Goal: Information Seeking & Learning: Learn about a topic

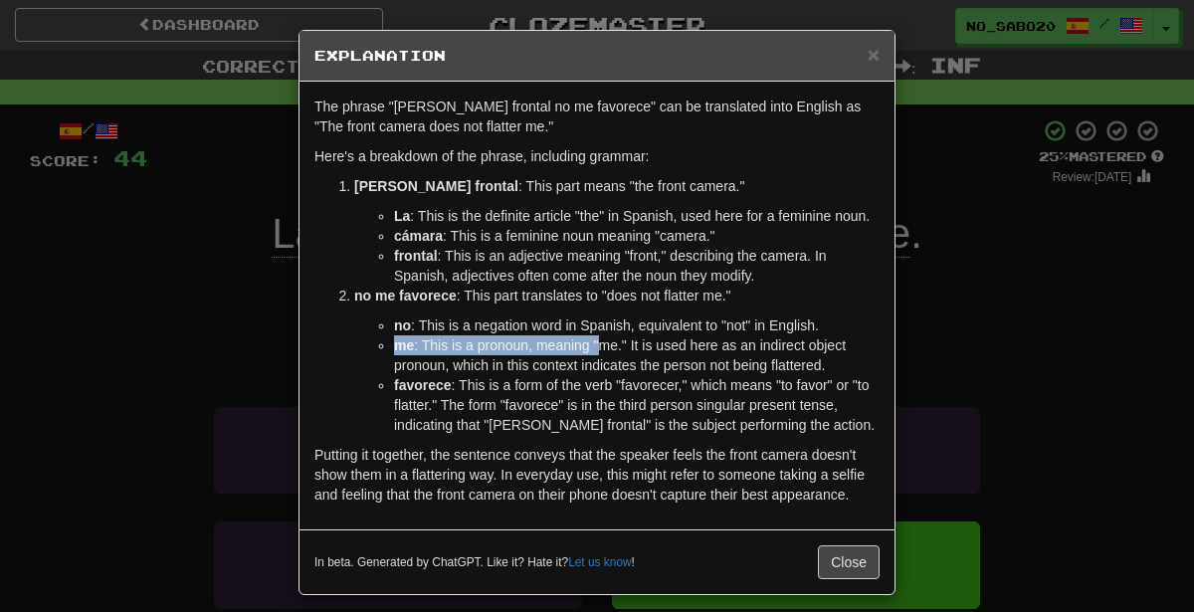
drag, startPoint x: 972, startPoint y: 314, endPoint x: 601, endPoint y: 335, distance: 371.7
click at [601, 335] on div "× Explanation The phrase "La cámara frontal no me favorece" can be translated i…" at bounding box center [597, 306] width 1194 height 612
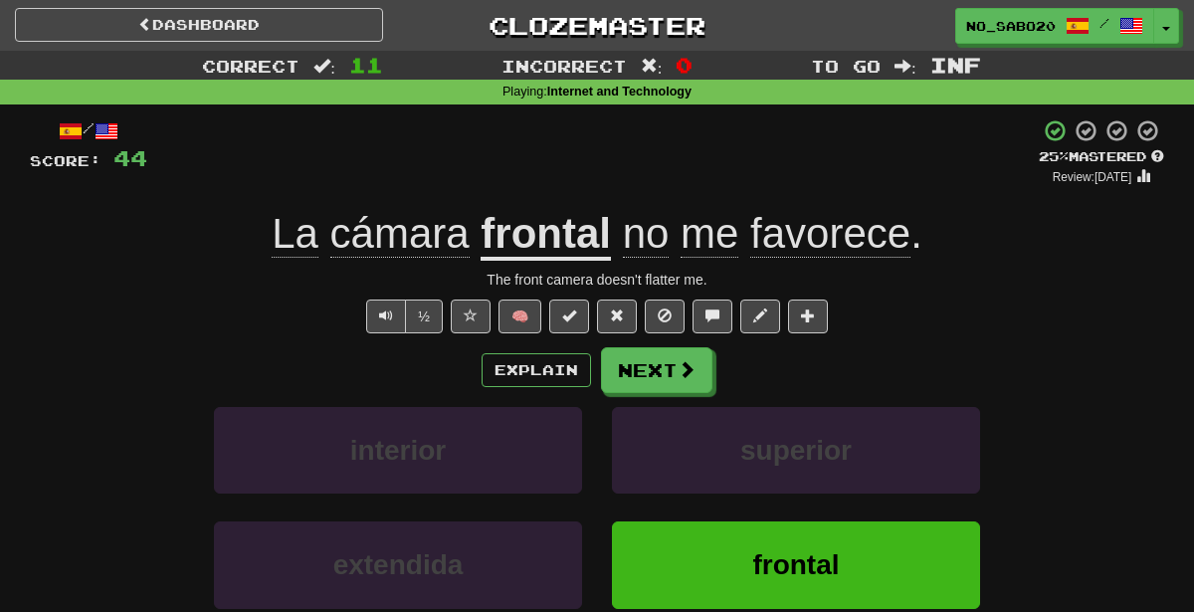
click at [809, 376] on div "Explain Next" at bounding box center [597, 370] width 1134 height 46
click at [632, 370] on button "Next" at bounding box center [657, 371] width 111 height 46
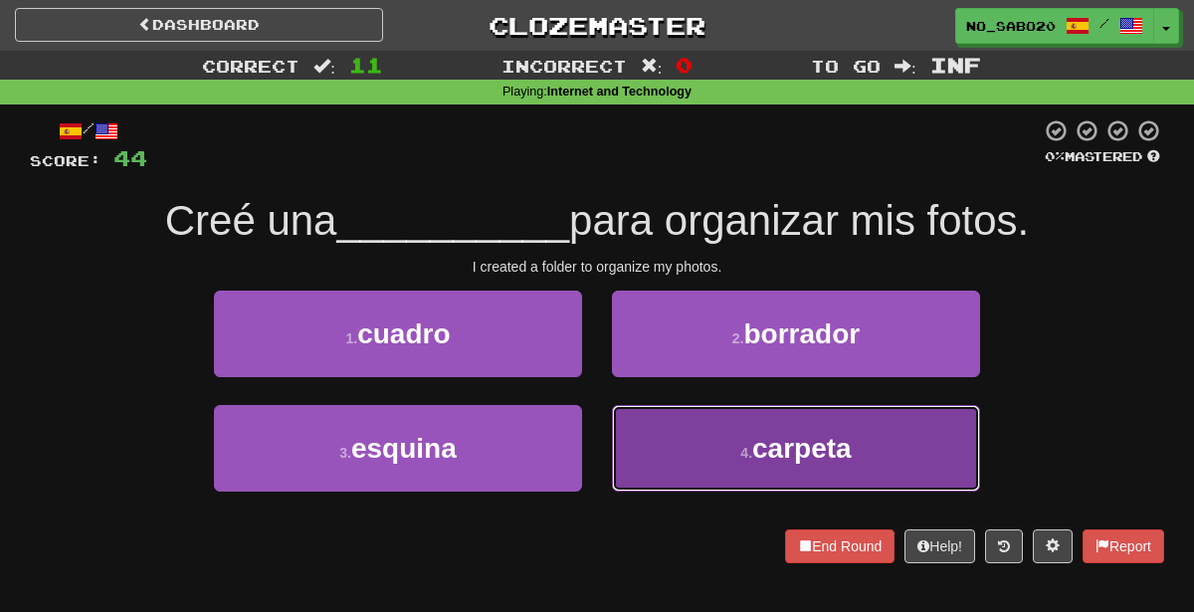
click at [642, 441] on button "4 . carpeta" at bounding box center [796, 448] width 368 height 87
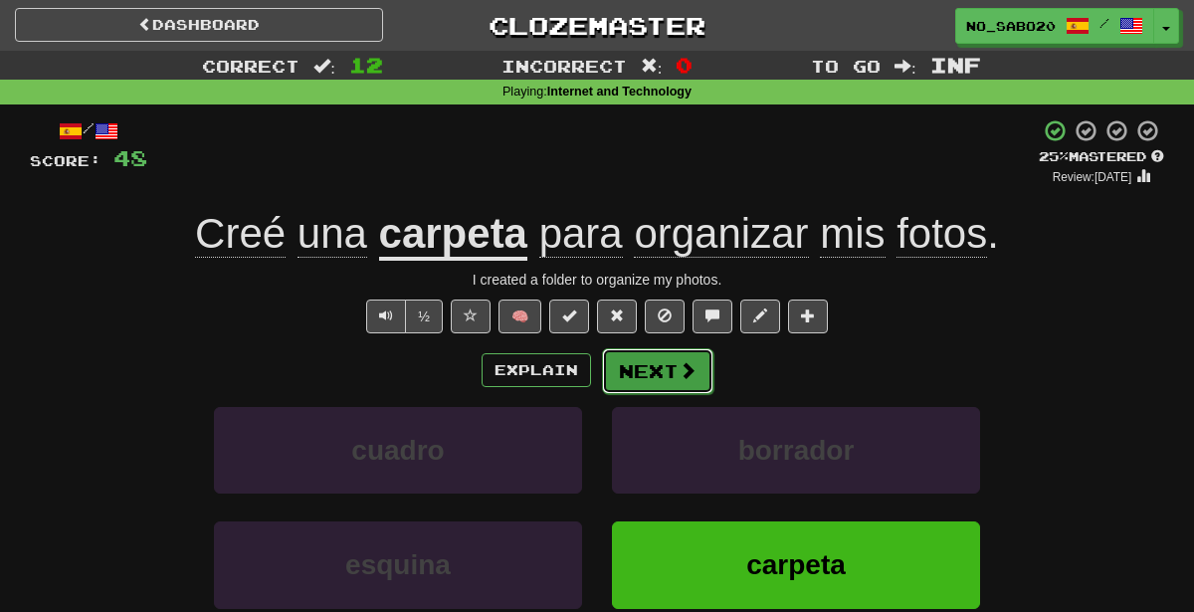
click at [666, 374] on button "Next" at bounding box center [657, 371] width 111 height 46
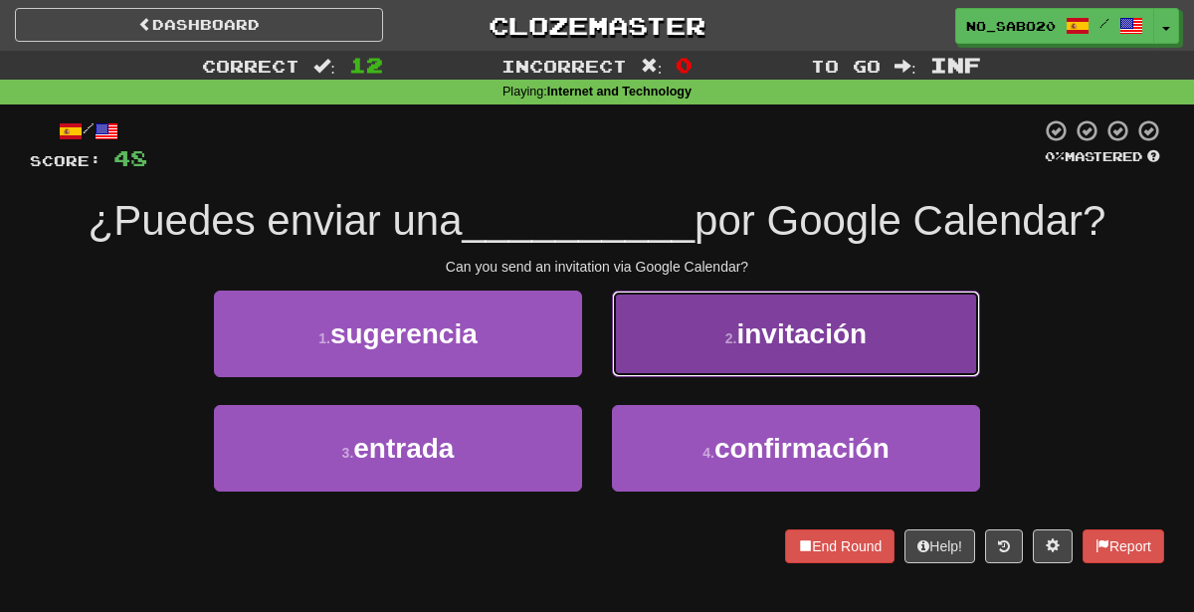
click at [776, 350] on button "2 . invitación" at bounding box center [796, 334] width 368 height 87
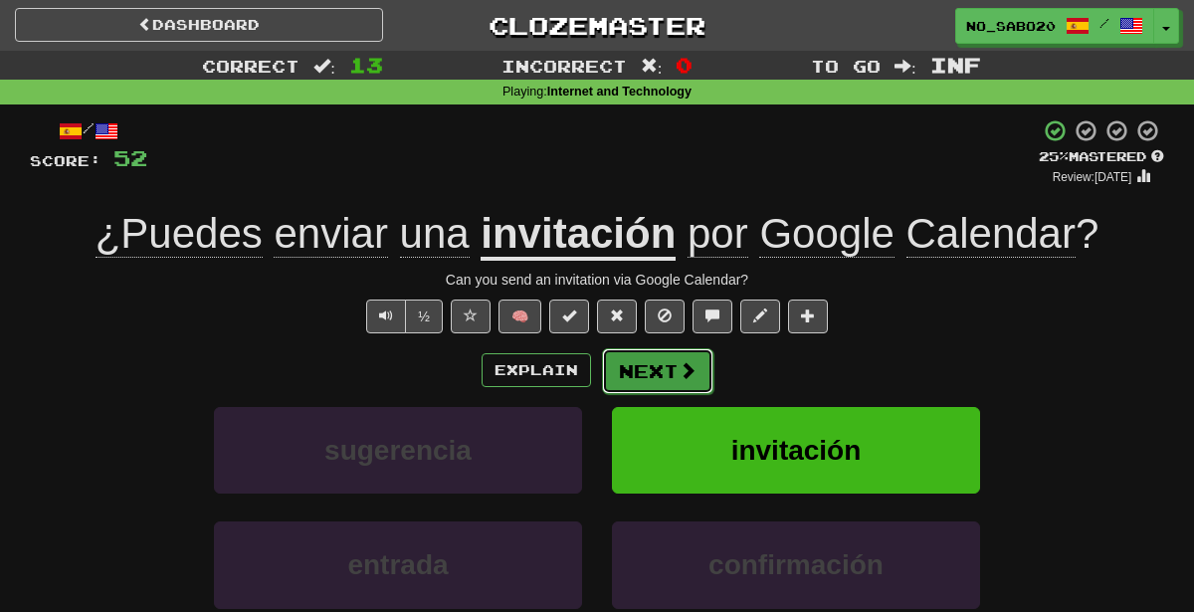
click at [692, 369] on span at bounding box center [688, 370] width 18 height 18
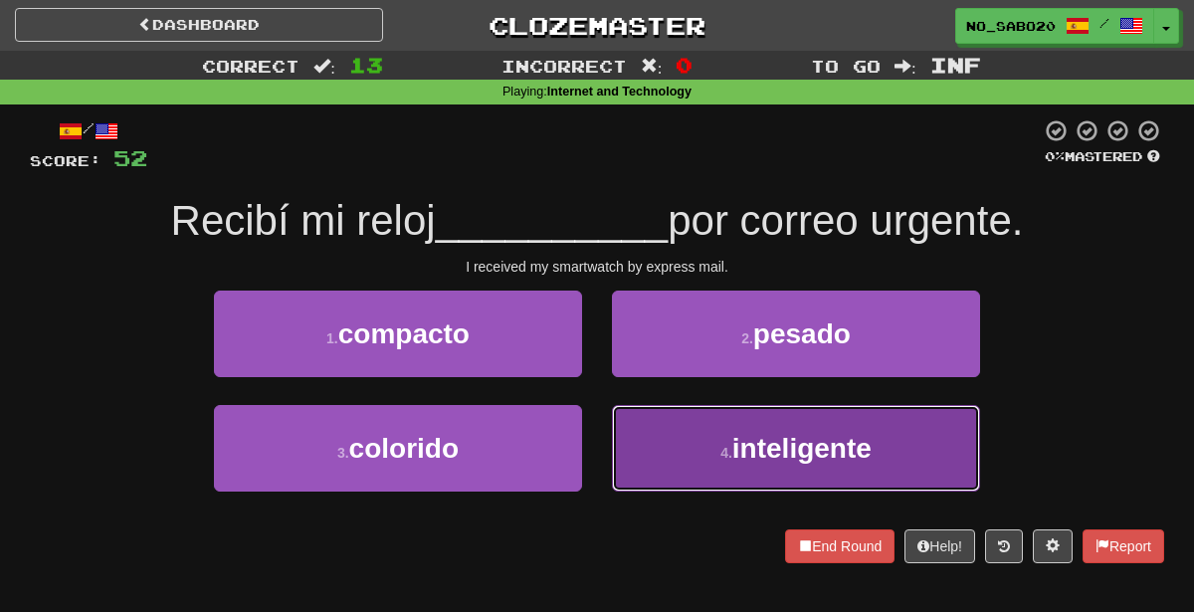
click at [665, 473] on button "4 . inteligente" at bounding box center [796, 448] width 368 height 87
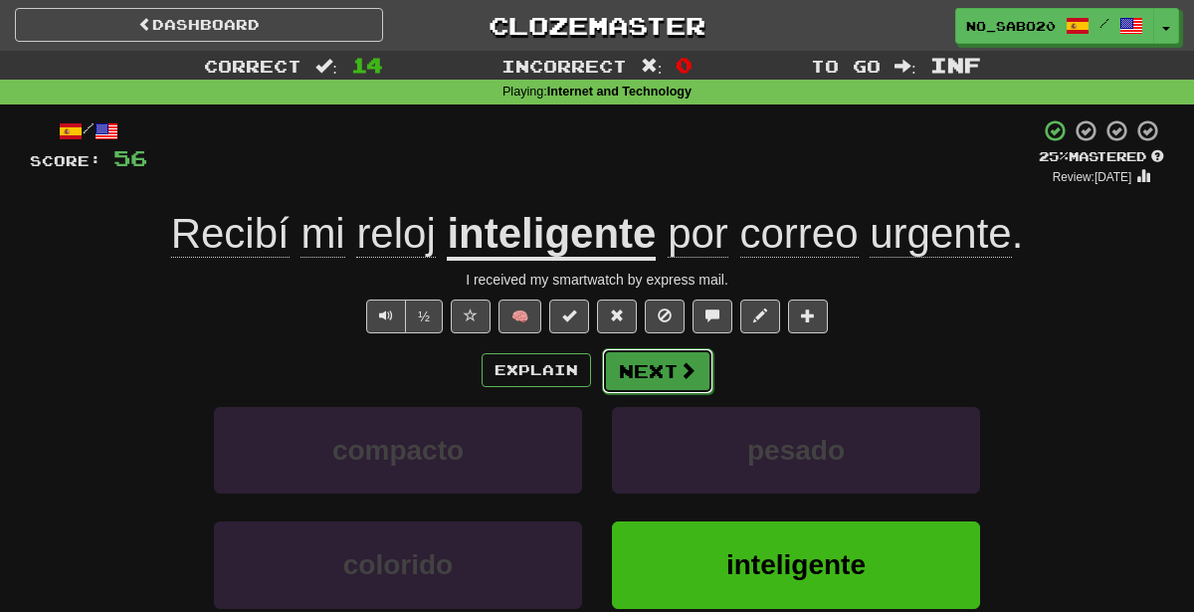
click at [672, 367] on button "Next" at bounding box center [657, 371] width 111 height 46
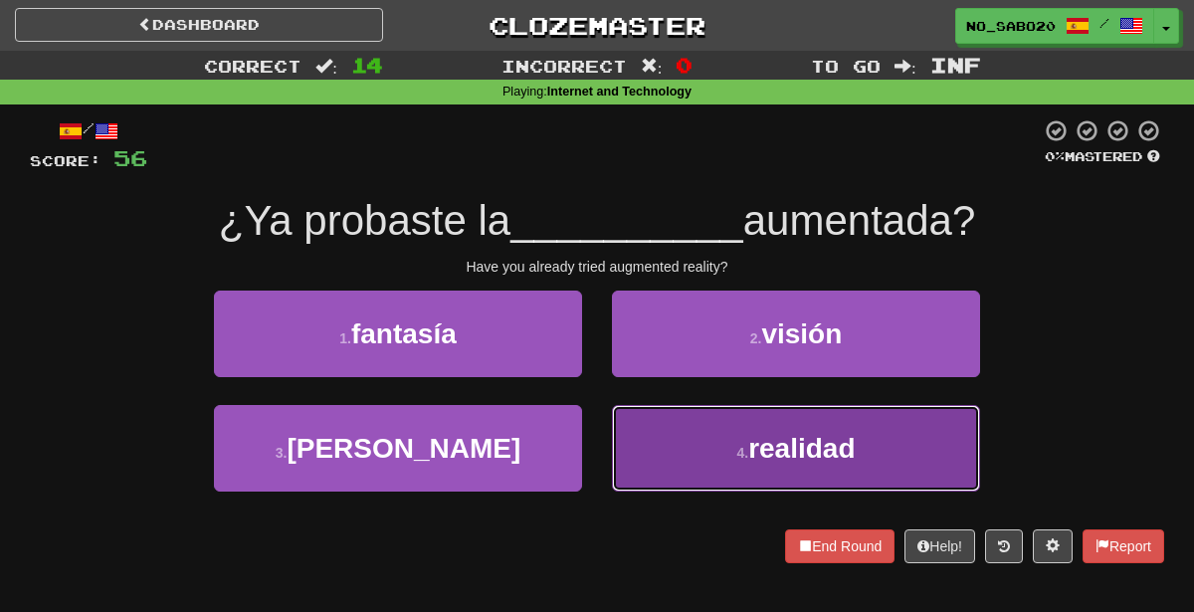
click at [690, 483] on button "4 . realidad" at bounding box center [796, 448] width 368 height 87
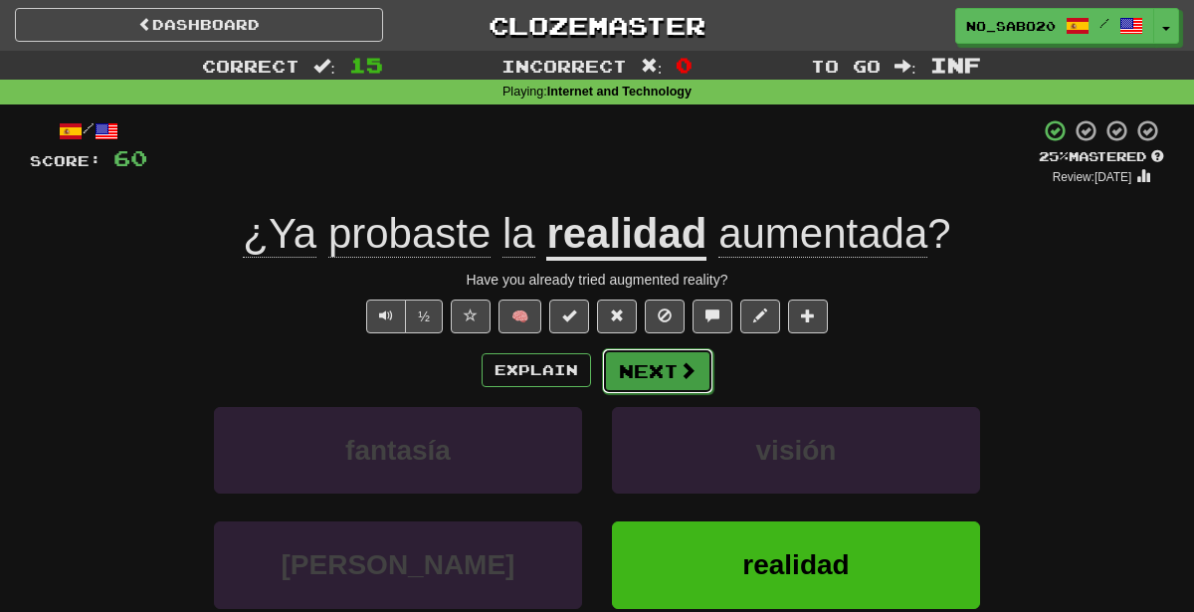
click at [675, 370] on button "Next" at bounding box center [657, 371] width 111 height 46
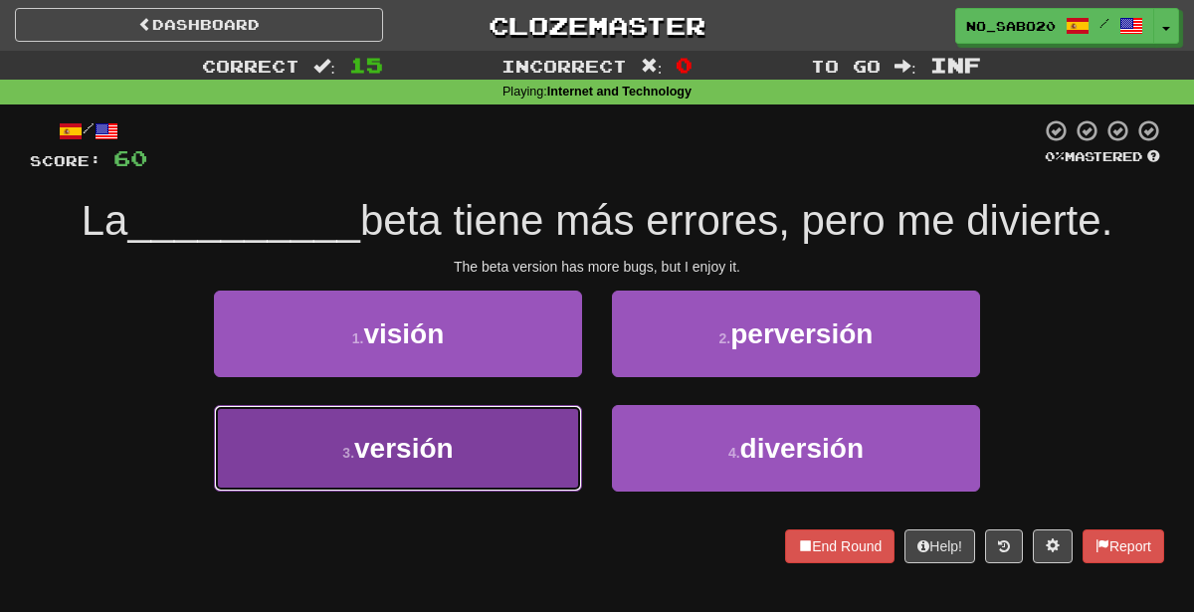
click at [506, 433] on button "3 . versión" at bounding box center [398, 448] width 368 height 87
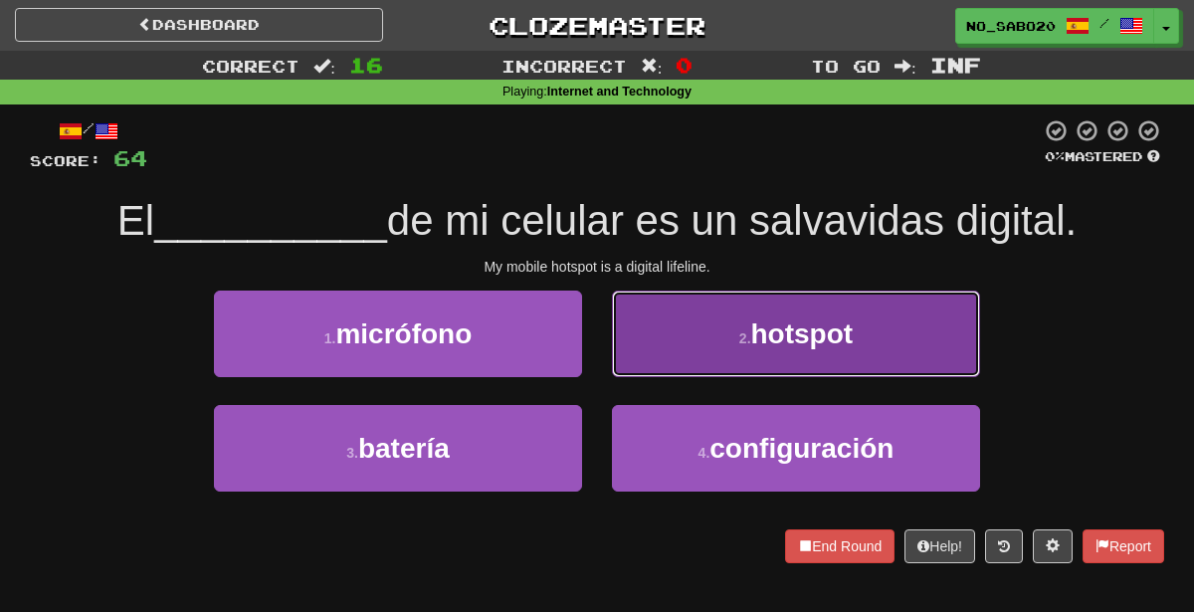
click at [728, 296] on button "2 . hotspot" at bounding box center [796, 334] width 368 height 87
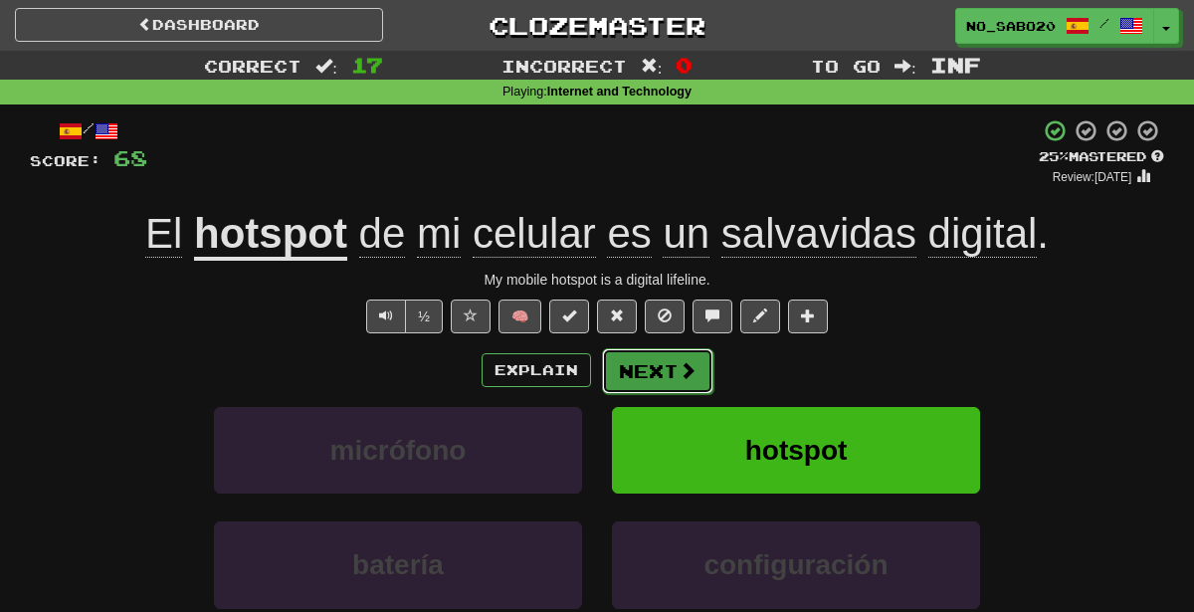
click at [653, 370] on button "Next" at bounding box center [657, 371] width 111 height 46
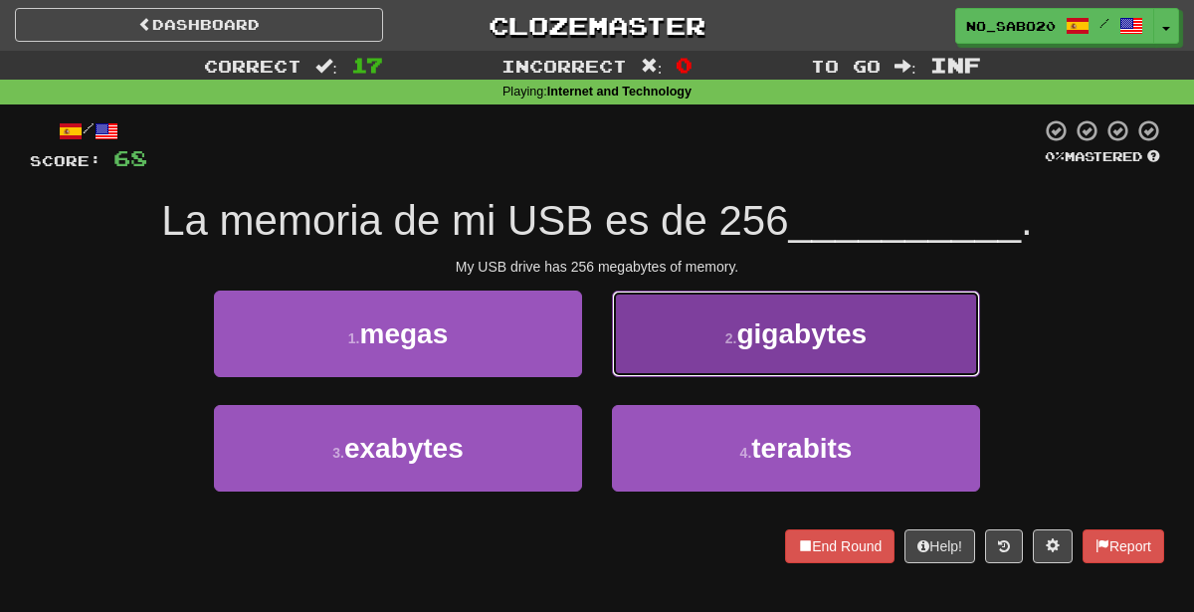
click at [798, 336] on span "gigabytes" at bounding box center [801, 333] width 130 height 31
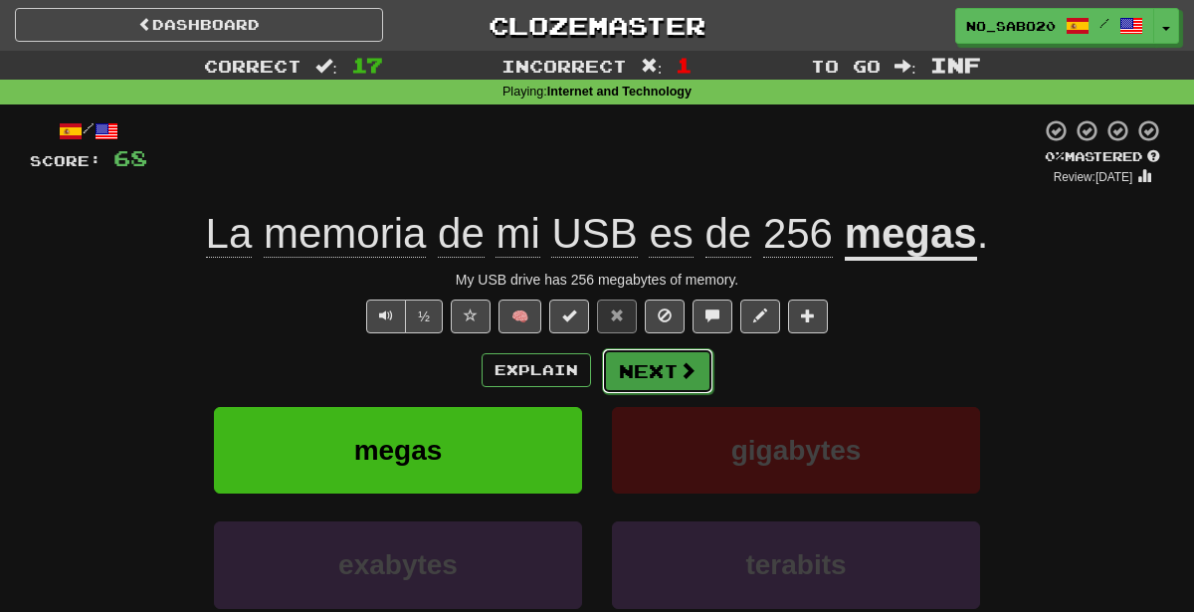
click at [658, 369] on button "Next" at bounding box center [657, 371] width 111 height 46
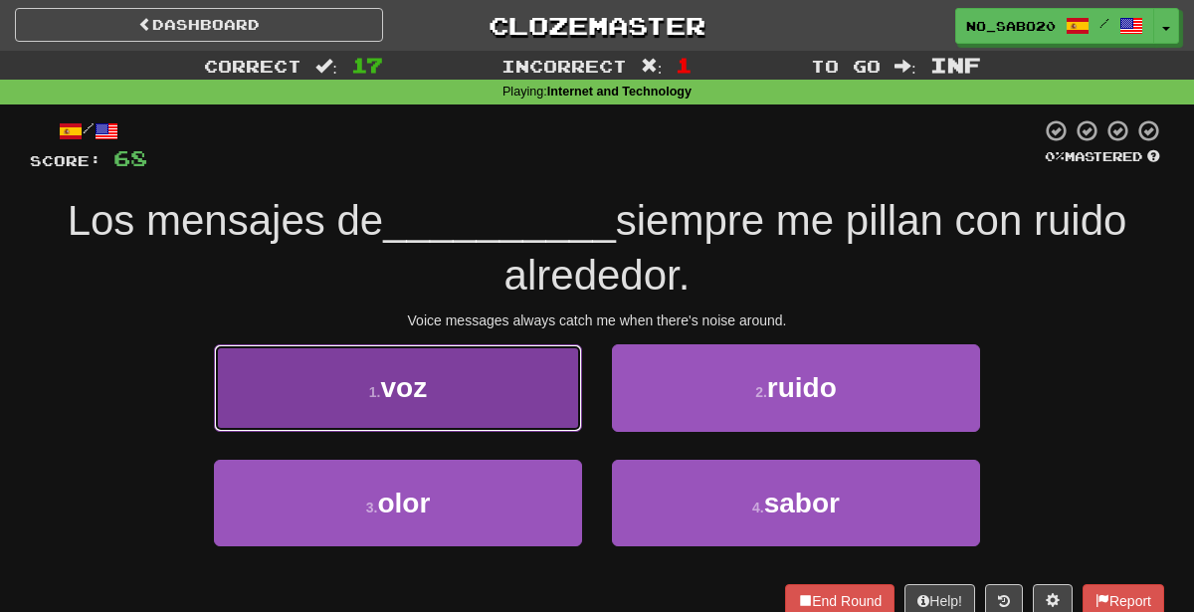
click at [513, 388] on button "1 . voz" at bounding box center [398, 387] width 368 height 87
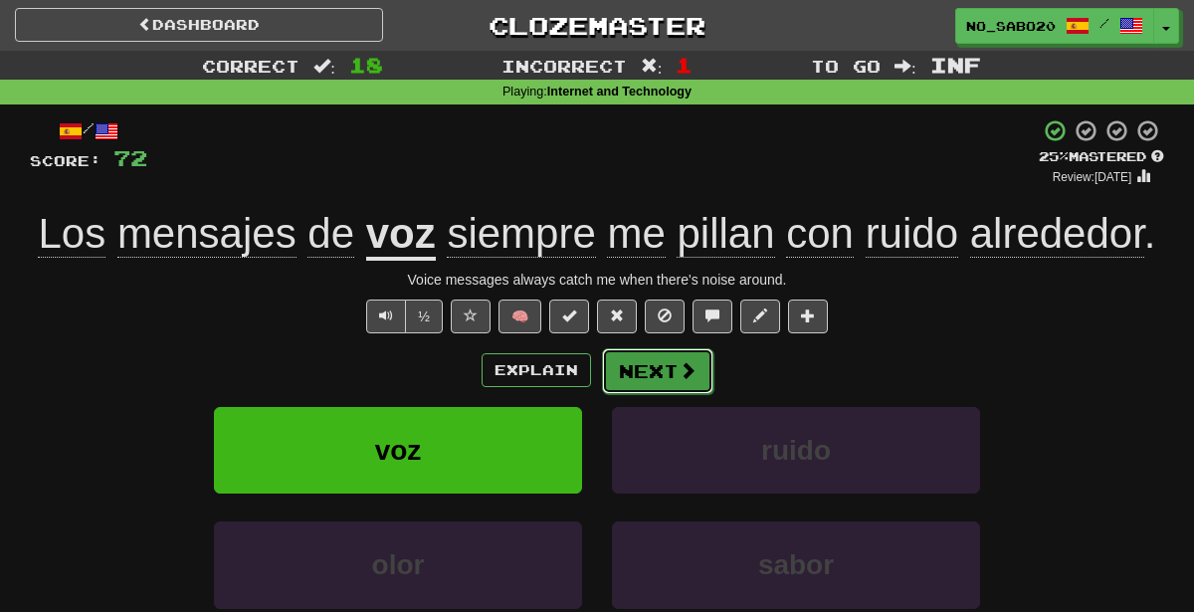
click at [680, 376] on span at bounding box center [688, 370] width 18 height 18
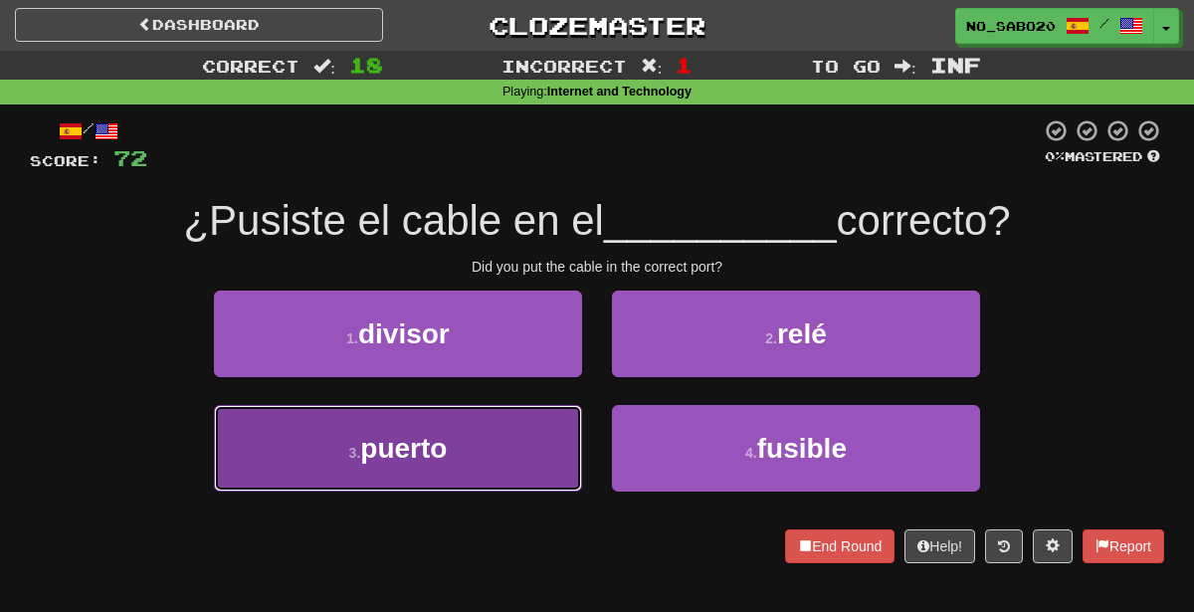
click at [430, 458] on span "puerto" at bounding box center [403, 448] width 87 height 31
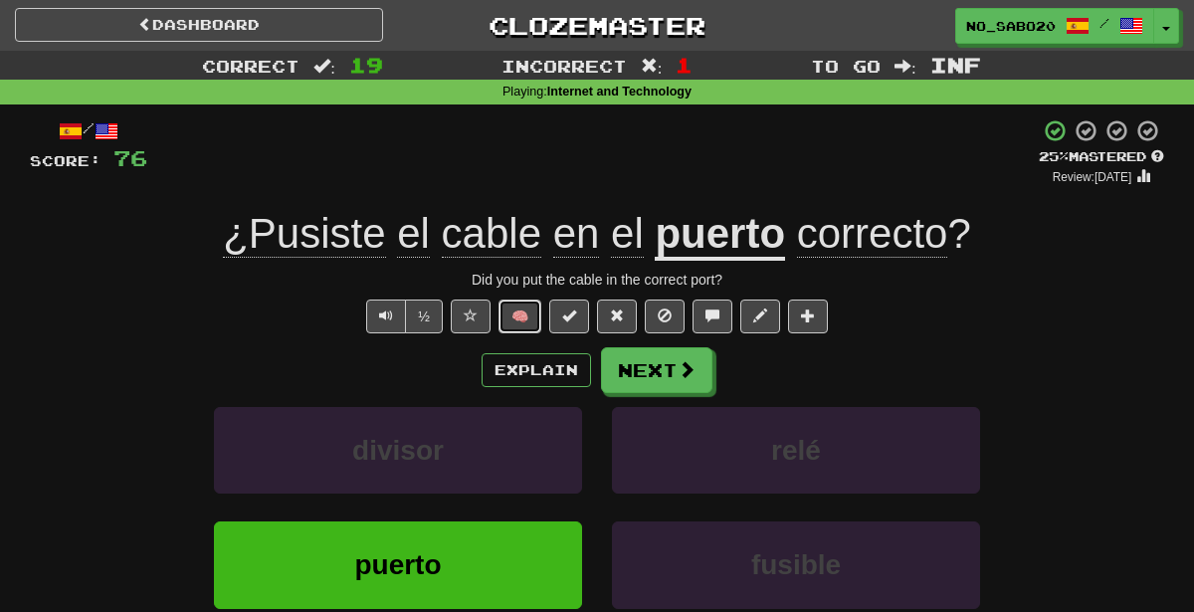
click at [522, 318] on button "🧠" at bounding box center [519, 316] width 43 height 34
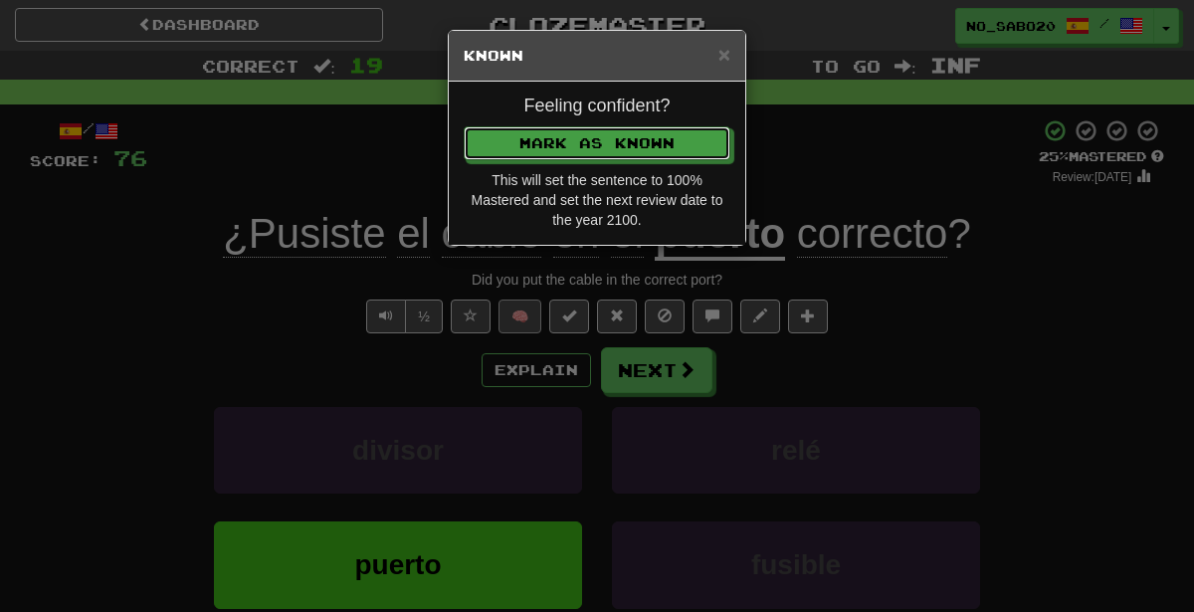
click at [464, 126] on button "Mark as Known" at bounding box center [597, 143] width 267 height 34
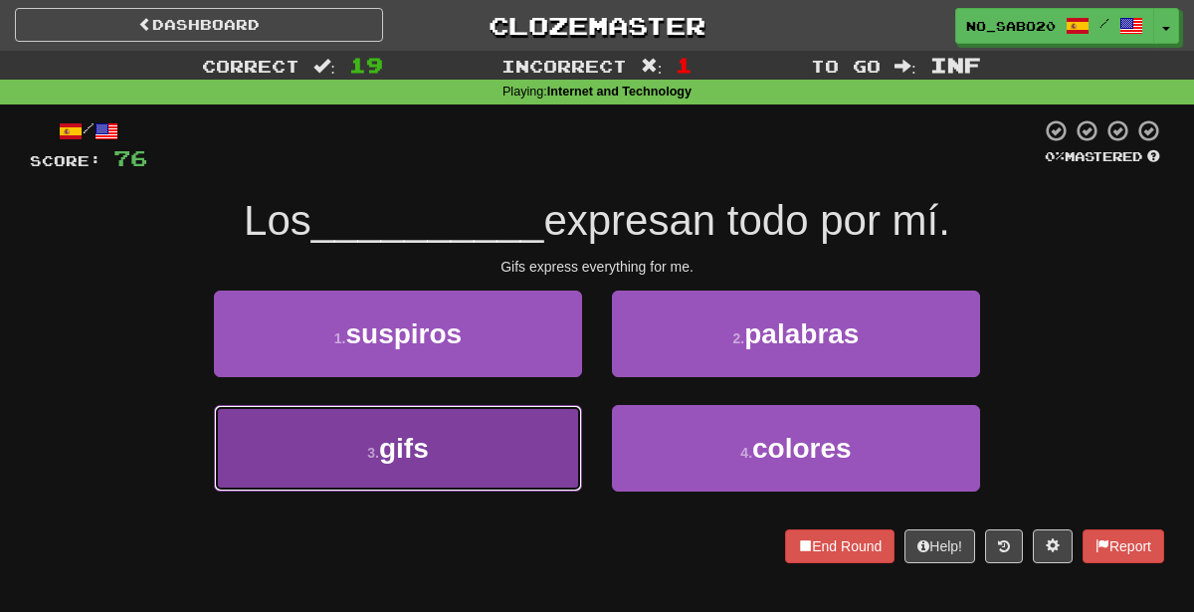
click at [491, 465] on button "3 . gifs" at bounding box center [398, 448] width 368 height 87
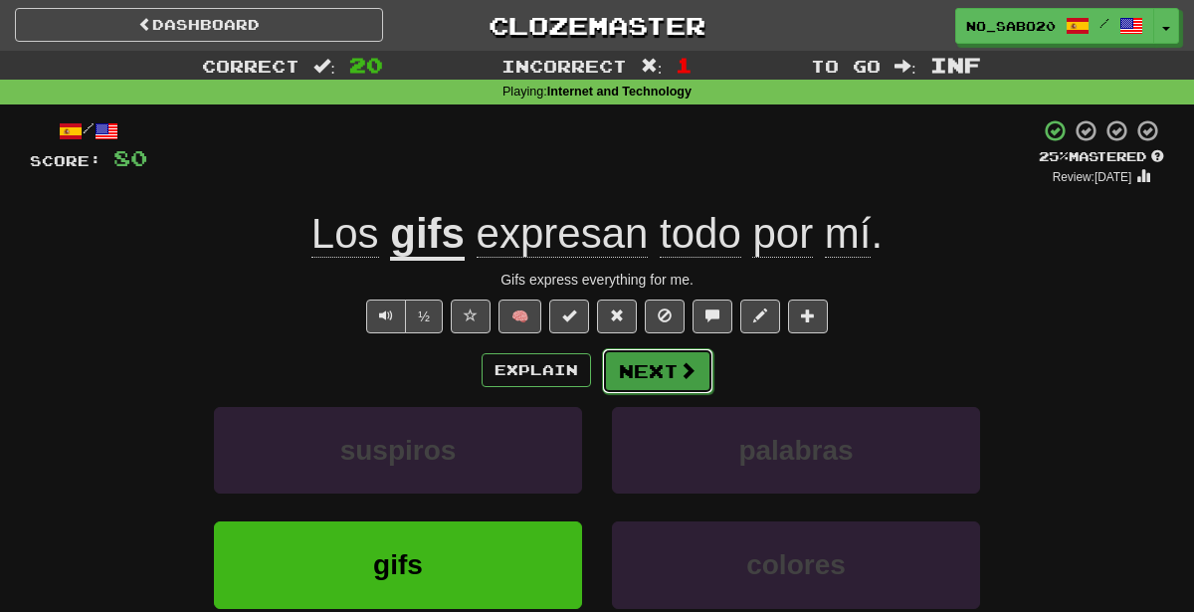
click at [659, 366] on button "Next" at bounding box center [657, 371] width 111 height 46
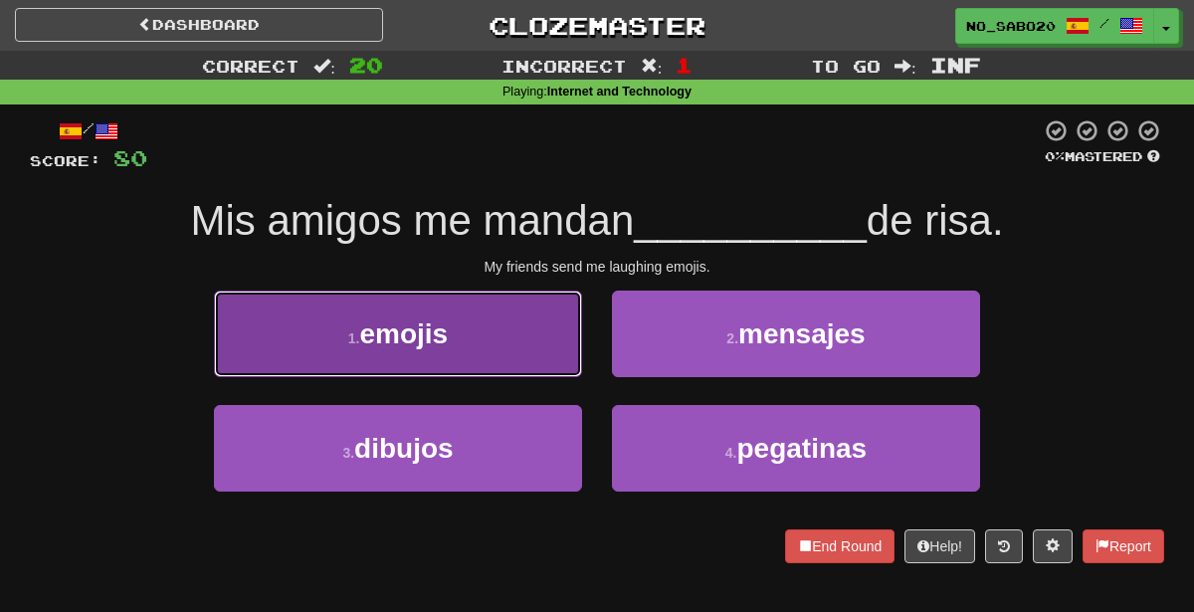
click at [463, 348] on button "1 . emojis" at bounding box center [398, 334] width 368 height 87
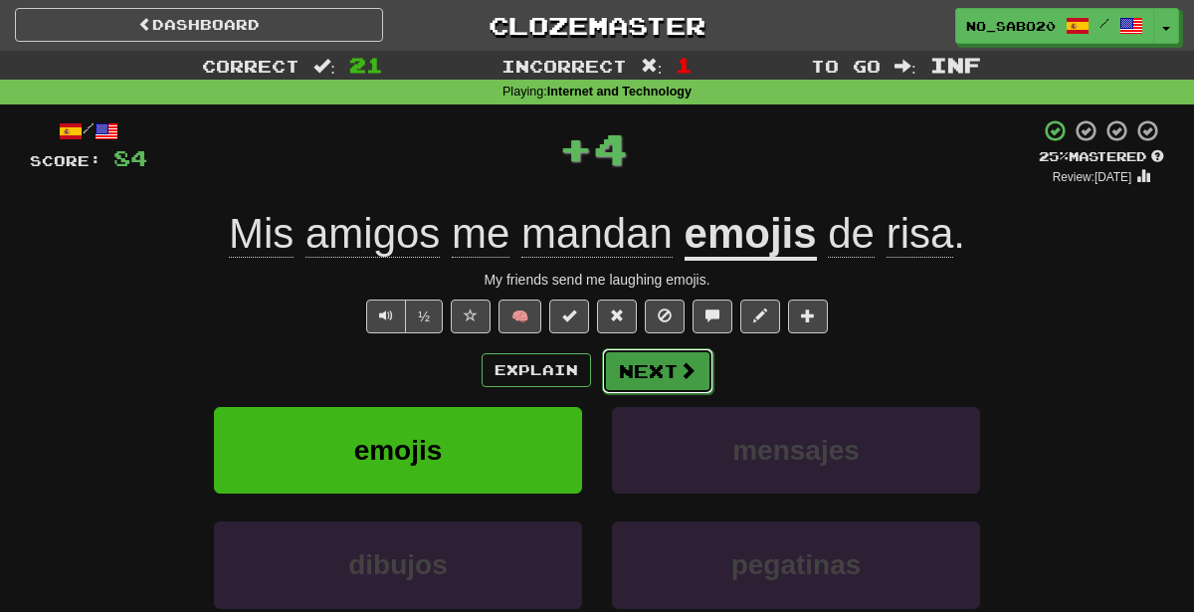
click at [665, 360] on button "Next" at bounding box center [657, 371] width 111 height 46
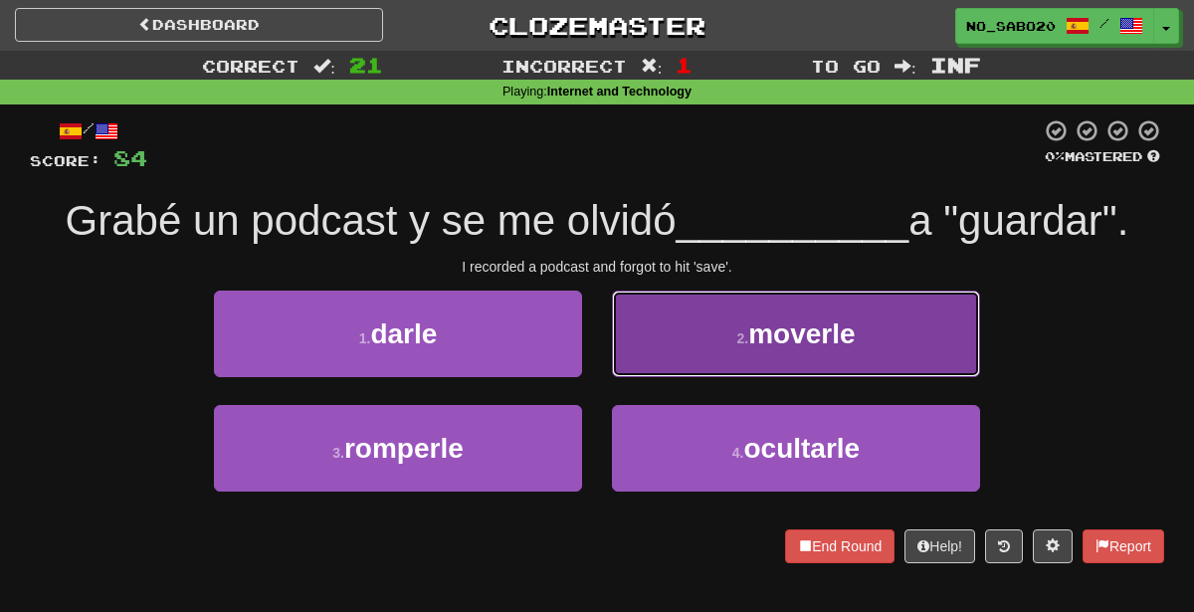
click at [775, 326] on span "moverle" at bounding box center [801, 333] width 106 height 31
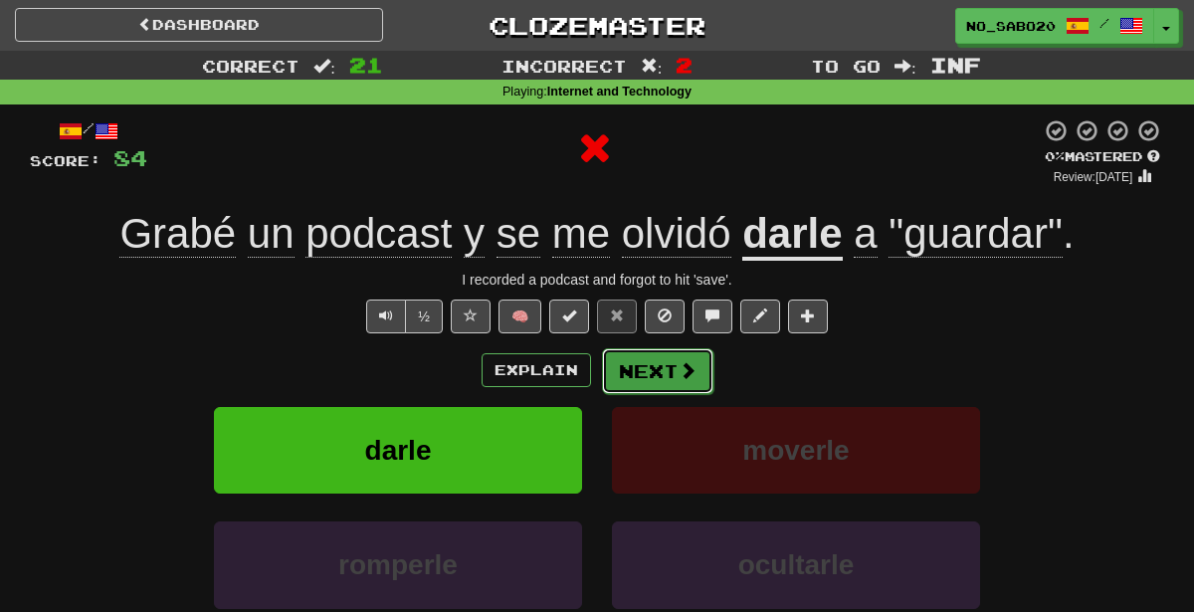
click at [616, 383] on button "Next" at bounding box center [657, 371] width 111 height 46
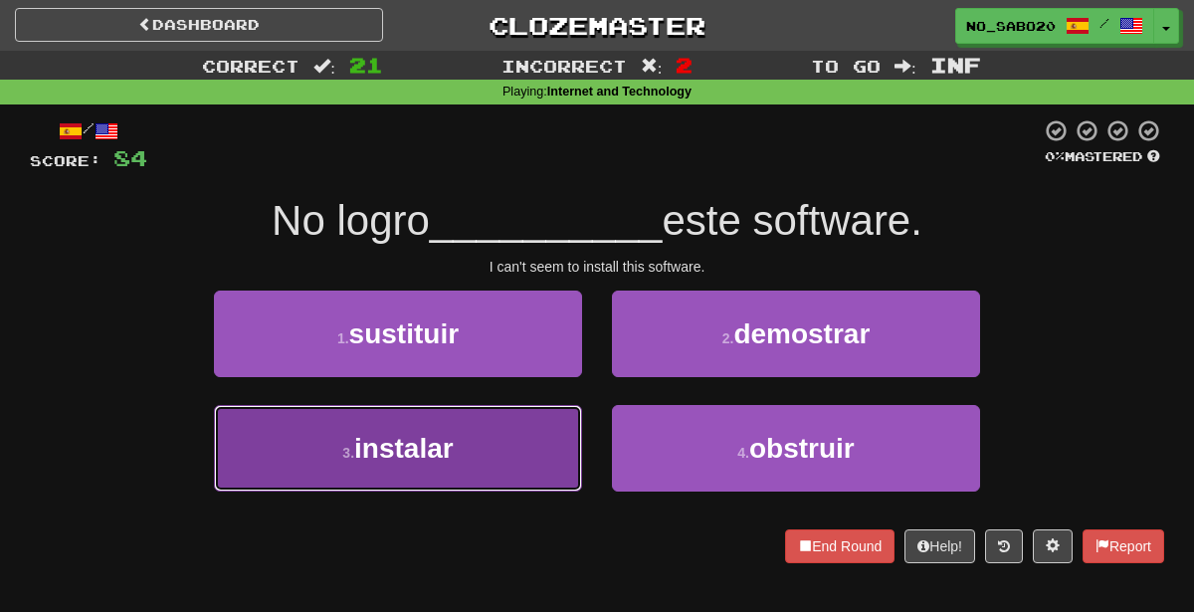
click at [505, 443] on button "3 . instalar" at bounding box center [398, 448] width 368 height 87
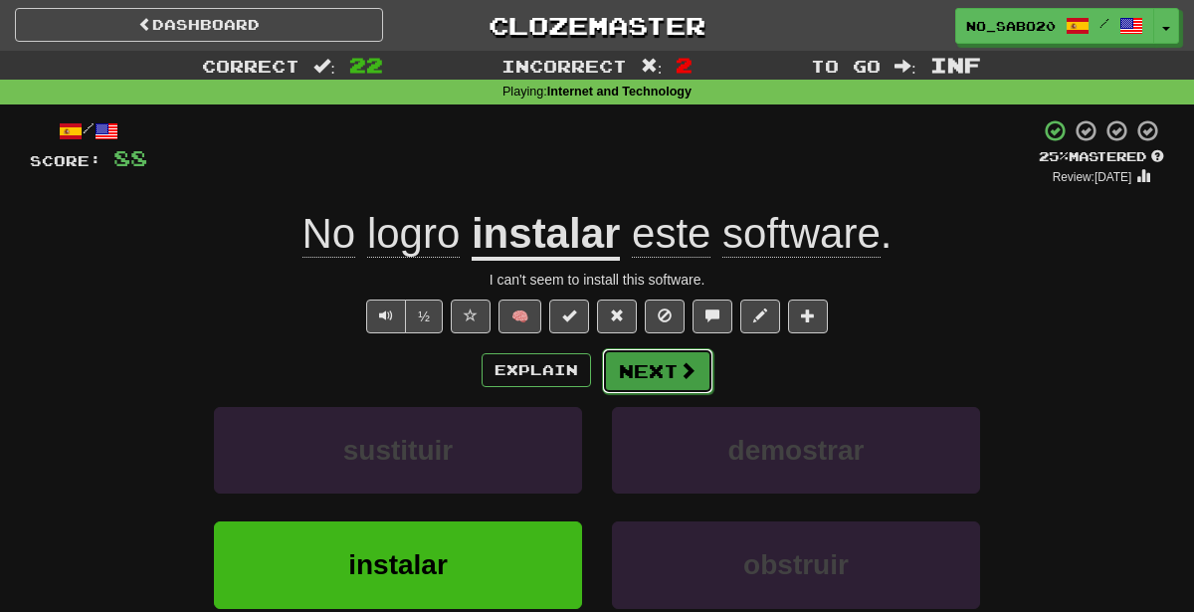
click at [664, 373] on button "Next" at bounding box center [657, 371] width 111 height 46
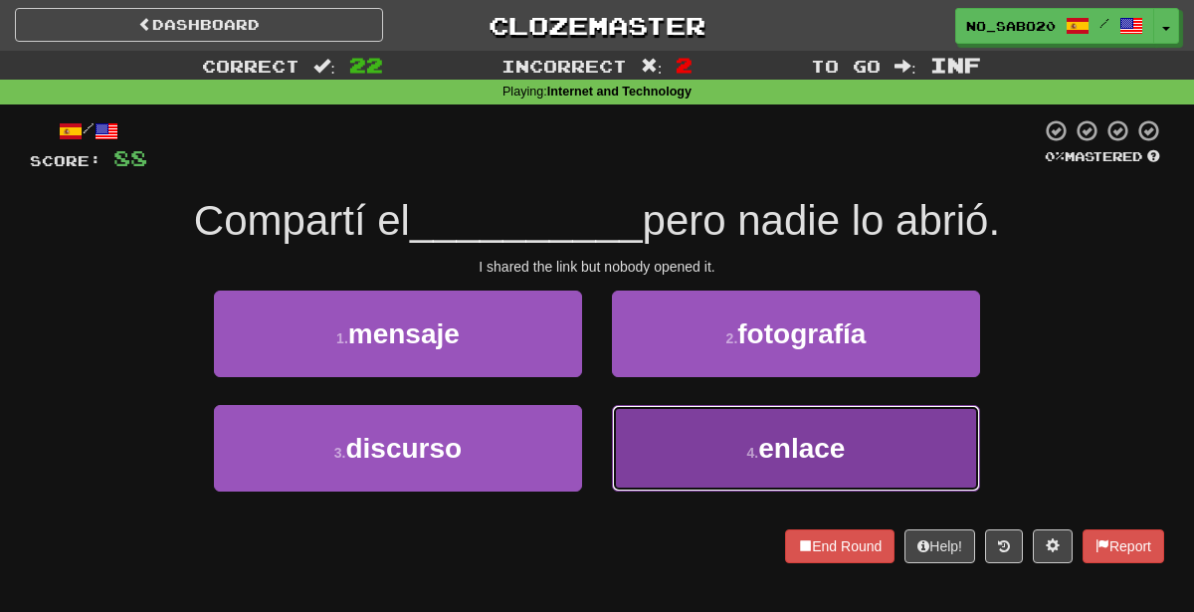
click at [684, 450] on button "4 . enlace" at bounding box center [796, 448] width 368 height 87
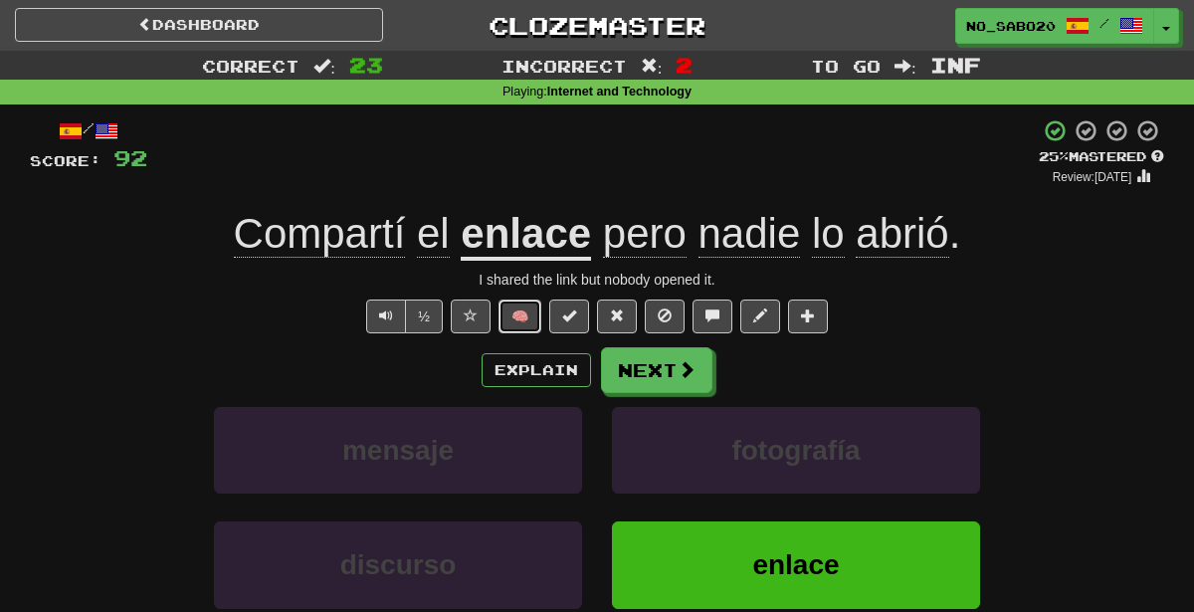
click at [516, 323] on button "🧠" at bounding box center [519, 316] width 43 height 34
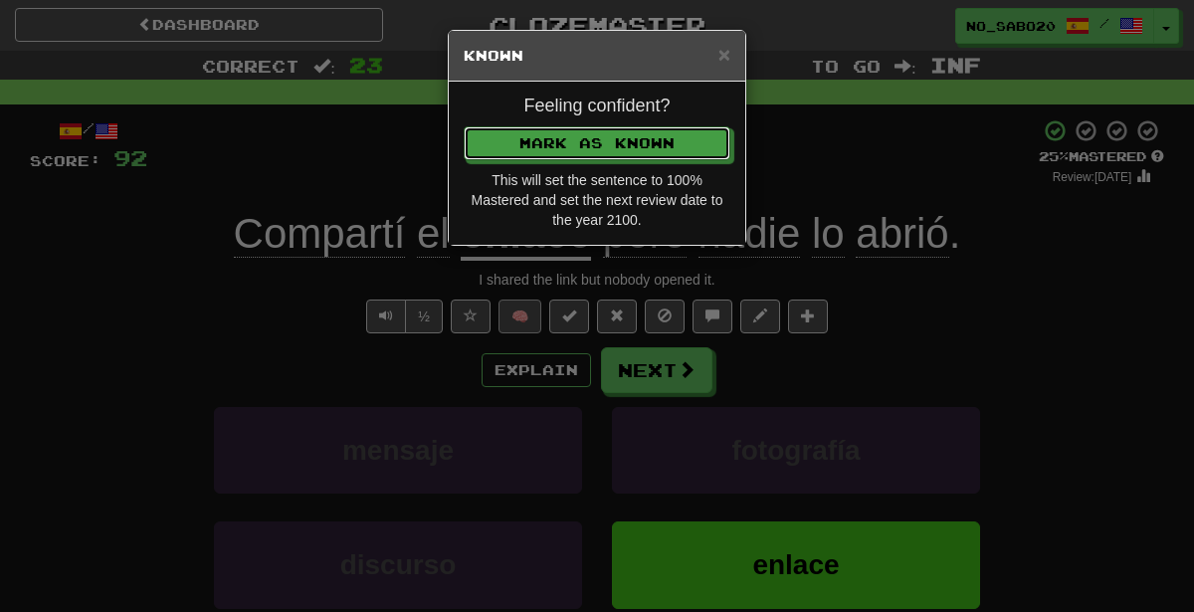
click at [464, 126] on button "Mark as Known" at bounding box center [597, 143] width 267 height 34
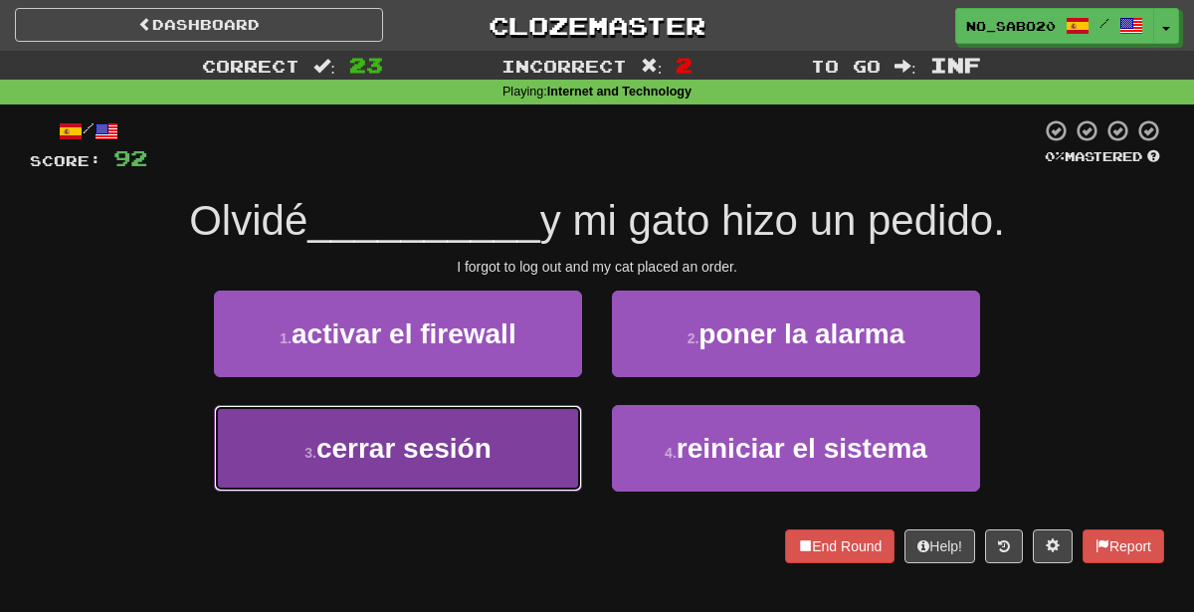
click at [437, 457] on span "cerrar sesión" at bounding box center [403, 448] width 175 height 31
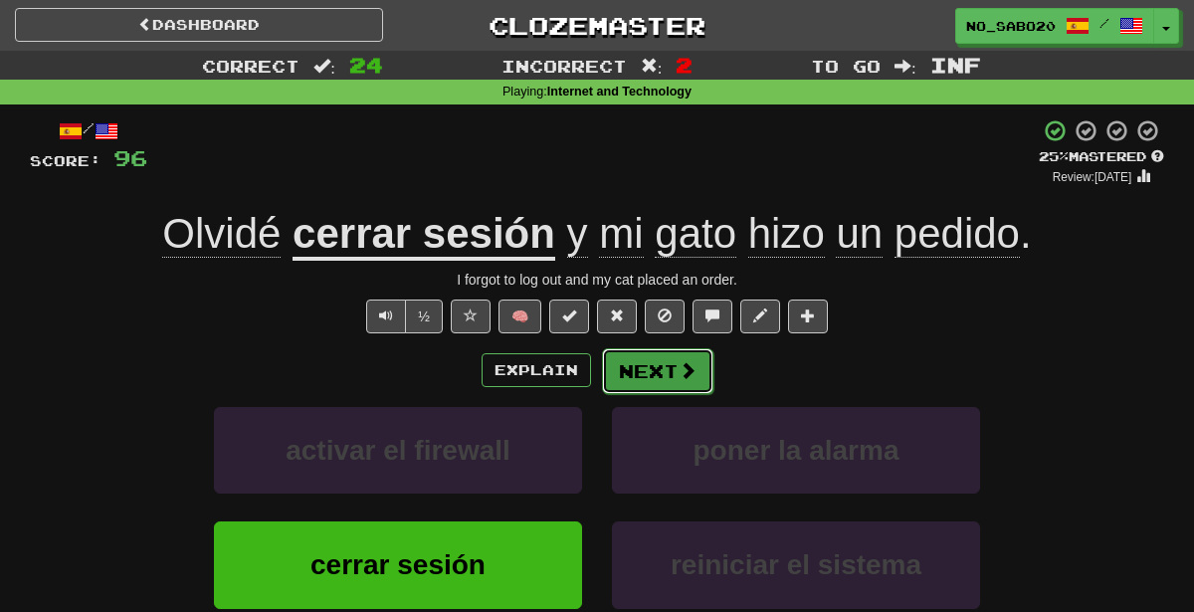
click at [646, 368] on button "Next" at bounding box center [657, 371] width 111 height 46
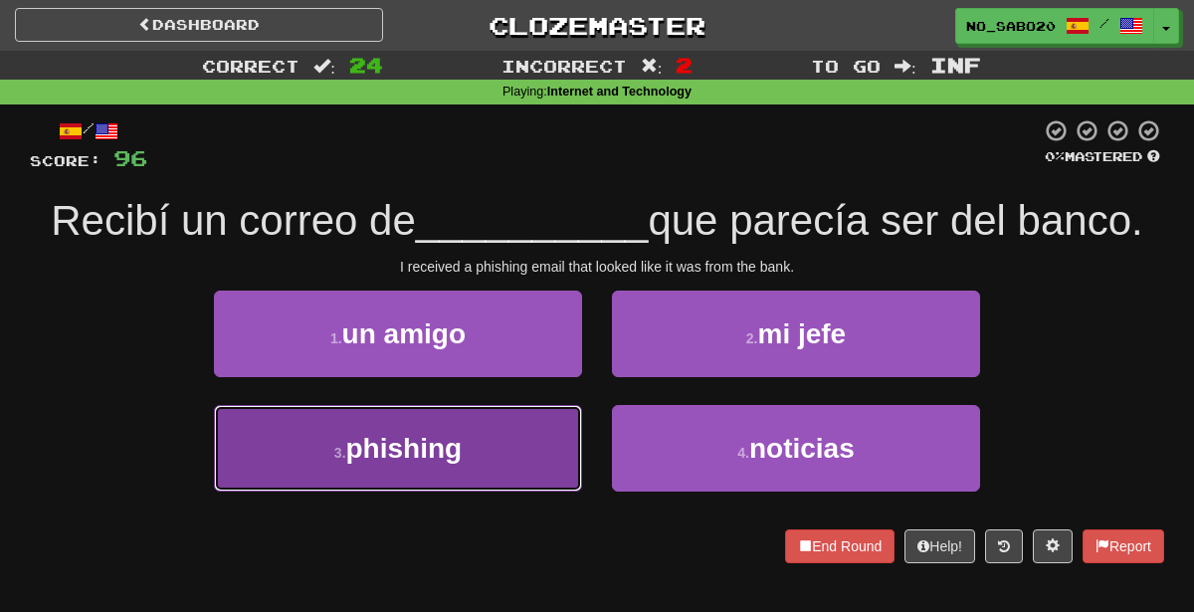
click at [494, 436] on button "3 . phishing" at bounding box center [398, 448] width 368 height 87
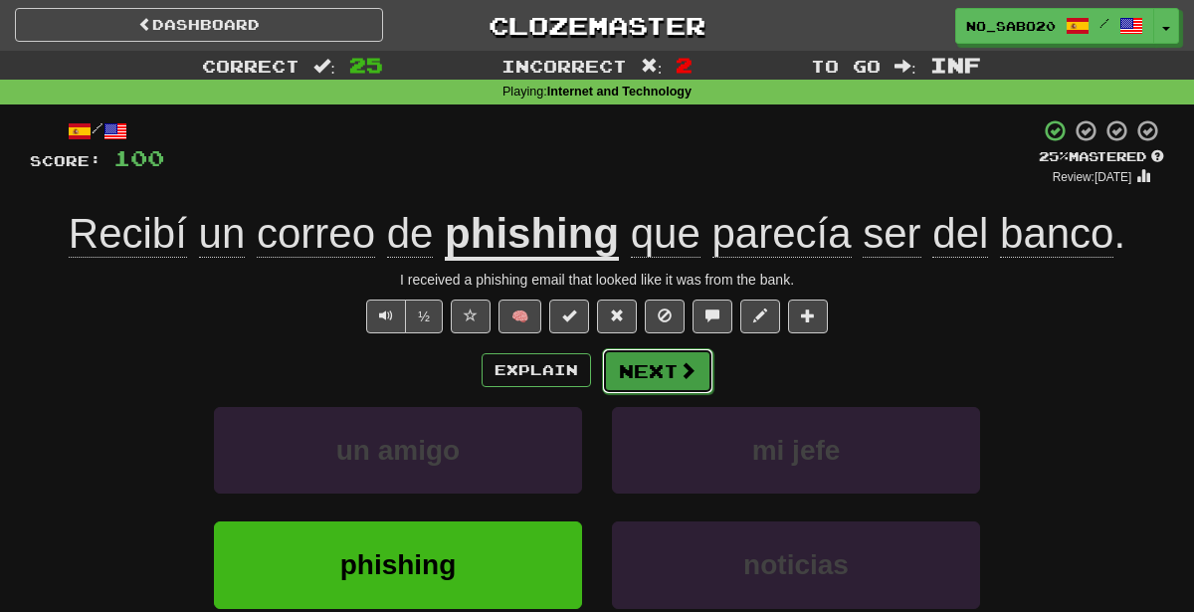
click at [627, 372] on button "Next" at bounding box center [657, 371] width 111 height 46
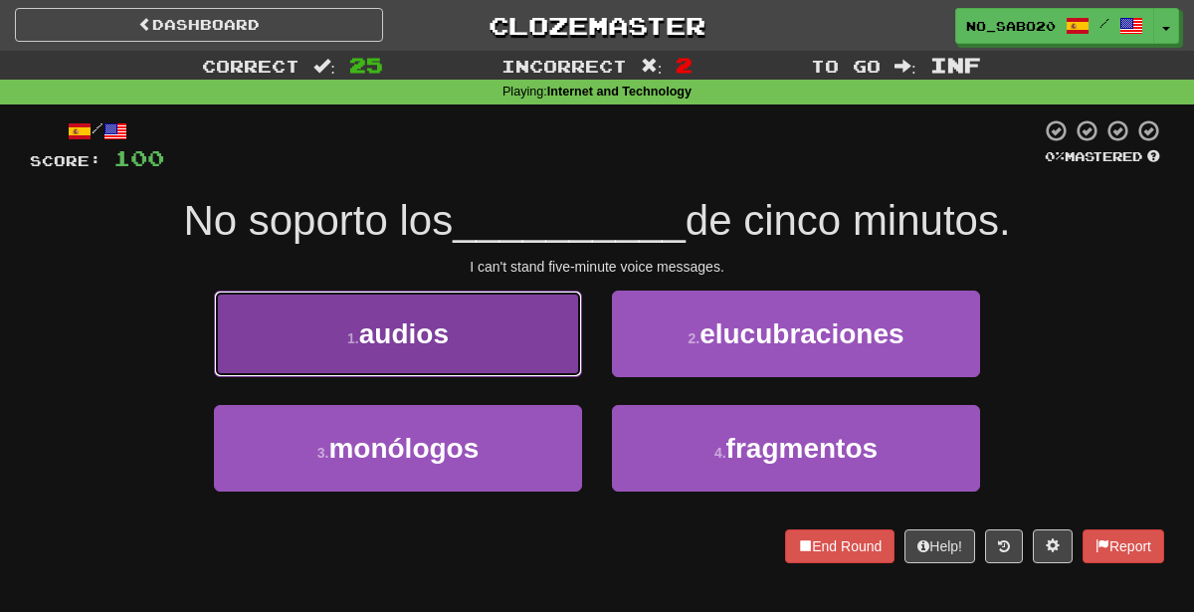
click at [488, 343] on button "1 . audios" at bounding box center [398, 334] width 368 height 87
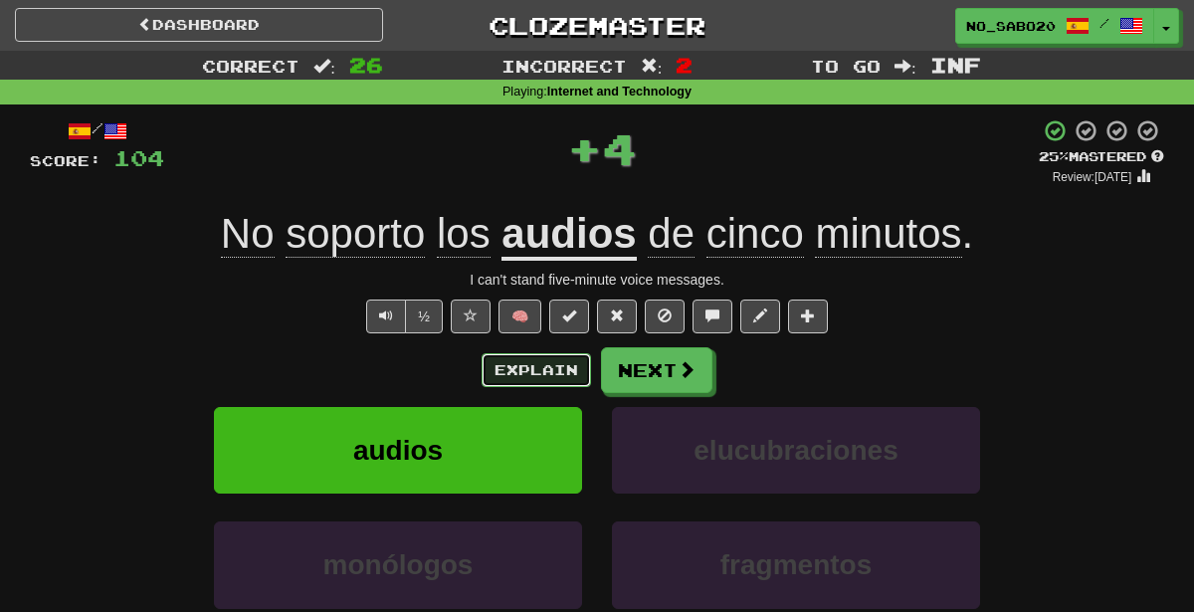
click at [512, 361] on button "Explain" at bounding box center [536, 370] width 109 height 34
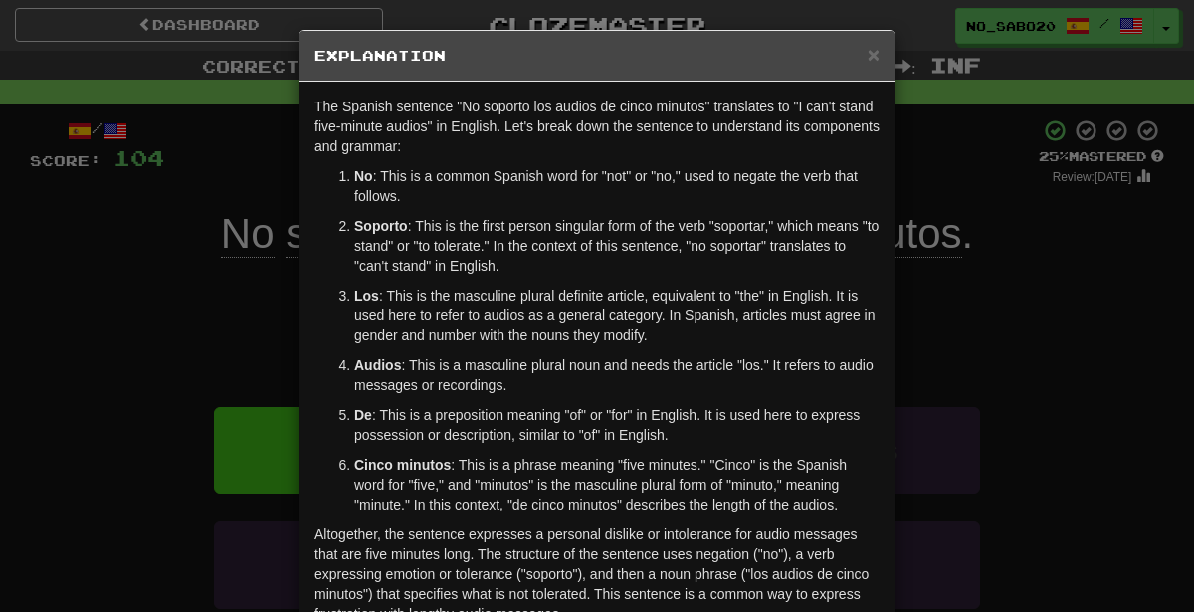
click at [941, 348] on div "× Explanation The Spanish sentence "No soporto los audios de cinco minutos" tra…" at bounding box center [597, 306] width 1194 height 612
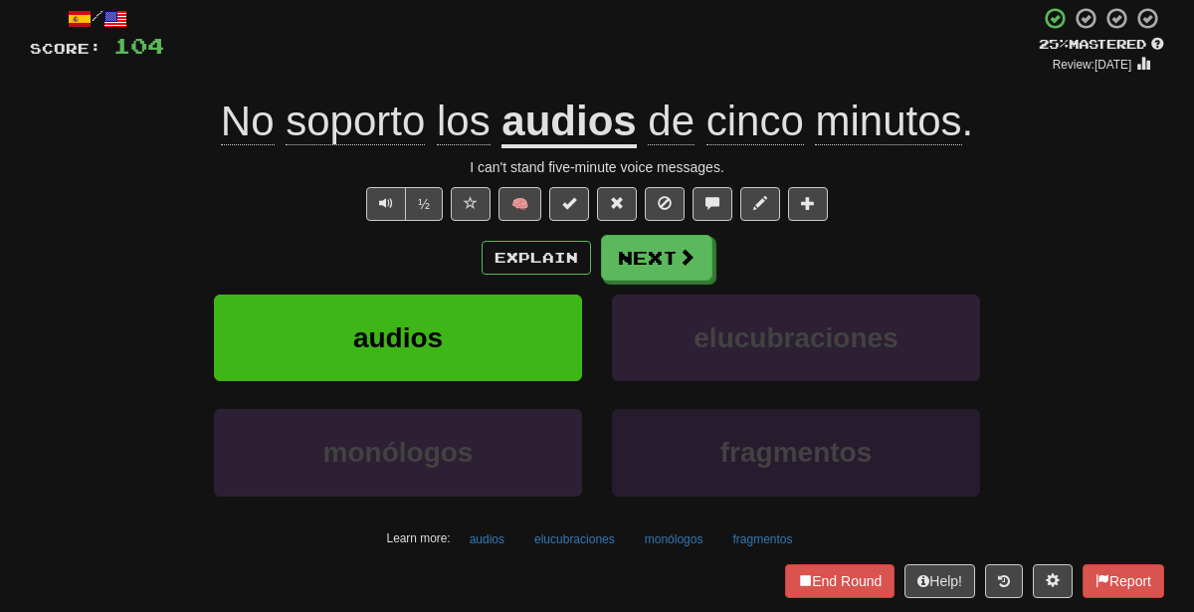
scroll to position [116, 0]
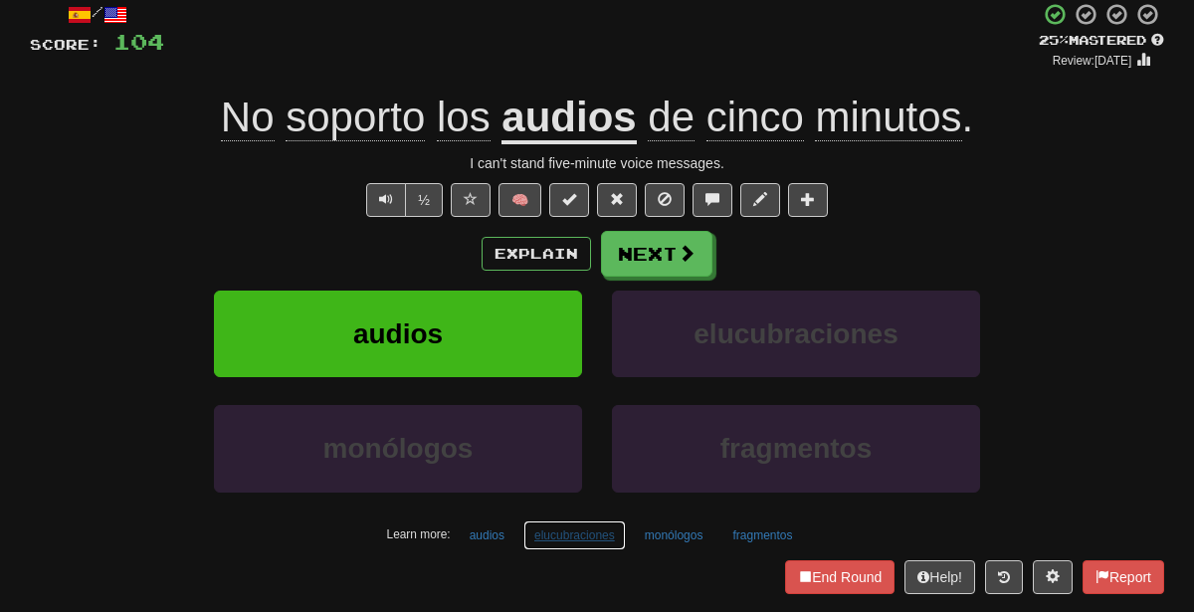
click at [554, 532] on button "elucubraciones" at bounding box center [574, 535] width 102 height 30
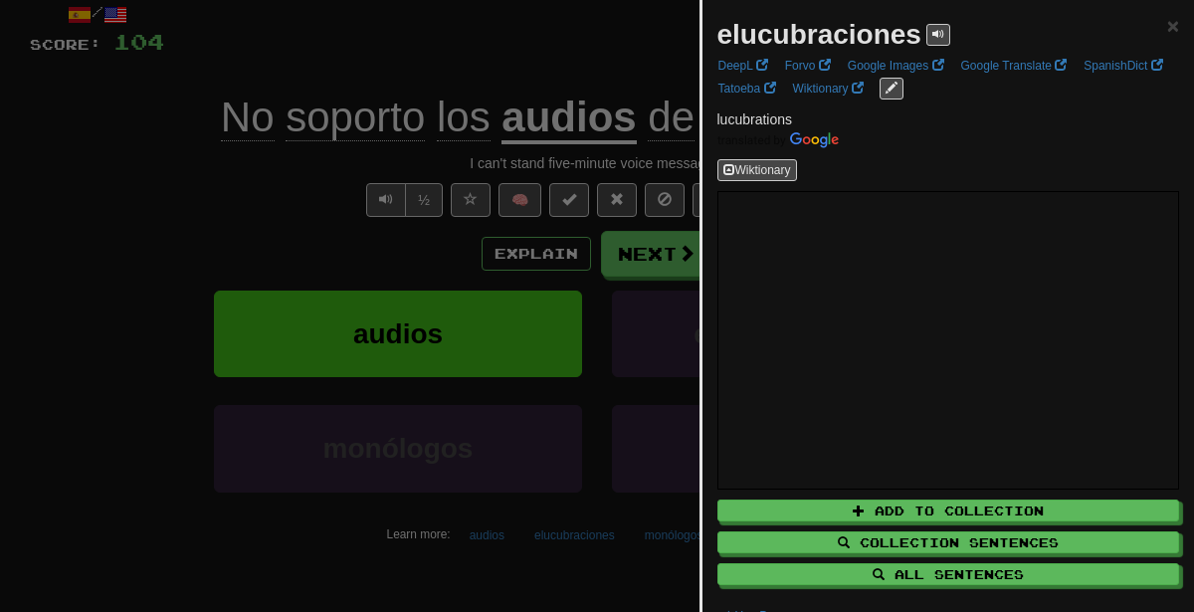
click at [408, 244] on div at bounding box center [597, 306] width 1194 height 612
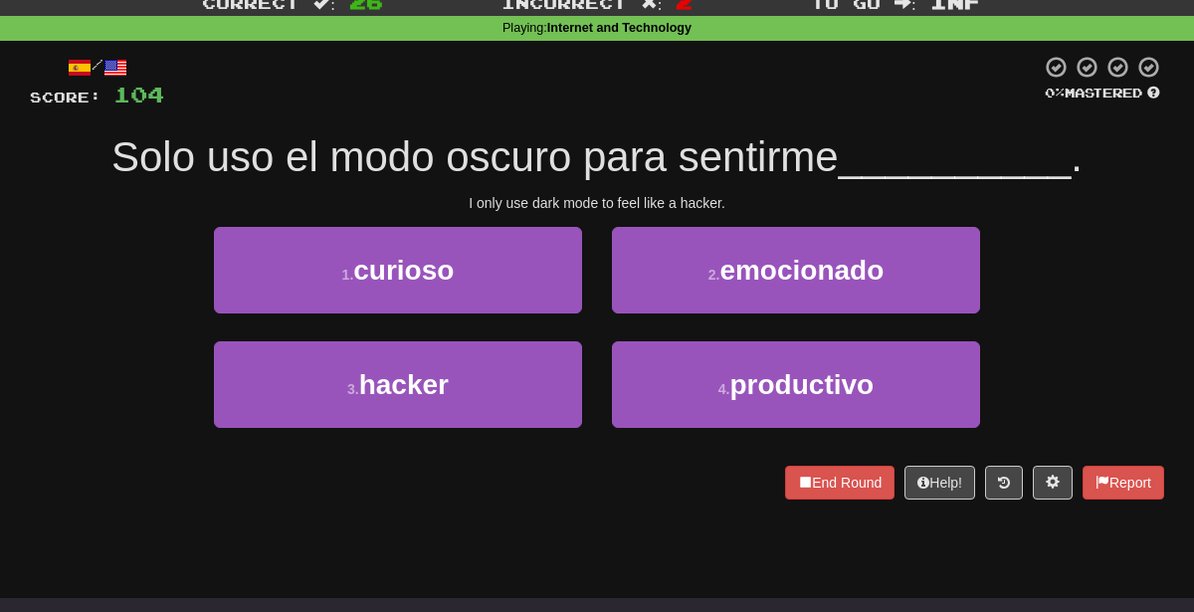
scroll to position [60, 0]
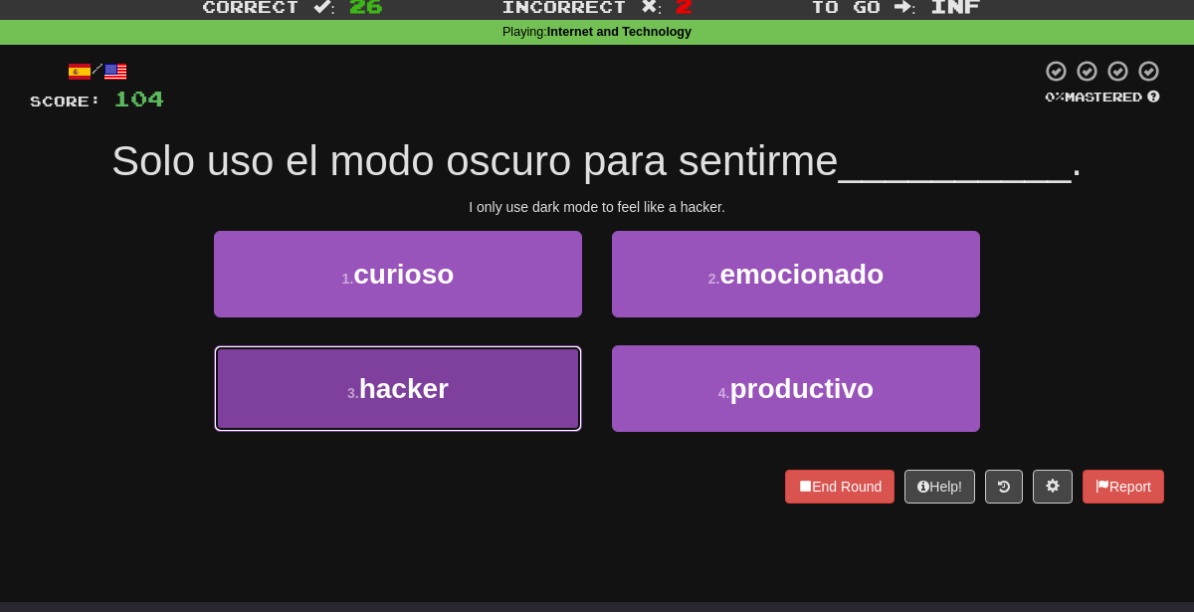
click at [501, 382] on button "3 . hacker" at bounding box center [398, 388] width 368 height 87
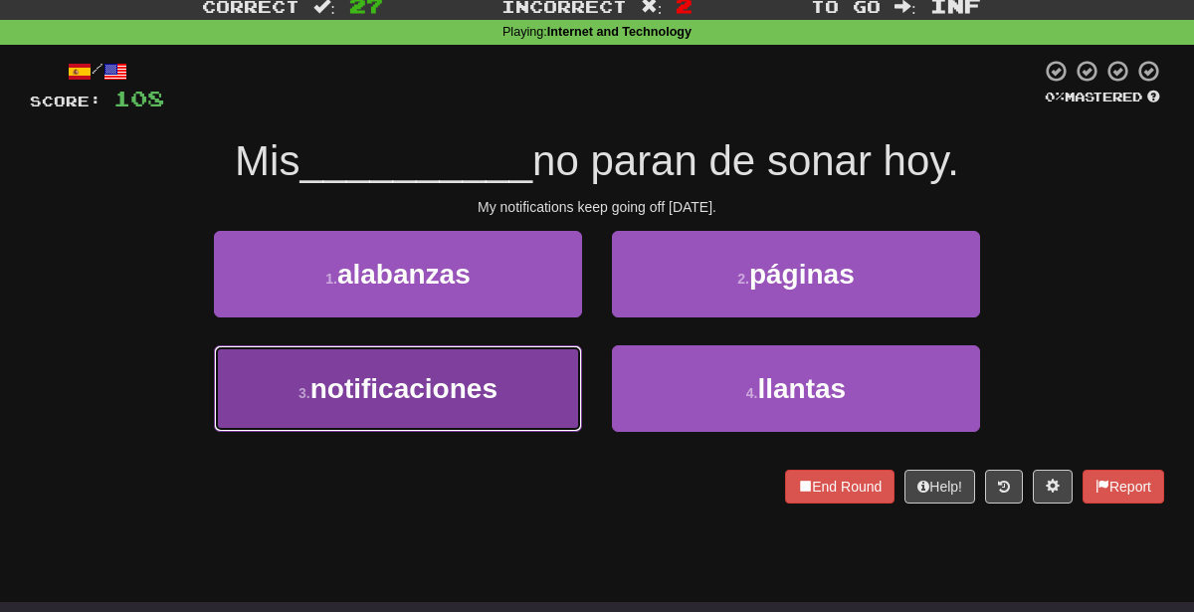
click at [478, 391] on span "notificaciones" at bounding box center [403, 388] width 187 height 31
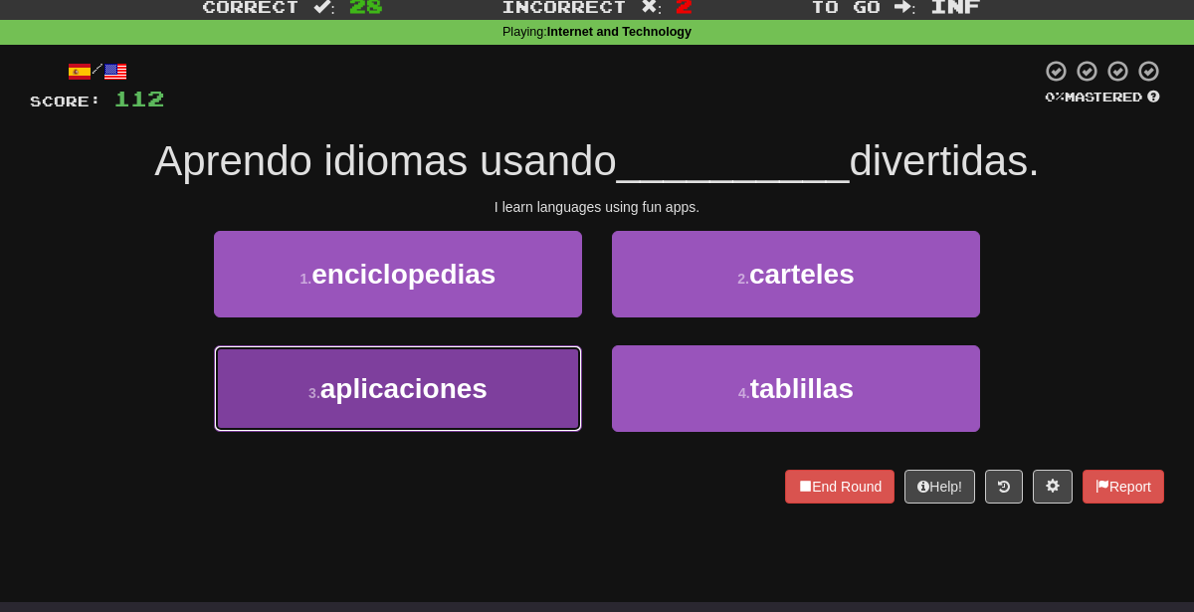
click at [524, 390] on button "3 . aplicaciones" at bounding box center [398, 388] width 368 height 87
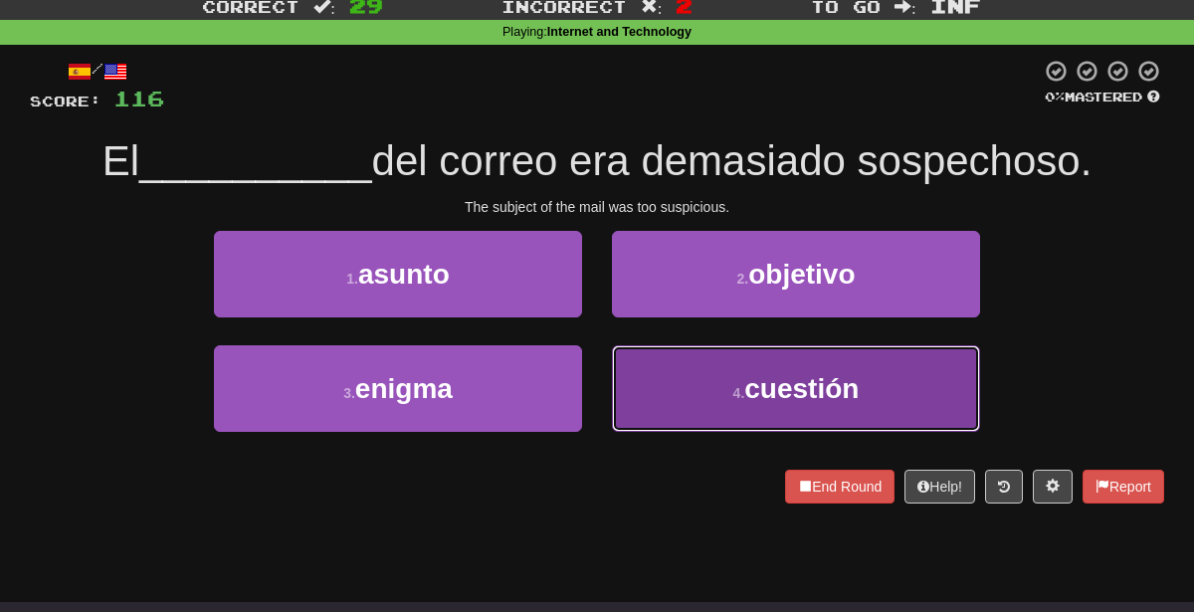
click at [666, 411] on button "4 . cuestión" at bounding box center [796, 388] width 368 height 87
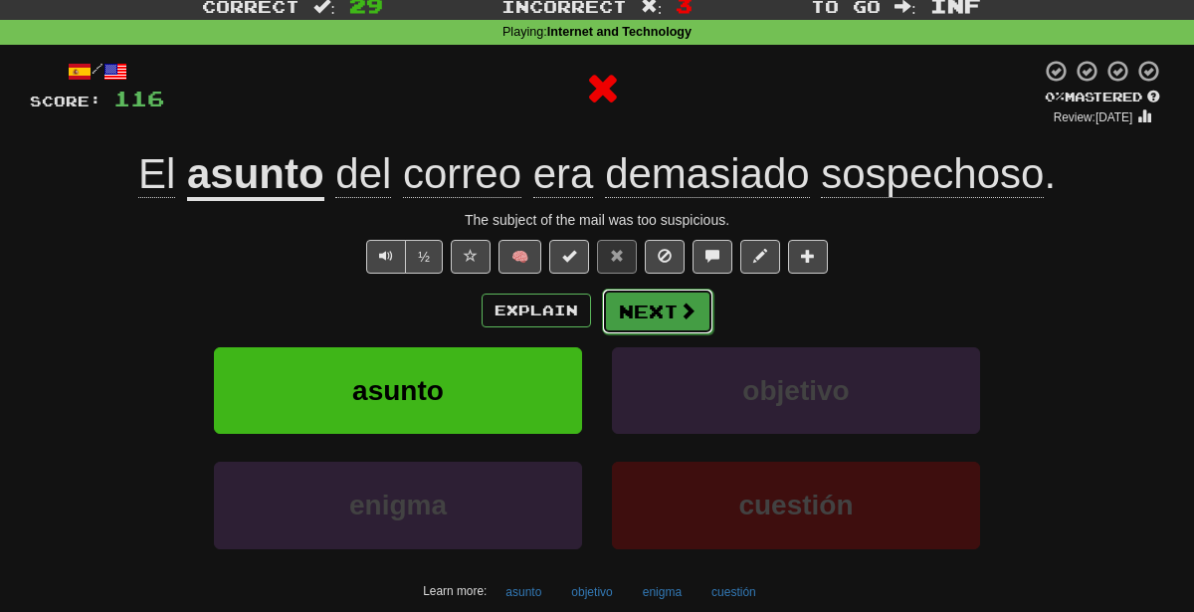
click at [663, 324] on button "Next" at bounding box center [657, 312] width 111 height 46
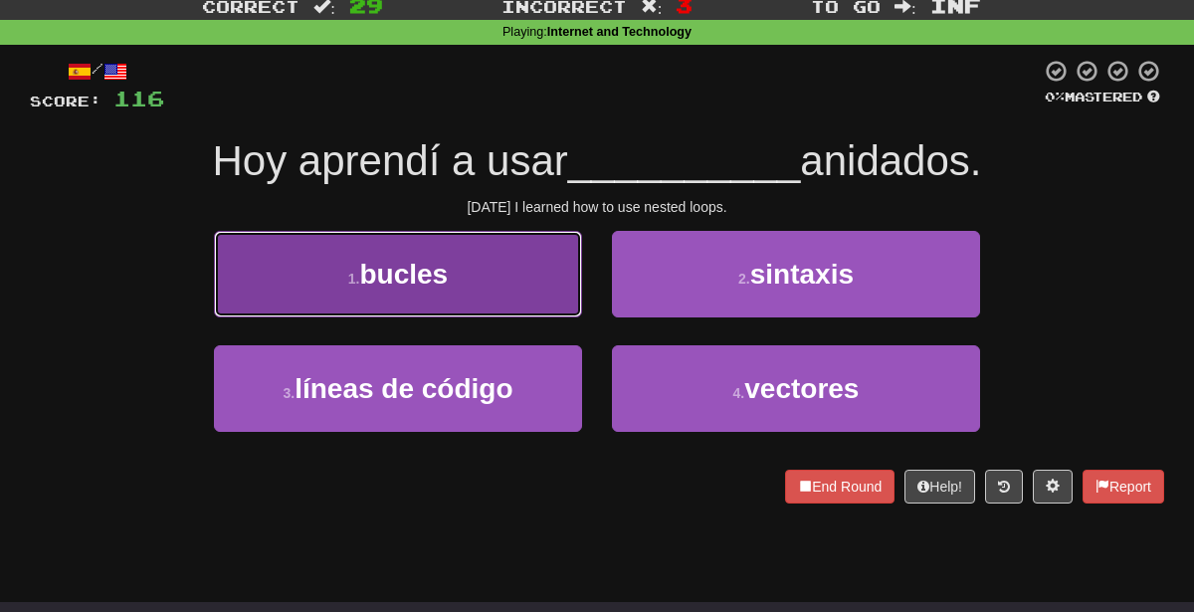
click at [480, 282] on button "1 . bucles" at bounding box center [398, 274] width 368 height 87
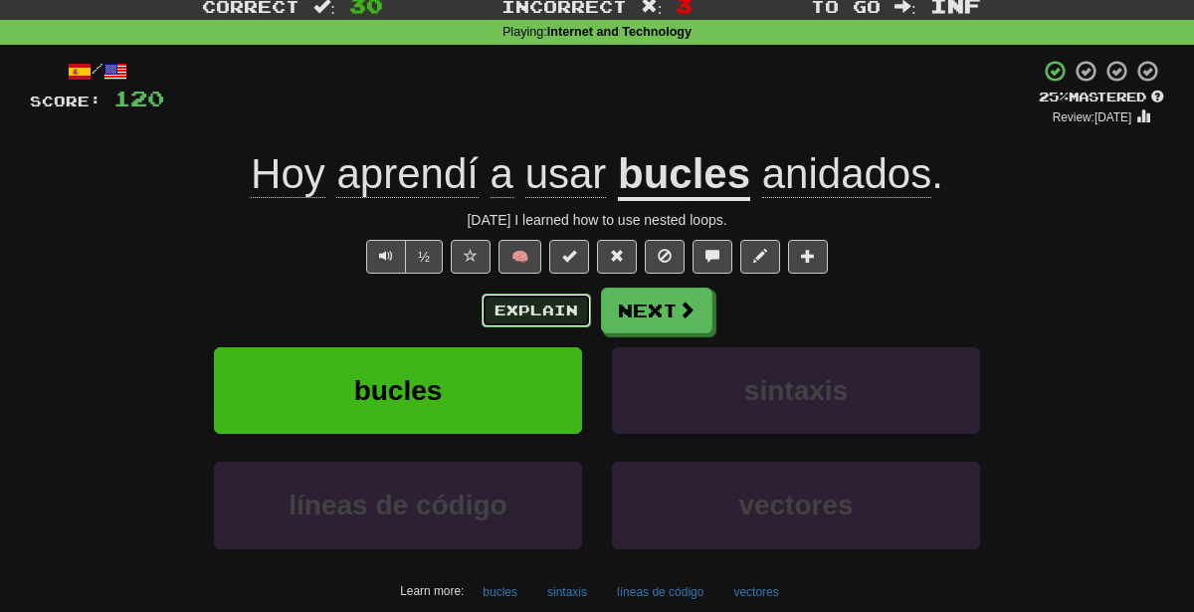
click at [512, 317] on button "Explain" at bounding box center [536, 311] width 109 height 34
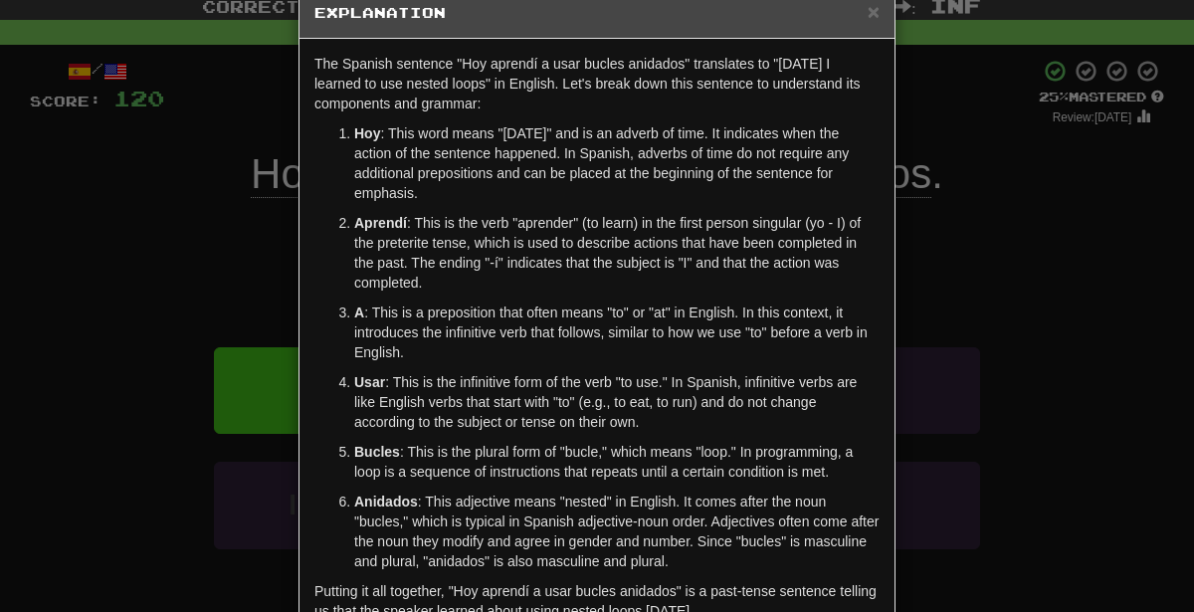
scroll to position [45, 0]
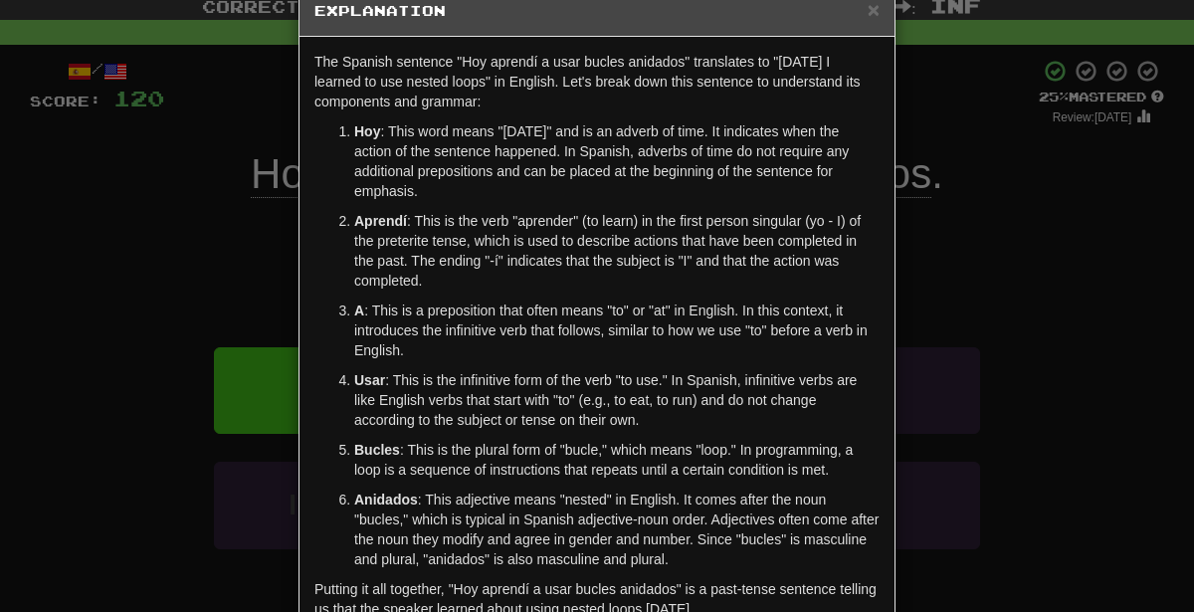
click at [179, 374] on div "× Explanation The Spanish sentence "Hoy aprendí a usar bucles anidados" transla…" at bounding box center [597, 306] width 1194 height 612
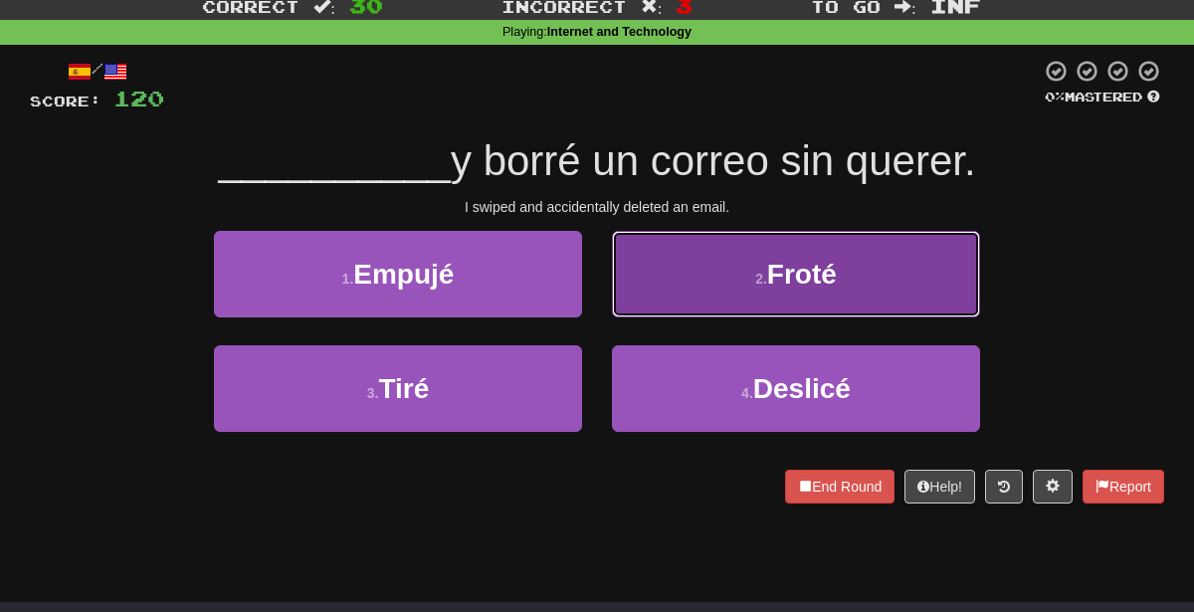
click at [751, 308] on button "2 . Froté" at bounding box center [796, 274] width 368 height 87
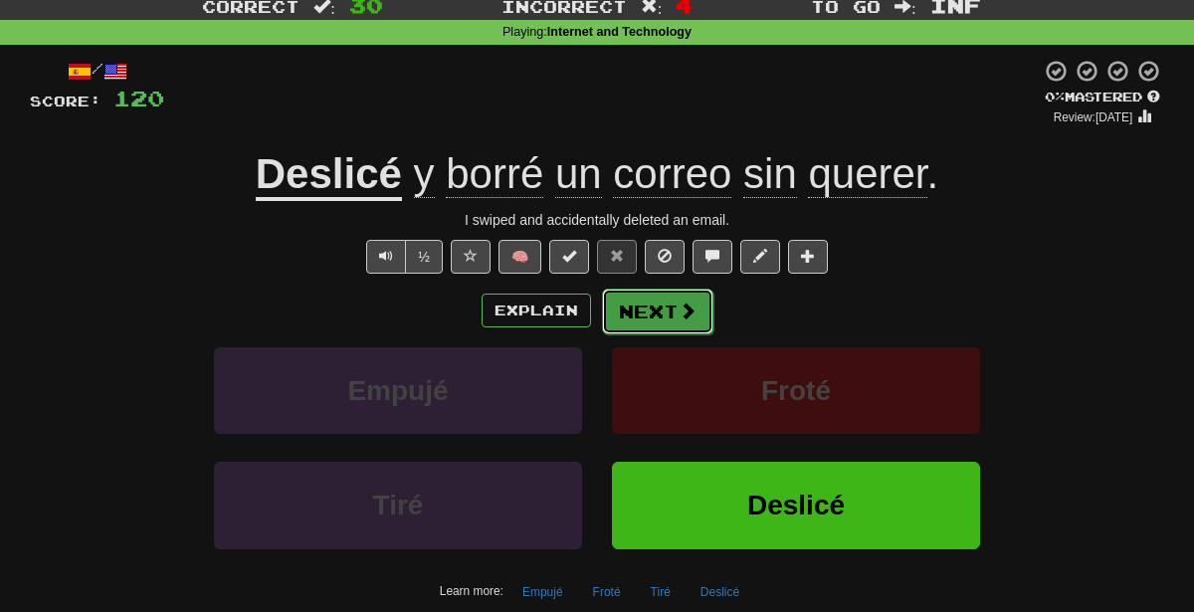
click at [628, 306] on button "Next" at bounding box center [657, 312] width 111 height 46
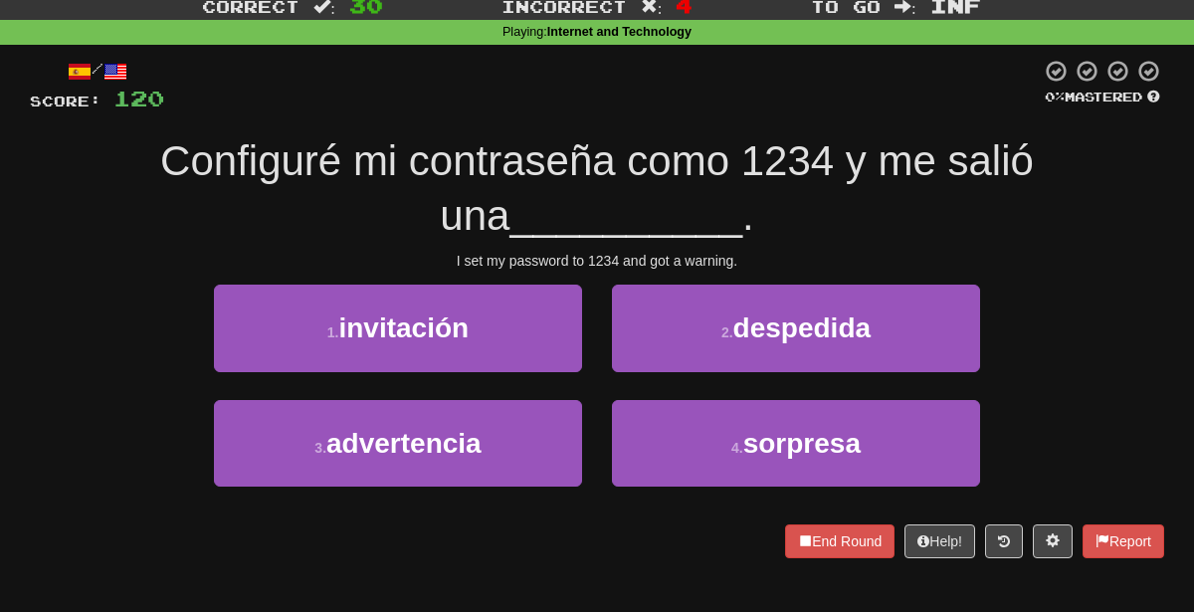
scroll to position [0, 0]
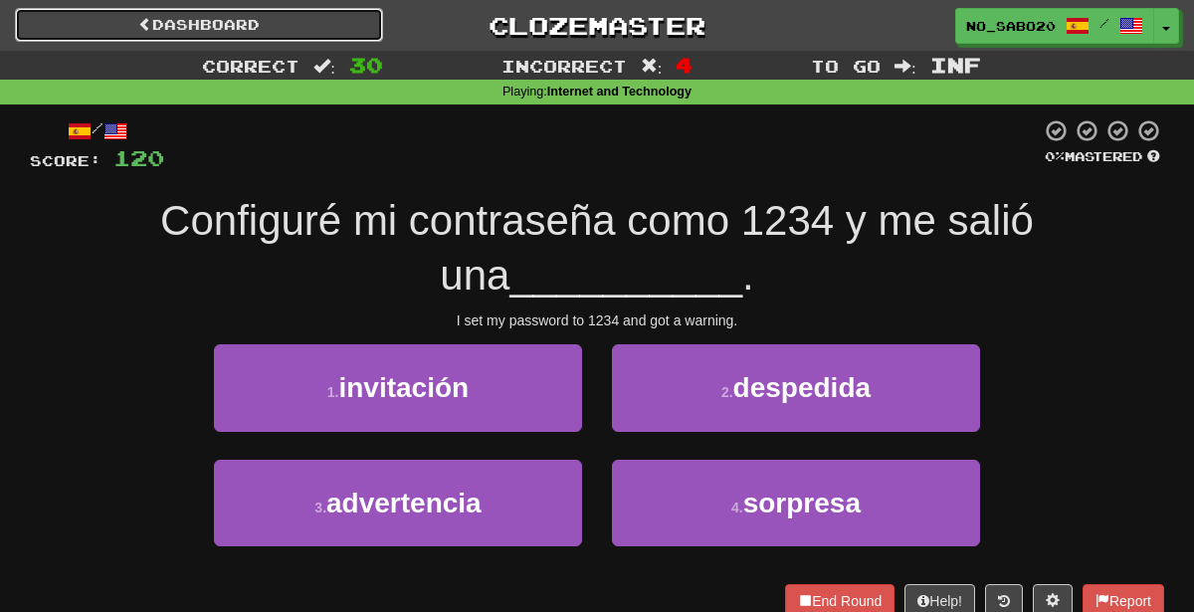
click at [291, 14] on link "Dashboard" at bounding box center [199, 25] width 368 height 34
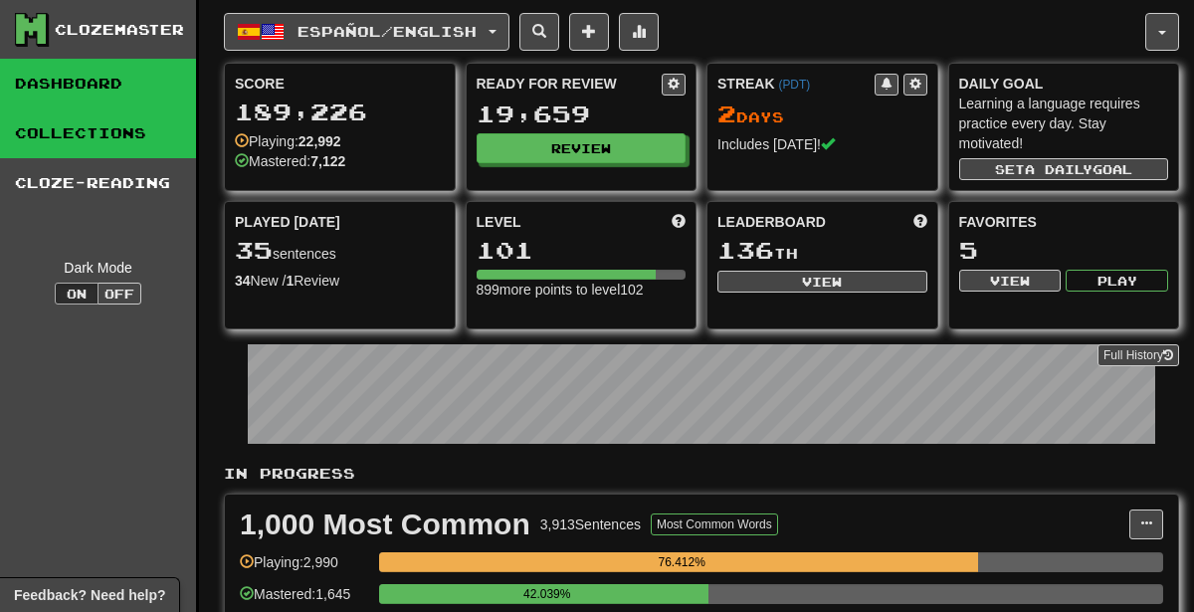
click at [103, 141] on link "Collections" at bounding box center [98, 133] width 196 height 50
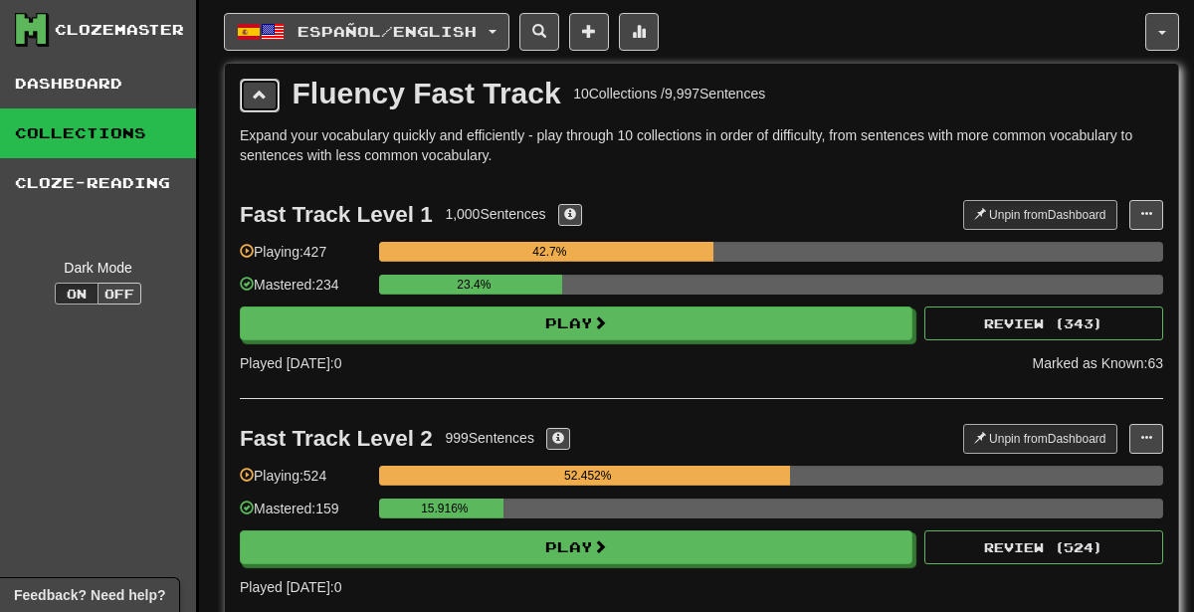
click at [253, 99] on span at bounding box center [260, 95] width 14 height 14
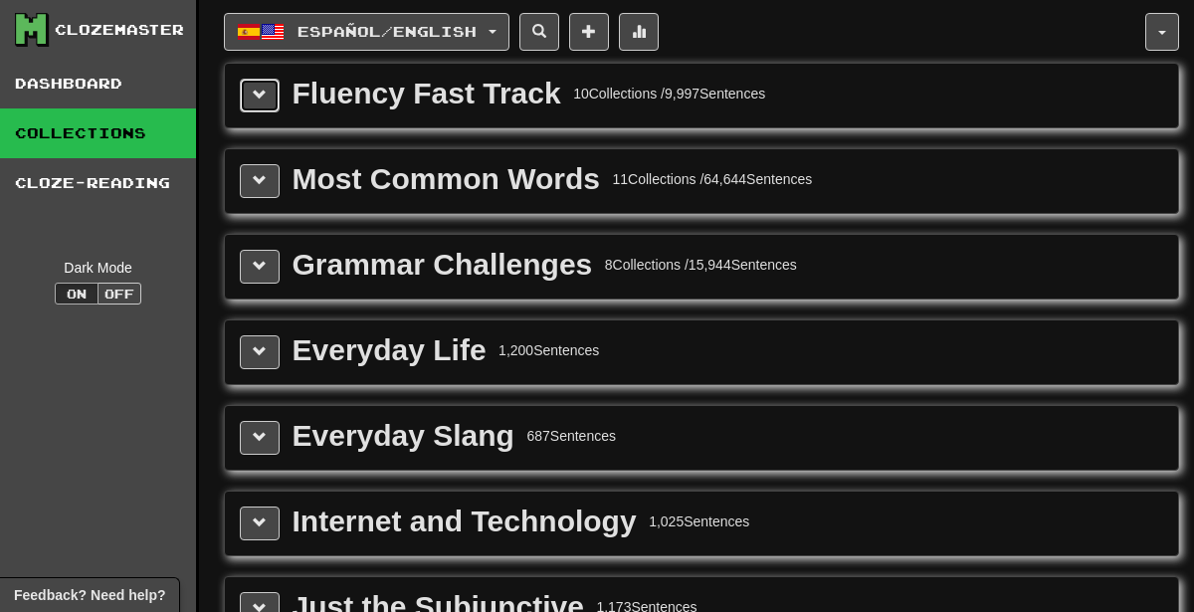
click at [264, 99] on span at bounding box center [260, 95] width 14 height 14
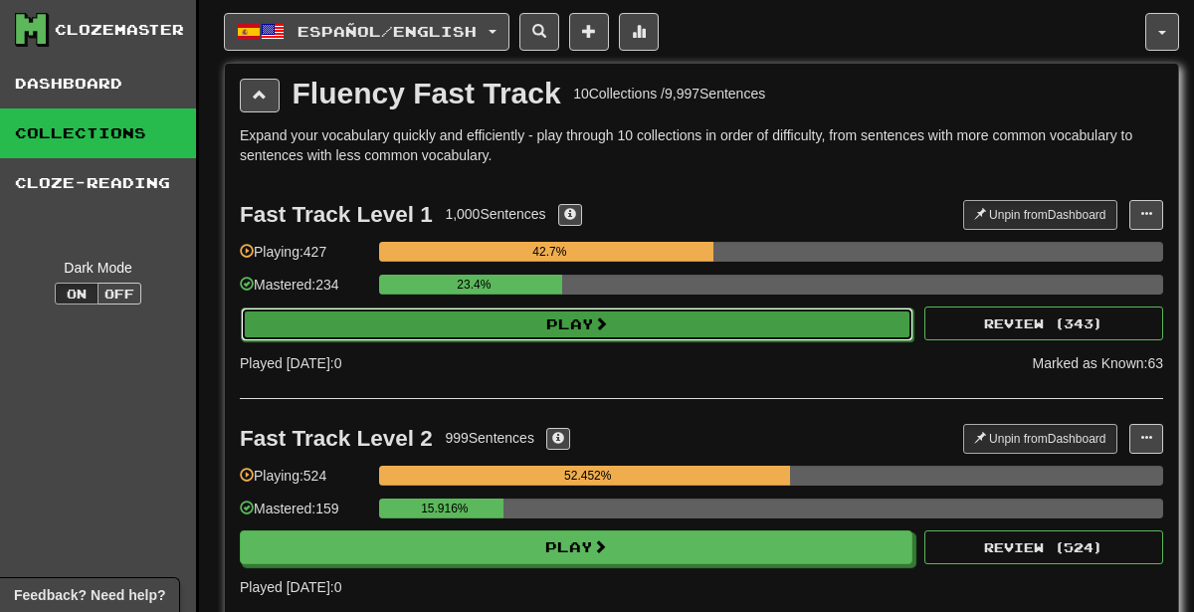
click at [535, 321] on button "Play" at bounding box center [577, 324] width 673 height 34
select select "********"
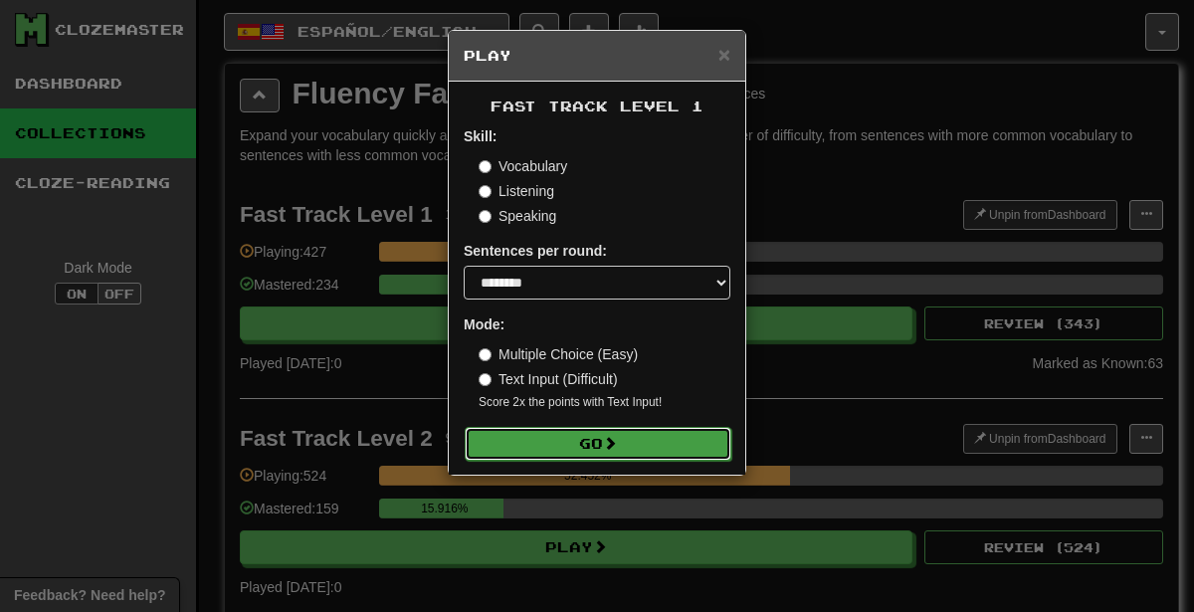
click at [604, 433] on button "Go" at bounding box center [598, 444] width 267 height 34
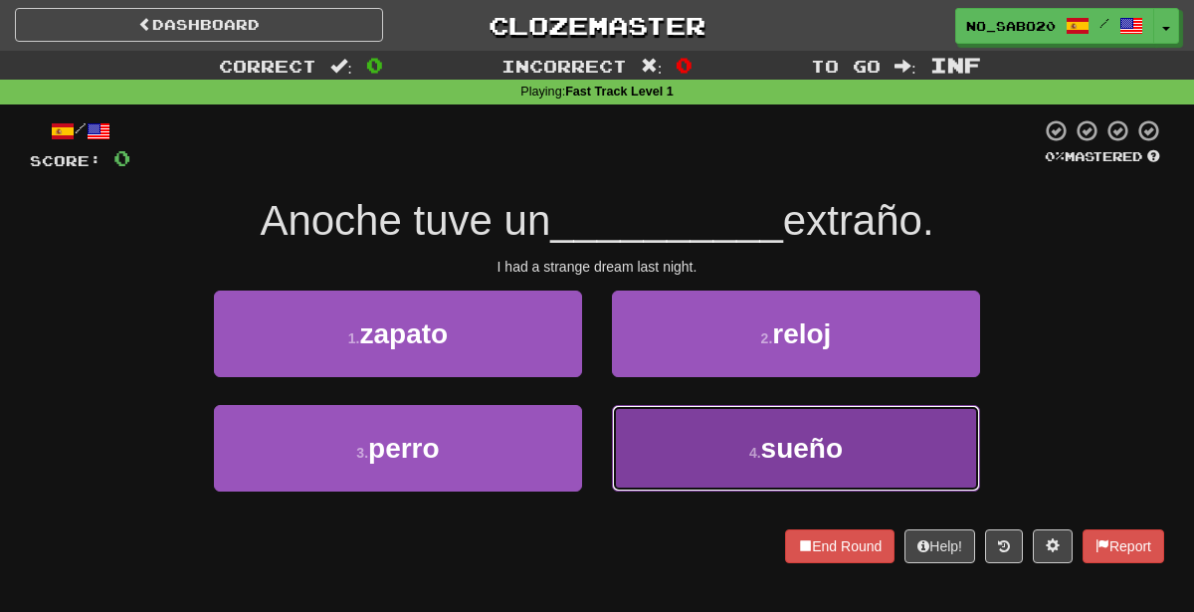
click at [692, 471] on button "4 . sueño" at bounding box center [796, 448] width 368 height 87
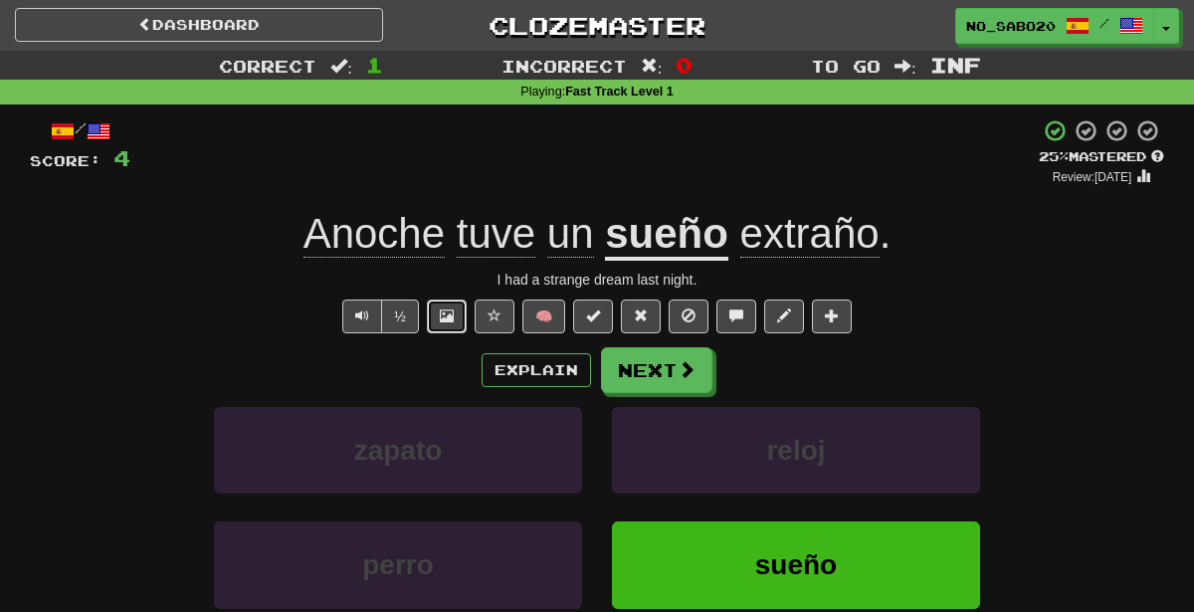
click at [456, 320] on button at bounding box center [447, 316] width 40 height 34
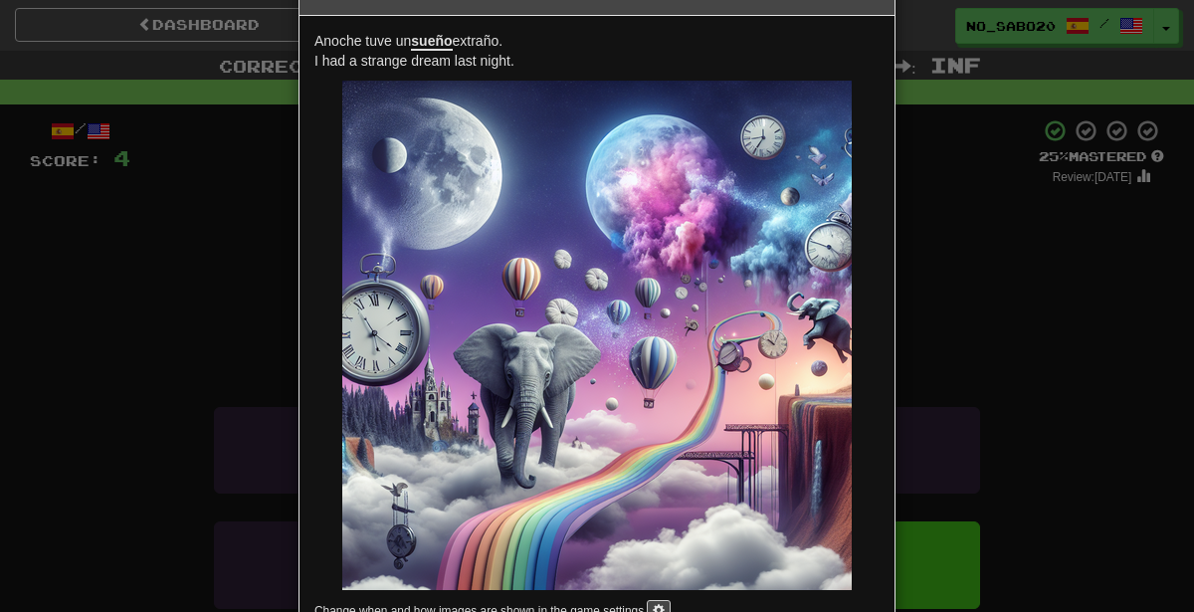
scroll to position [80, 0]
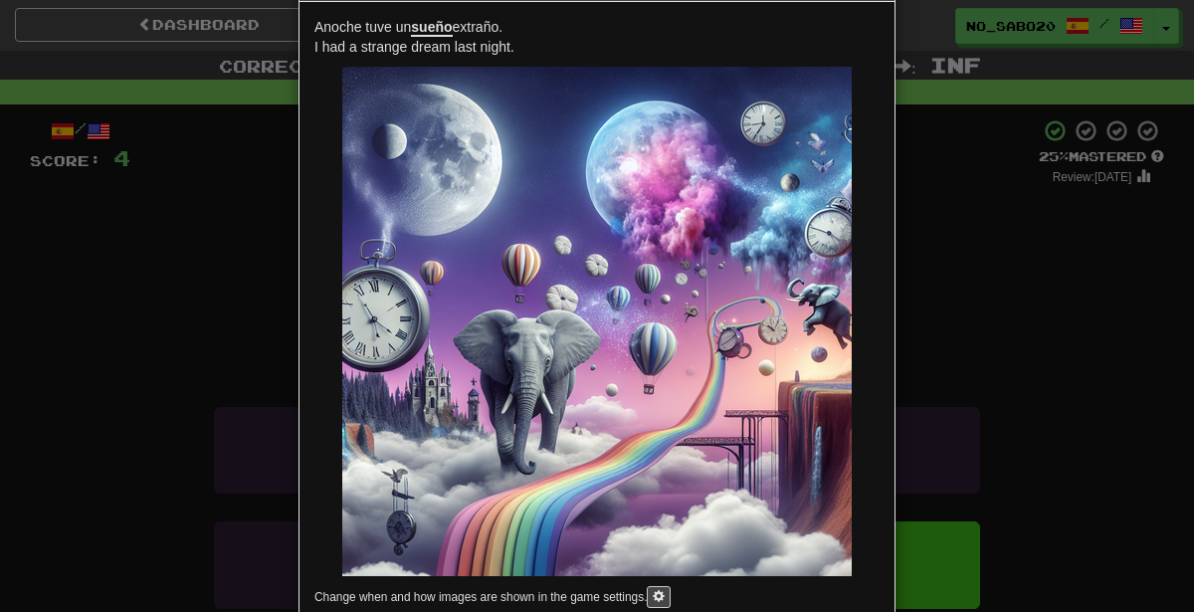
click at [1076, 267] on div "× Image Anoche tuve un sueño extraño. I had a strange dream last night. Change …" at bounding box center [597, 306] width 1194 height 612
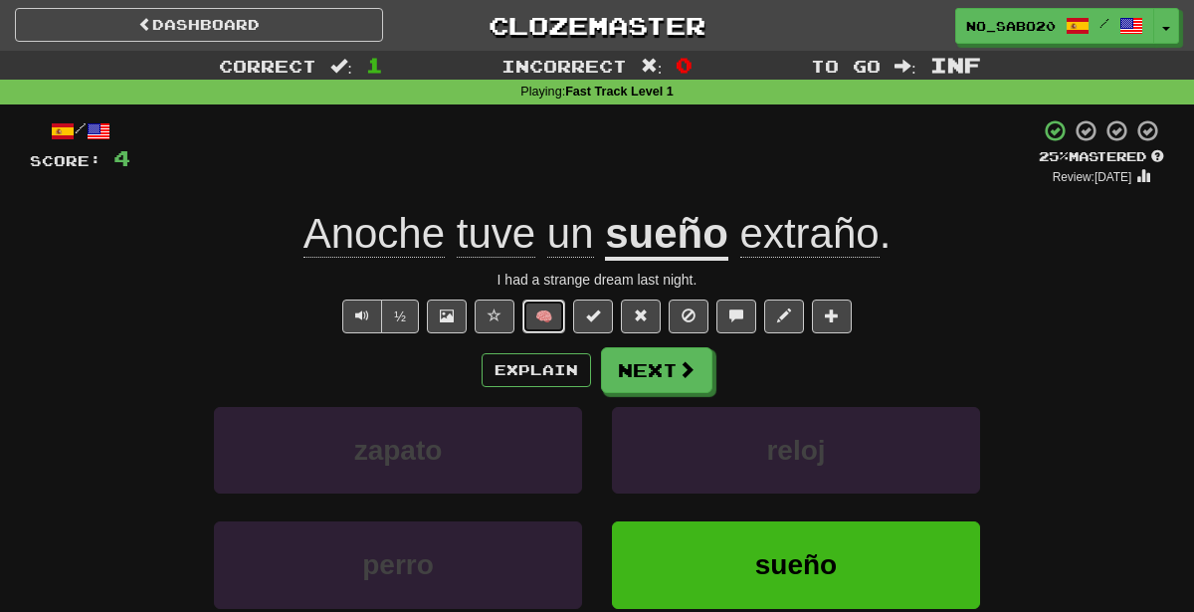
click at [532, 321] on button "🧠" at bounding box center [543, 316] width 43 height 34
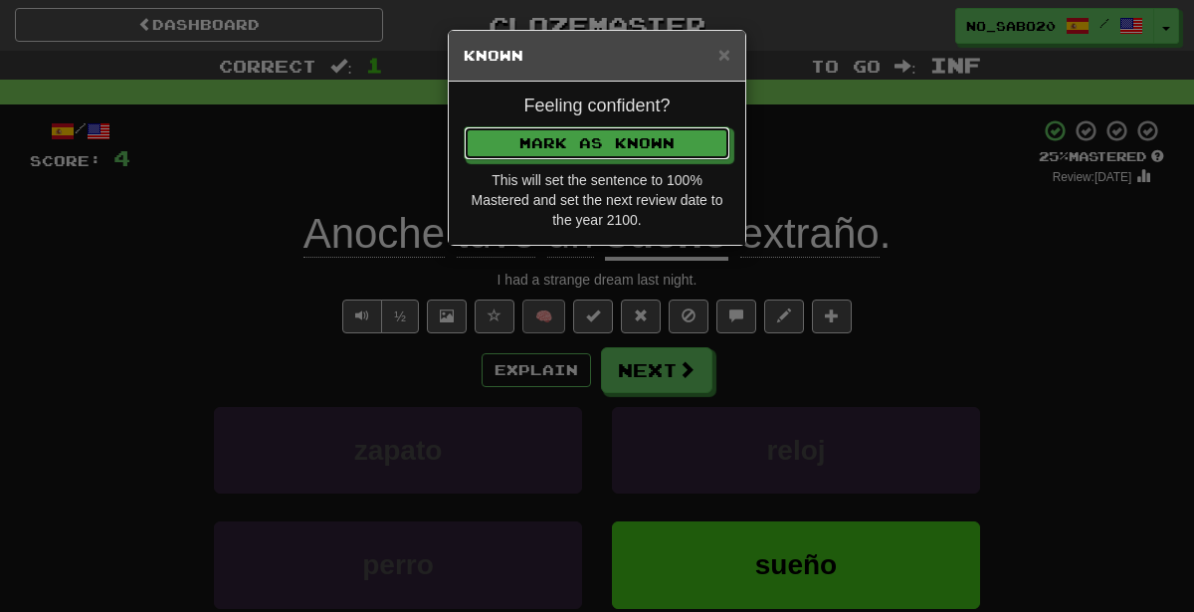
click at [464, 126] on button "Mark as Known" at bounding box center [597, 143] width 267 height 34
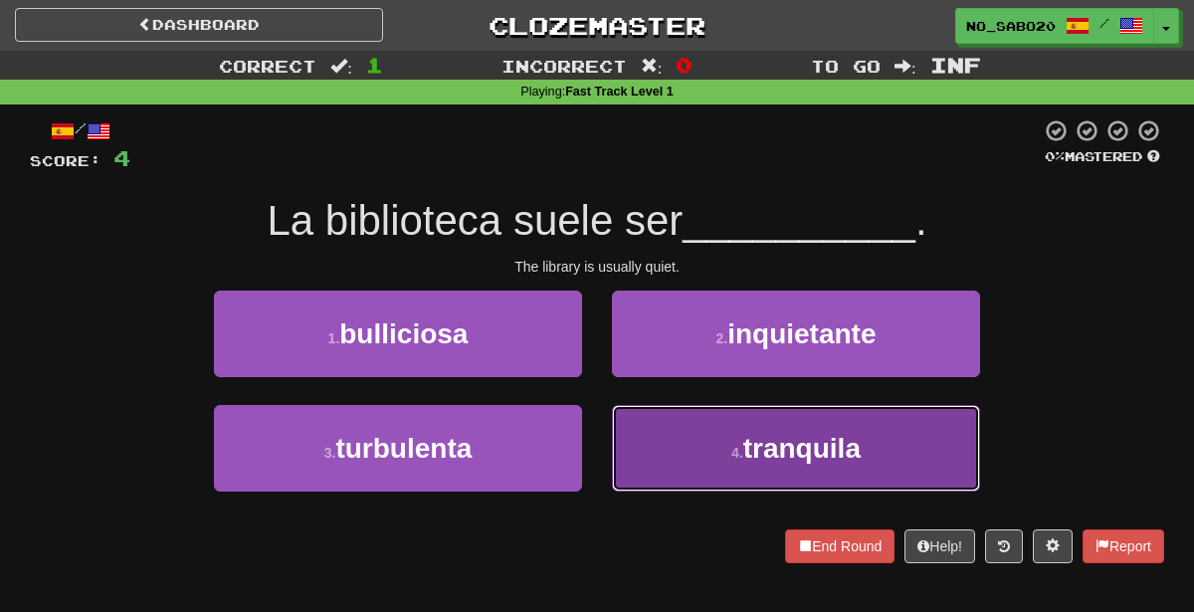
click at [695, 477] on button "4 . tranquila" at bounding box center [796, 448] width 368 height 87
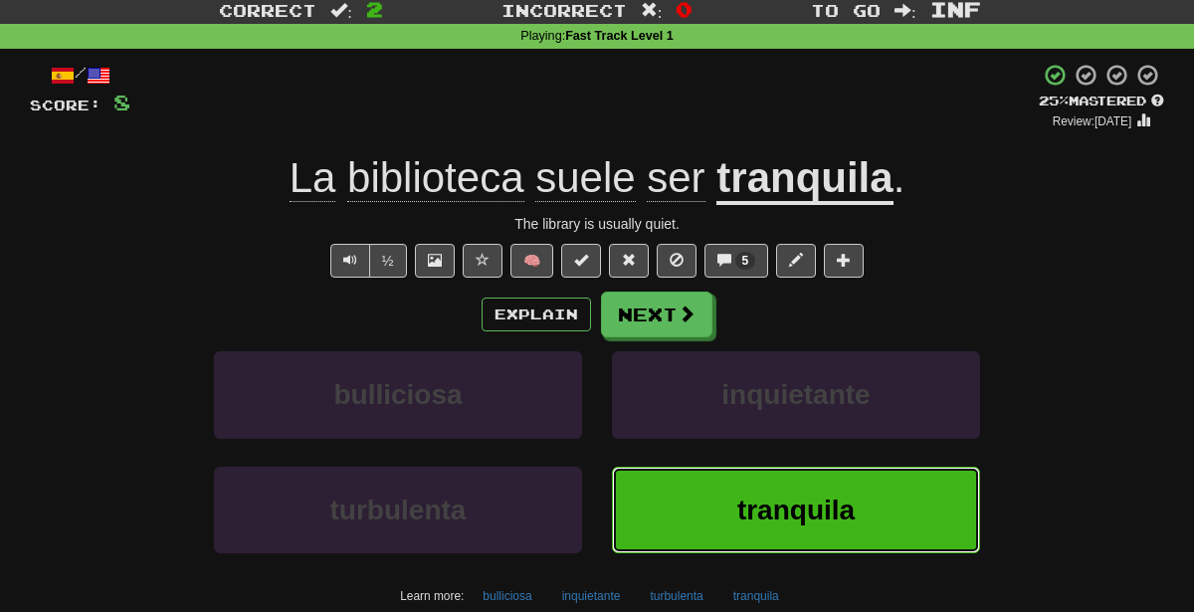
scroll to position [68, 0]
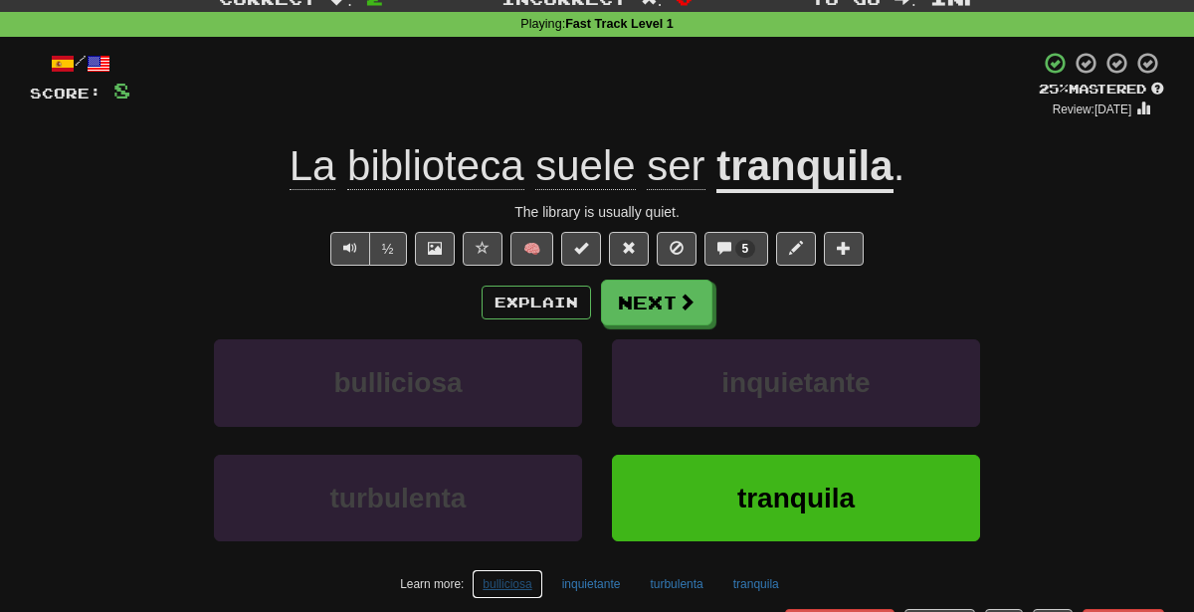
click at [499, 586] on button "bulliciosa" at bounding box center [507, 584] width 71 height 30
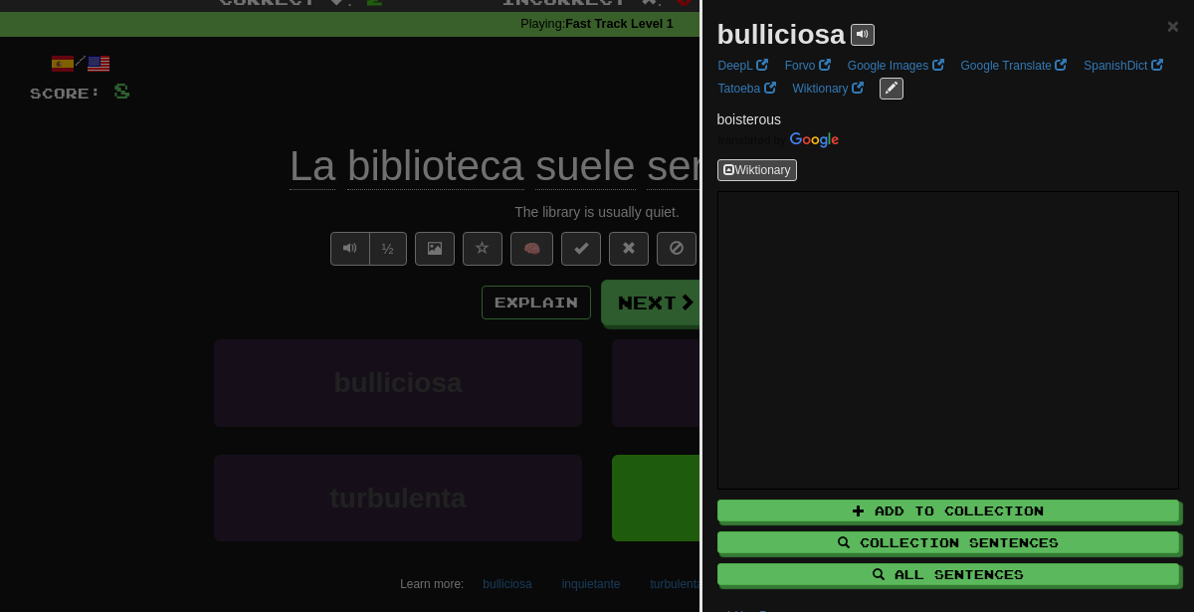
click at [350, 402] on div at bounding box center [597, 306] width 1194 height 612
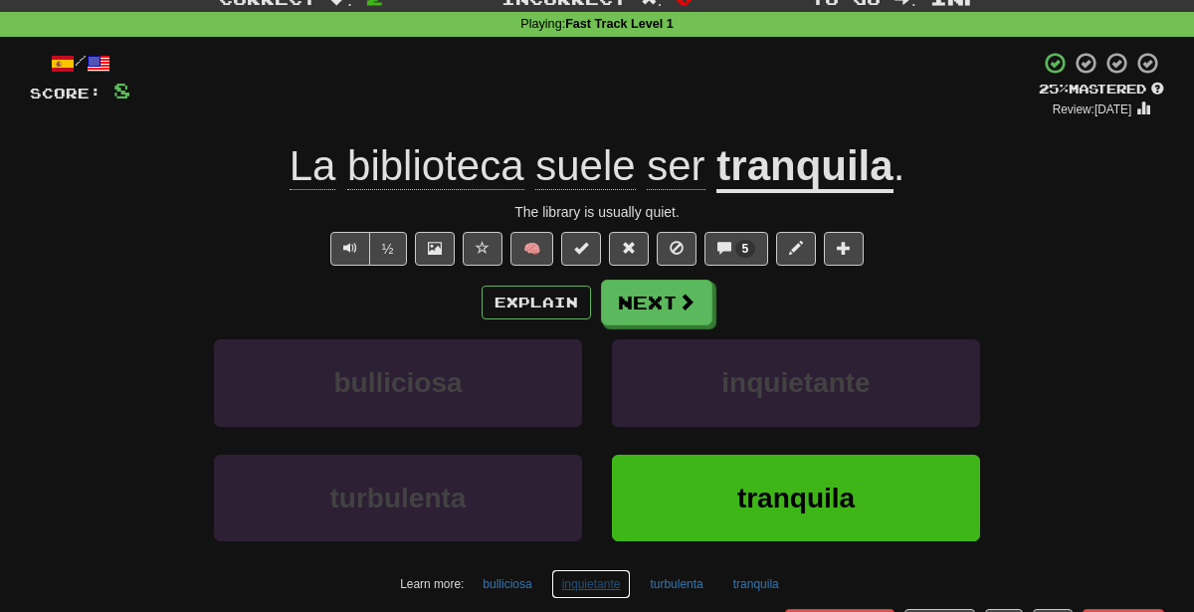
click at [597, 577] on button "inquietante" at bounding box center [591, 584] width 81 height 30
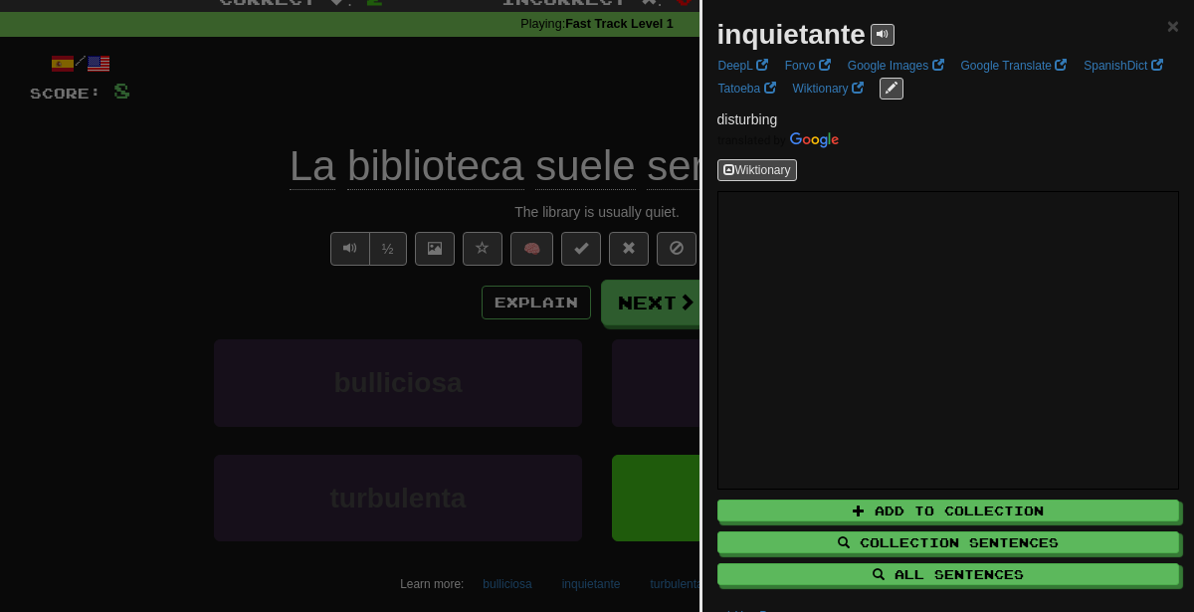
click at [423, 375] on div at bounding box center [597, 306] width 1194 height 612
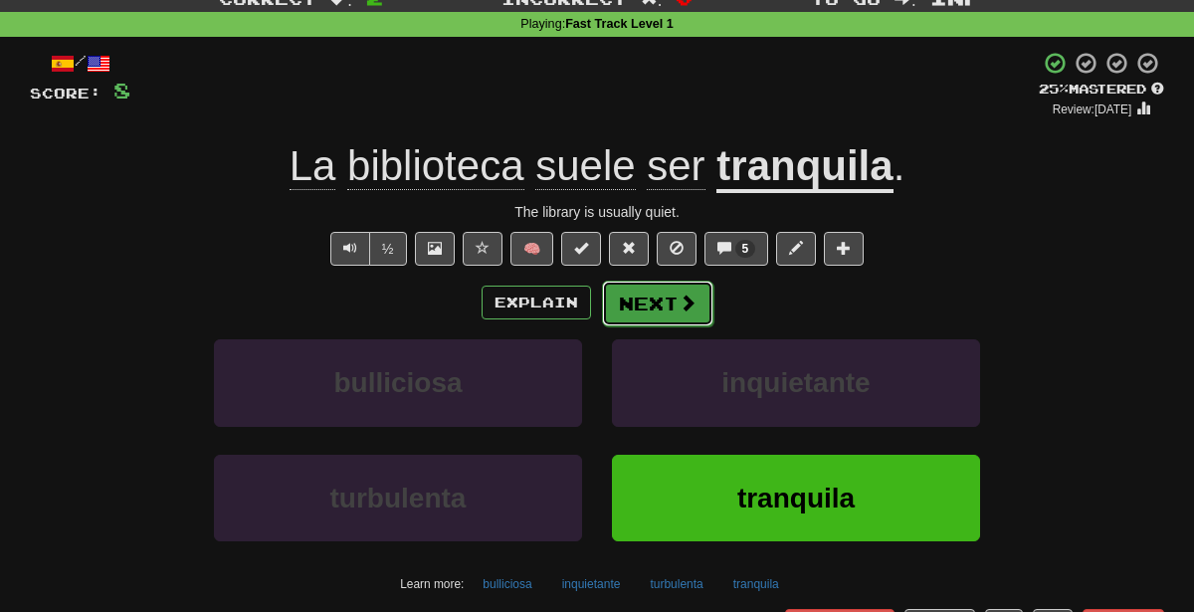
click at [668, 301] on button "Next" at bounding box center [657, 304] width 111 height 46
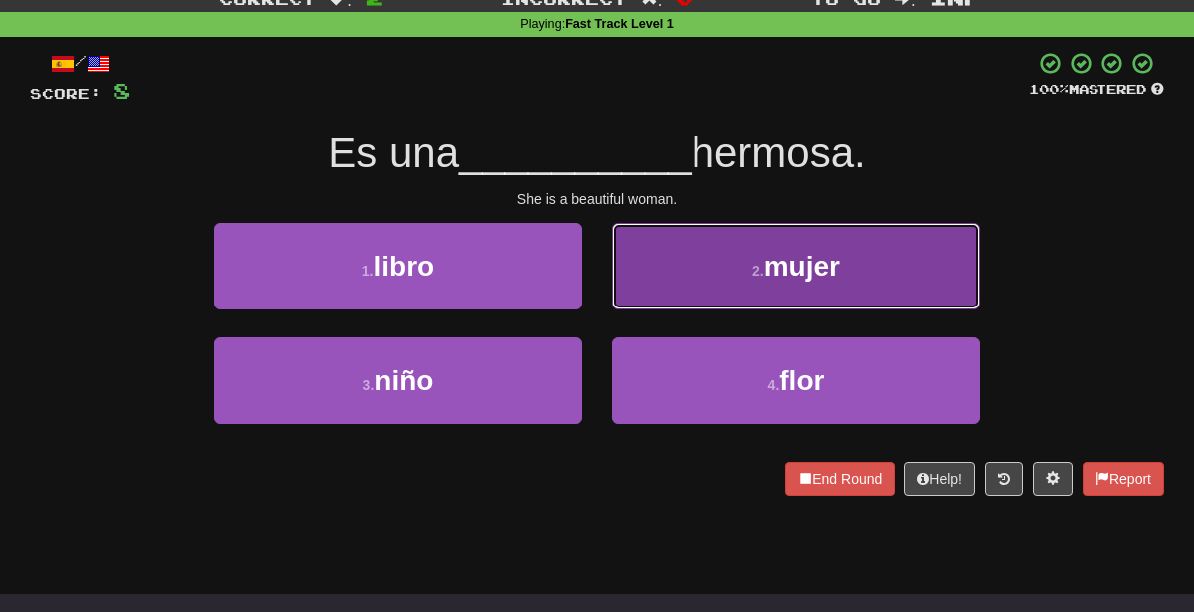
click at [697, 247] on button "2 . mujer" at bounding box center [796, 266] width 368 height 87
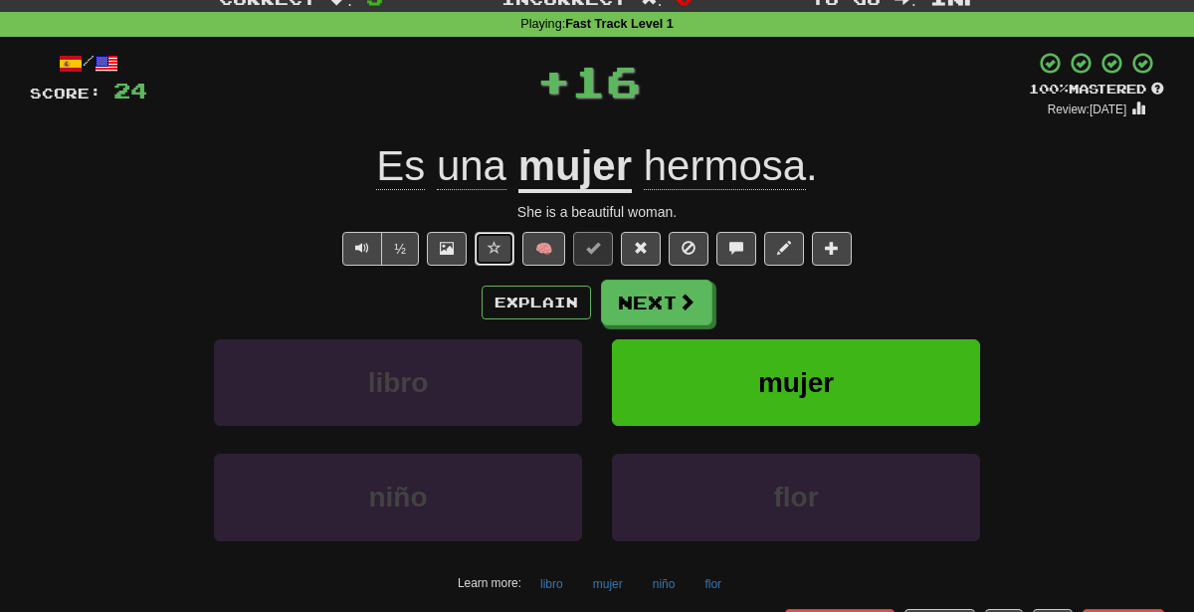
click at [501, 246] on span at bounding box center [495, 248] width 14 height 14
click at [502, 246] on button at bounding box center [495, 249] width 40 height 34
click at [532, 251] on button "🧠" at bounding box center [543, 249] width 43 height 34
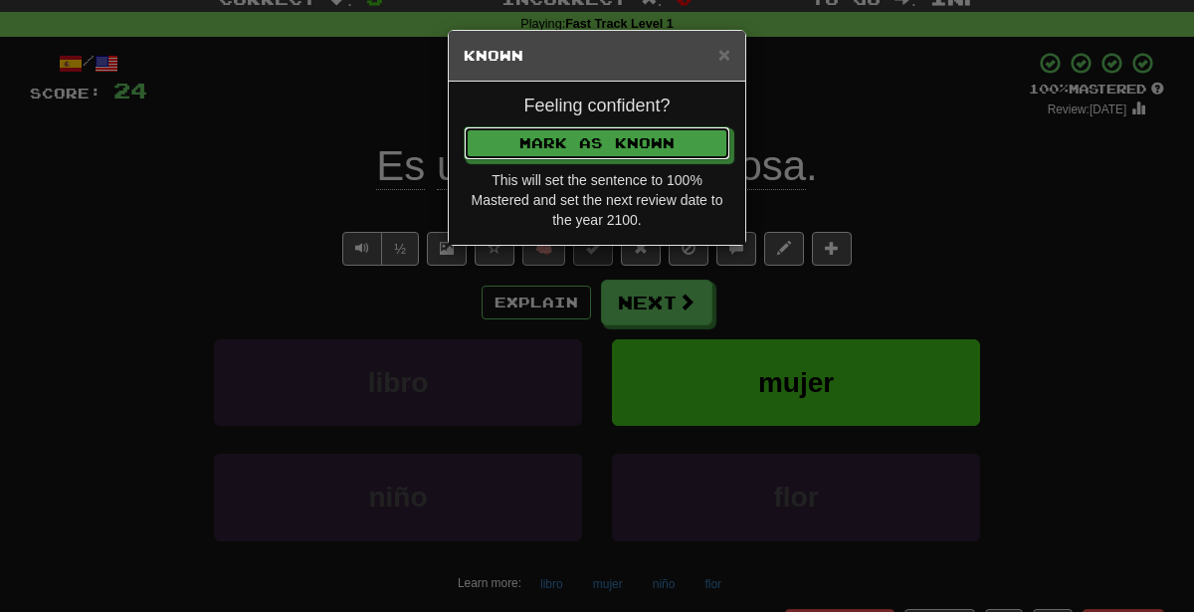
click at [464, 126] on button "Mark as Known" at bounding box center [597, 143] width 267 height 34
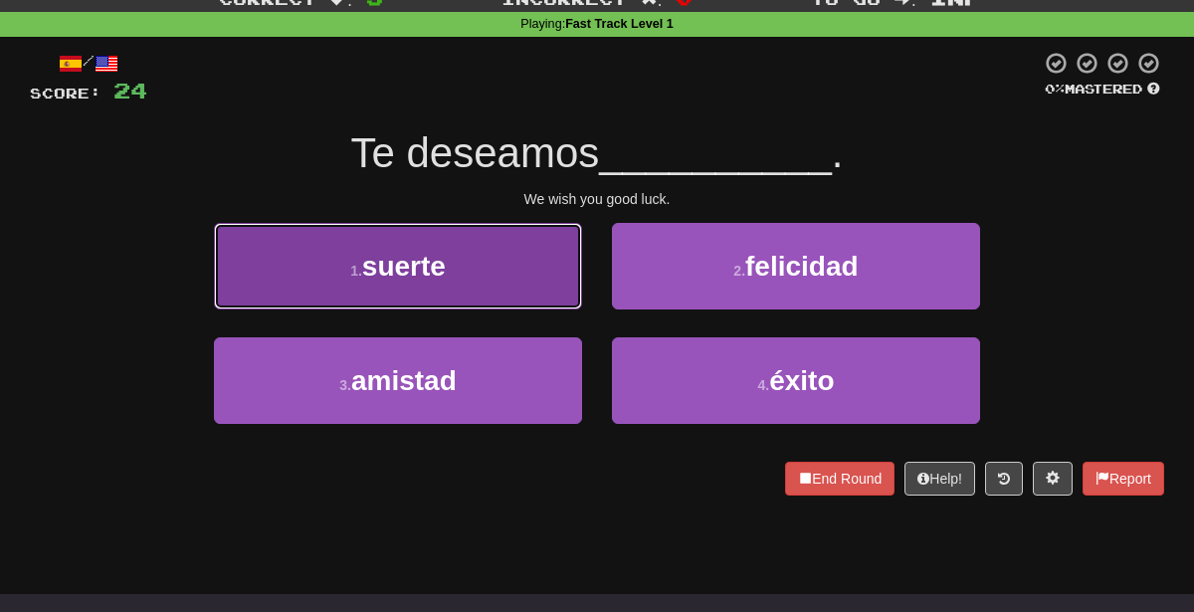
click at [469, 271] on button "1 . suerte" at bounding box center [398, 266] width 368 height 87
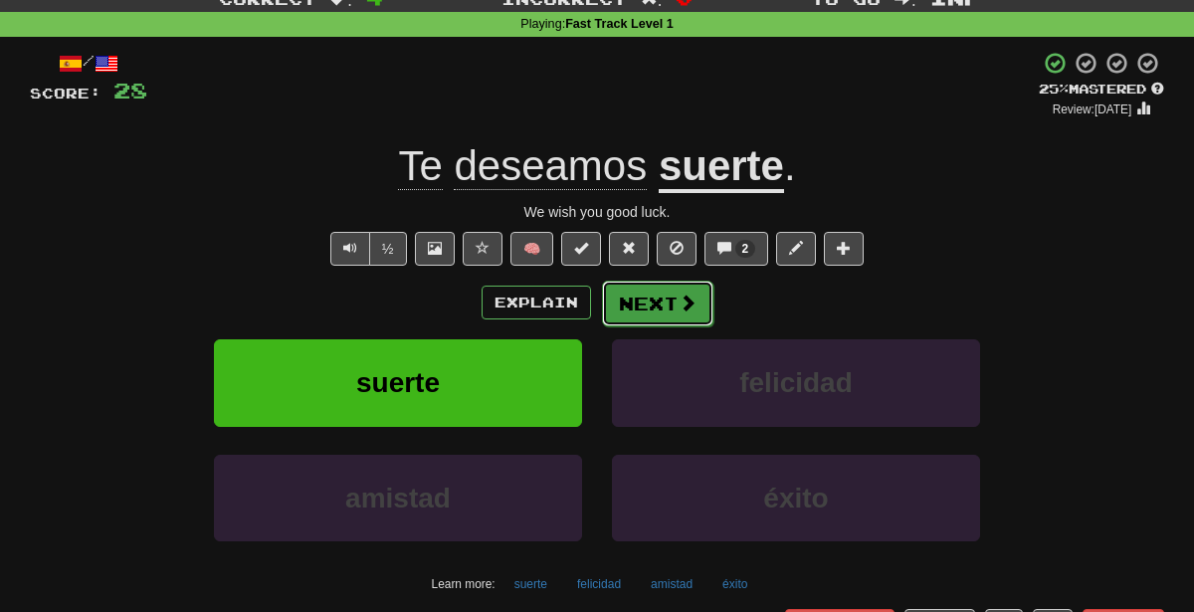
click at [643, 300] on button "Next" at bounding box center [657, 304] width 111 height 46
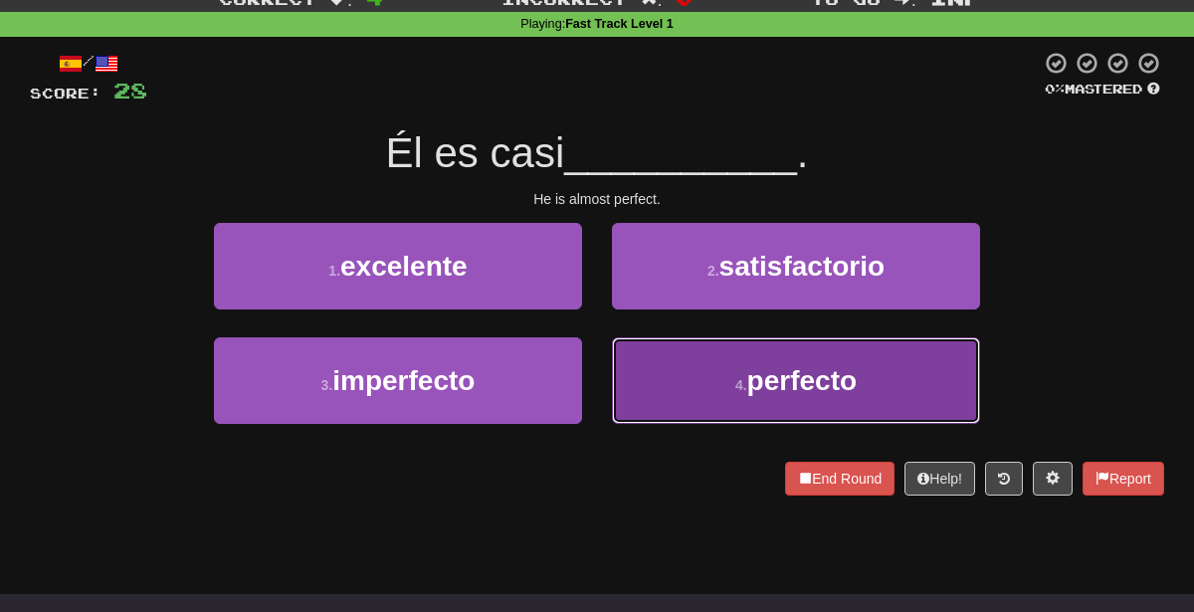
click at [656, 378] on button "4 . perfecto" at bounding box center [796, 380] width 368 height 87
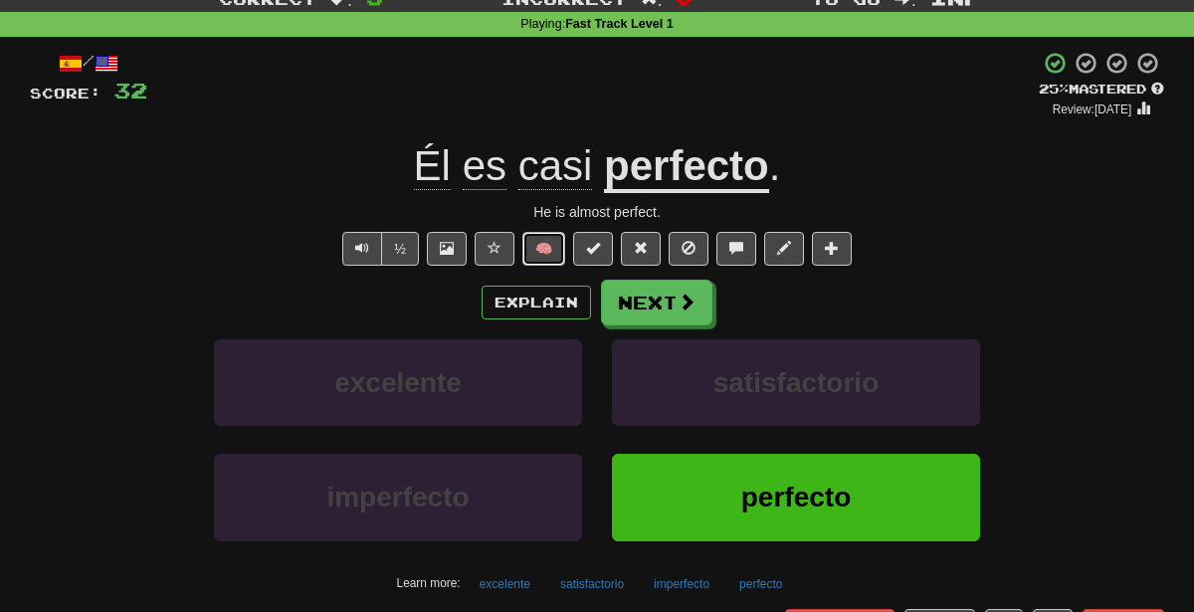
click at [537, 253] on button "🧠" at bounding box center [543, 249] width 43 height 34
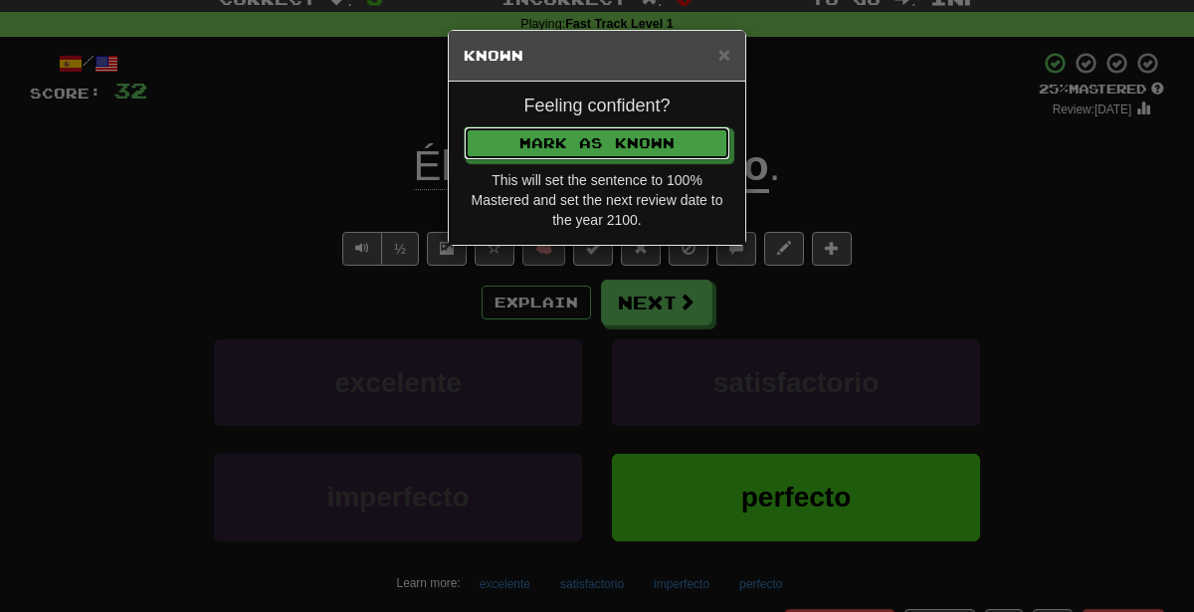
click at [464, 126] on button "Mark as Known" at bounding box center [597, 143] width 267 height 34
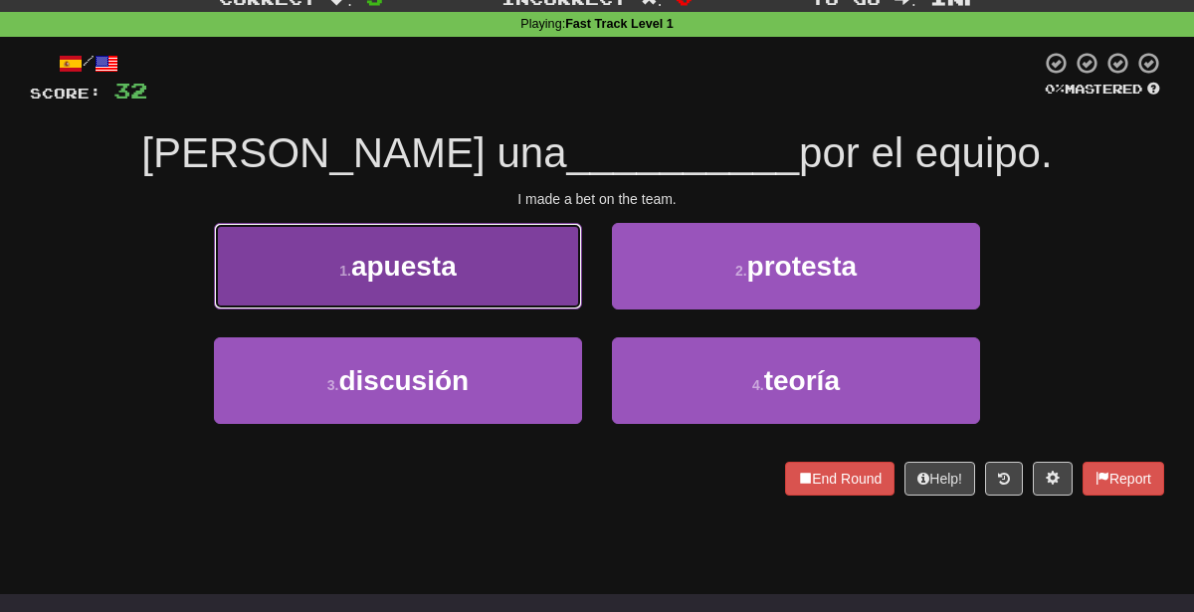
click at [532, 268] on button "1 . apuesta" at bounding box center [398, 266] width 368 height 87
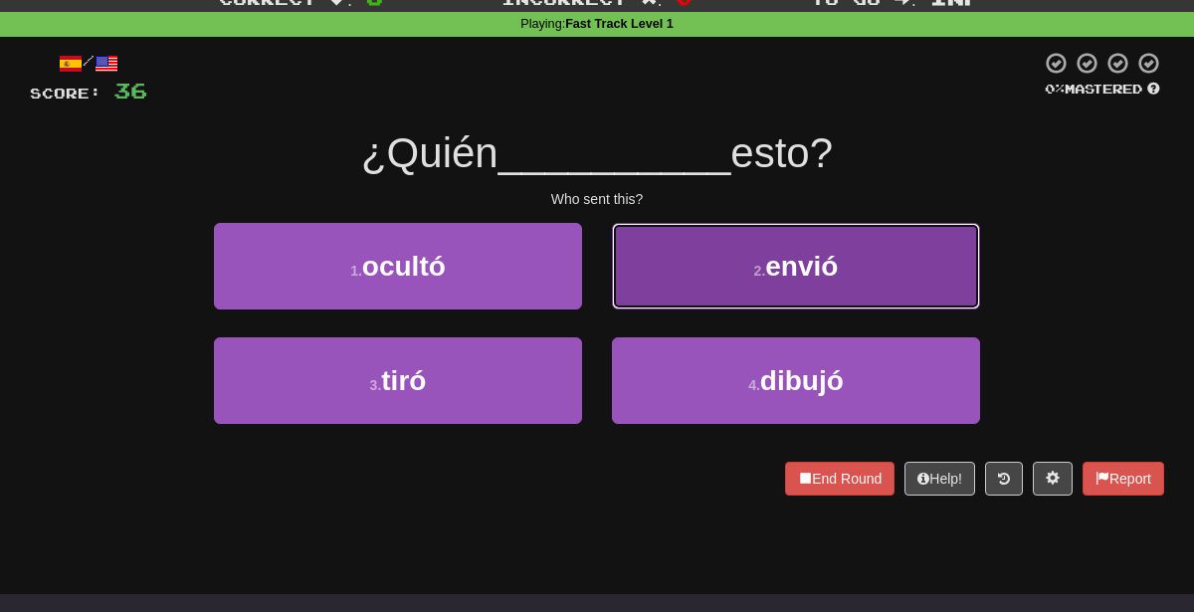
click at [809, 251] on span "envió" at bounding box center [801, 266] width 73 height 31
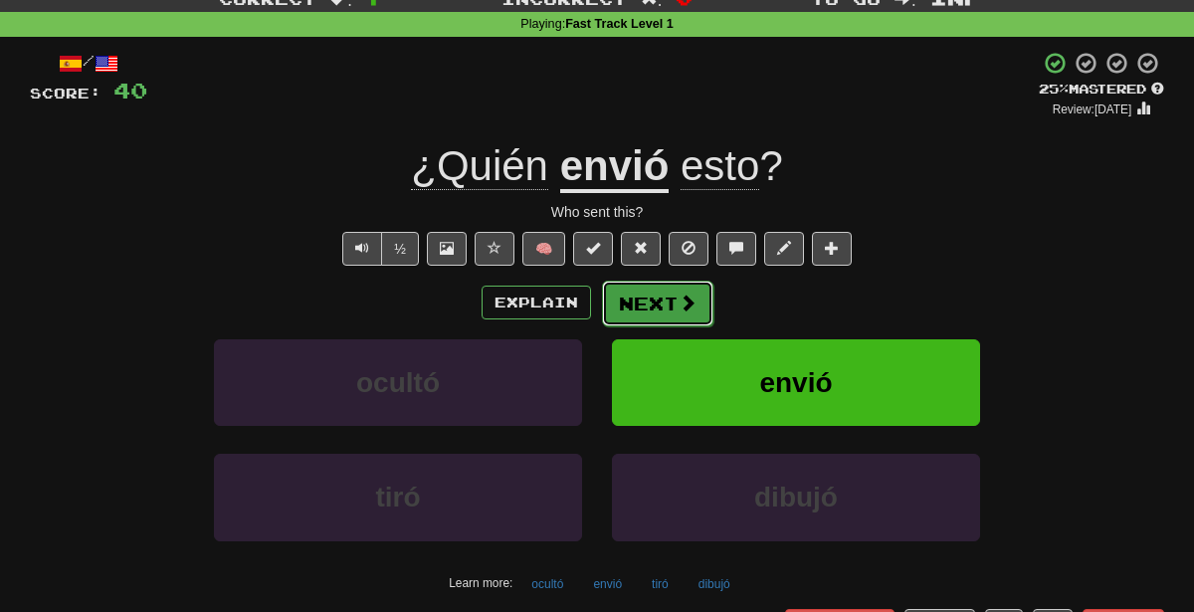
click at [686, 300] on span at bounding box center [688, 303] width 18 height 18
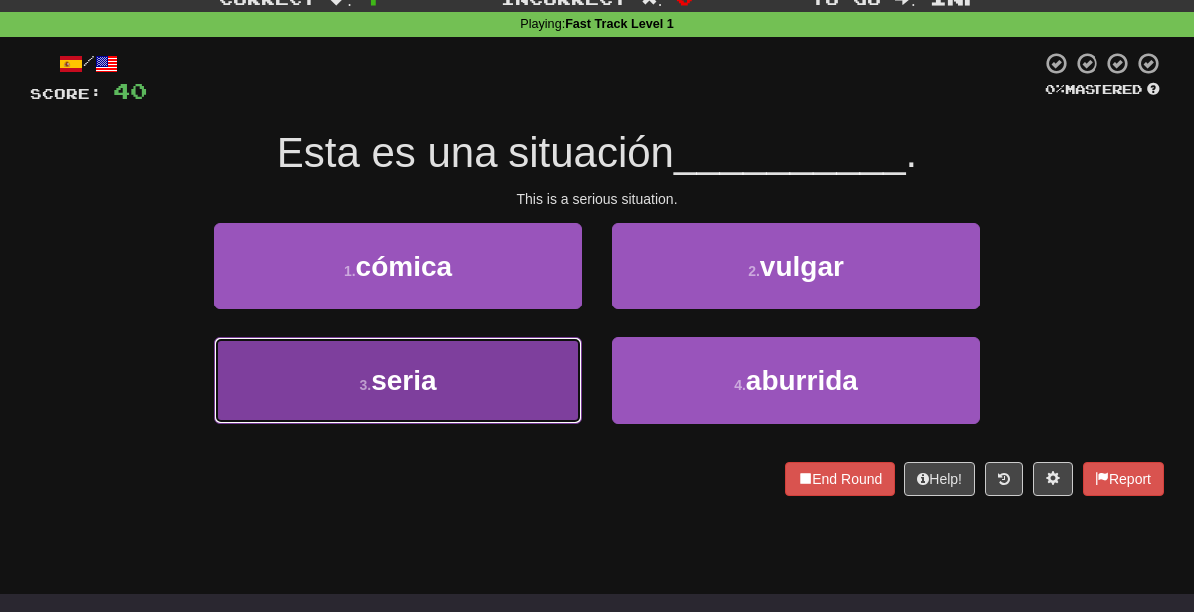
click at [451, 404] on button "3 . seria" at bounding box center [398, 380] width 368 height 87
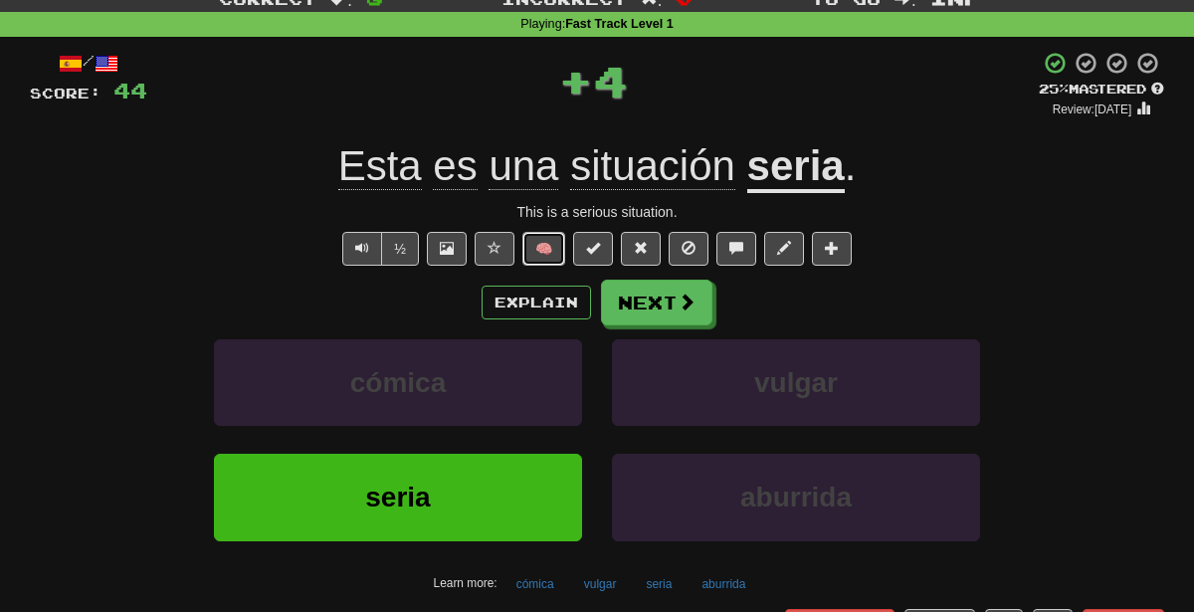
click at [548, 253] on button "🧠" at bounding box center [543, 249] width 43 height 34
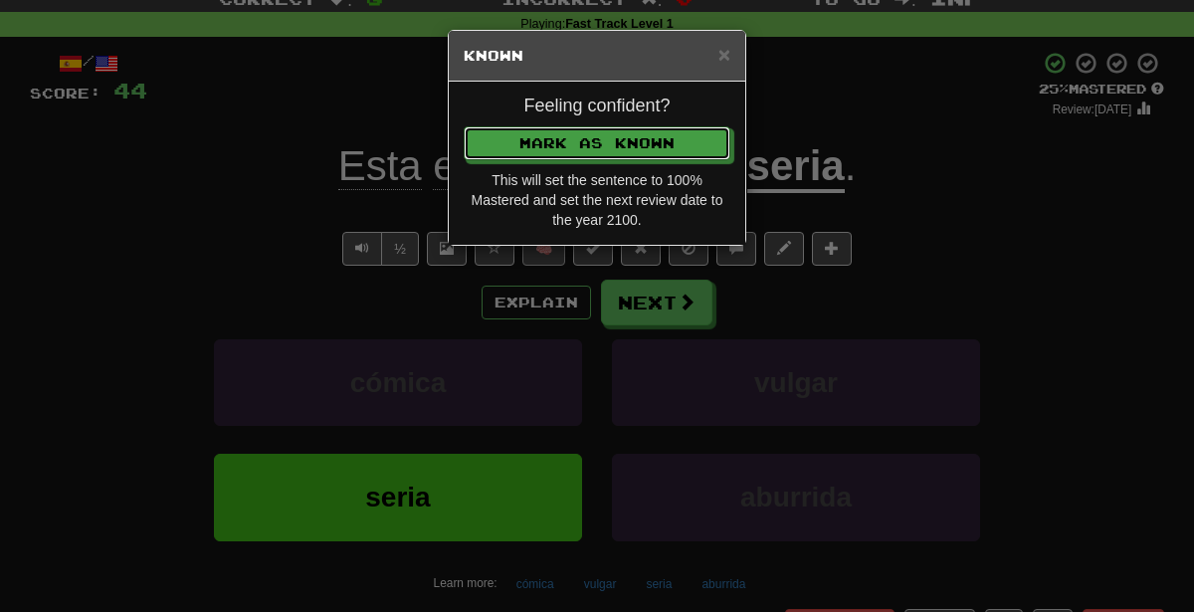
click at [464, 126] on button "Mark as Known" at bounding box center [597, 143] width 267 height 34
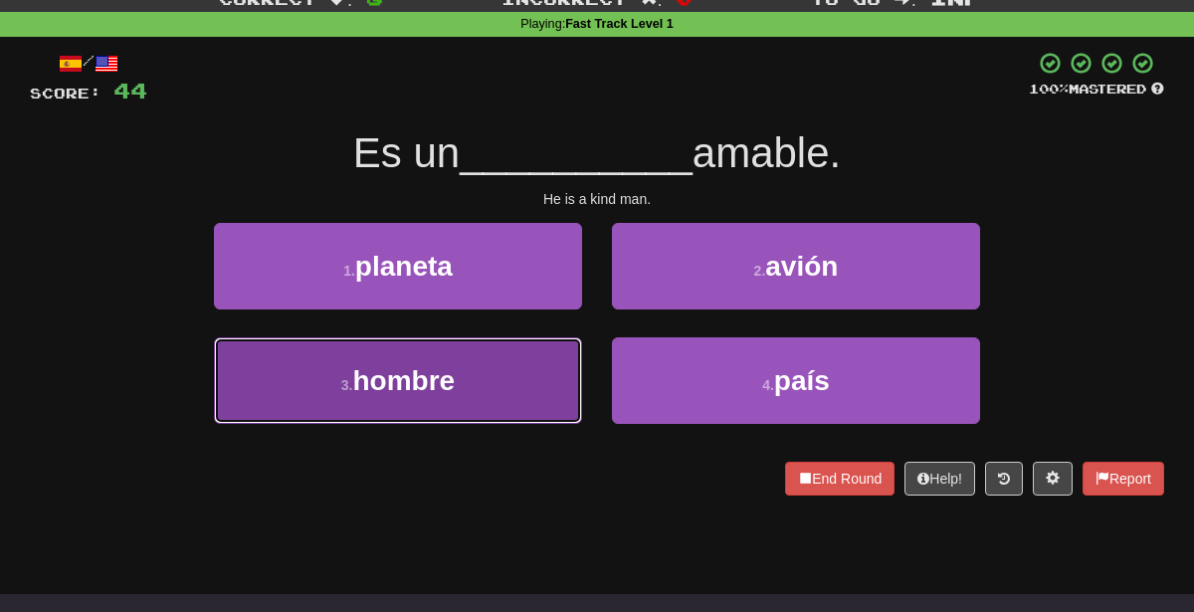
click at [465, 408] on button "3 . hombre" at bounding box center [398, 380] width 368 height 87
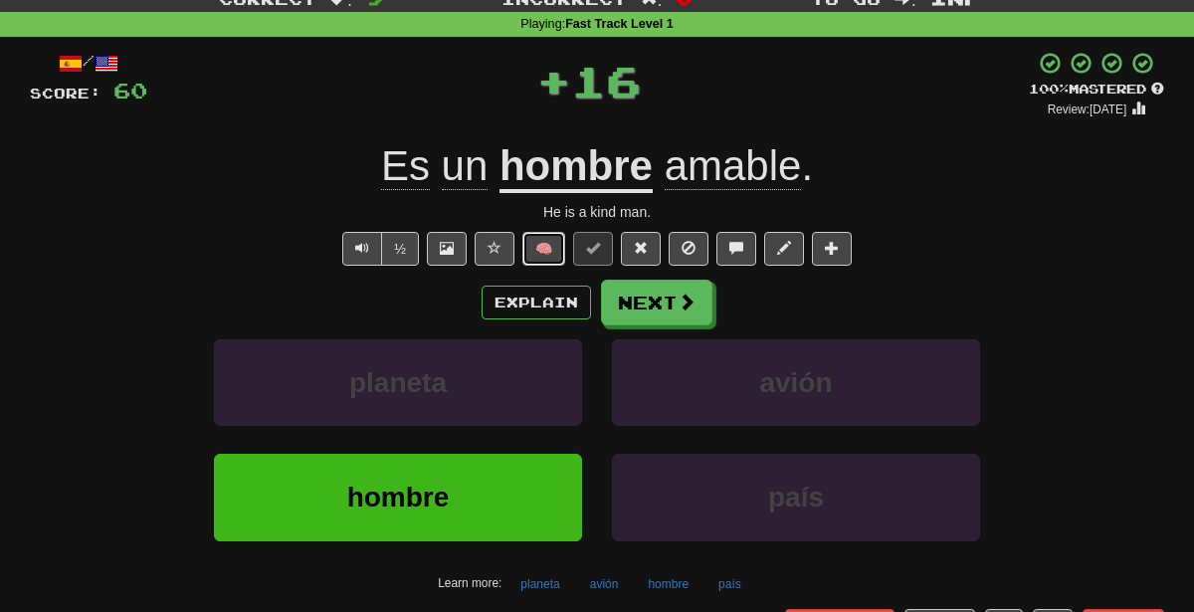
click at [527, 252] on button "🧠" at bounding box center [543, 249] width 43 height 34
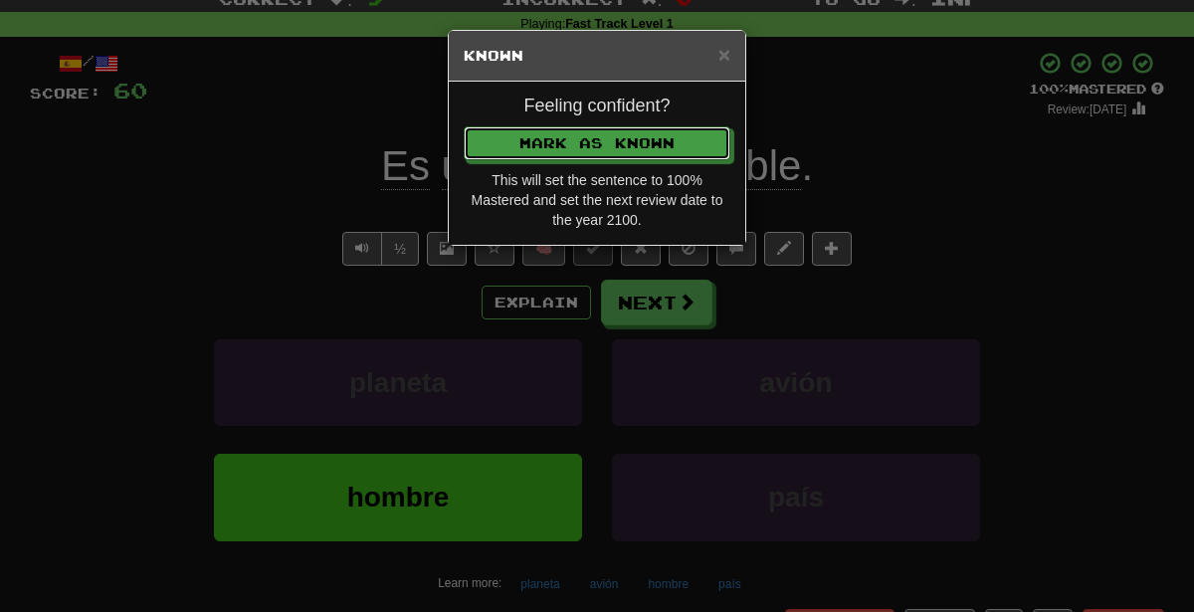
click at [464, 126] on button "Mark as Known" at bounding box center [597, 143] width 267 height 34
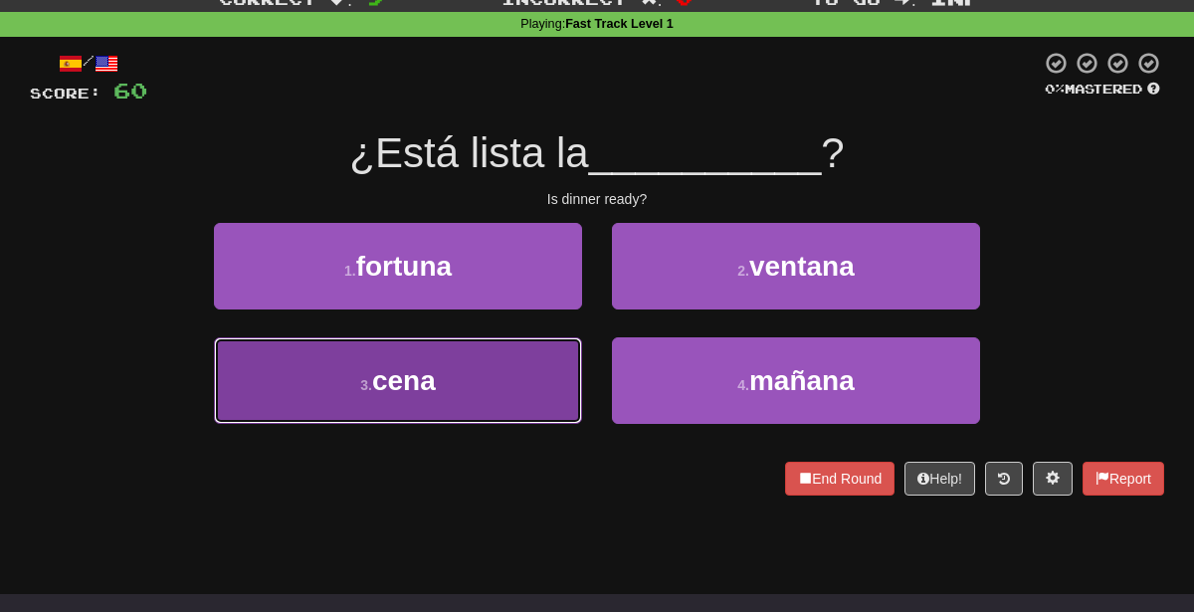
click at [490, 405] on button "3 . cena" at bounding box center [398, 380] width 368 height 87
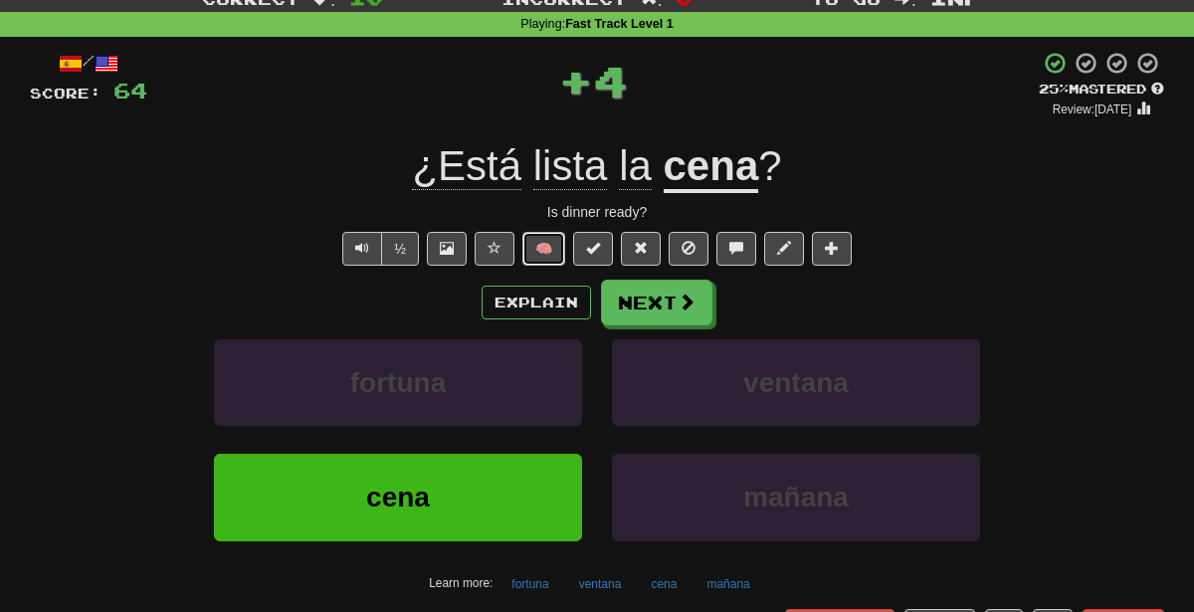
click at [535, 236] on button "🧠" at bounding box center [543, 249] width 43 height 34
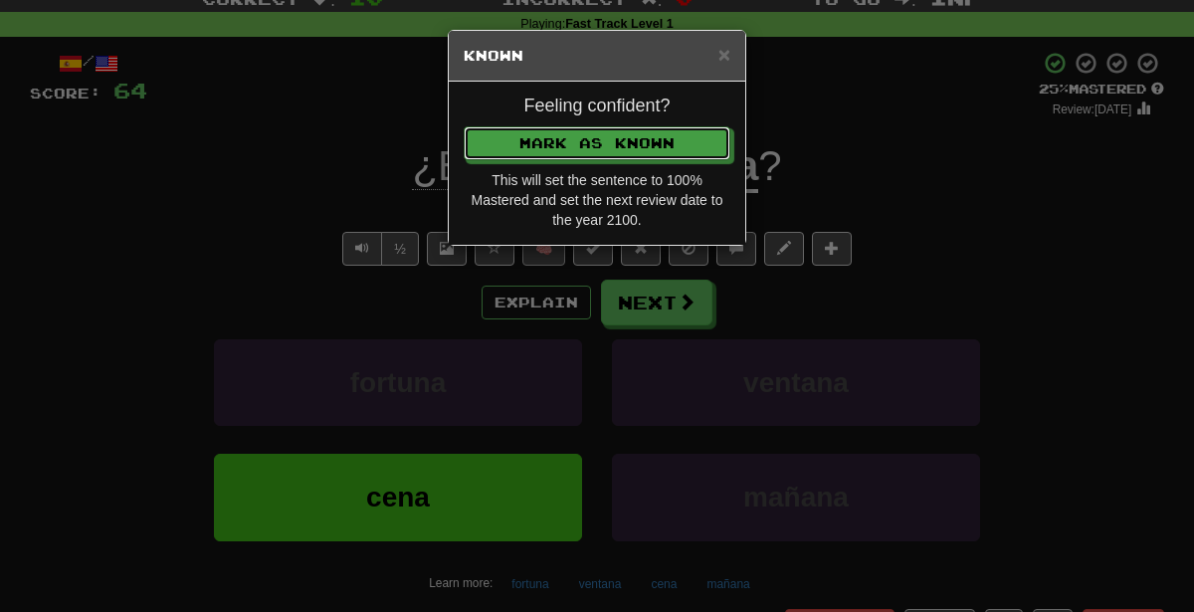
click at [464, 126] on button "Mark as Known" at bounding box center [597, 143] width 267 height 34
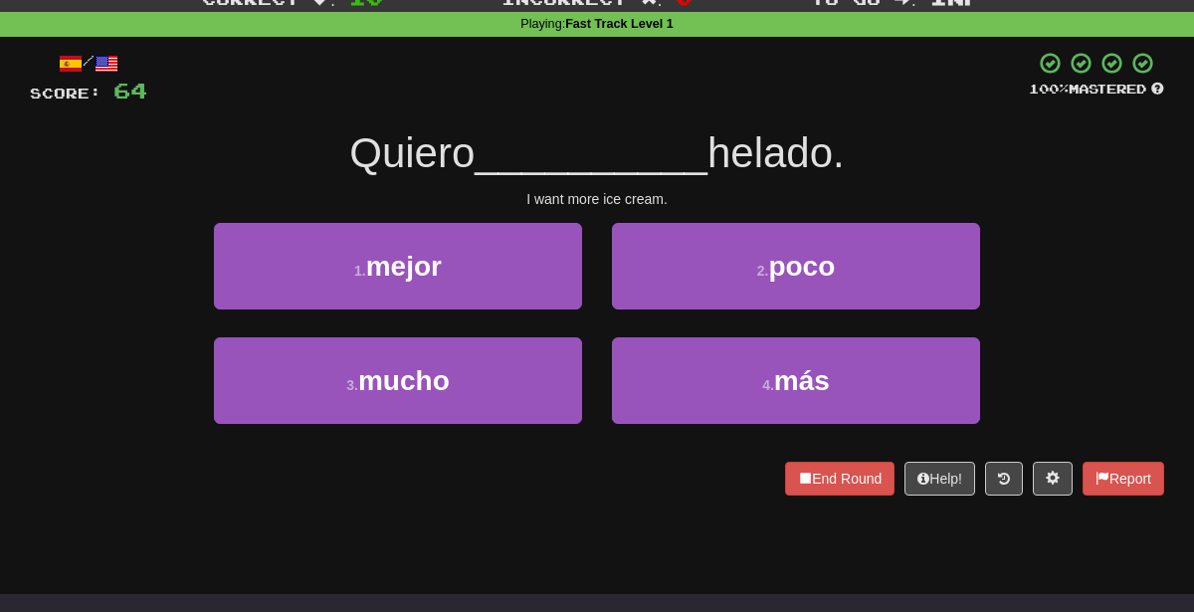
scroll to position [0, 0]
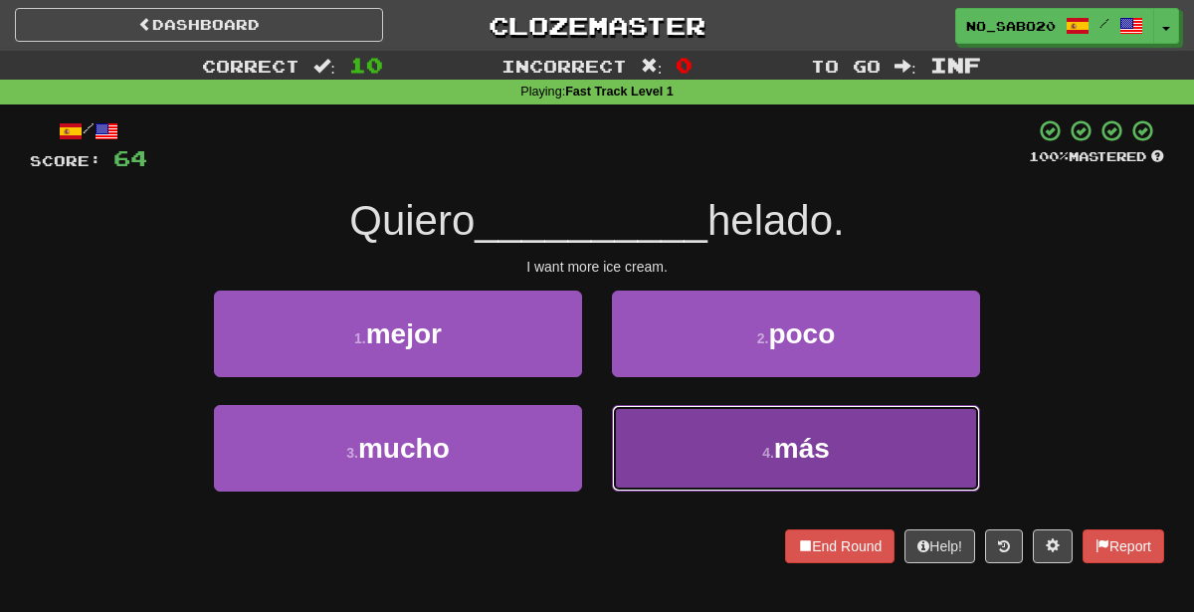
click at [673, 457] on button "4 . más" at bounding box center [796, 448] width 368 height 87
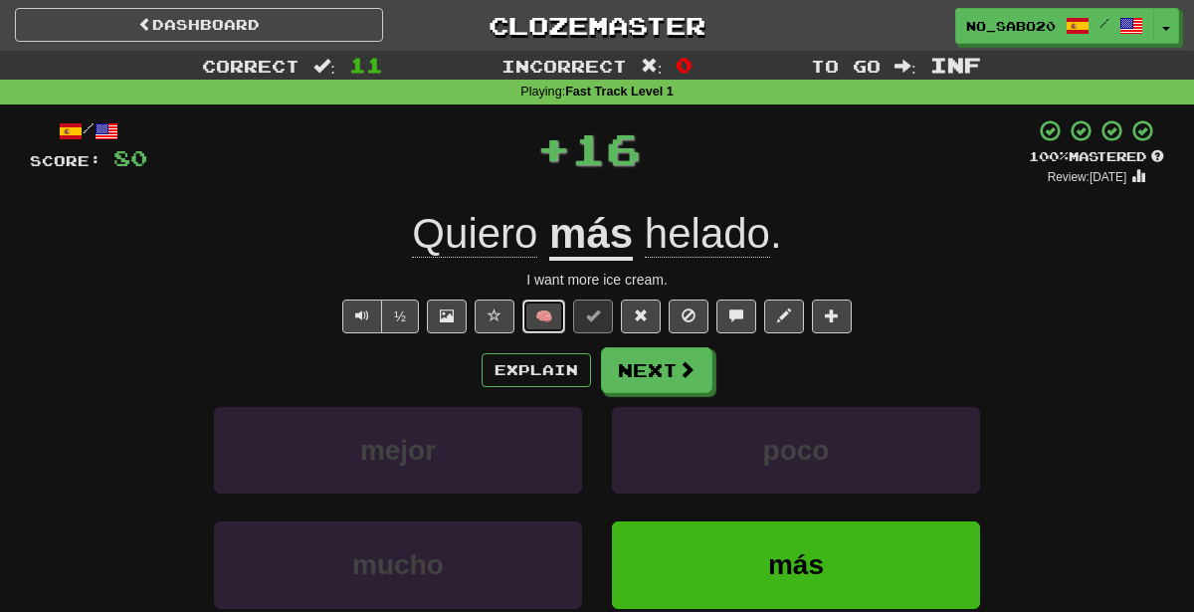
click at [523, 319] on button "🧠" at bounding box center [543, 316] width 43 height 34
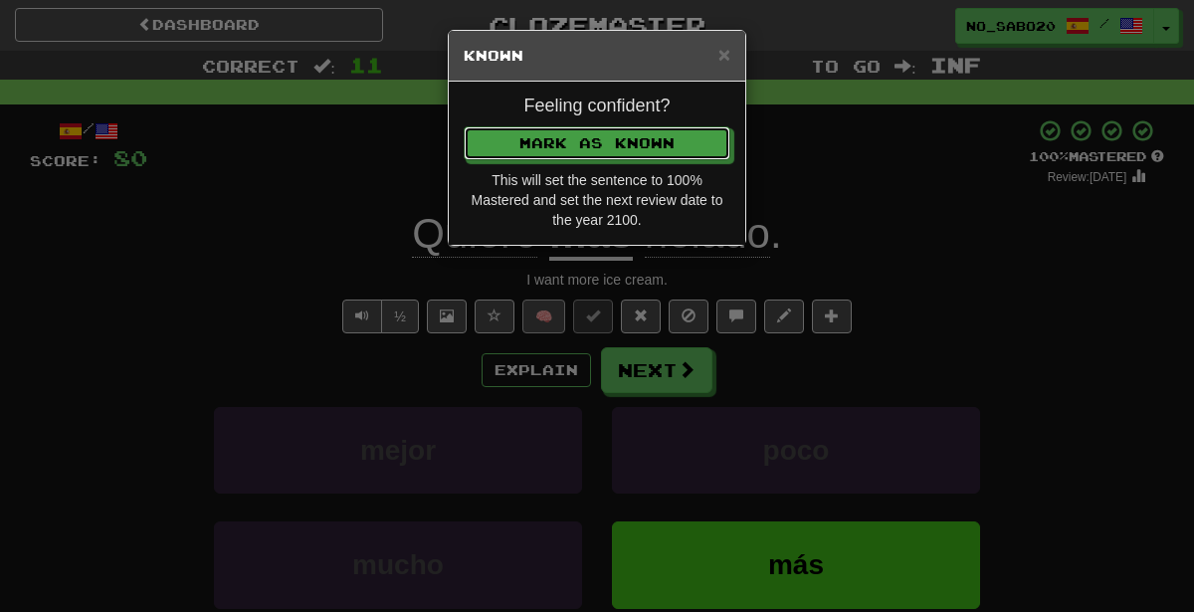
click at [464, 126] on button "Mark as Known" at bounding box center [597, 143] width 267 height 34
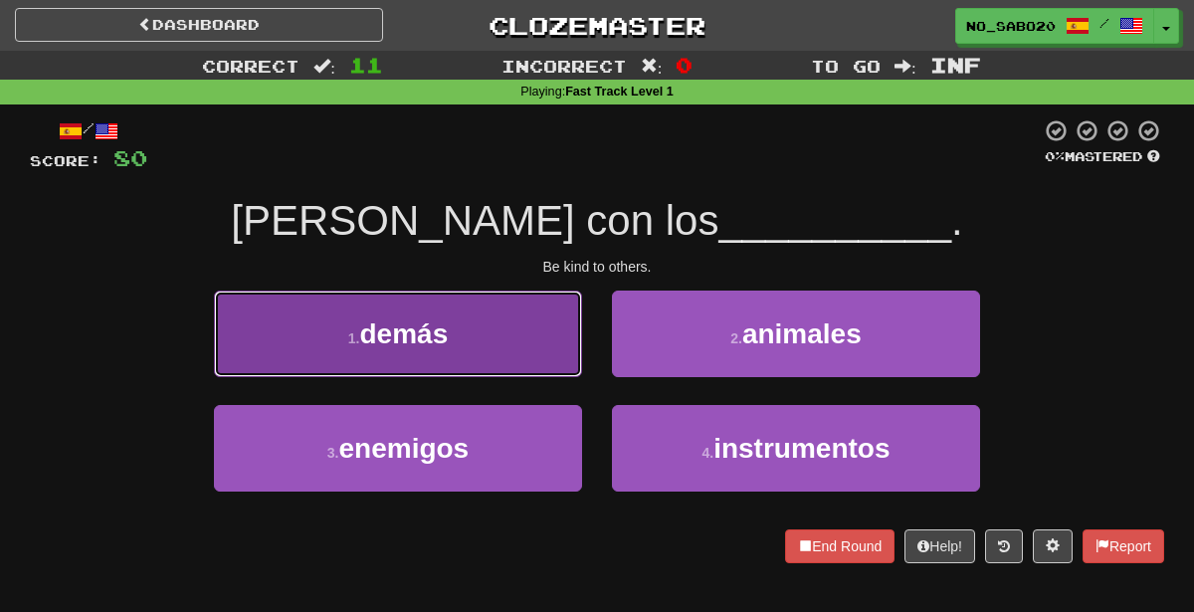
click at [509, 367] on button "1 . demás" at bounding box center [398, 334] width 368 height 87
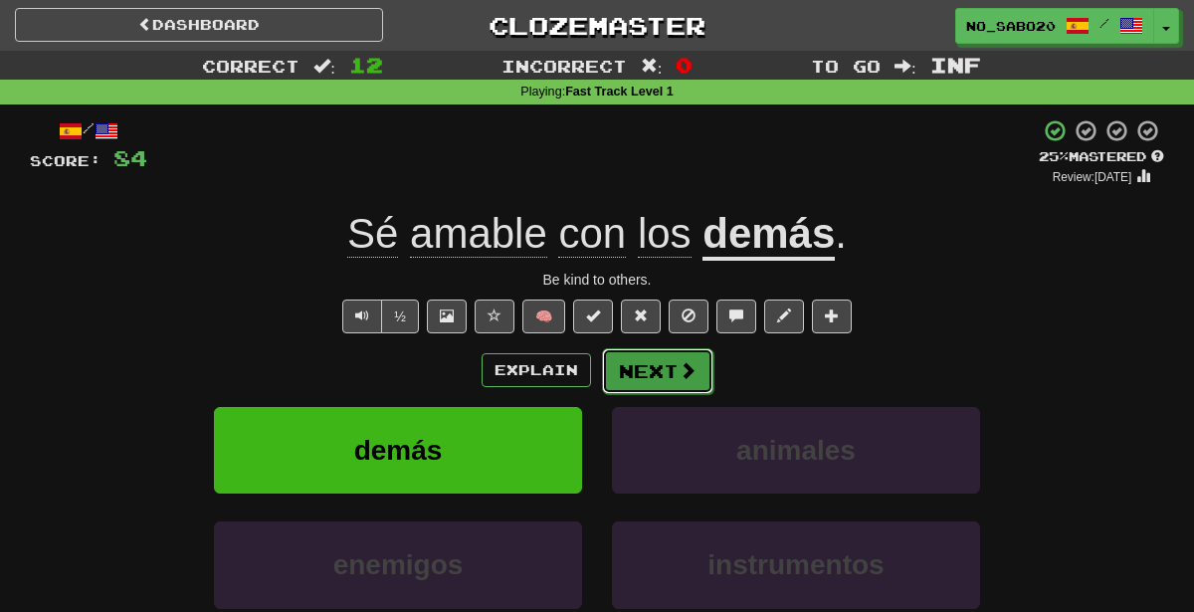
click at [638, 360] on button "Next" at bounding box center [657, 371] width 111 height 46
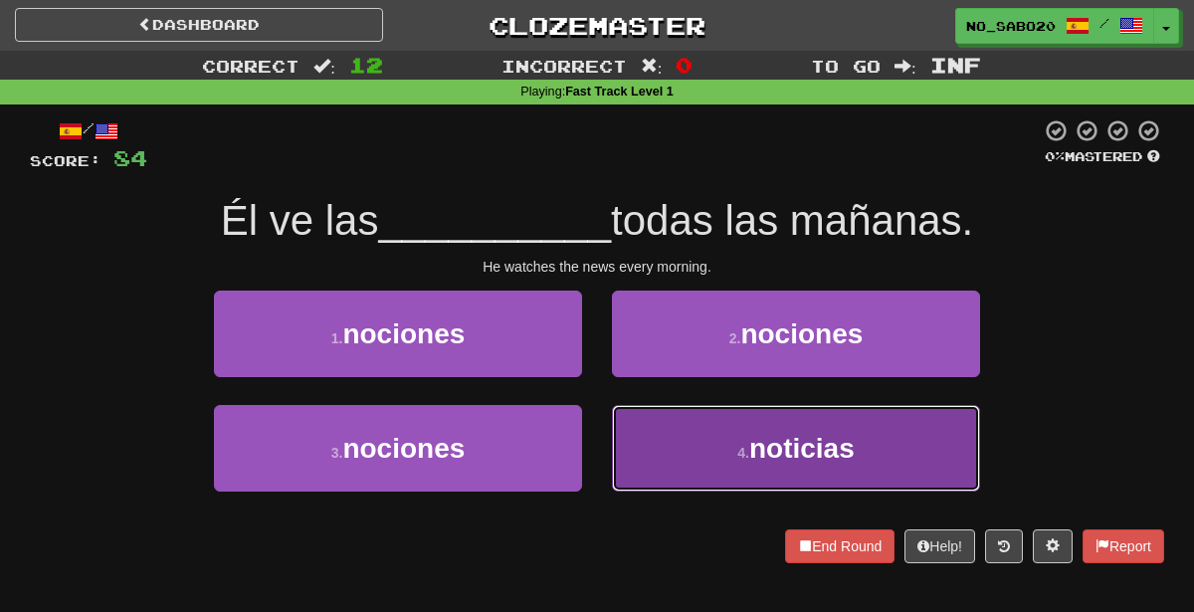
click at [704, 454] on button "4 . noticias" at bounding box center [796, 448] width 368 height 87
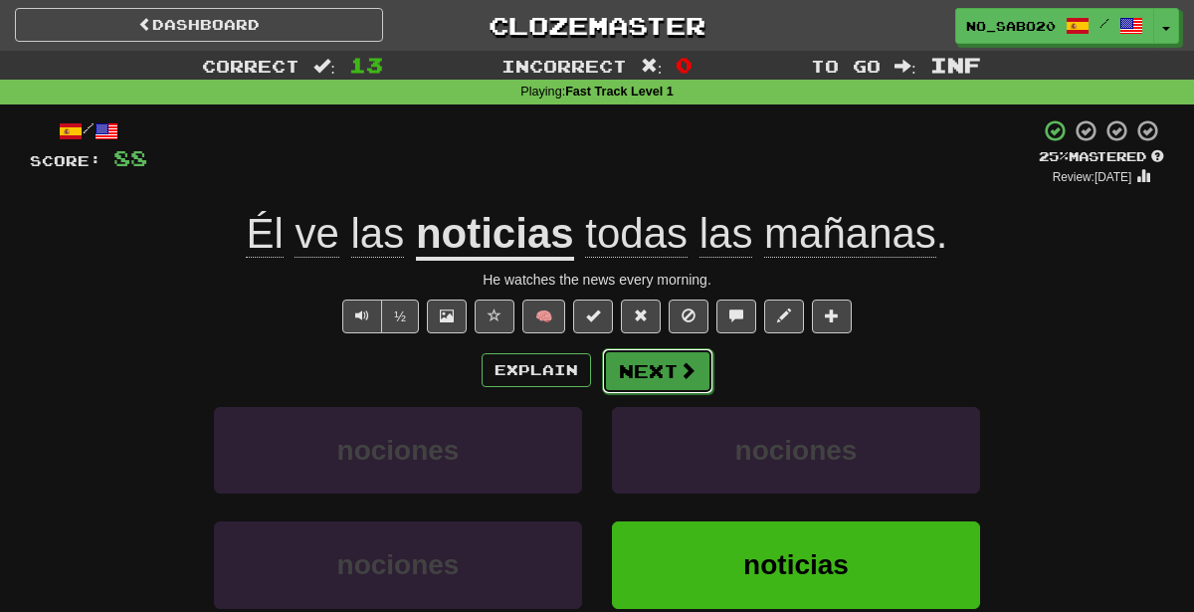
click at [665, 365] on button "Next" at bounding box center [657, 371] width 111 height 46
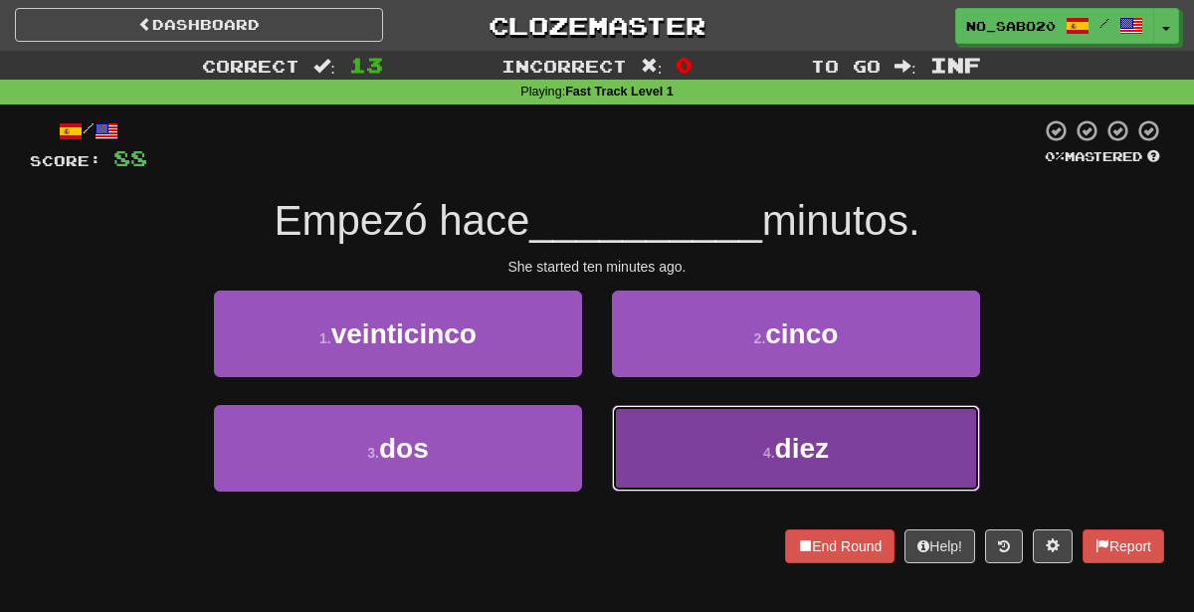
click at [624, 456] on button "4 . diez" at bounding box center [796, 448] width 368 height 87
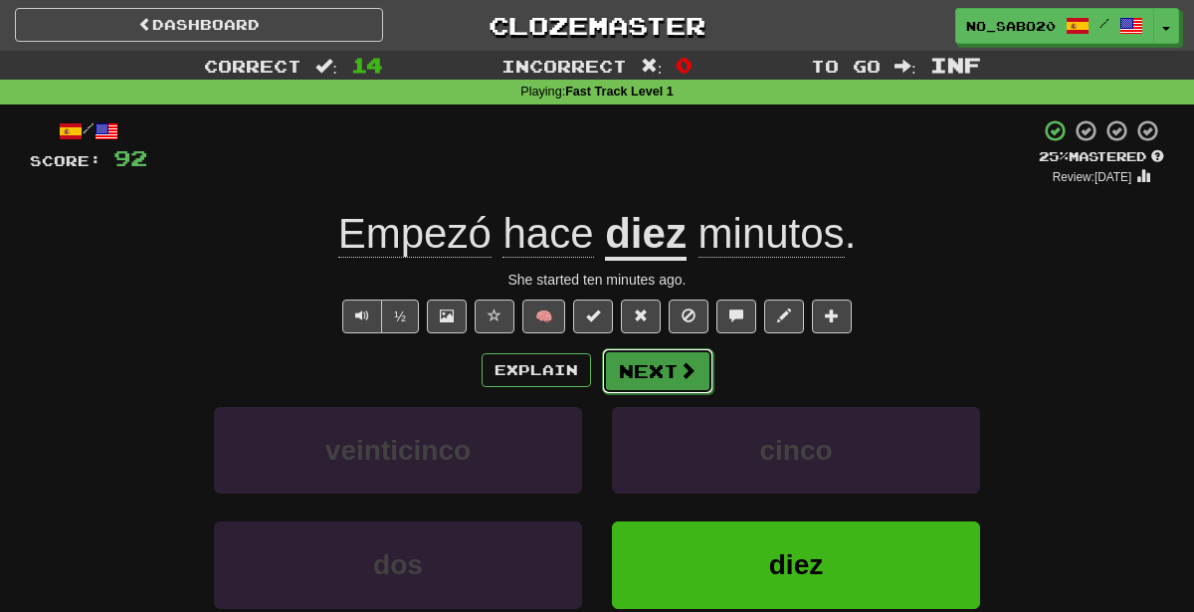
click at [679, 372] on span at bounding box center [688, 370] width 18 height 18
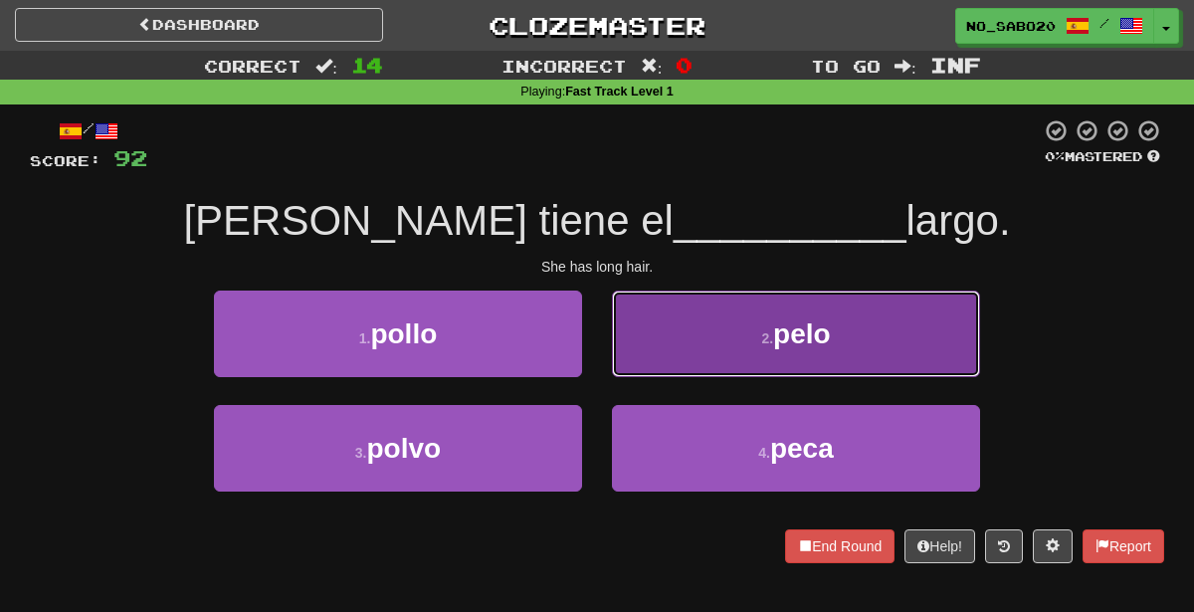
click at [718, 336] on button "2 . pelo" at bounding box center [796, 334] width 368 height 87
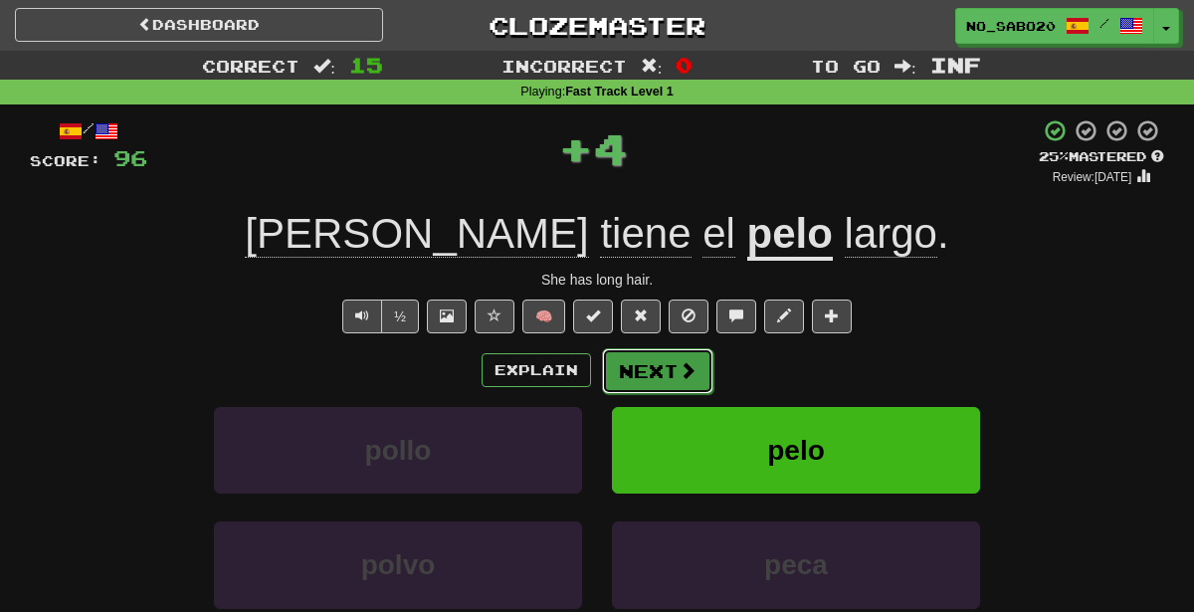
click at [626, 367] on button "Next" at bounding box center [657, 371] width 111 height 46
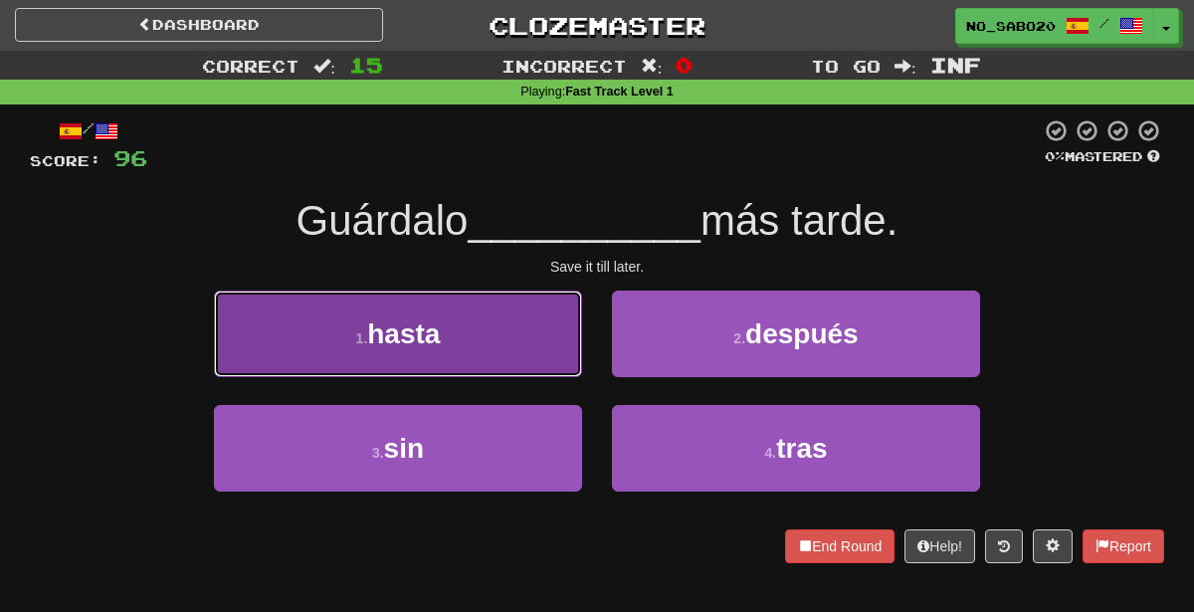
click at [533, 315] on button "1 . hasta" at bounding box center [398, 334] width 368 height 87
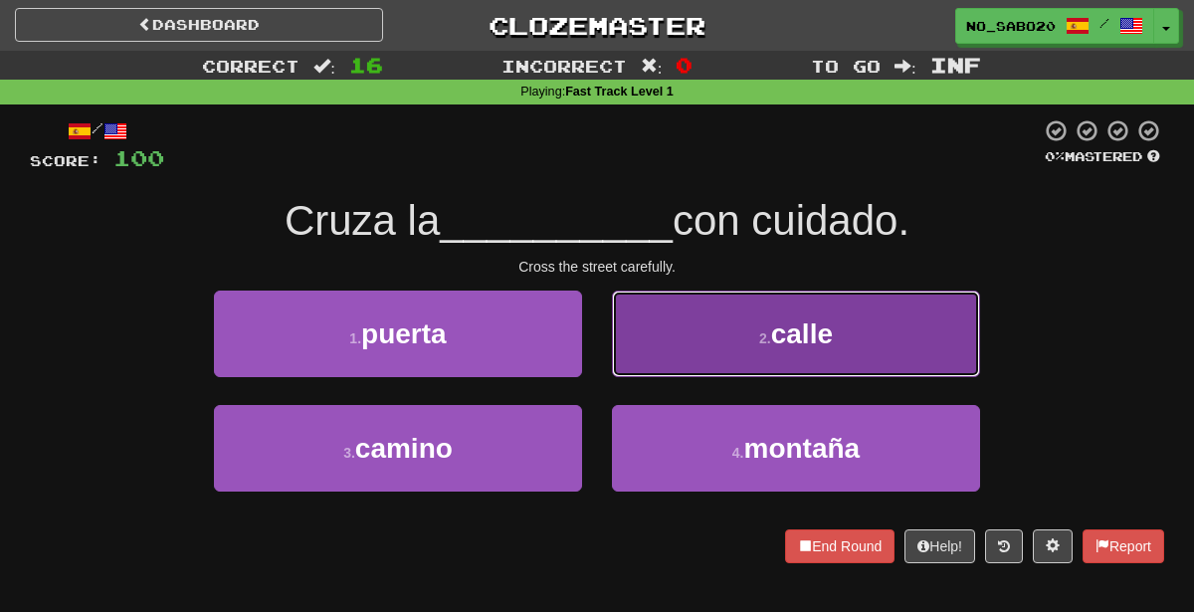
click at [670, 348] on button "2 . calle" at bounding box center [796, 334] width 368 height 87
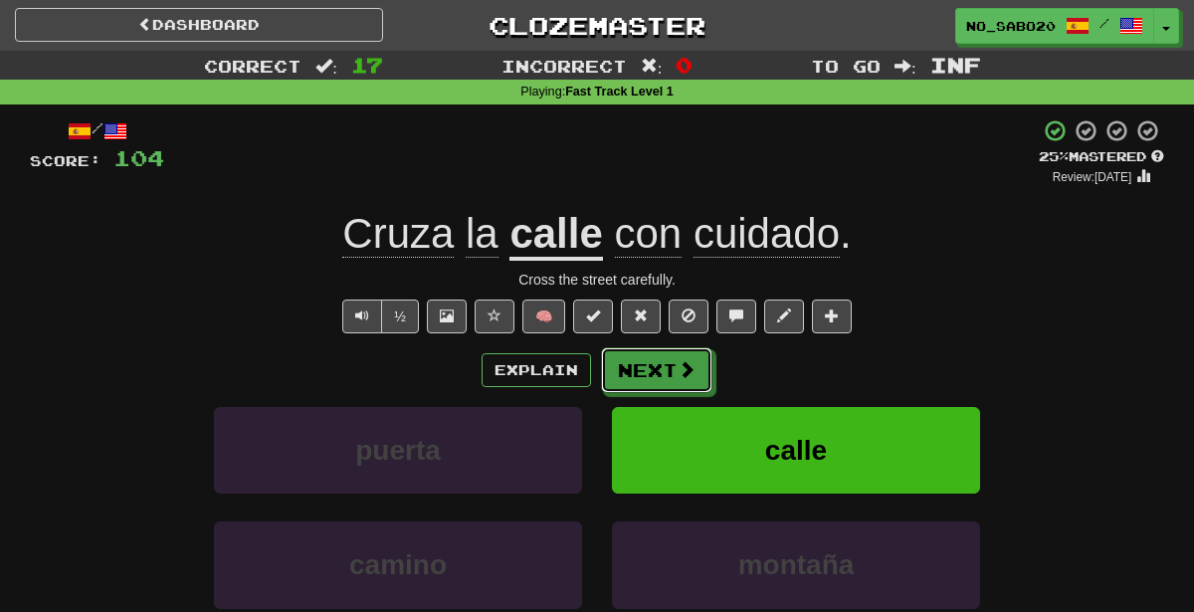
drag, startPoint x: 654, startPoint y: 365, endPoint x: 917, endPoint y: 373, distance: 263.8
click at [917, 373] on div "Explain Next" at bounding box center [597, 370] width 1134 height 46
click at [533, 314] on button "🧠" at bounding box center [543, 316] width 43 height 34
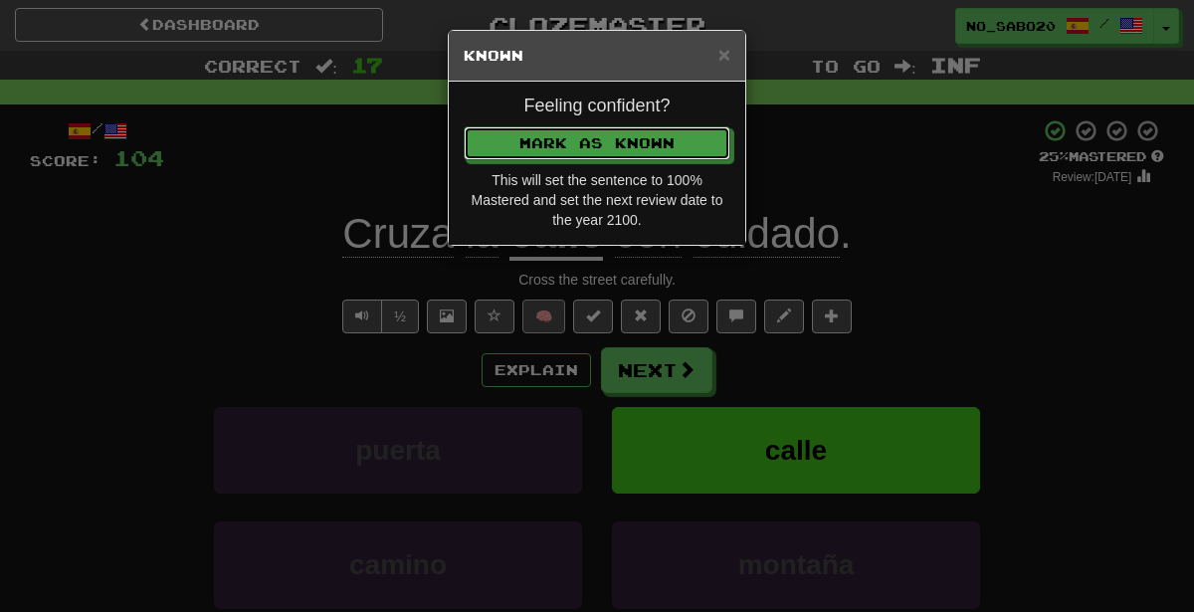
click at [464, 126] on button "Mark as Known" at bounding box center [597, 143] width 267 height 34
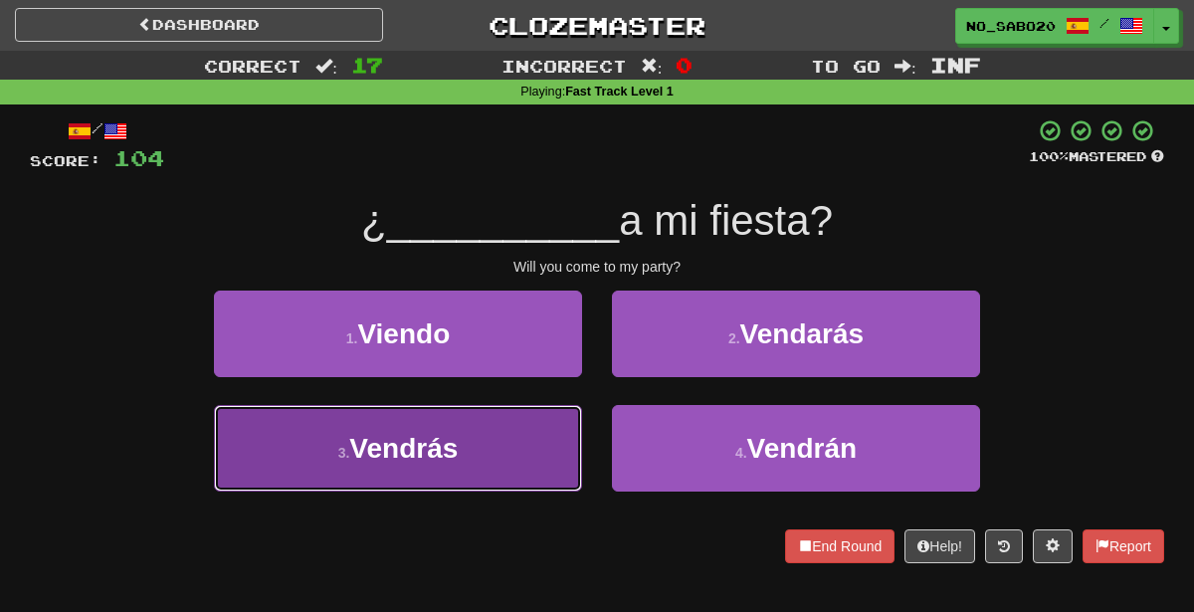
click at [512, 461] on button "3 . Vendrás" at bounding box center [398, 448] width 368 height 87
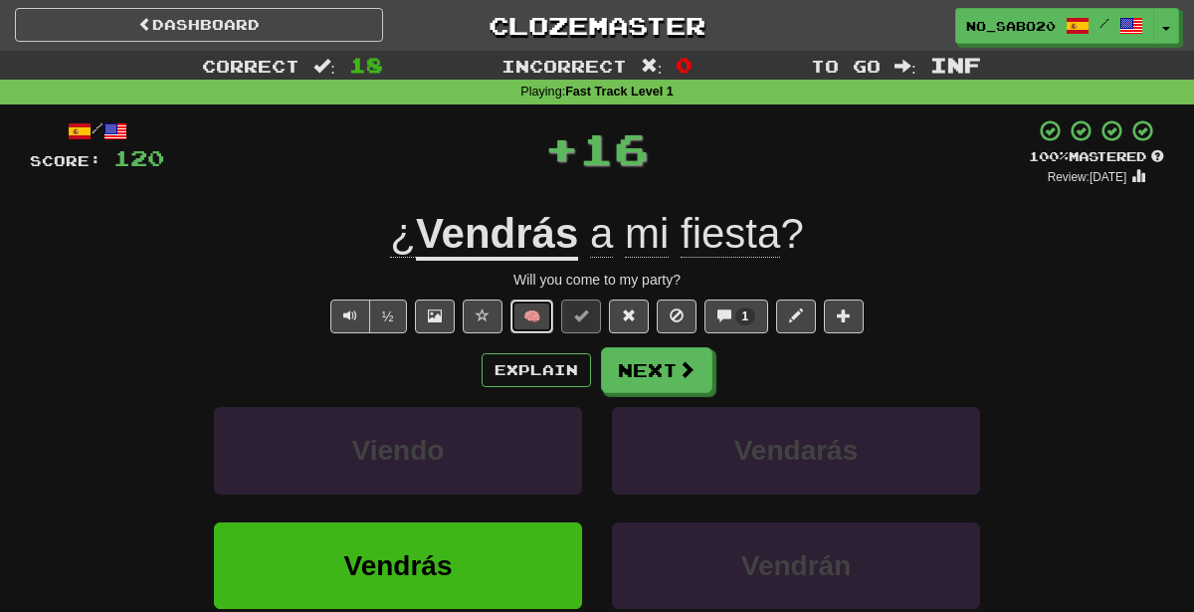
click at [522, 315] on button "🧠" at bounding box center [531, 316] width 43 height 34
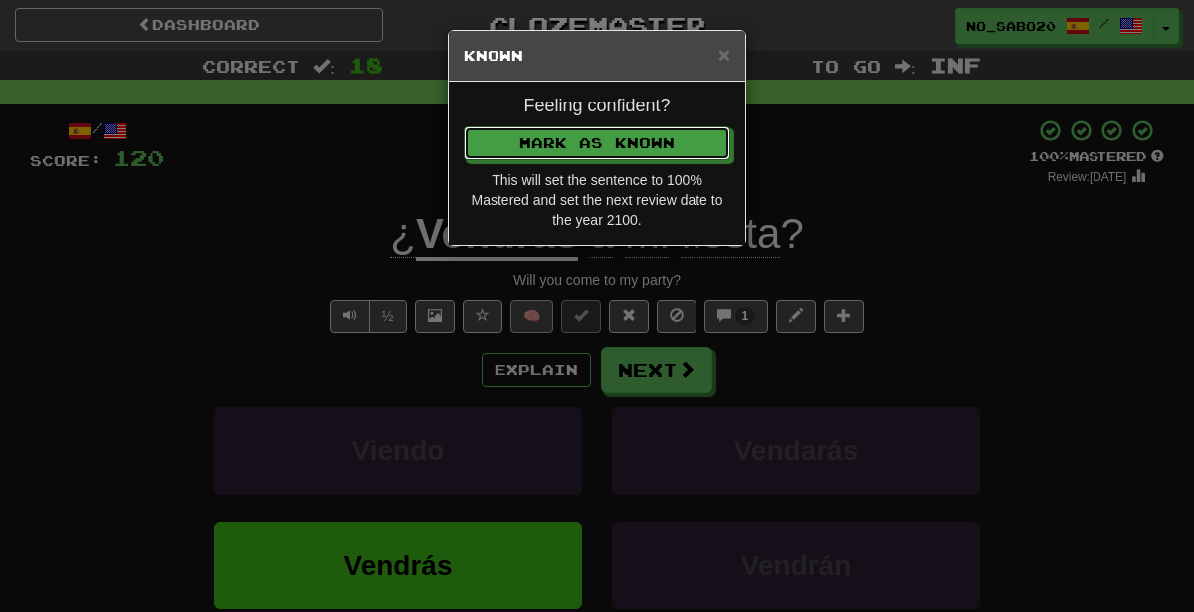
click at [464, 126] on button "Mark as Known" at bounding box center [597, 143] width 267 height 34
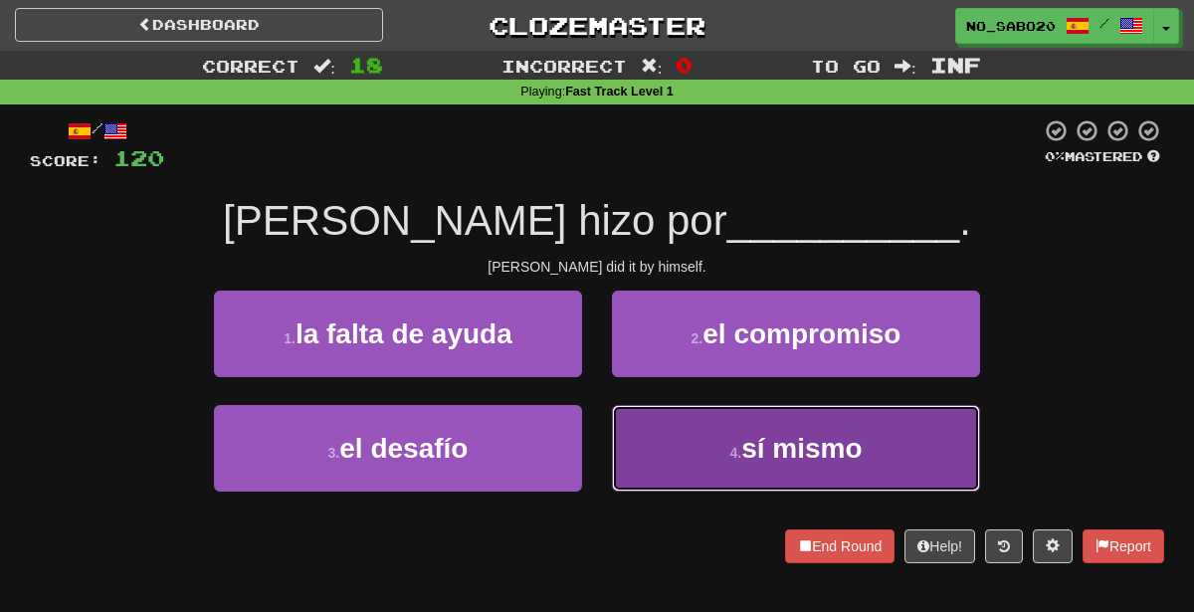
click at [701, 459] on button "4 . sí mismo" at bounding box center [796, 448] width 368 height 87
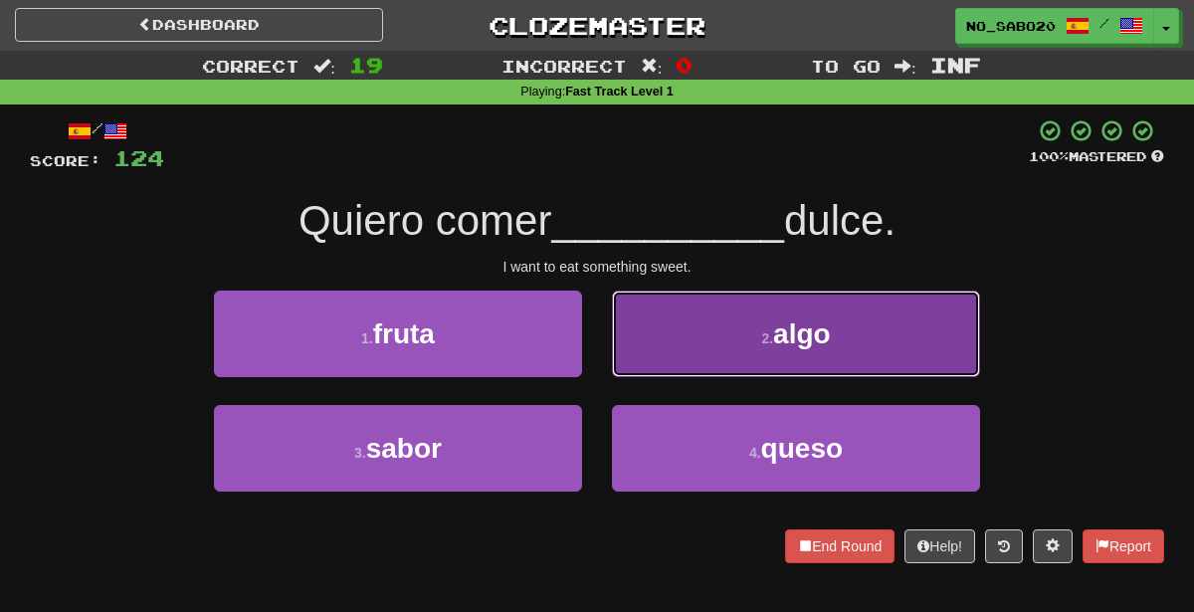
click at [704, 360] on button "2 . algo" at bounding box center [796, 334] width 368 height 87
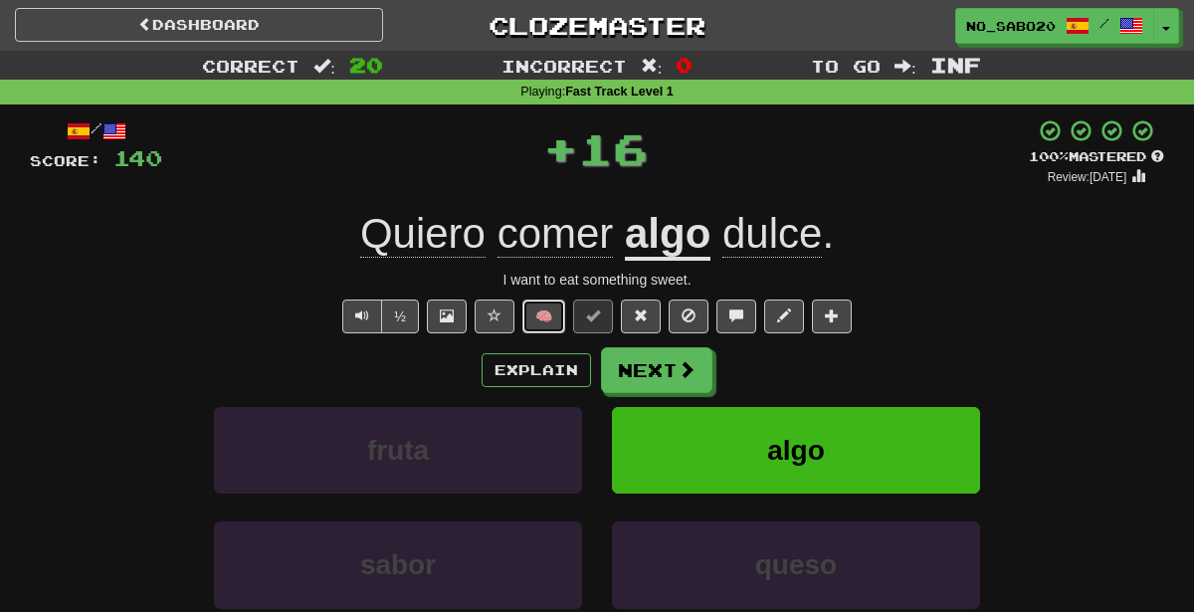
click at [547, 315] on button "🧠" at bounding box center [543, 316] width 43 height 34
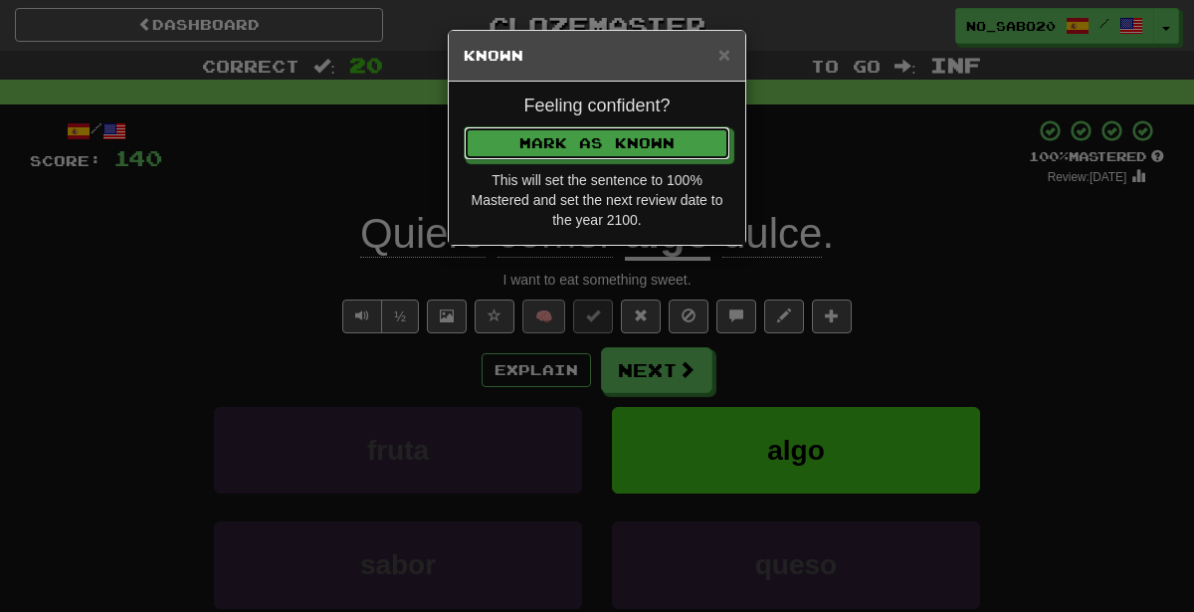
click at [464, 126] on button "Mark as Known" at bounding box center [597, 143] width 267 height 34
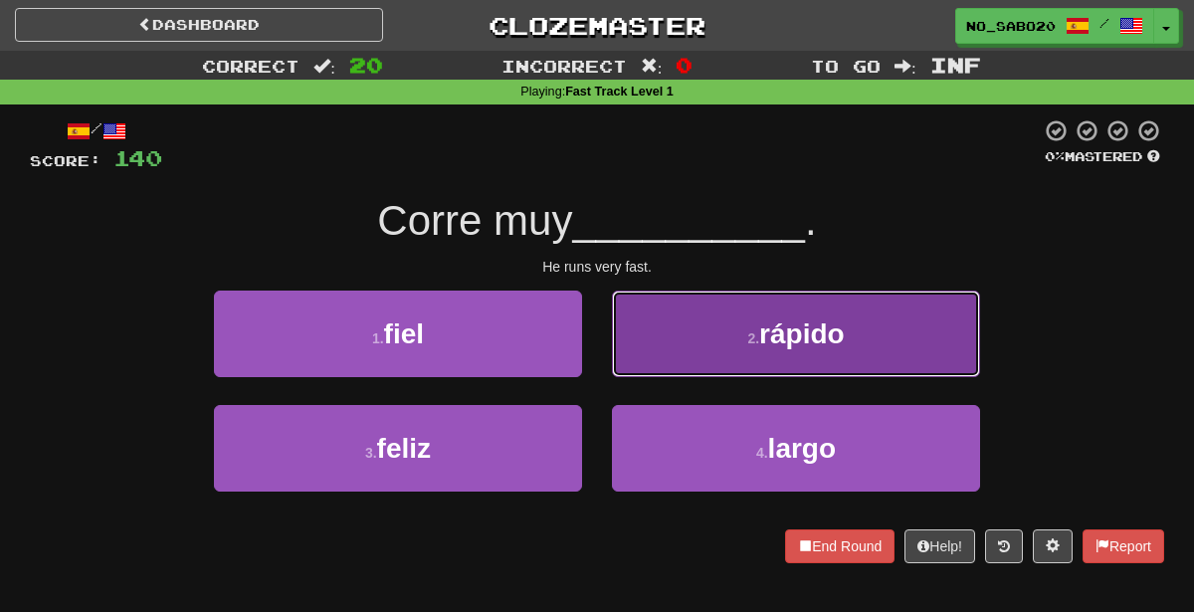
click at [759, 343] on small "2 ." at bounding box center [753, 338] width 12 height 16
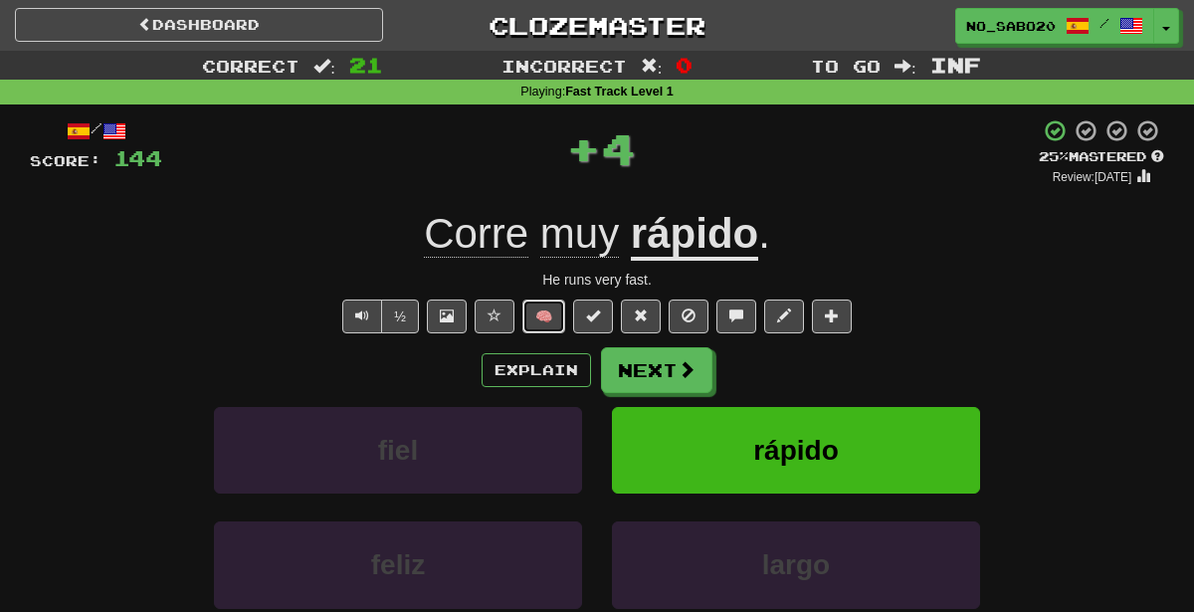
click at [546, 326] on button "🧠" at bounding box center [543, 316] width 43 height 34
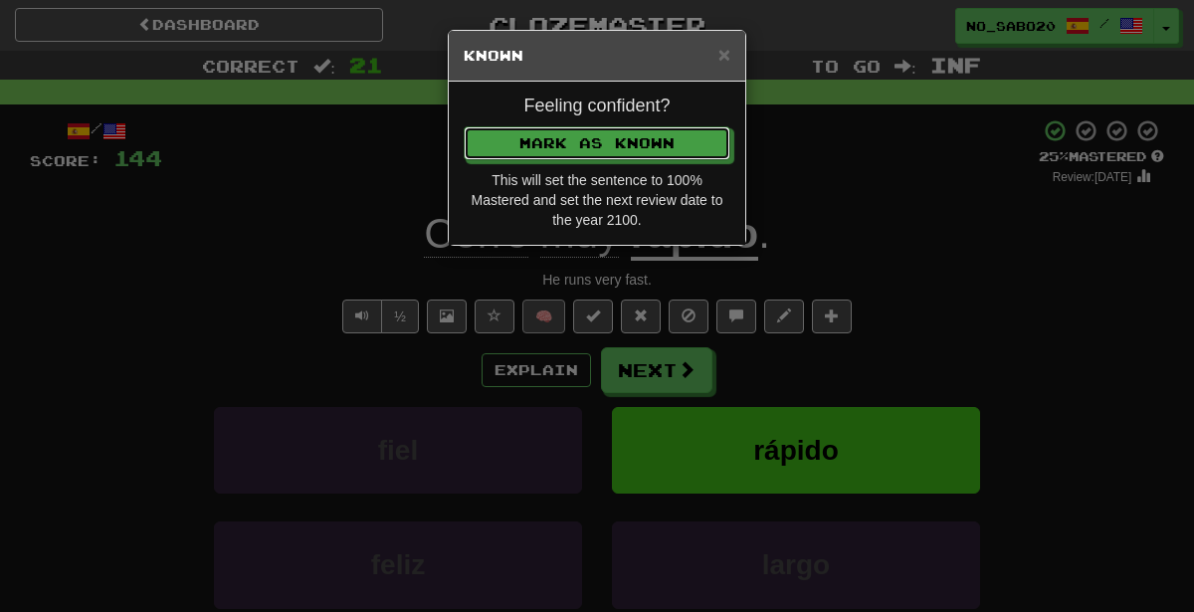
click at [464, 126] on button "Mark as Known" at bounding box center [597, 143] width 267 height 34
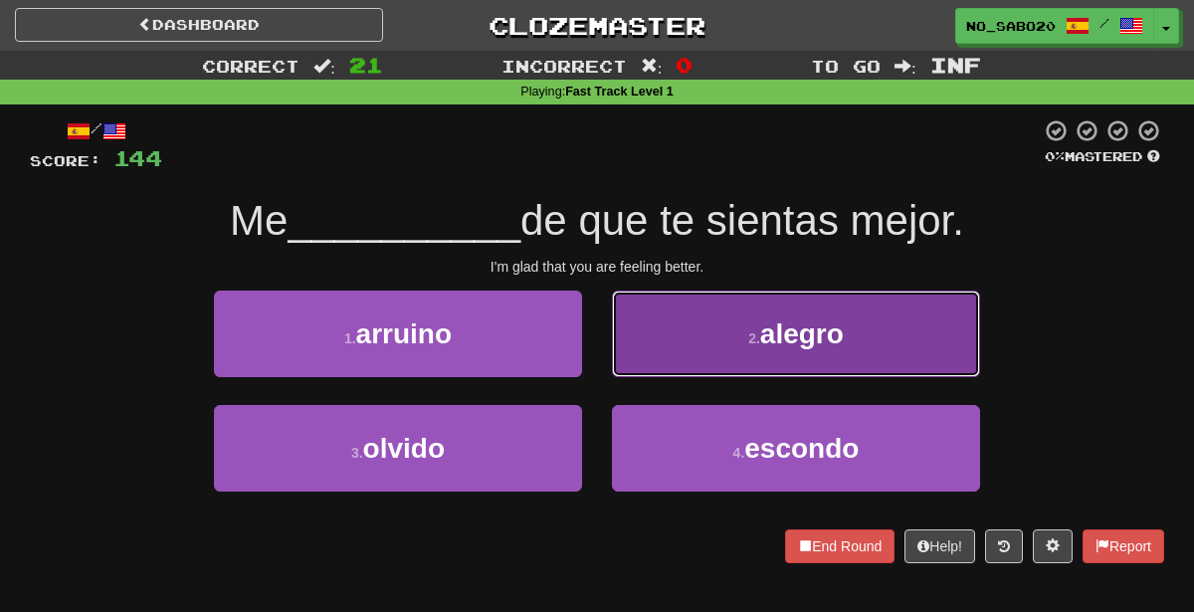
click at [694, 325] on button "2 . alegro" at bounding box center [796, 334] width 368 height 87
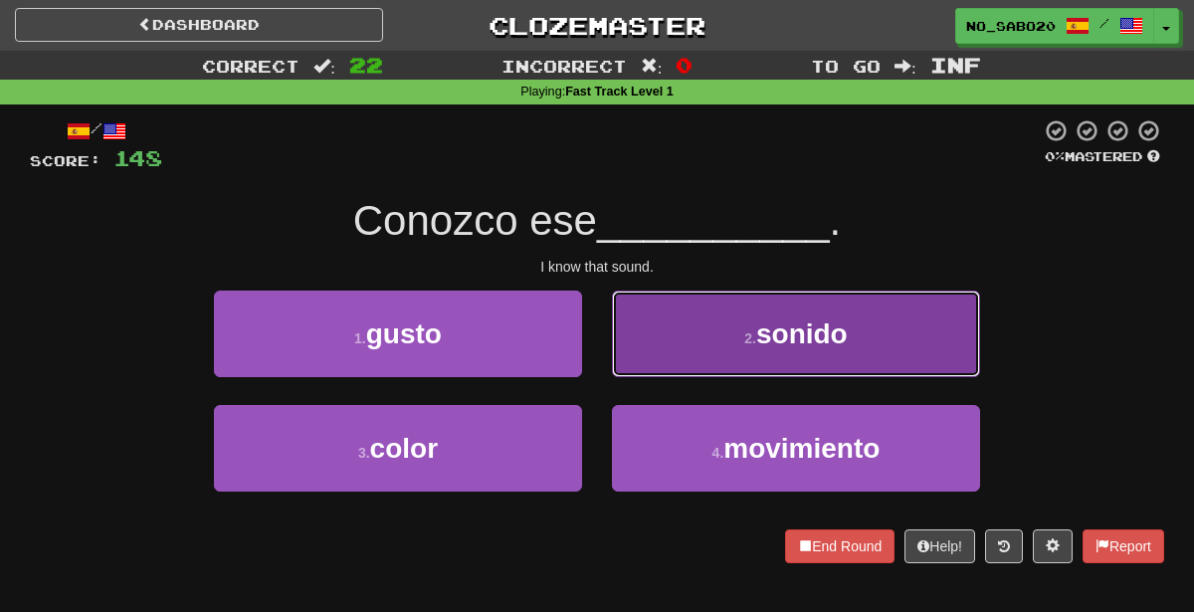
click at [701, 348] on button "2 . sonido" at bounding box center [796, 334] width 368 height 87
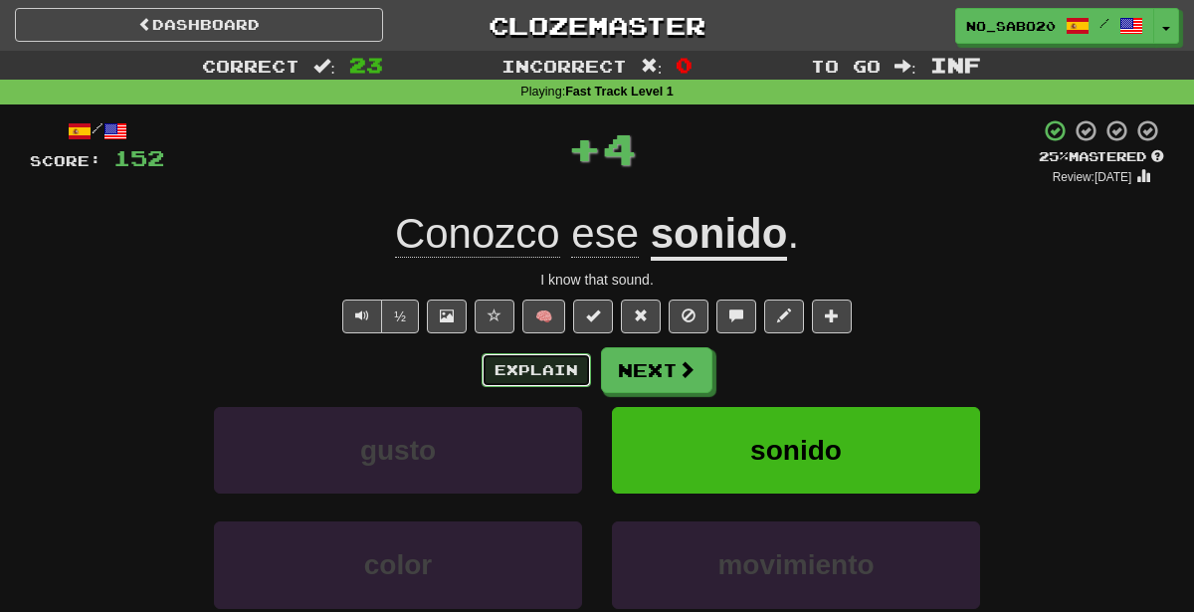
click at [536, 368] on button "Explain" at bounding box center [536, 370] width 109 height 34
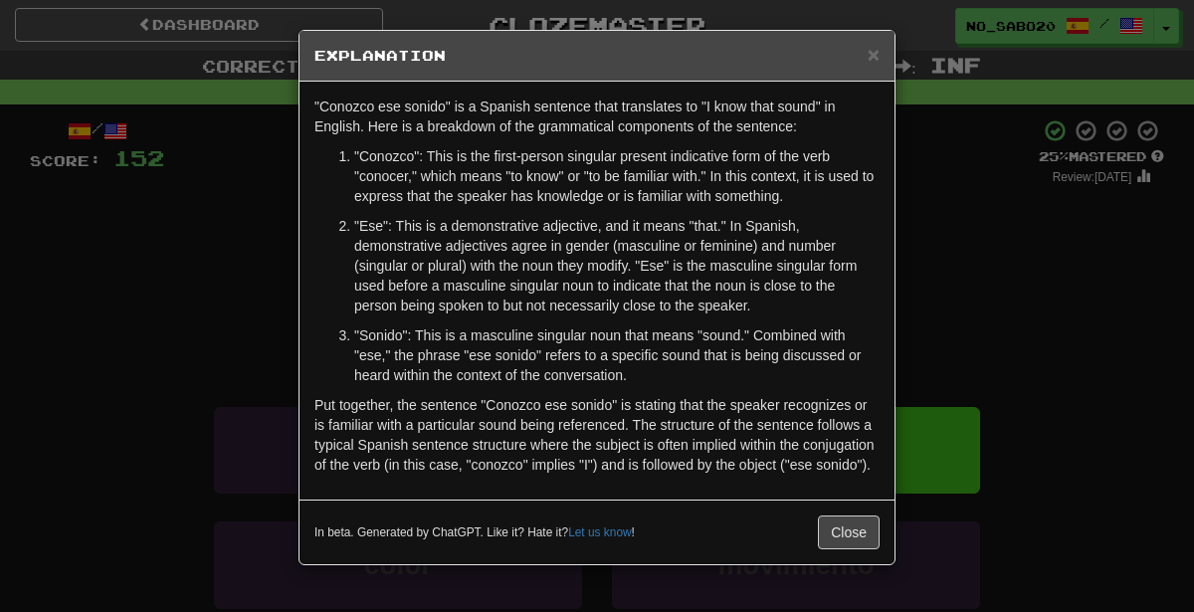
click at [959, 343] on div "× Explanation "Conozco ese sonido" is a Spanish sentence that translates to "I …" at bounding box center [597, 306] width 1194 height 612
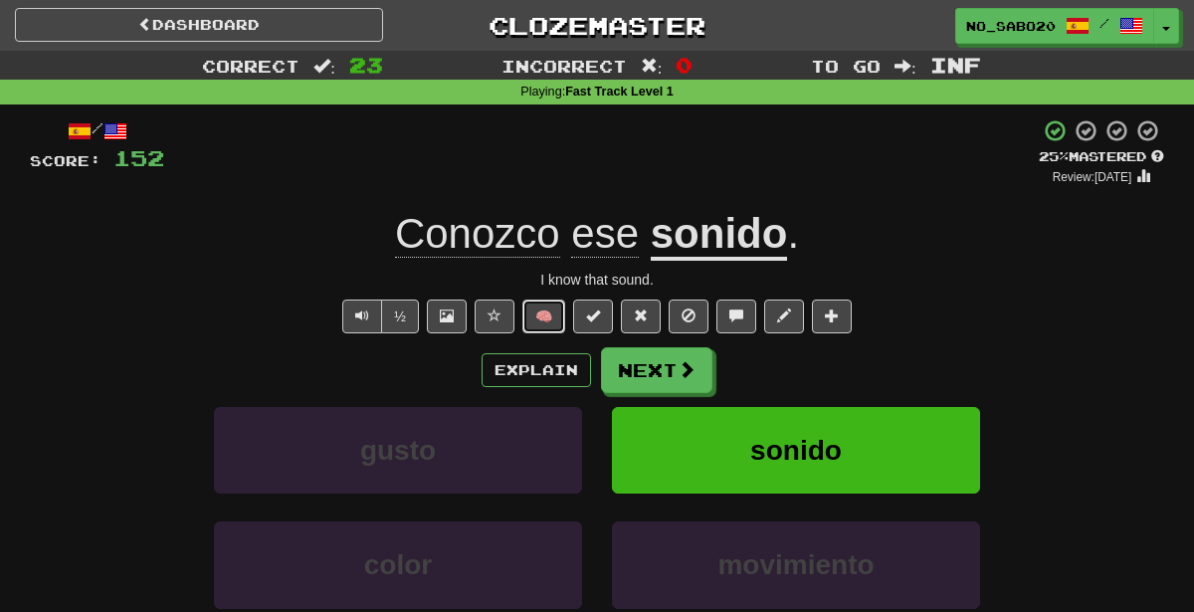
click at [555, 315] on button "🧠" at bounding box center [543, 316] width 43 height 34
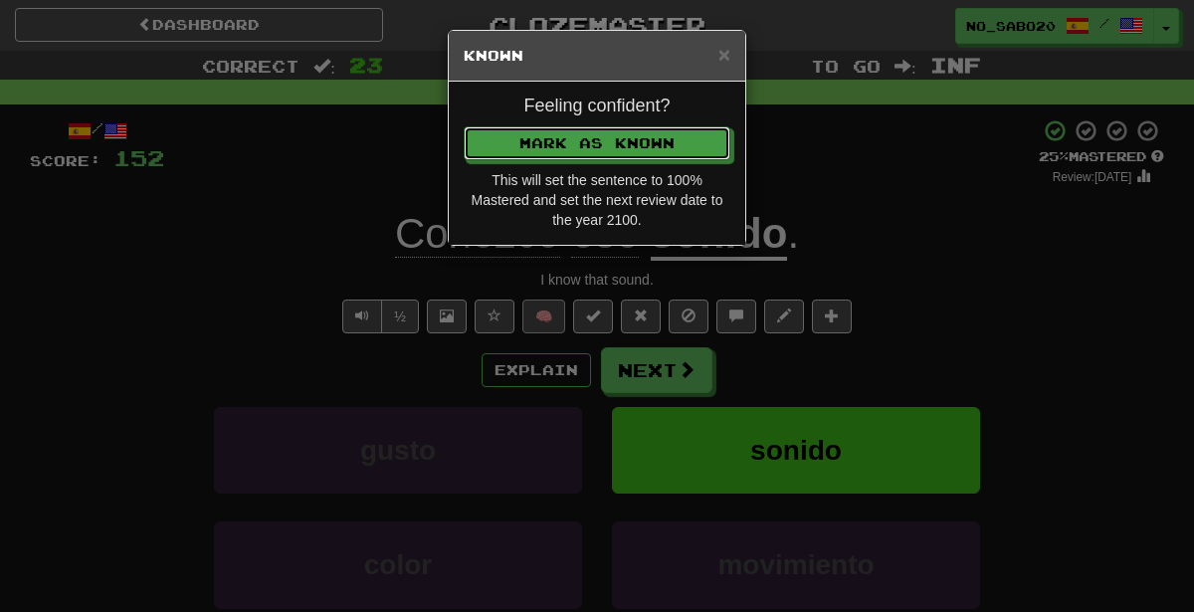
click at [464, 126] on button "Mark as Known" at bounding box center [597, 143] width 267 height 34
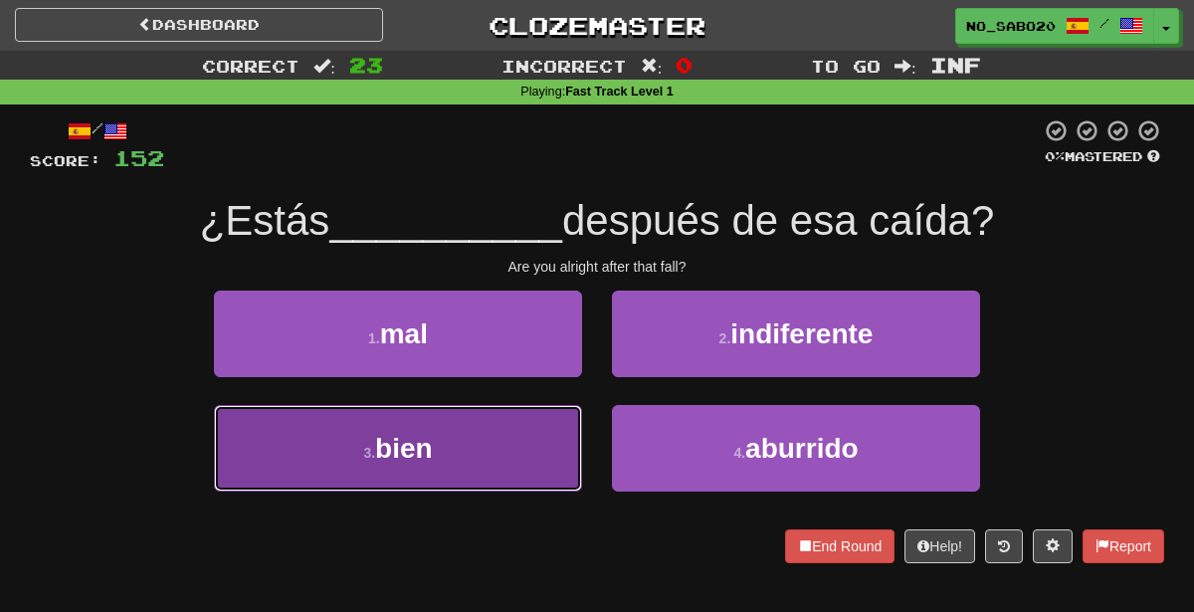
click at [502, 473] on button "3 . bien" at bounding box center [398, 448] width 368 height 87
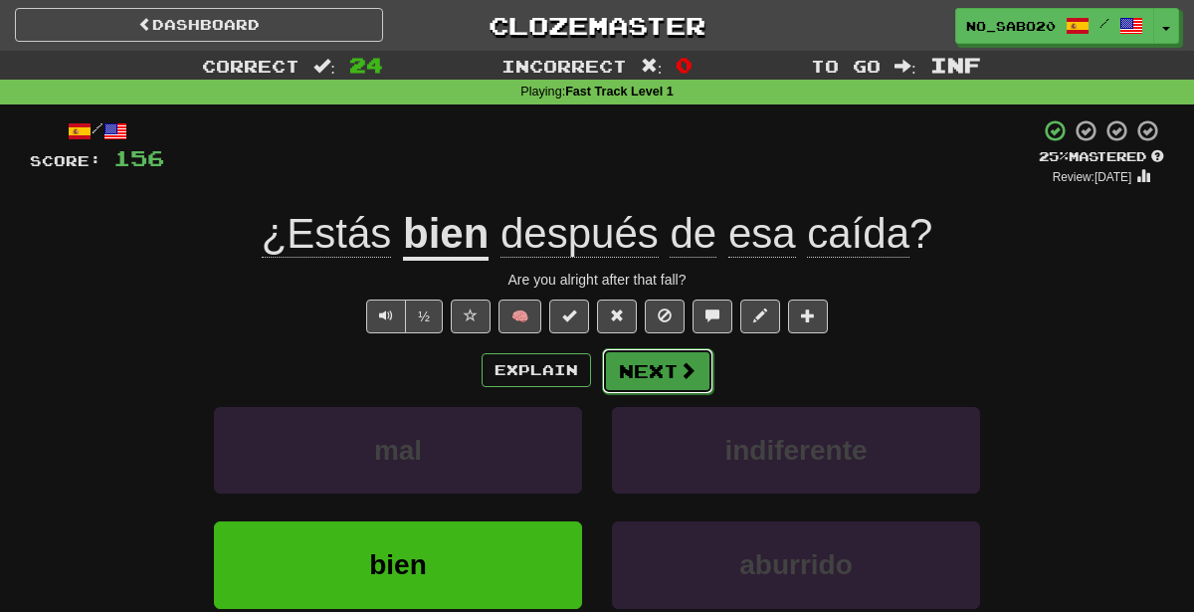
click at [682, 366] on span at bounding box center [688, 370] width 18 height 18
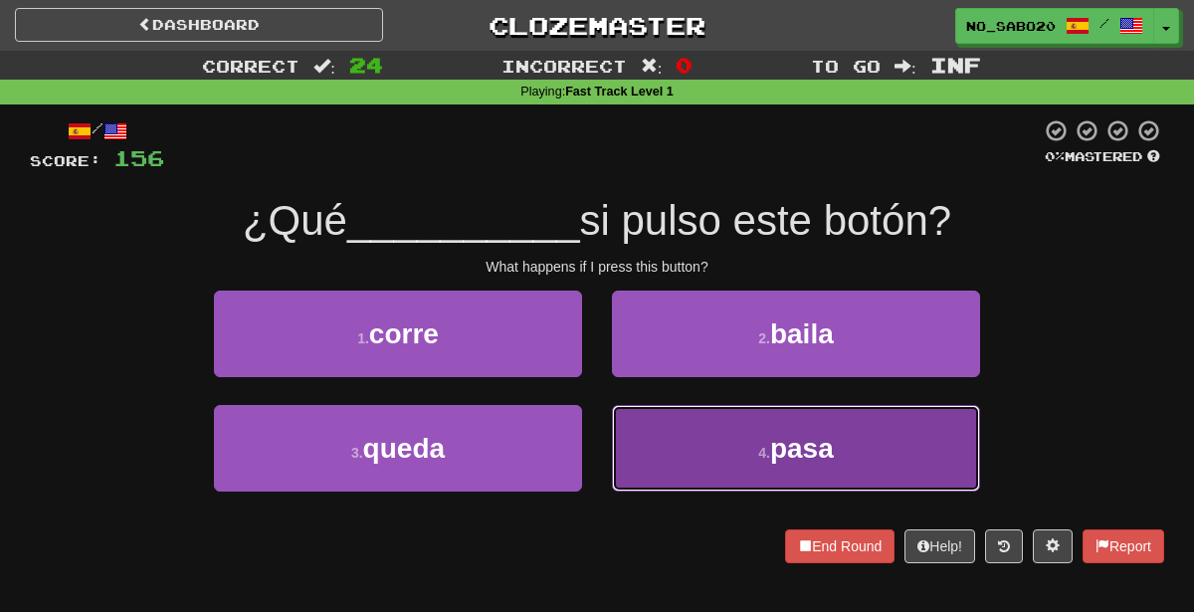
click at [694, 465] on button "4 . pasa" at bounding box center [796, 448] width 368 height 87
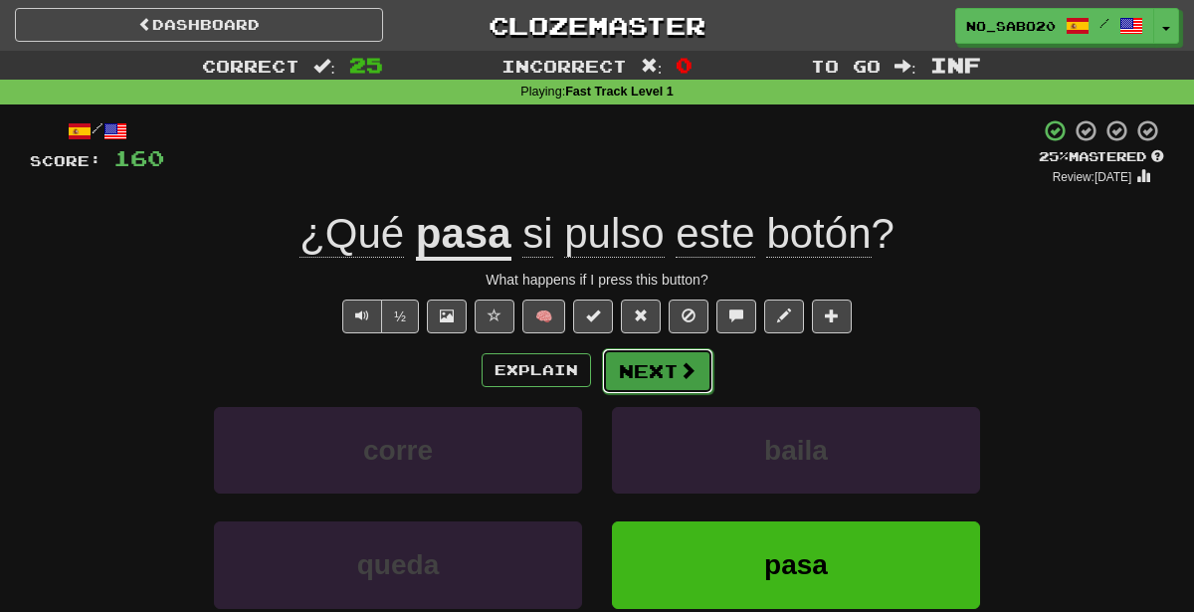
click at [652, 377] on button "Next" at bounding box center [657, 371] width 111 height 46
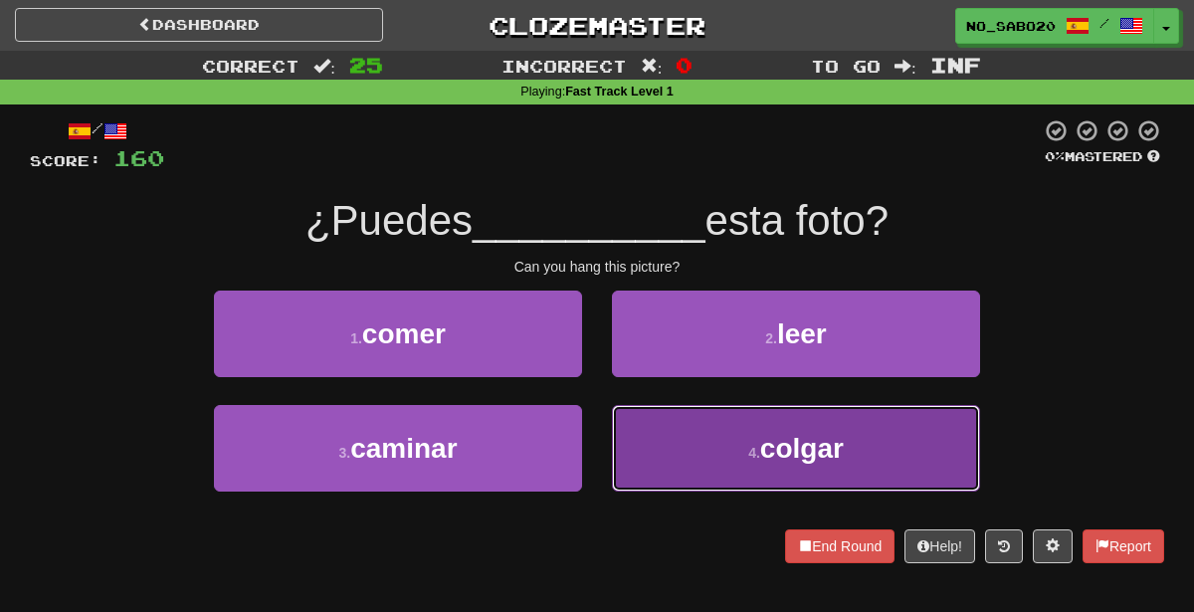
click at [708, 444] on button "4 . colgar" at bounding box center [796, 448] width 368 height 87
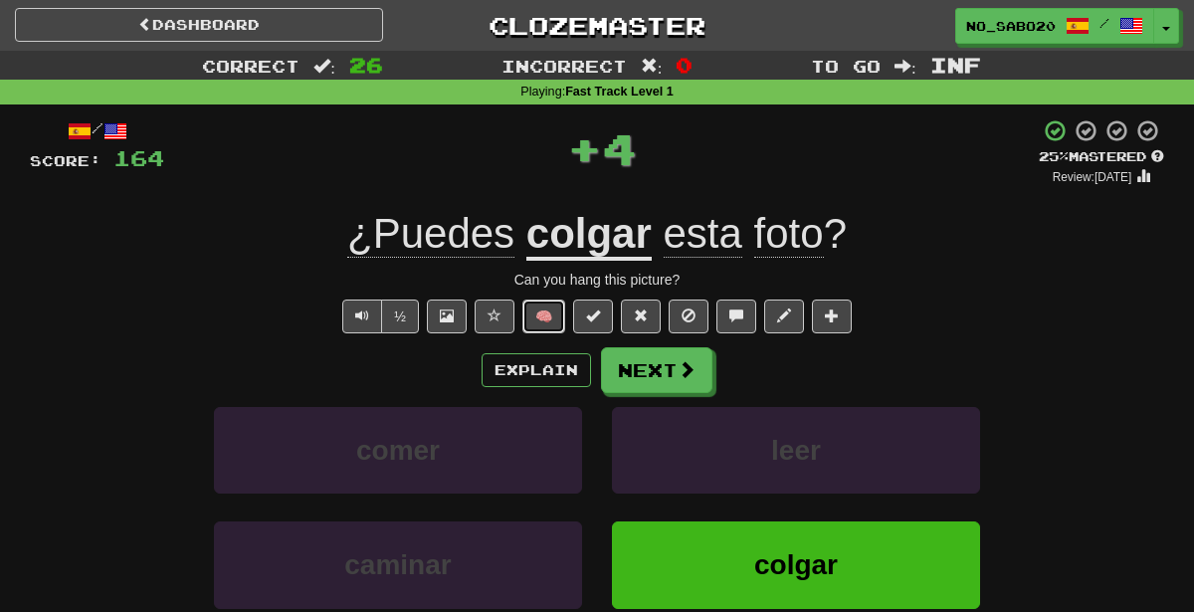
click at [553, 311] on button "🧠" at bounding box center [543, 316] width 43 height 34
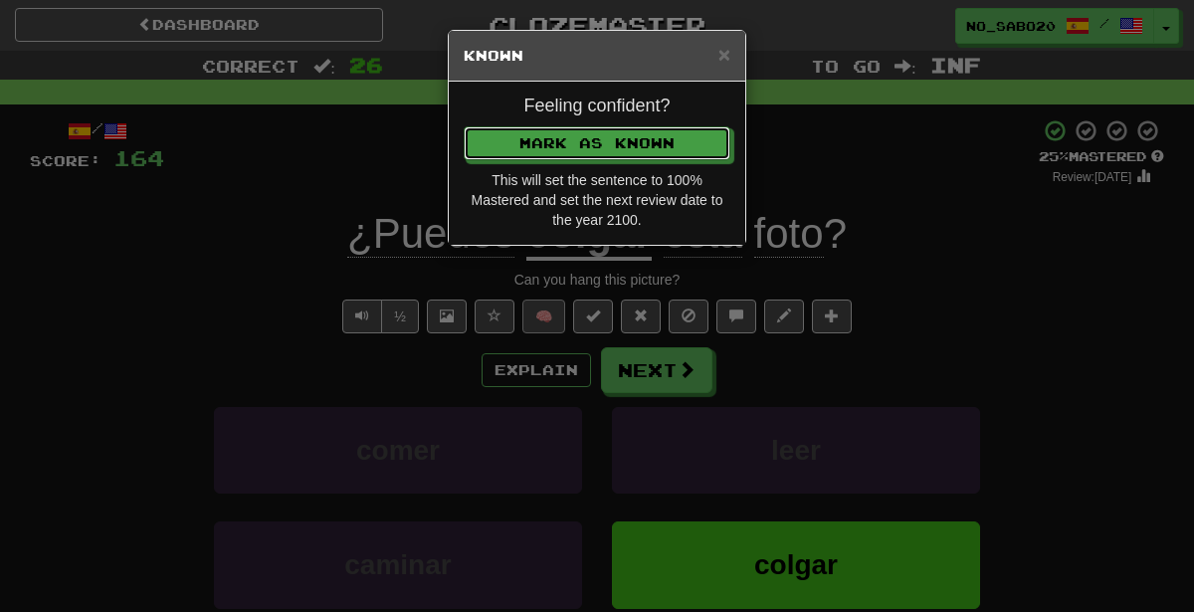
click at [464, 126] on button "Mark as Known" at bounding box center [597, 143] width 267 height 34
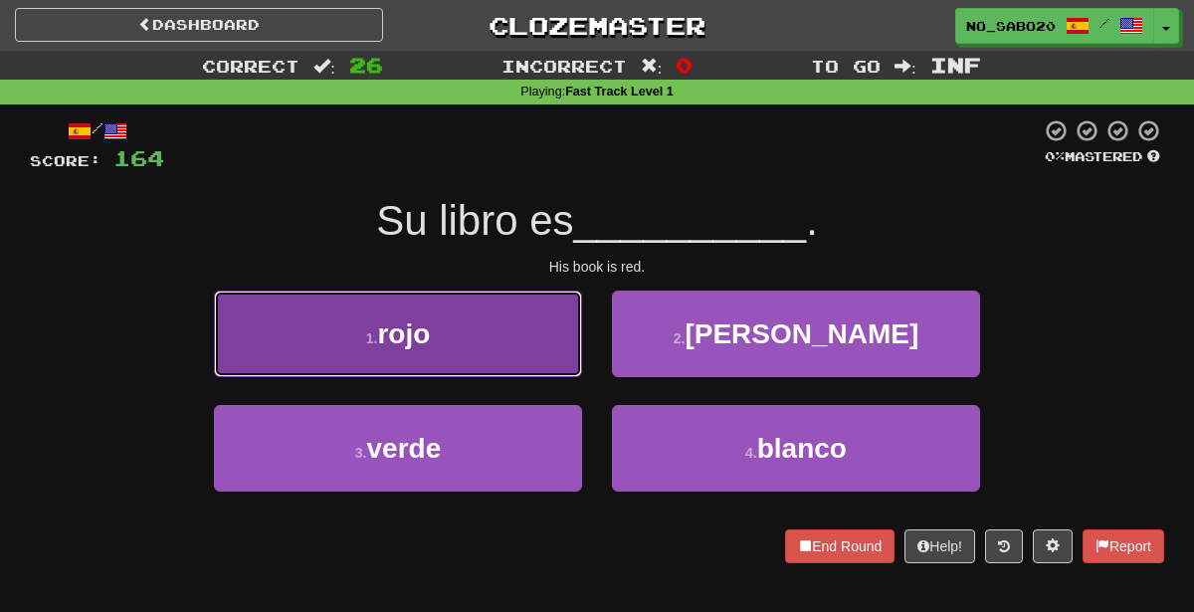
click at [494, 340] on button "1 . rojo" at bounding box center [398, 334] width 368 height 87
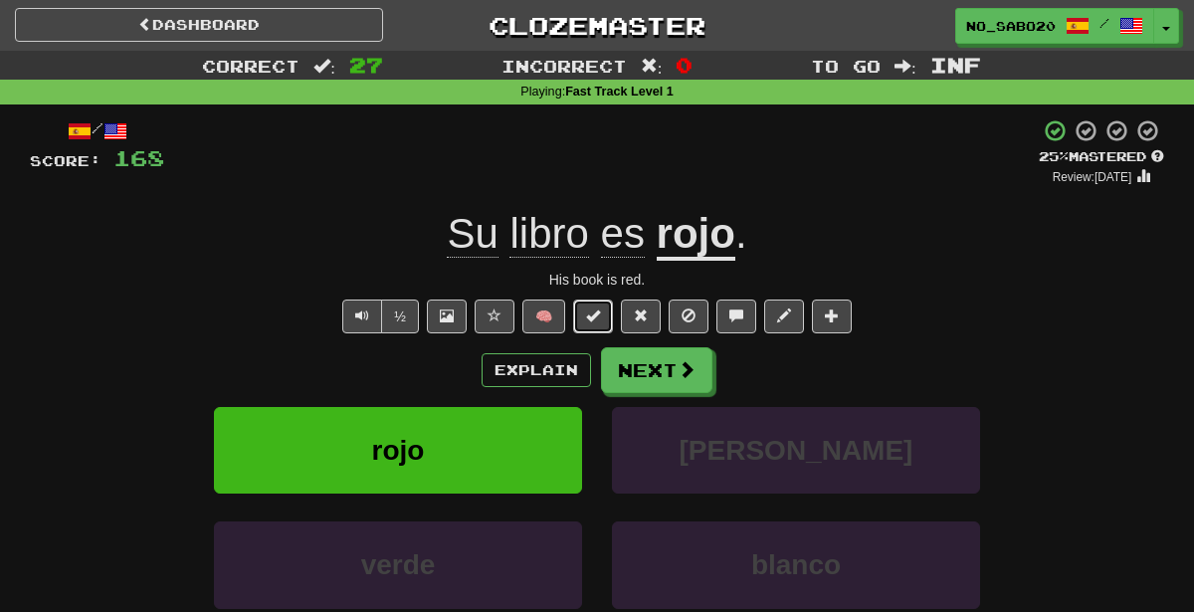
click at [592, 319] on span at bounding box center [593, 315] width 14 height 14
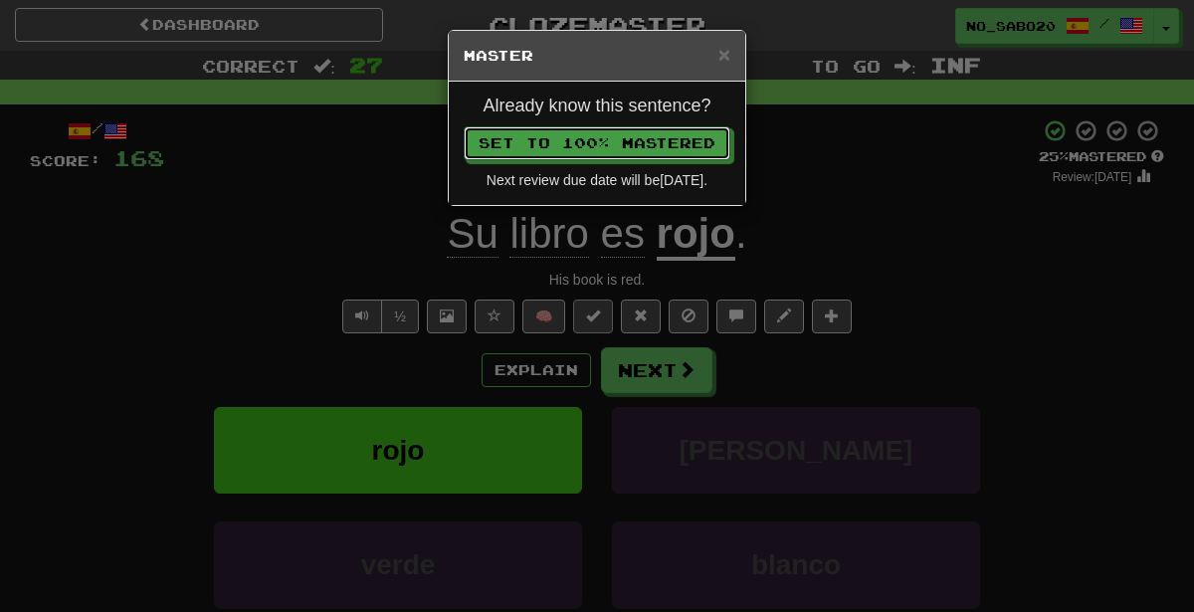
click at [464, 126] on button "Set to 100% Mastered" at bounding box center [597, 143] width 267 height 34
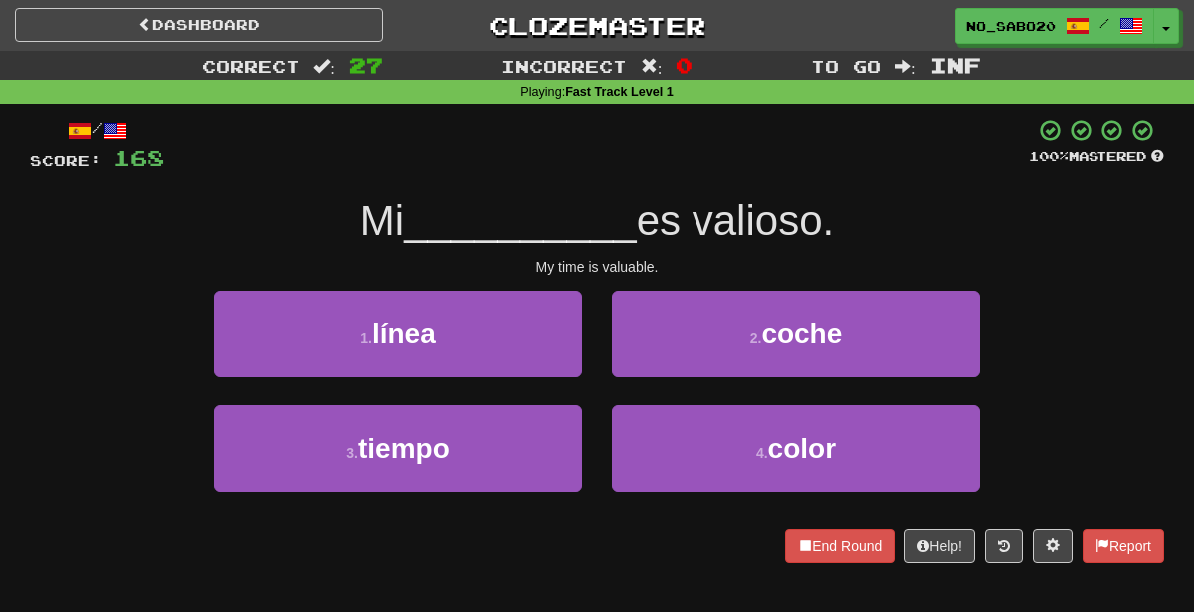
click at [796, 183] on div "/ Score: 168 100 % Mastered Mi __________ es valioso. My time is valuable. 1 . …" at bounding box center [597, 340] width 1134 height 445
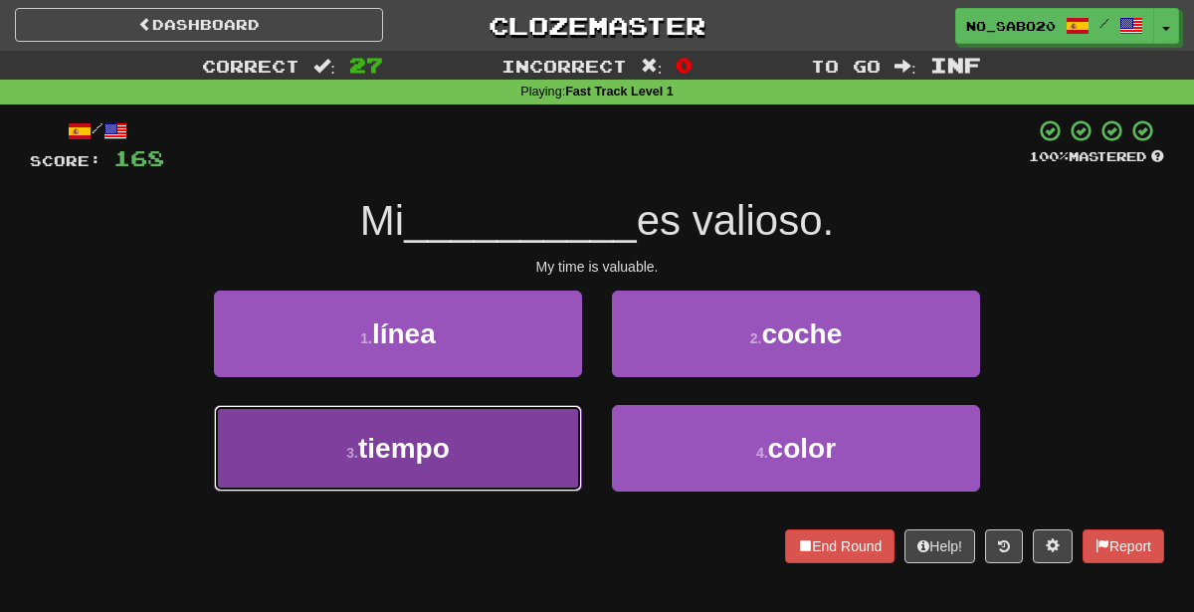
click at [483, 458] on button "3 . tiempo" at bounding box center [398, 448] width 368 height 87
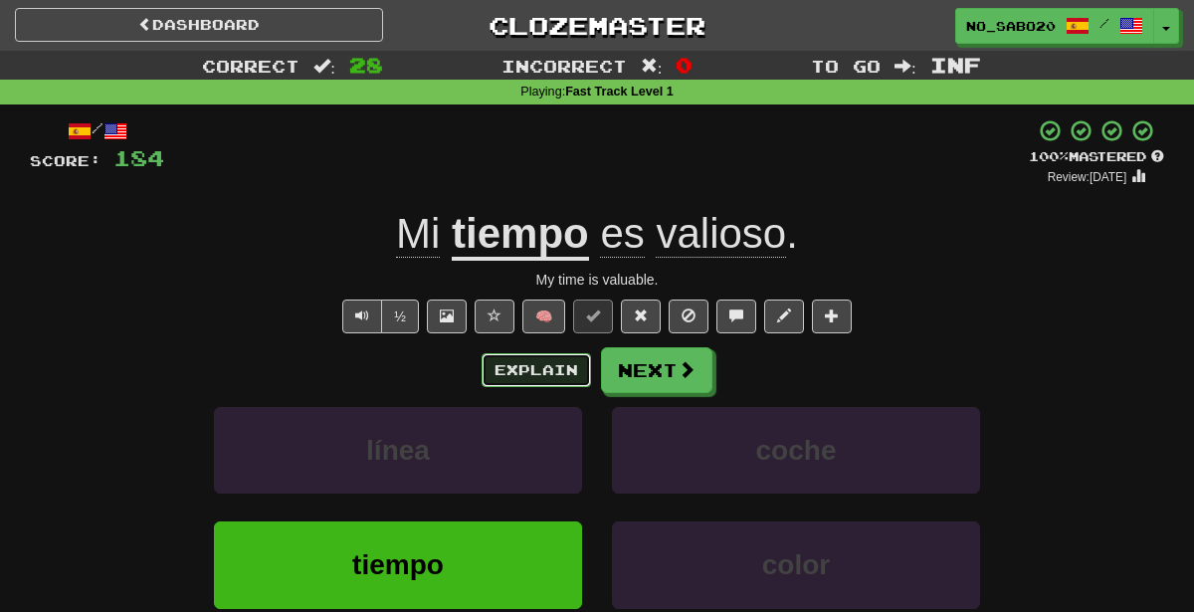
click at [565, 367] on button "Explain" at bounding box center [536, 370] width 109 height 34
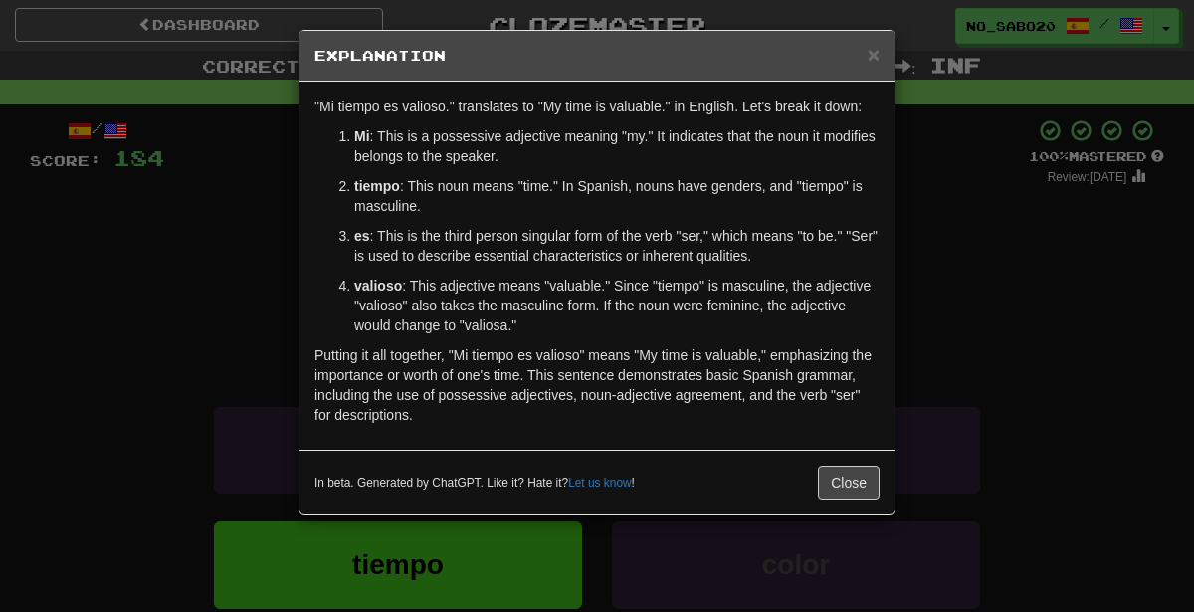
click at [1043, 428] on div "× Explanation "Mi tiempo es valioso." translates to "My time is valuable." in E…" at bounding box center [597, 306] width 1194 height 612
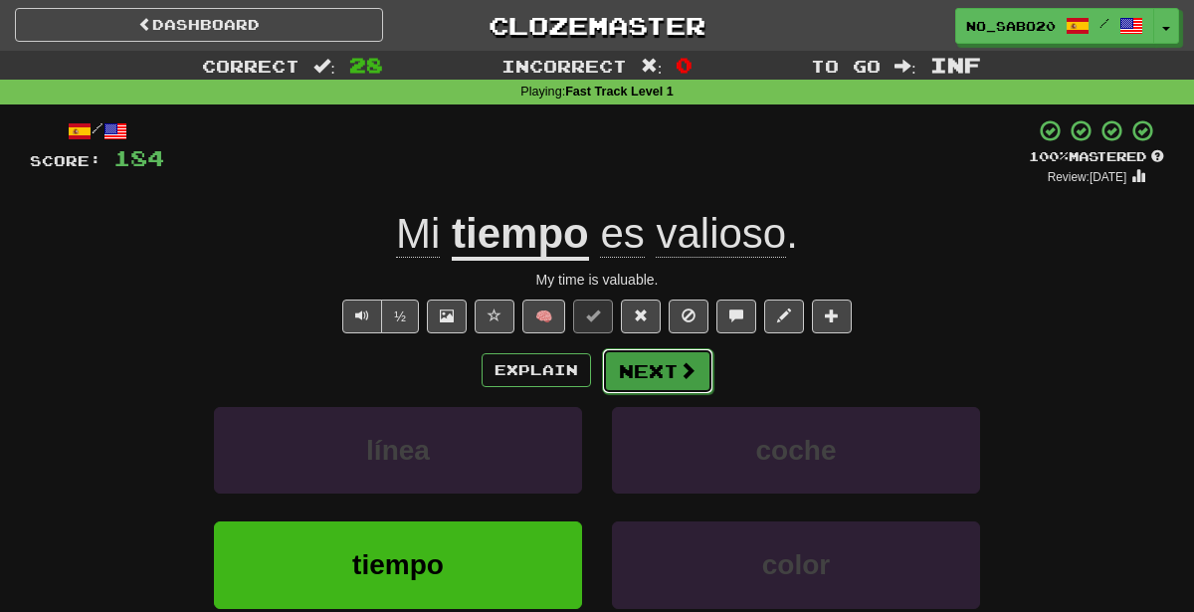
click at [679, 374] on span at bounding box center [688, 370] width 18 height 18
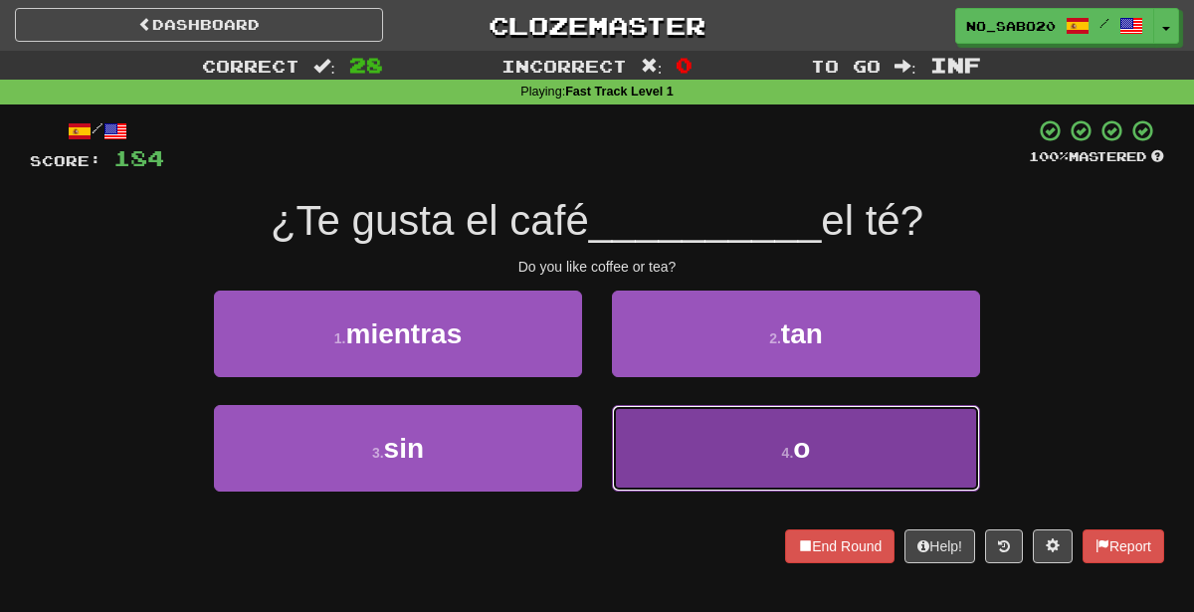
click at [655, 463] on button "4 . o" at bounding box center [796, 448] width 368 height 87
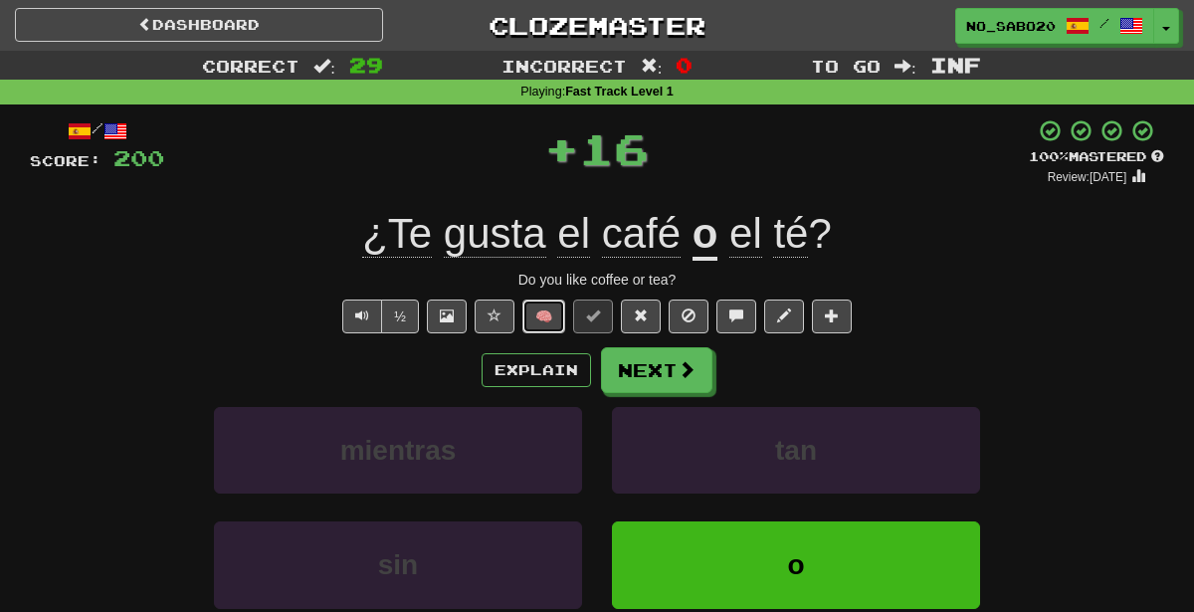
click at [538, 318] on button "🧠" at bounding box center [543, 316] width 43 height 34
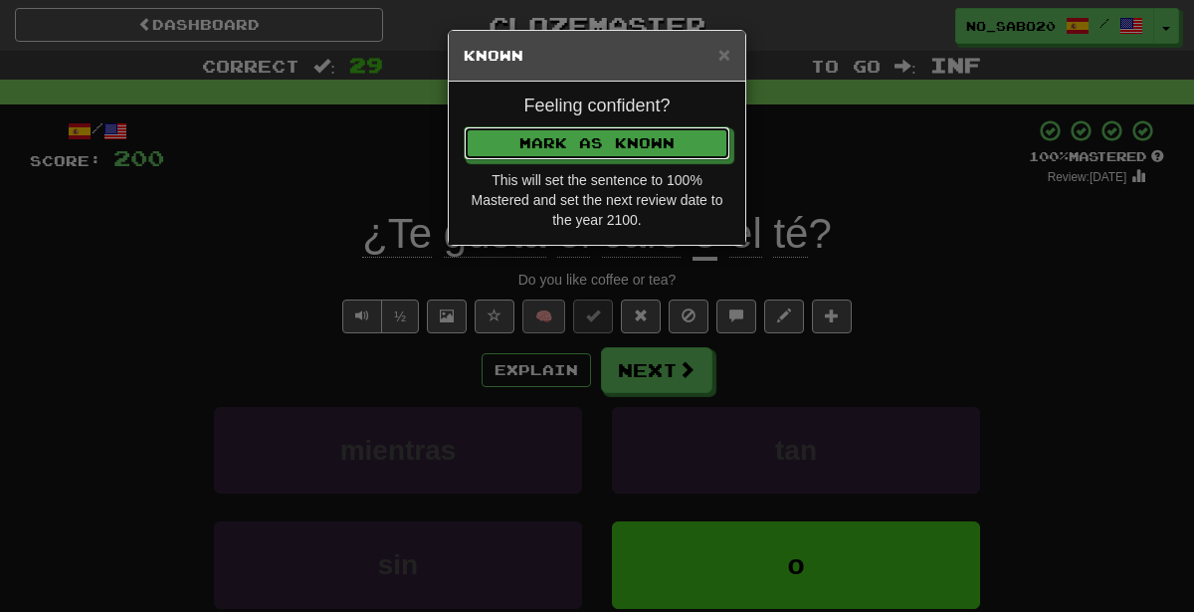
click at [464, 126] on button "Mark as Known" at bounding box center [597, 143] width 267 height 34
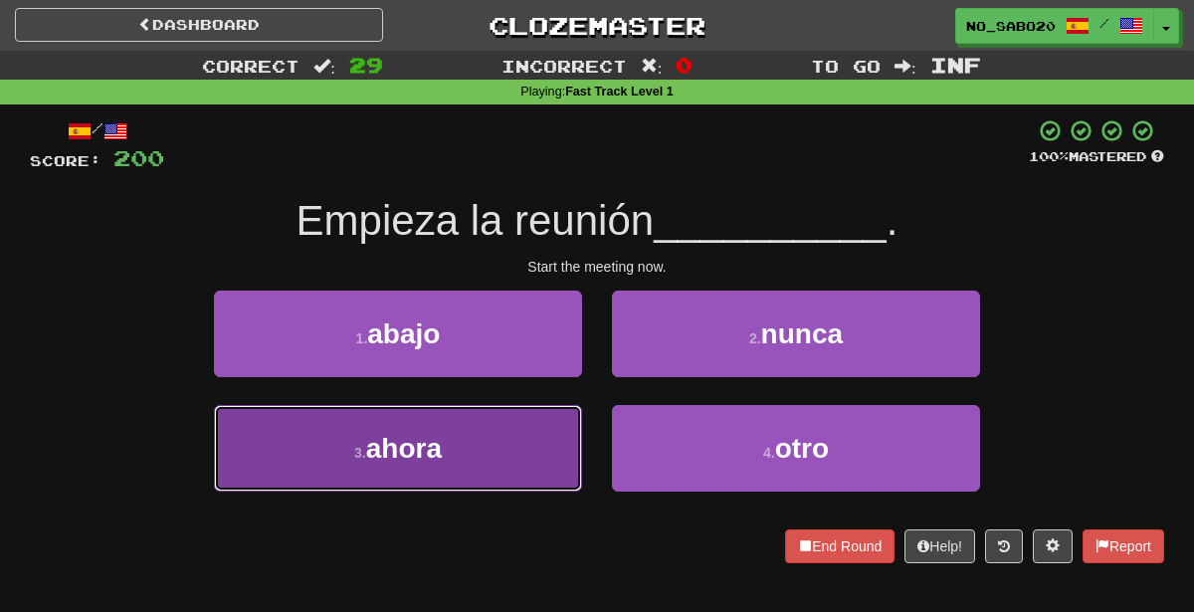
click at [503, 458] on button "3 . ahora" at bounding box center [398, 448] width 368 height 87
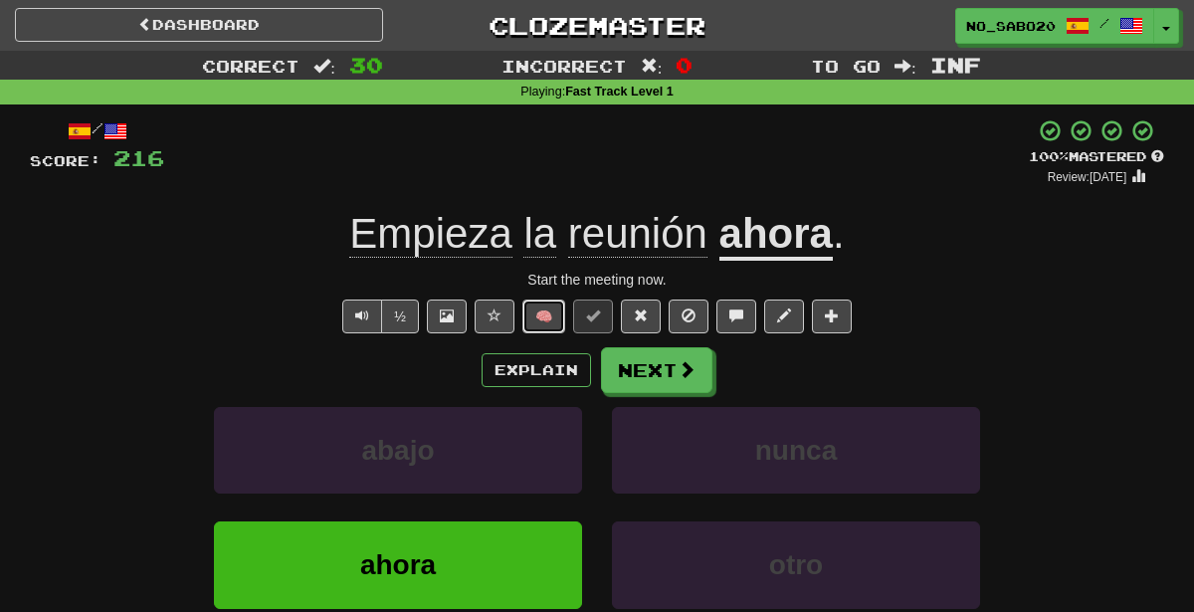
click at [530, 314] on button "🧠" at bounding box center [543, 316] width 43 height 34
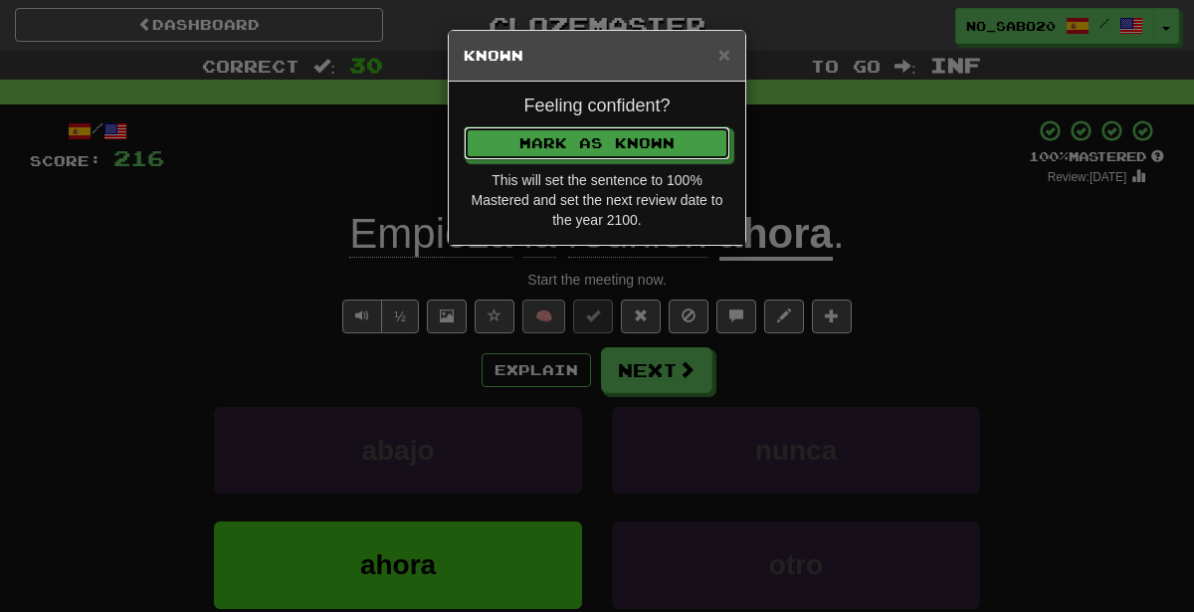
click at [464, 126] on button "Mark as Known" at bounding box center [597, 143] width 267 height 34
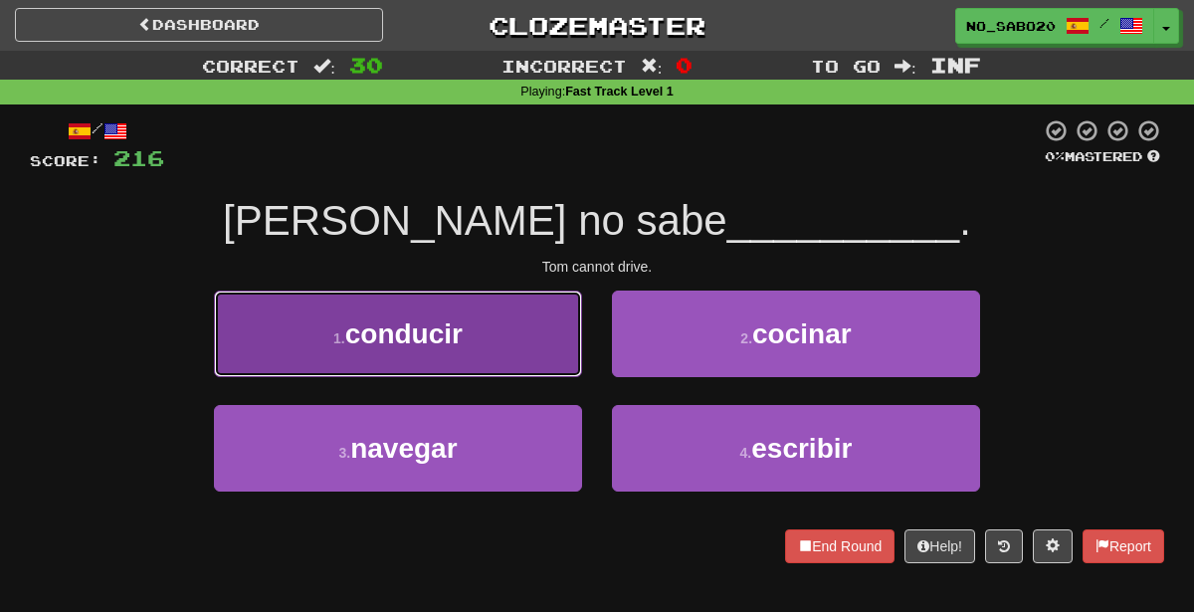
click at [548, 340] on button "1 . conducir" at bounding box center [398, 334] width 368 height 87
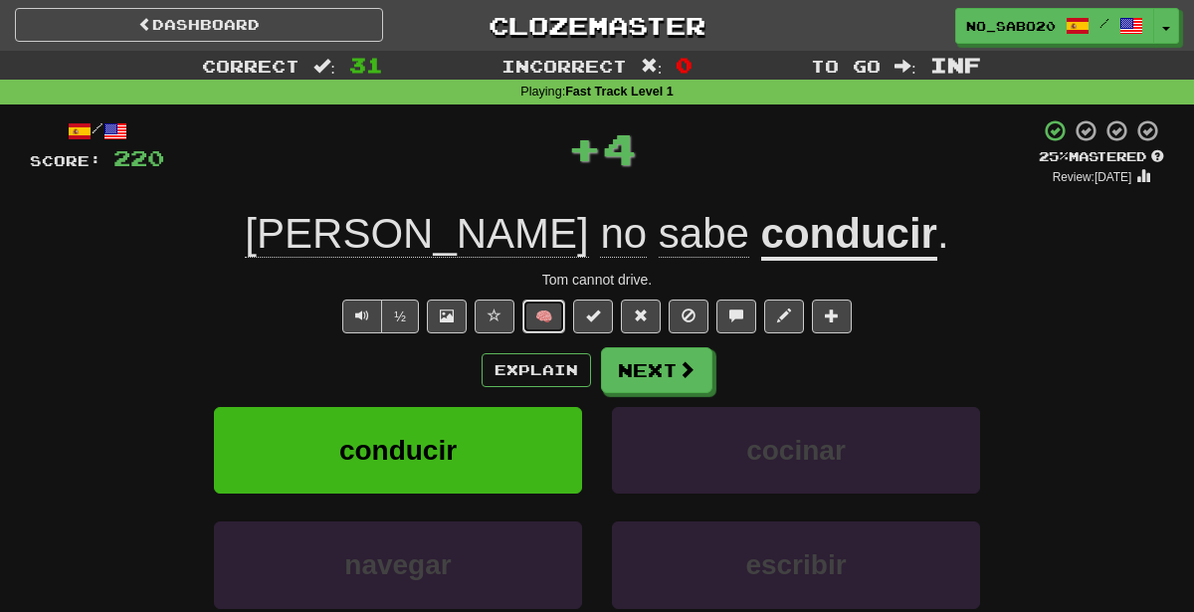
click at [543, 321] on button "🧠" at bounding box center [543, 316] width 43 height 34
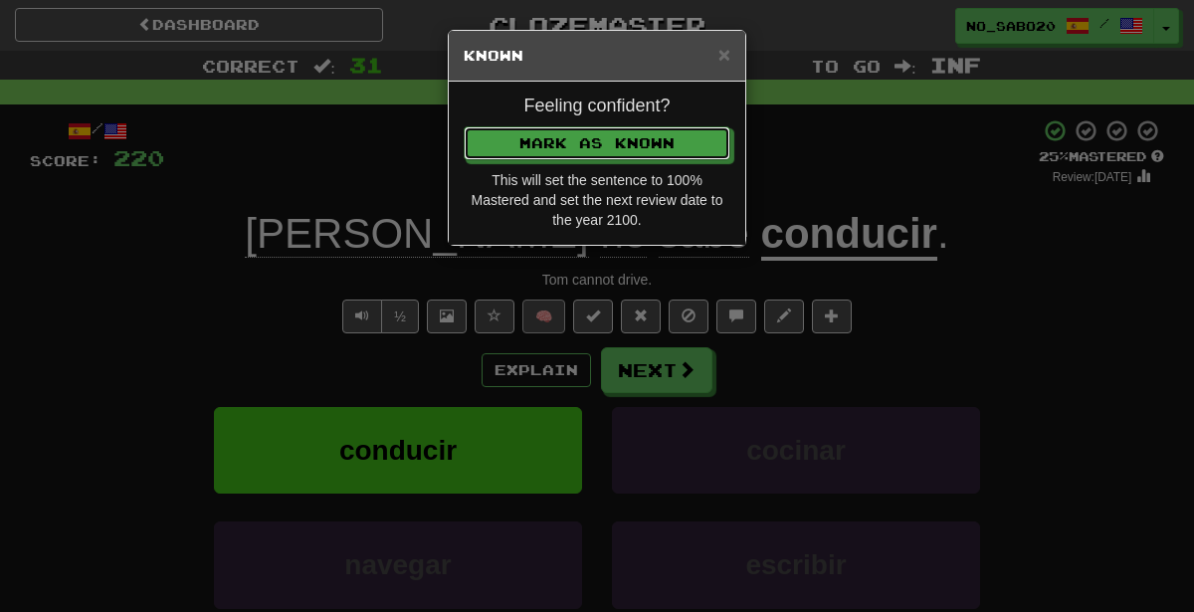
click at [464, 126] on button "Mark as Known" at bounding box center [597, 143] width 267 height 34
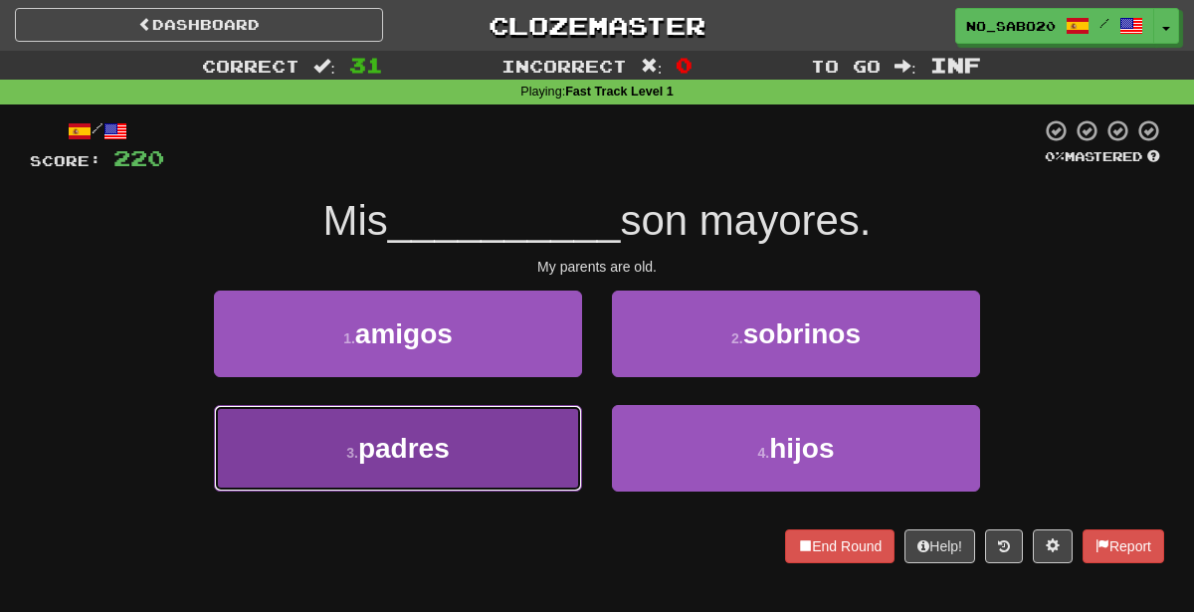
click at [465, 456] on button "3 . padres" at bounding box center [398, 448] width 368 height 87
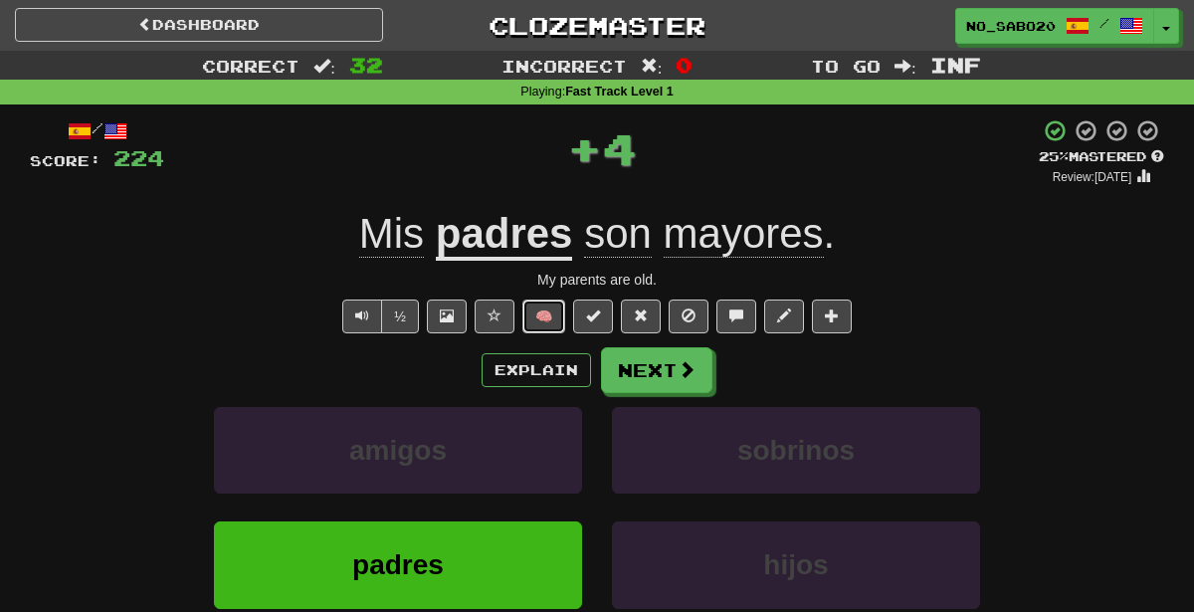
click at [528, 318] on button "🧠" at bounding box center [543, 316] width 43 height 34
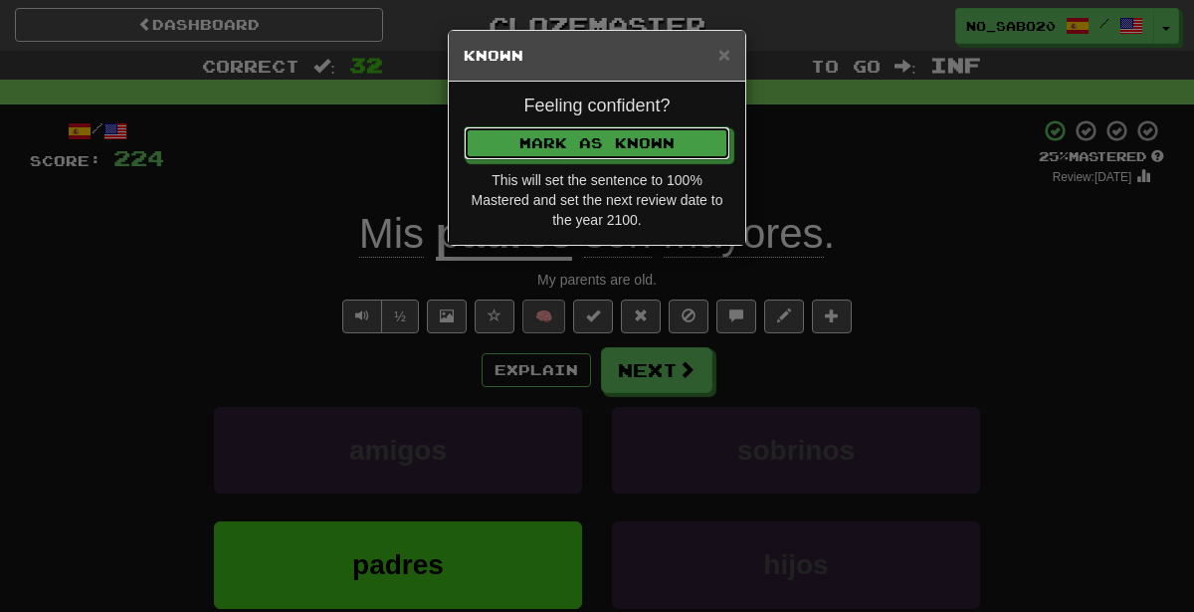
click at [464, 126] on button "Mark as Known" at bounding box center [597, 143] width 267 height 34
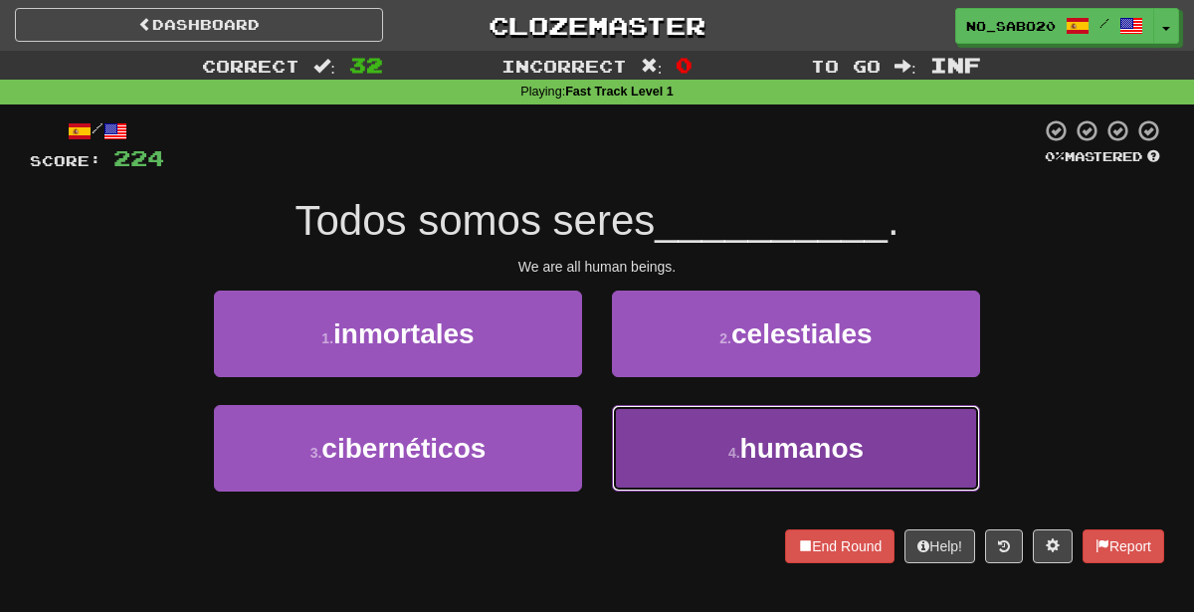
click at [698, 452] on button "4 . humanos" at bounding box center [796, 448] width 368 height 87
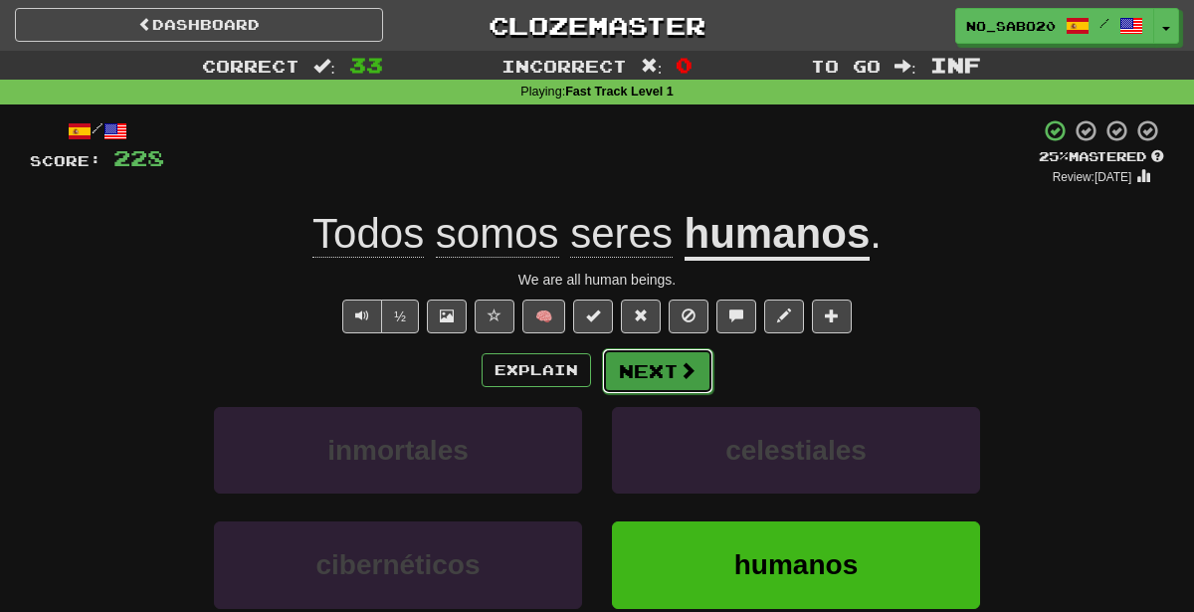
click at [635, 379] on button "Next" at bounding box center [657, 371] width 111 height 46
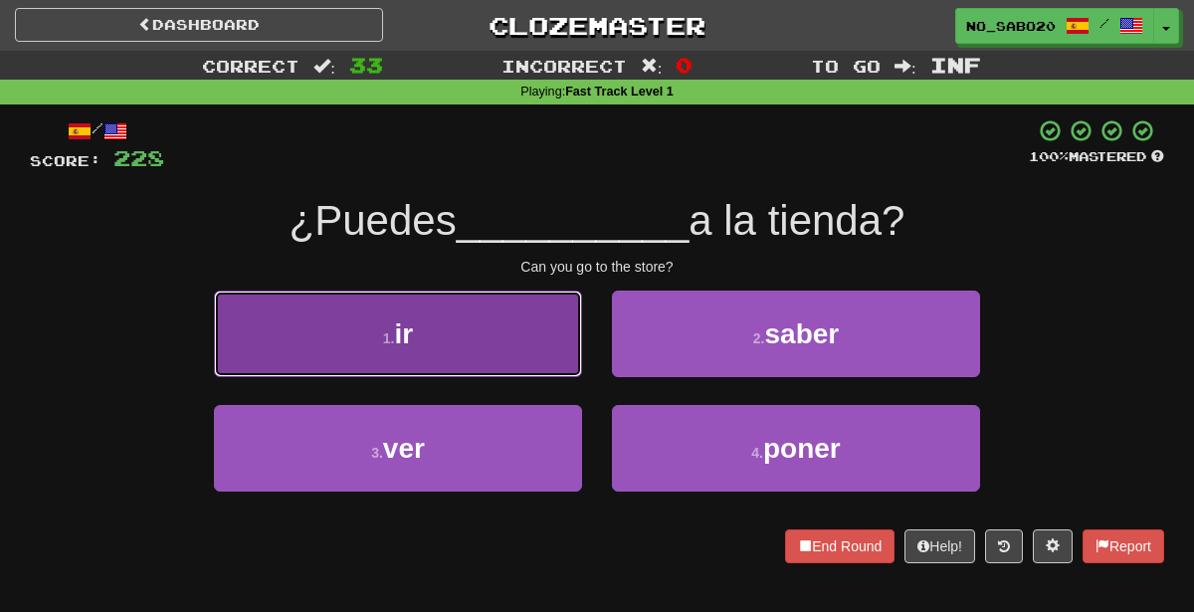
click at [470, 343] on button "1 . ir" at bounding box center [398, 334] width 368 height 87
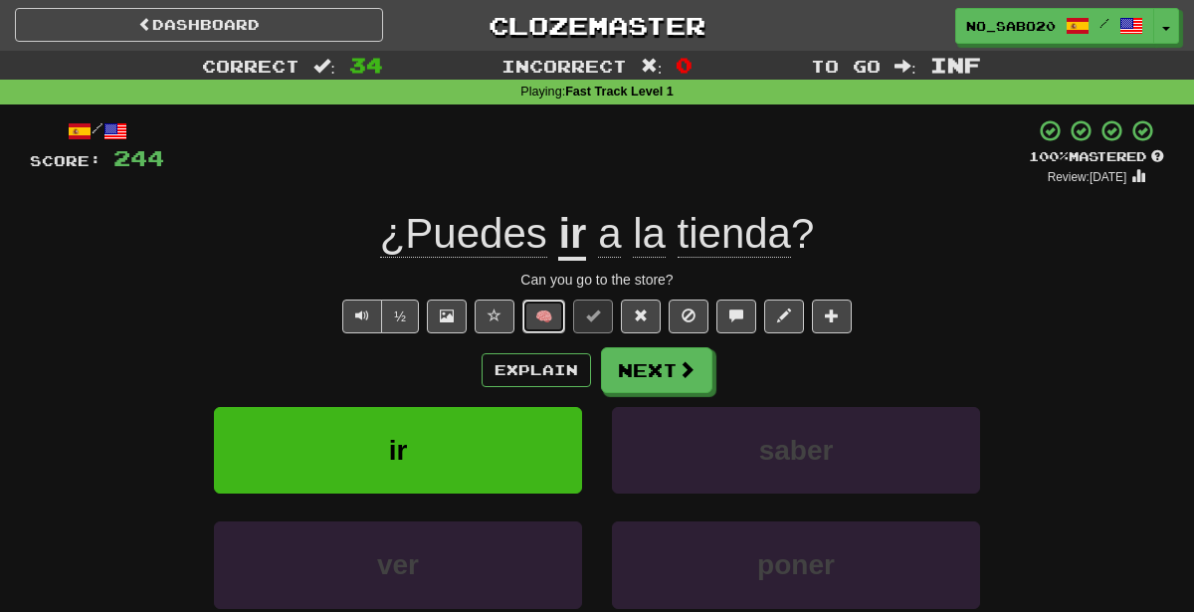
click at [538, 309] on button "🧠" at bounding box center [543, 316] width 43 height 34
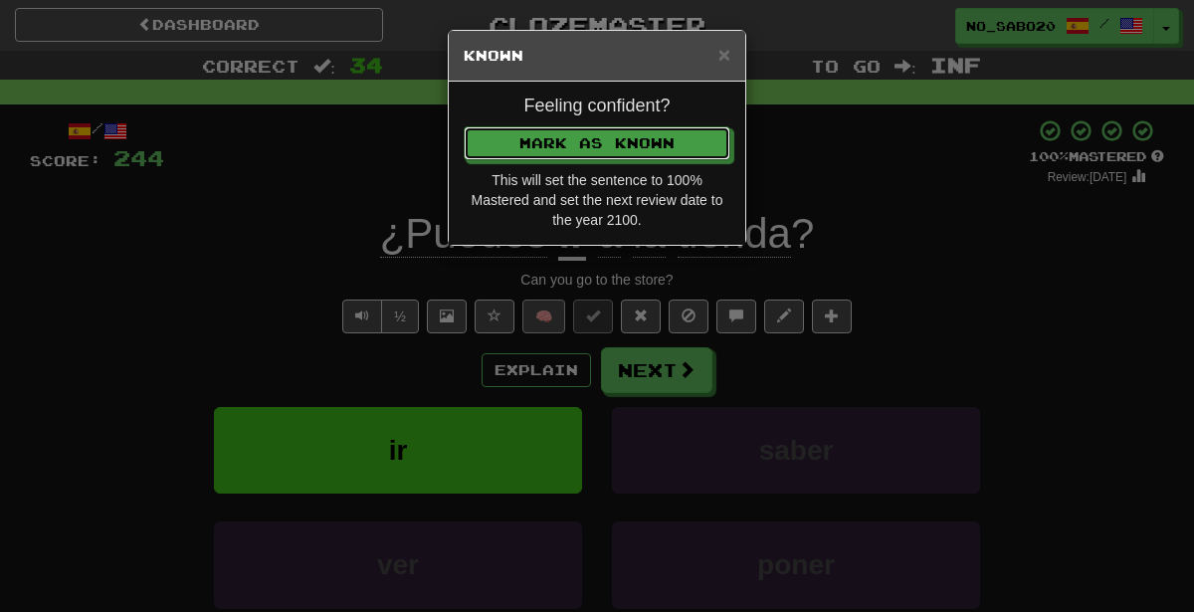
click at [464, 126] on button "Mark as Known" at bounding box center [597, 143] width 267 height 34
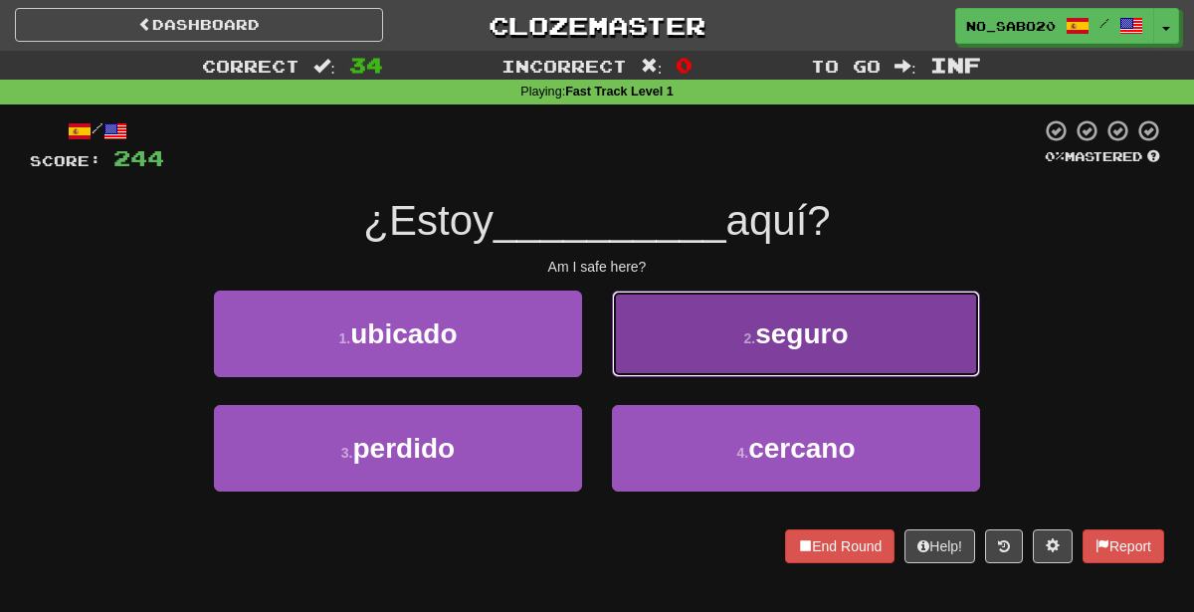
click at [751, 320] on button "2 . seguro" at bounding box center [796, 334] width 368 height 87
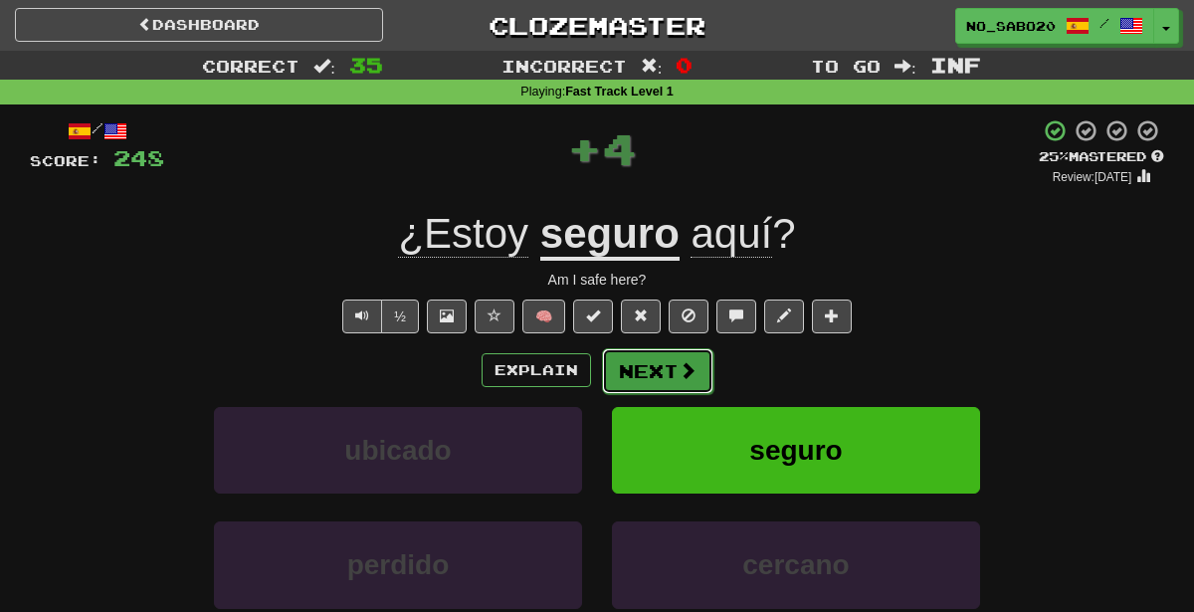
click at [654, 367] on button "Next" at bounding box center [657, 371] width 111 height 46
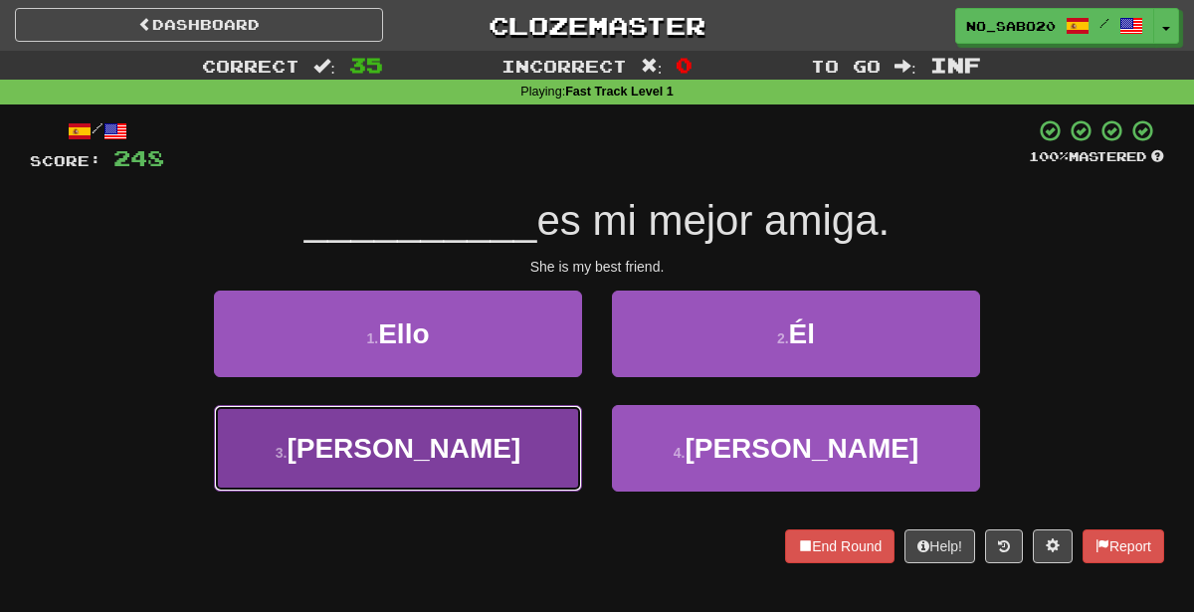
click at [484, 438] on button "3 . Ella" at bounding box center [398, 448] width 368 height 87
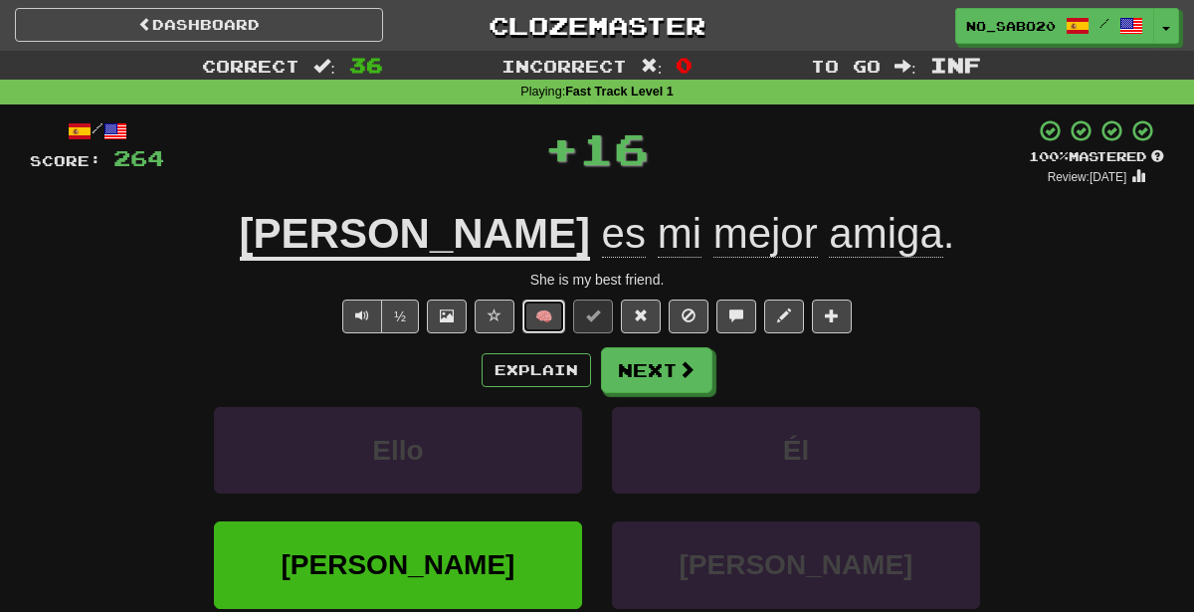
click at [556, 316] on button "🧠" at bounding box center [543, 316] width 43 height 34
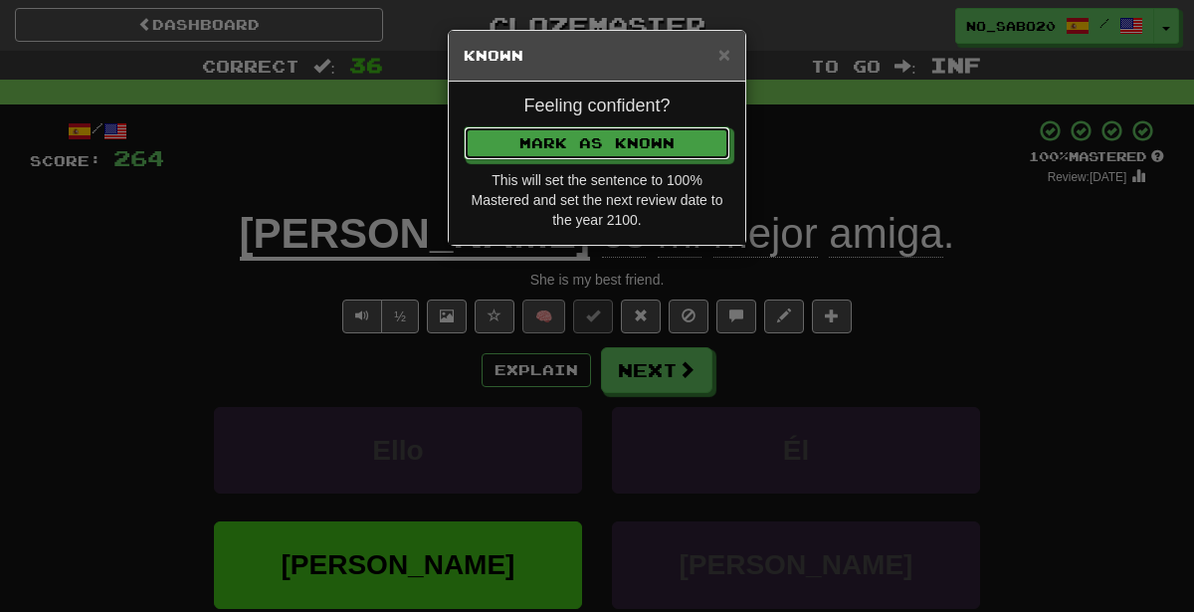
click at [464, 126] on button "Mark as Known" at bounding box center [597, 143] width 267 height 34
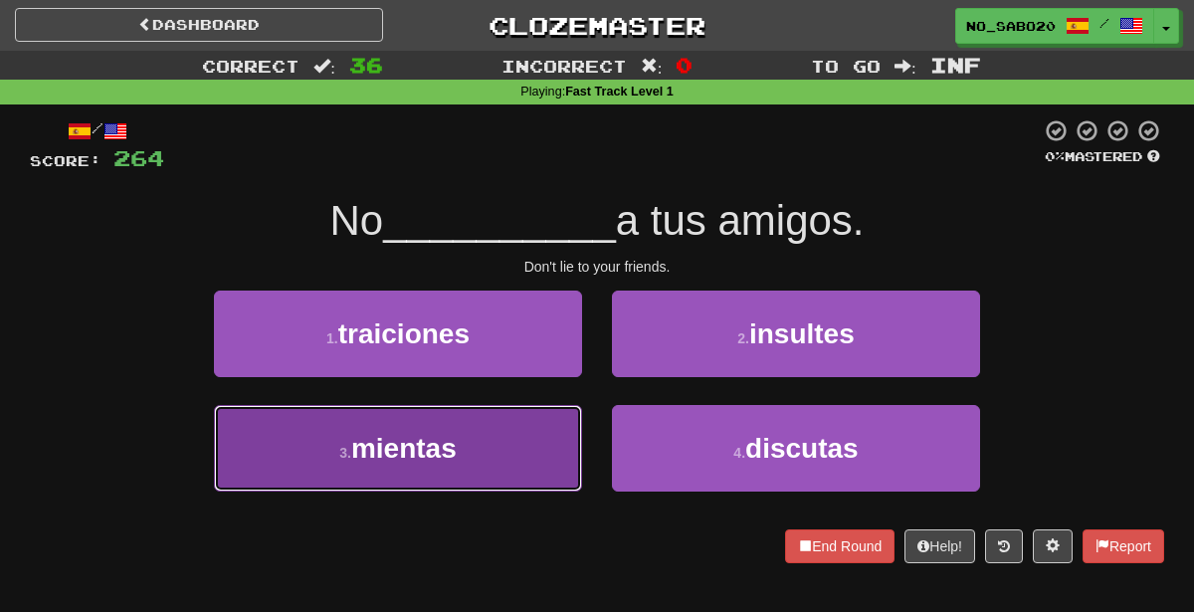
click at [447, 469] on button "3 . mientas" at bounding box center [398, 448] width 368 height 87
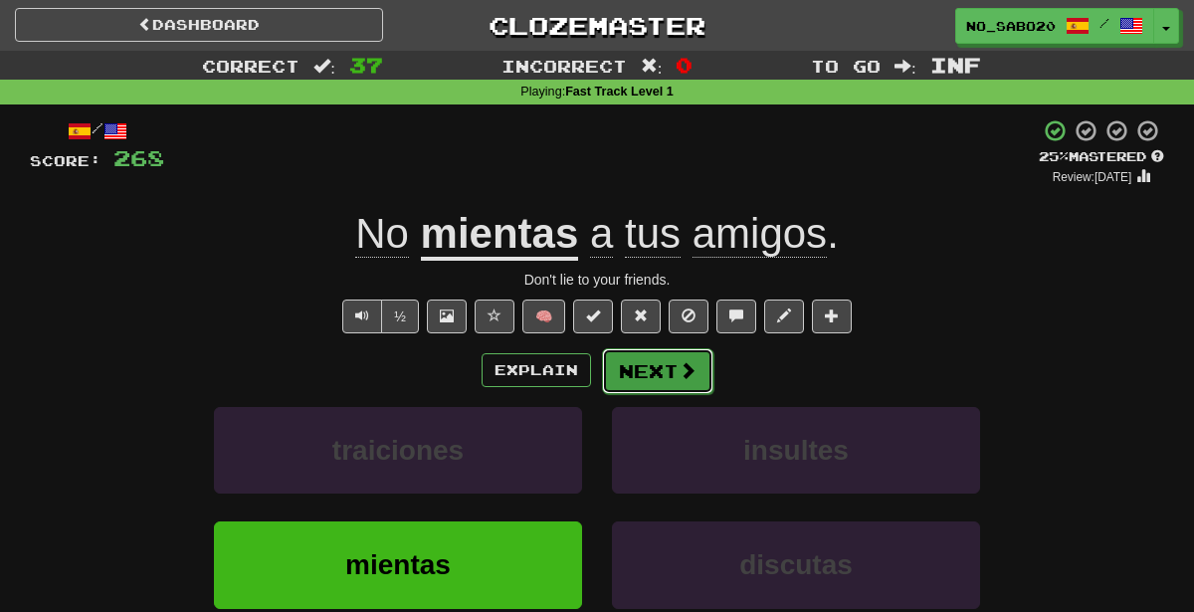
click at [656, 364] on button "Next" at bounding box center [657, 371] width 111 height 46
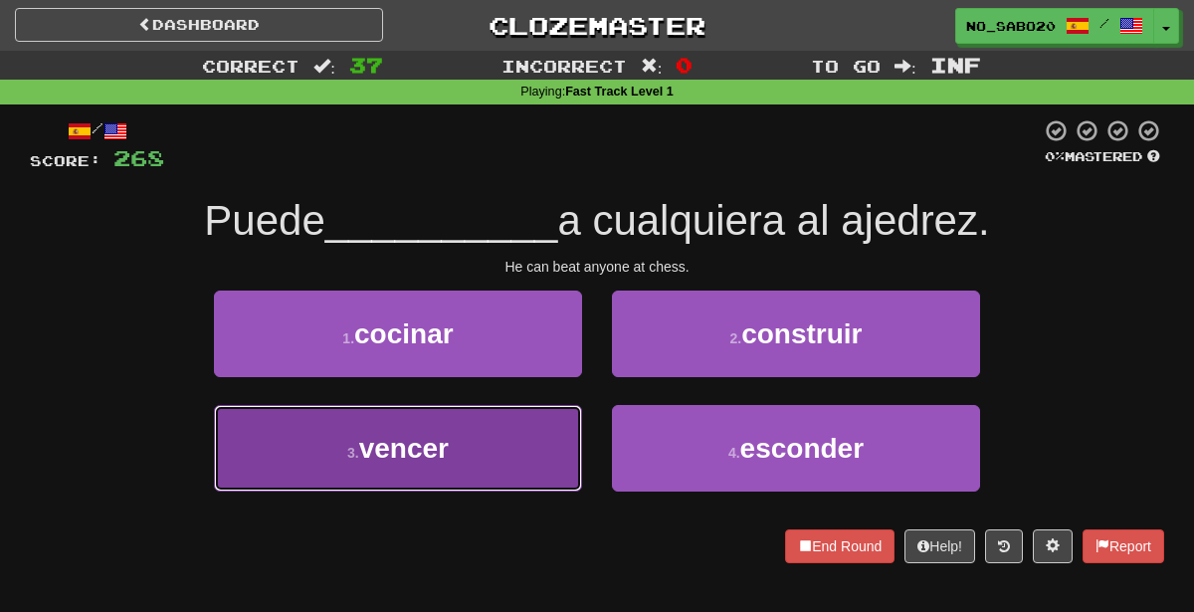
click at [461, 461] on button "3 . vencer" at bounding box center [398, 448] width 368 height 87
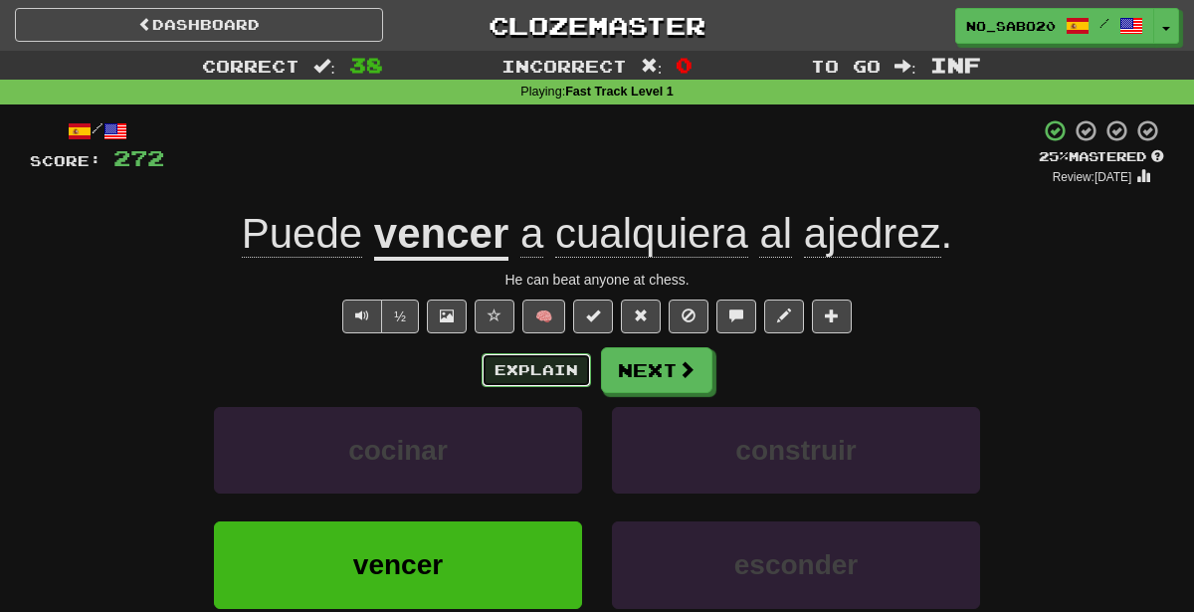
click at [512, 363] on button "Explain" at bounding box center [536, 370] width 109 height 34
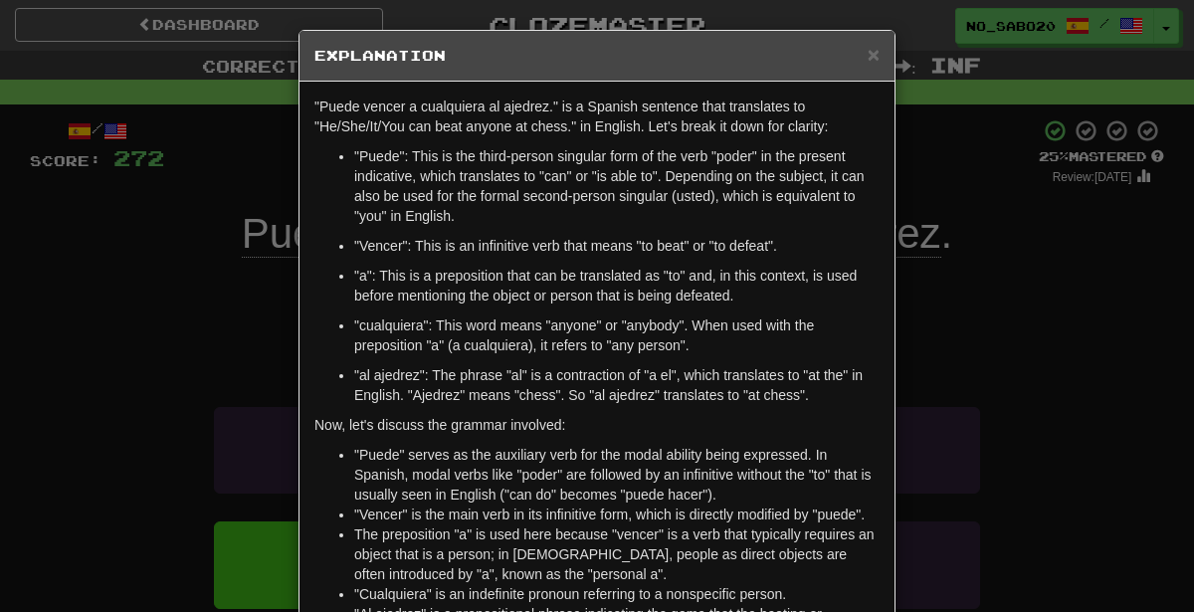
click at [1129, 245] on div "× Explanation "Puede vencer a cualquiera al ajedrez." is a Spanish sentence tha…" at bounding box center [597, 306] width 1194 height 612
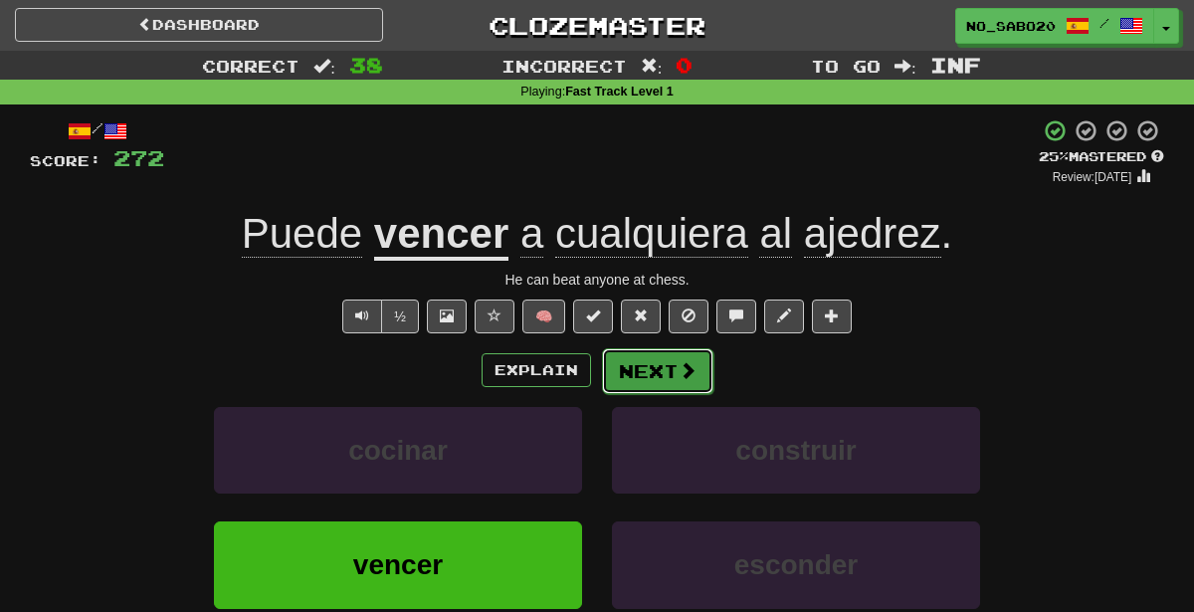
click at [682, 367] on span at bounding box center [688, 370] width 18 height 18
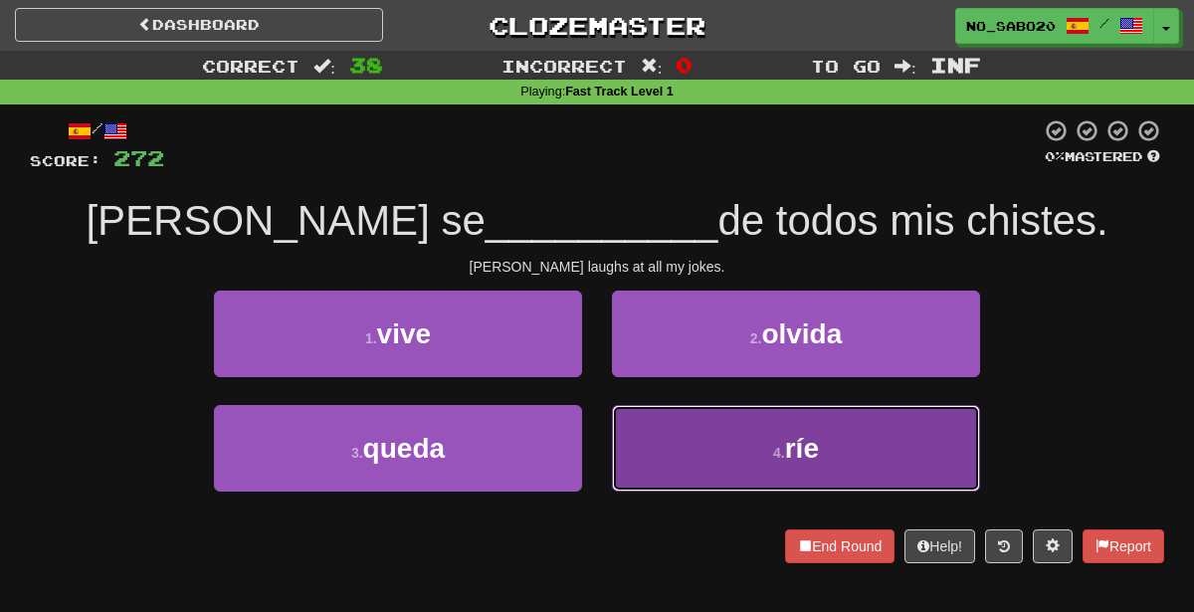
click at [755, 428] on button "4 . ríe" at bounding box center [796, 448] width 368 height 87
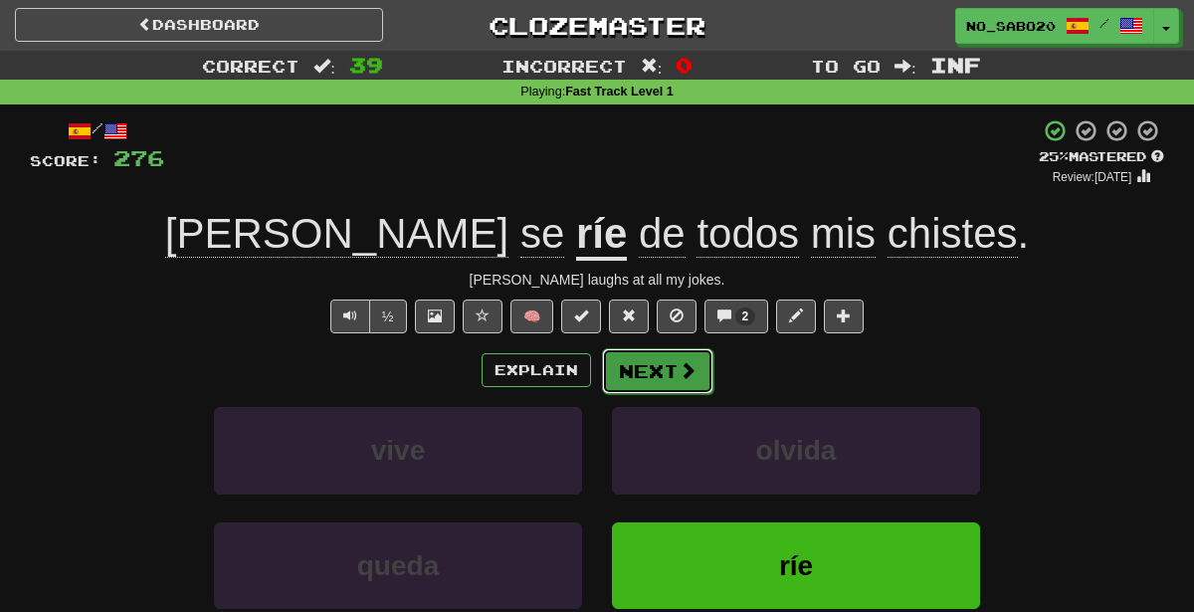
click at [654, 377] on button "Next" at bounding box center [657, 371] width 111 height 46
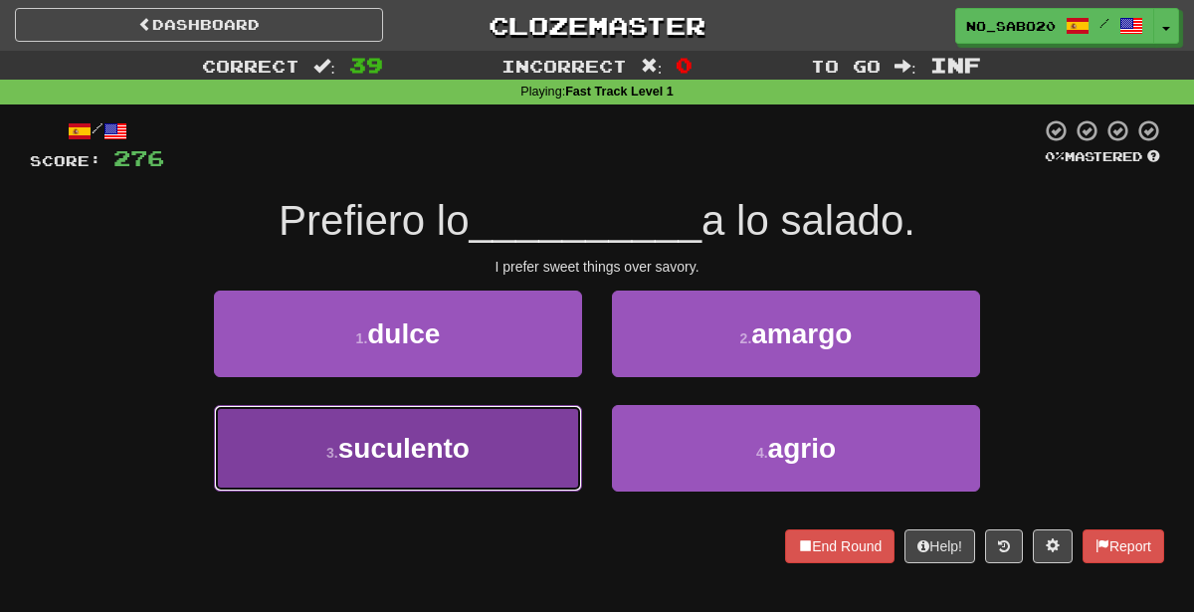
click at [529, 460] on button "3 . suculento" at bounding box center [398, 448] width 368 height 87
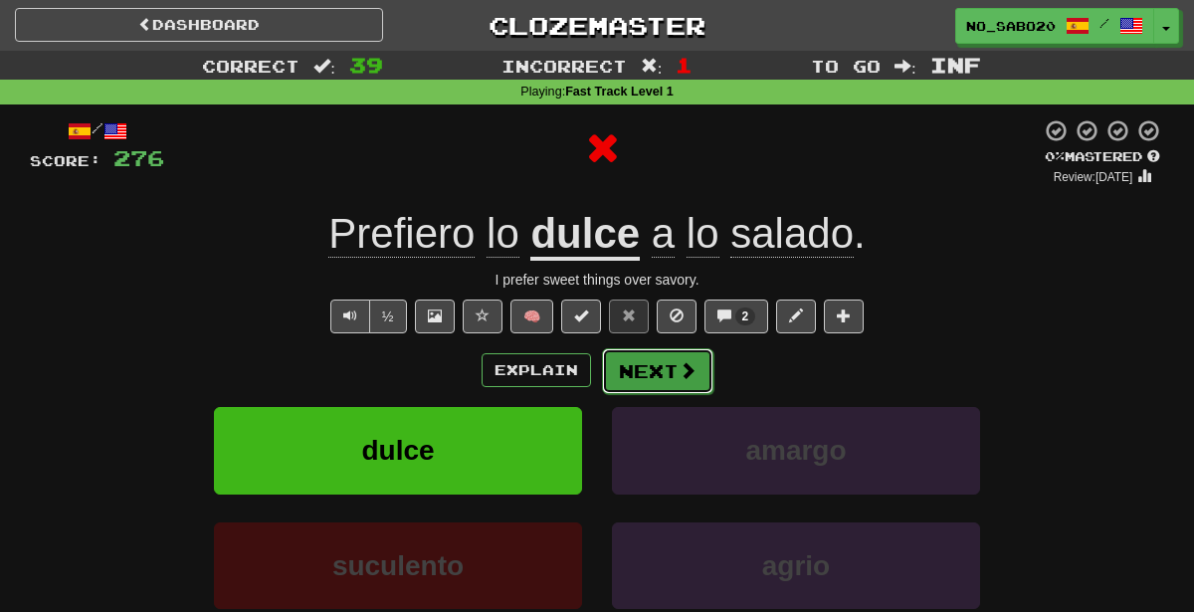
click at [661, 370] on button "Next" at bounding box center [657, 371] width 111 height 46
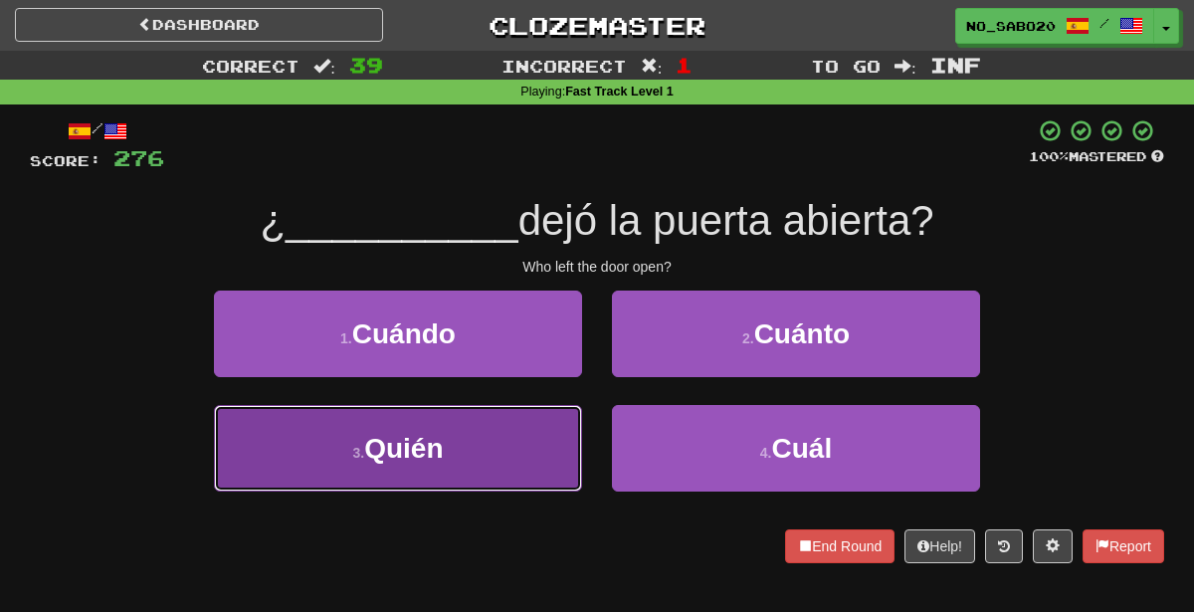
click at [501, 471] on button "3 . Quién" at bounding box center [398, 448] width 368 height 87
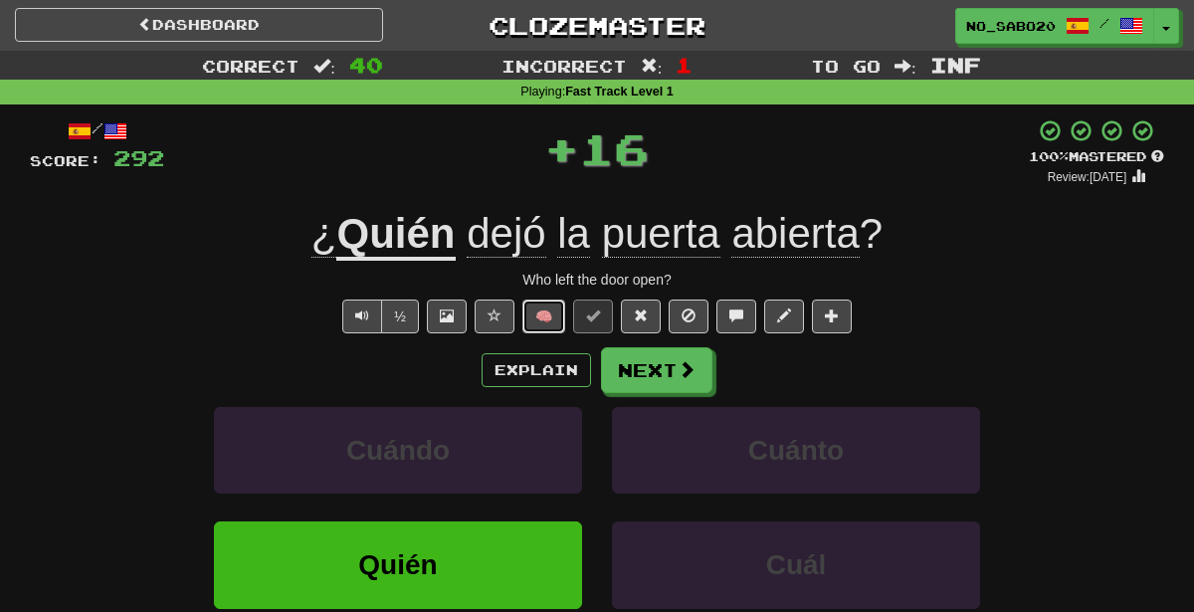
click at [554, 314] on button "🧠" at bounding box center [543, 316] width 43 height 34
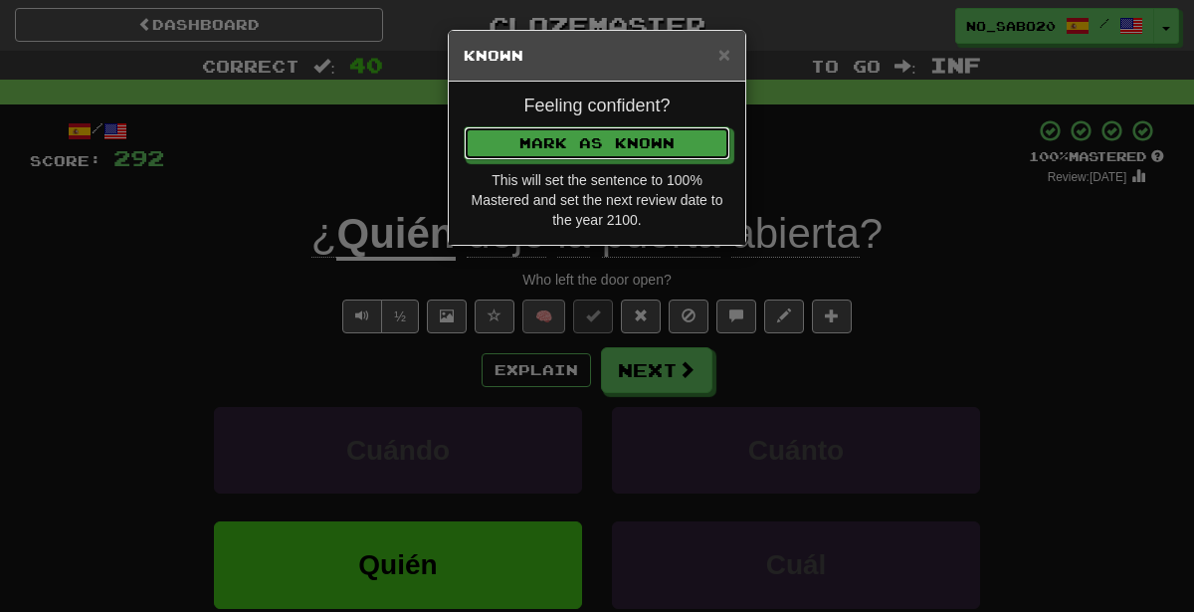
click at [464, 126] on button "Mark as Known" at bounding box center [597, 143] width 267 height 34
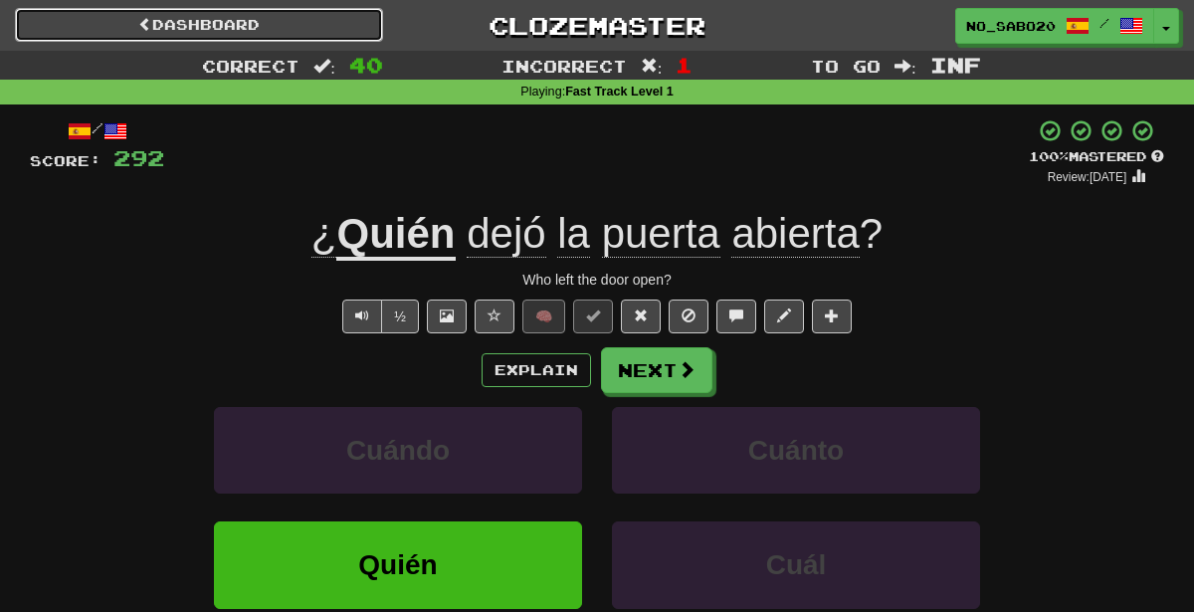
click at [328, 14] on link "Dashboard" at bounding box center [199, 25] width 368 height 34
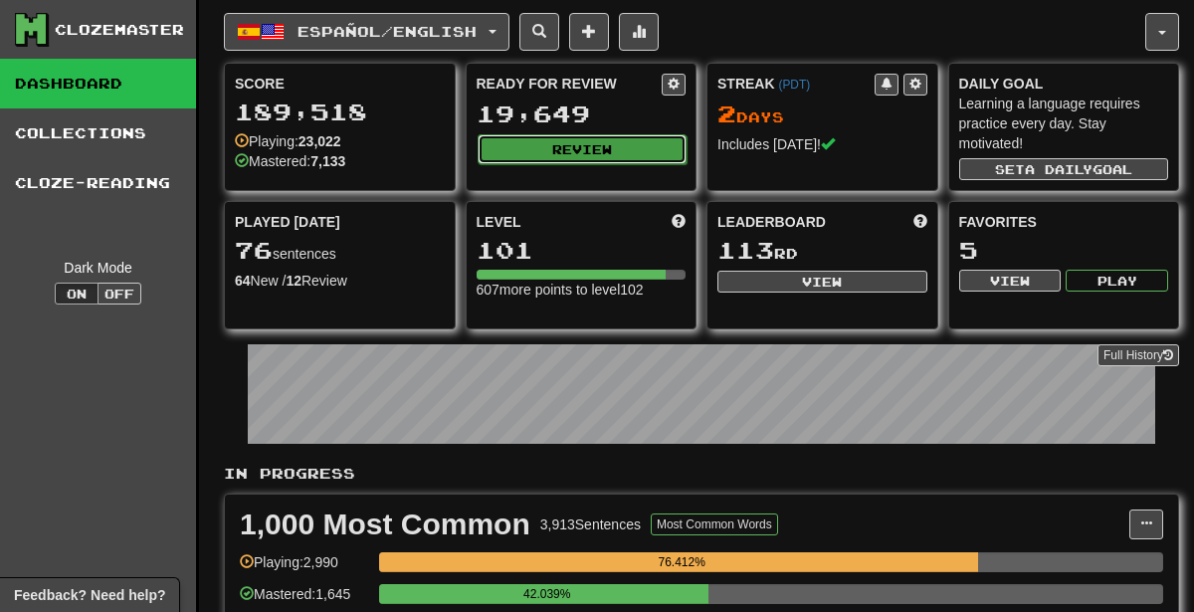
click at [644, 145] on button "Review" at bounding box center [583, 149] width 210 height 30
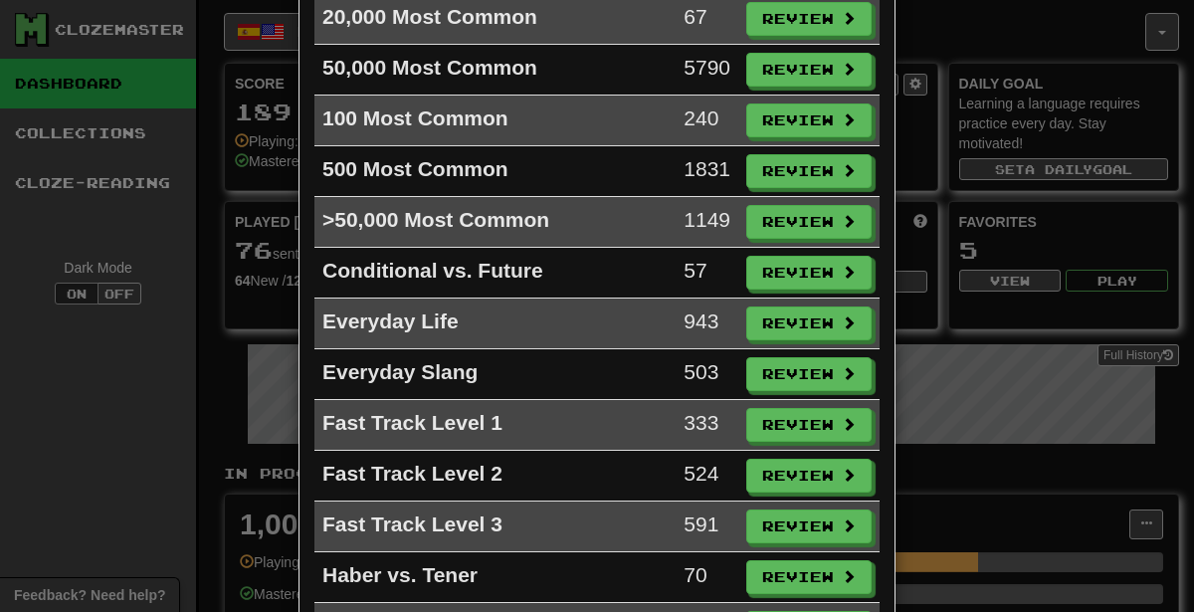
scroll to position [392, 0]
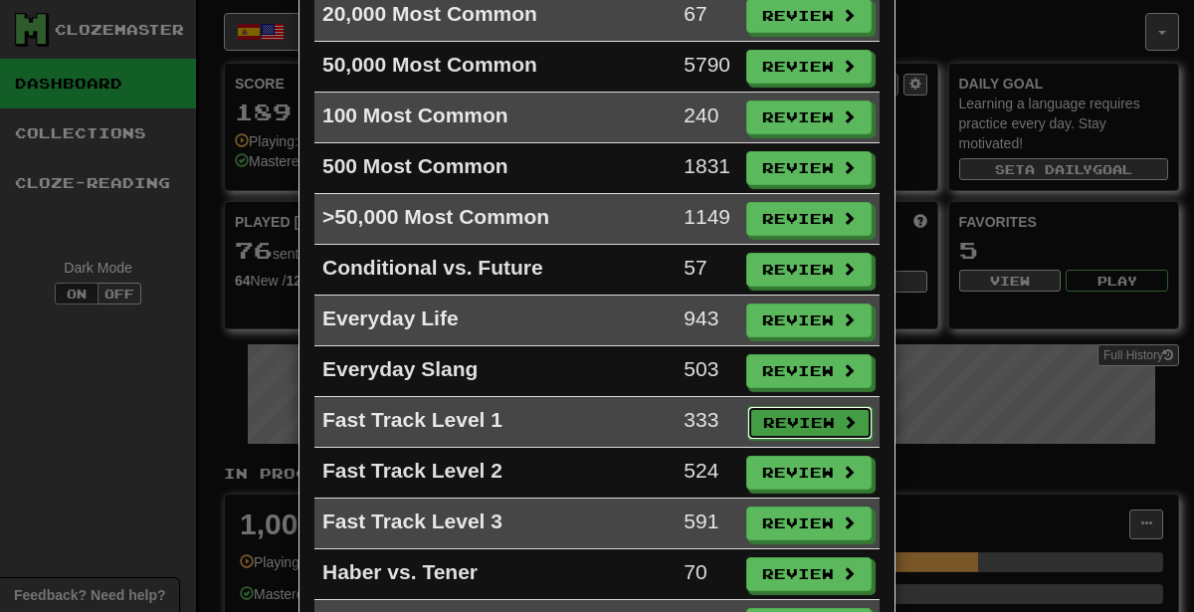
click at [764, 406] on button "Review" at bounding box center [809, 423] width 125 height 34
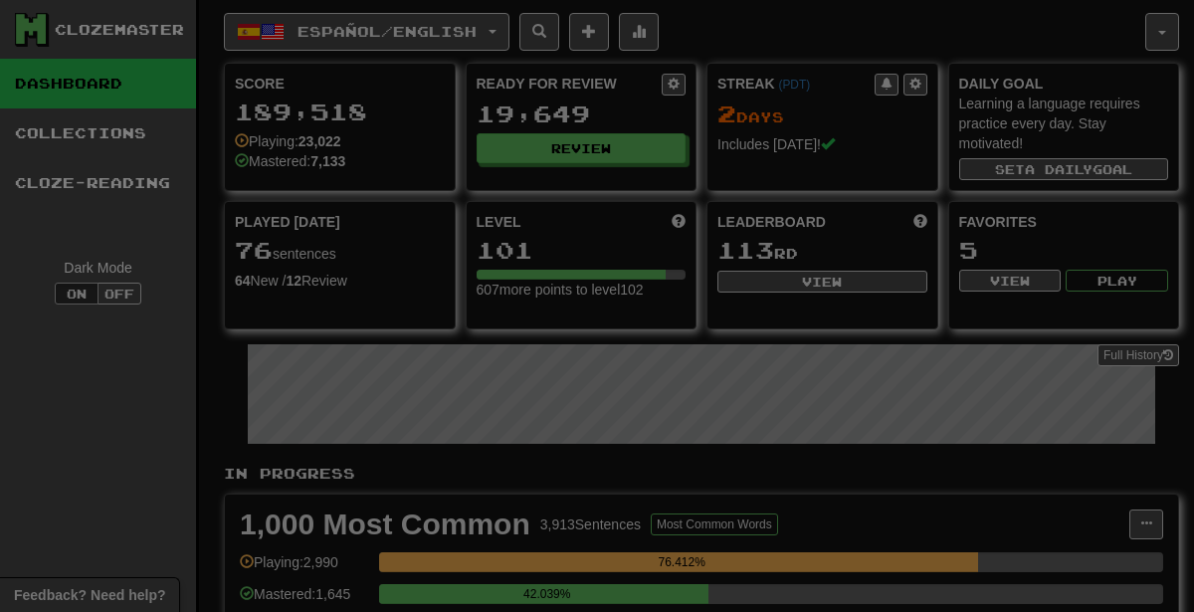
select select "********"
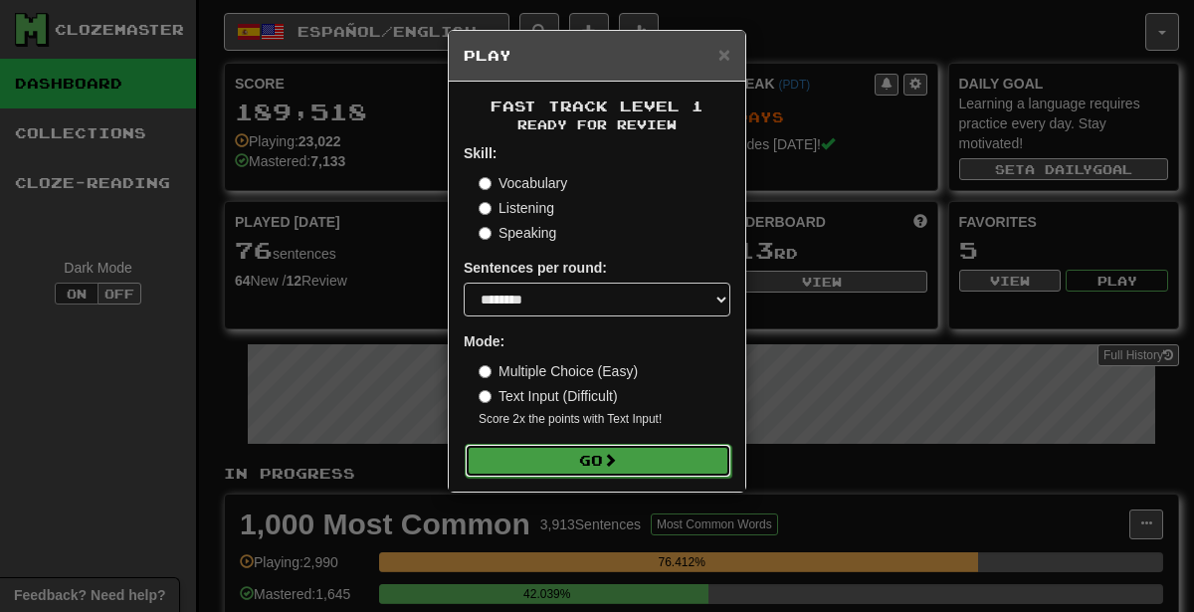
click at [686, 458] on button "Go" at bounding box center [598, 461] width 267 height 34
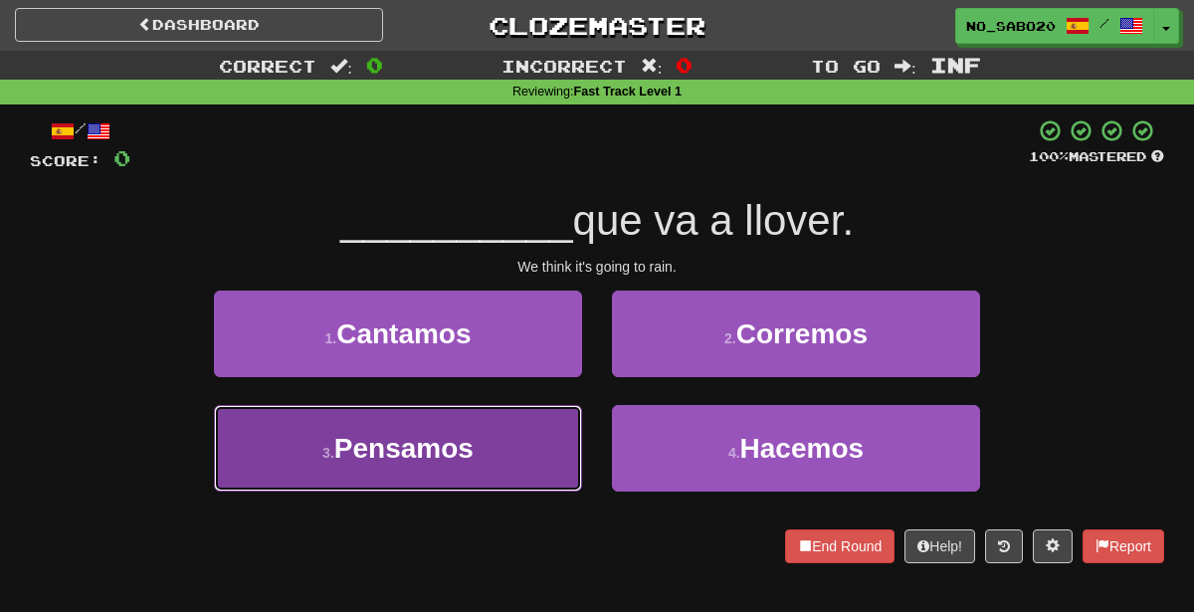
click at [522, 455] on button "3 . Pensamos" at bounding box center [398, 448] width 368 height 87
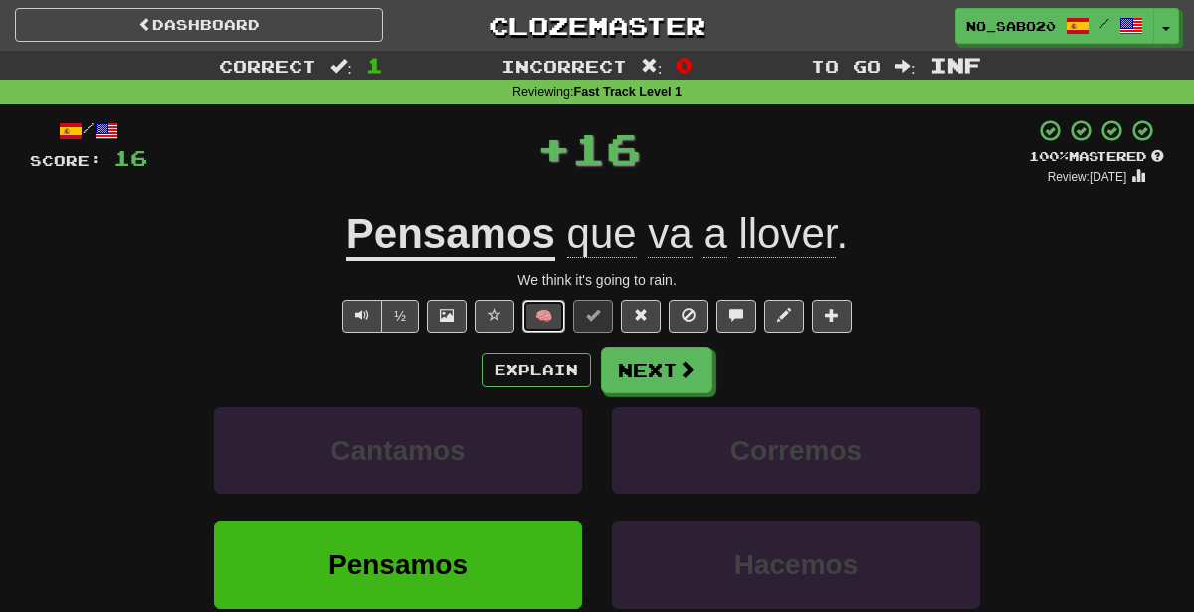
click at [527, 321] on button "🧠" at bounding box center [543, 316] width 43 height 34
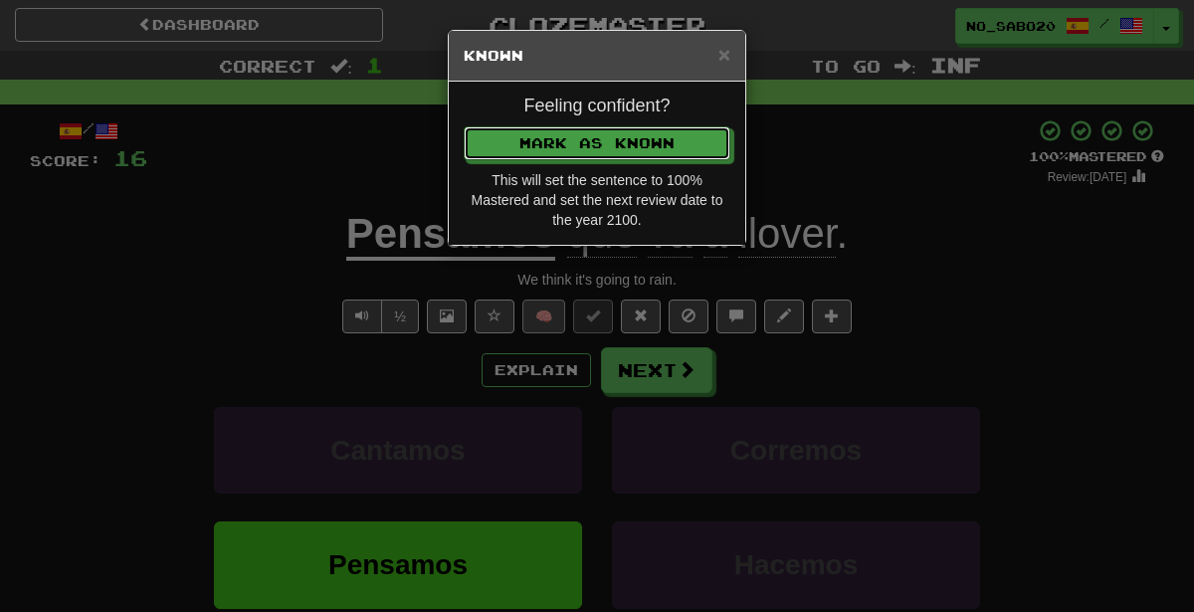
click at [464, 126] on button "Mark as Known" at bounding box center [597, 143] width 267 height 34
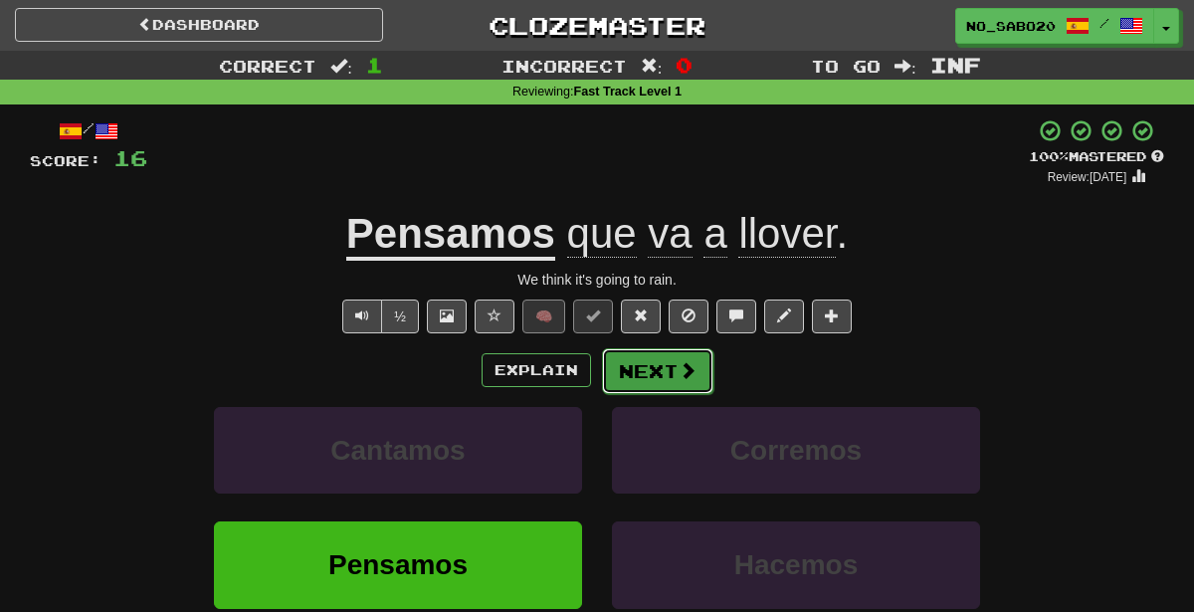
click at [684, 361] on span at bounding box center [688, 370] width 18 height 18
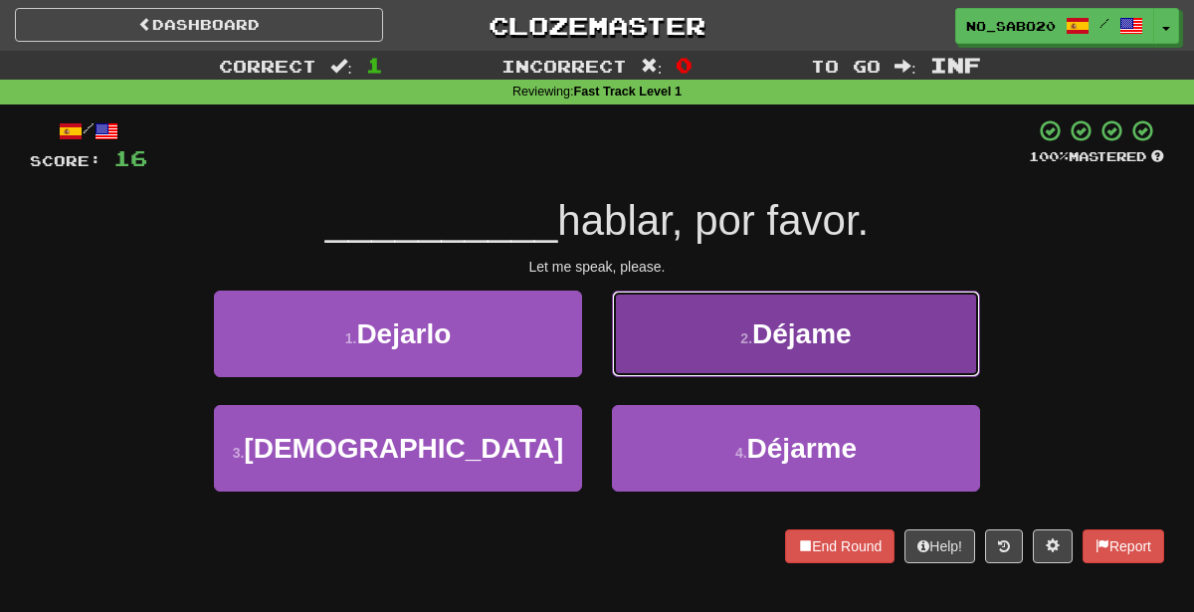
click at [645, 350] on button "2 . [GEOGRAPHIC_DATA]" at bounding box center [796, 334] width 368 height 87
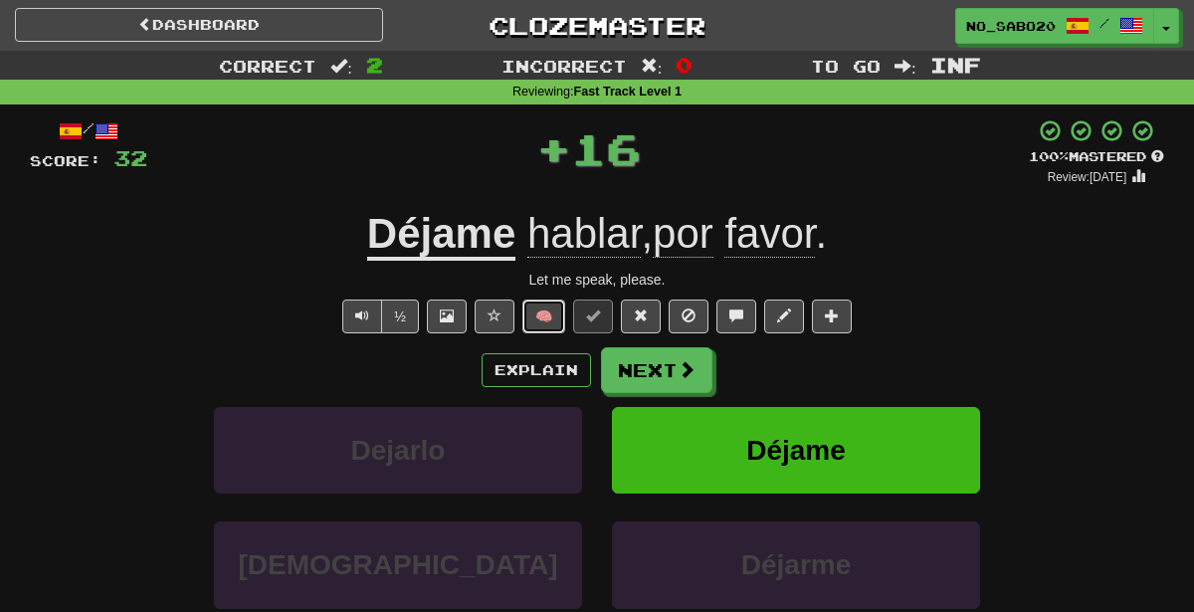
click at [537, 321] on button "🧠" at bounding box center [543, 316] width 43 height 34
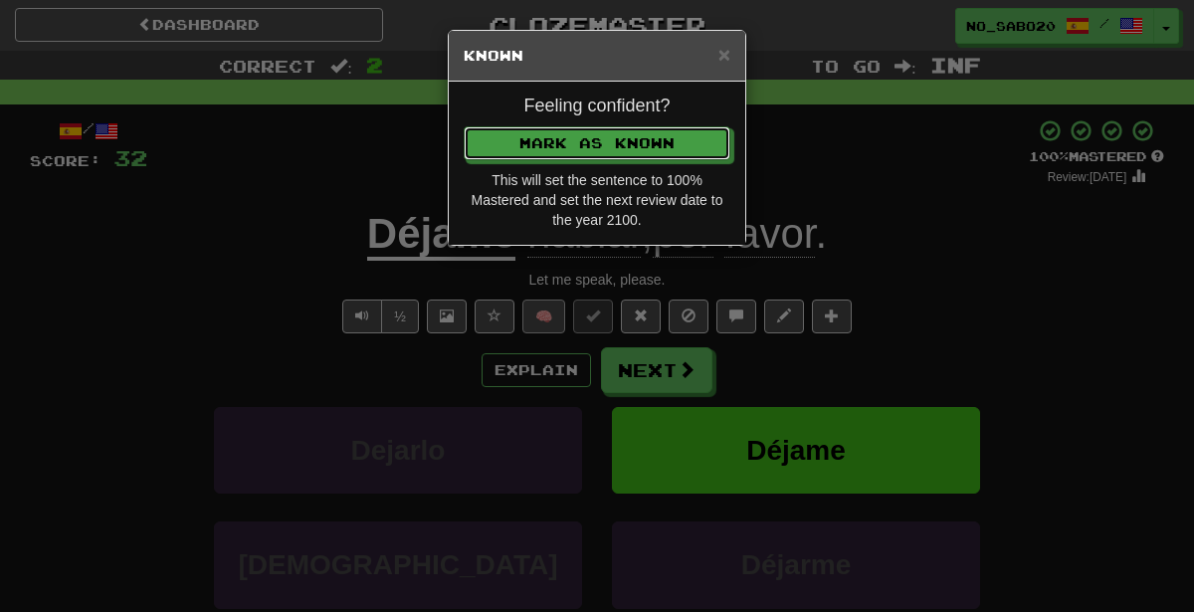
click at [464, 126] on button "Mark as Known" at bounding box center [597, 143] width 267 height 34
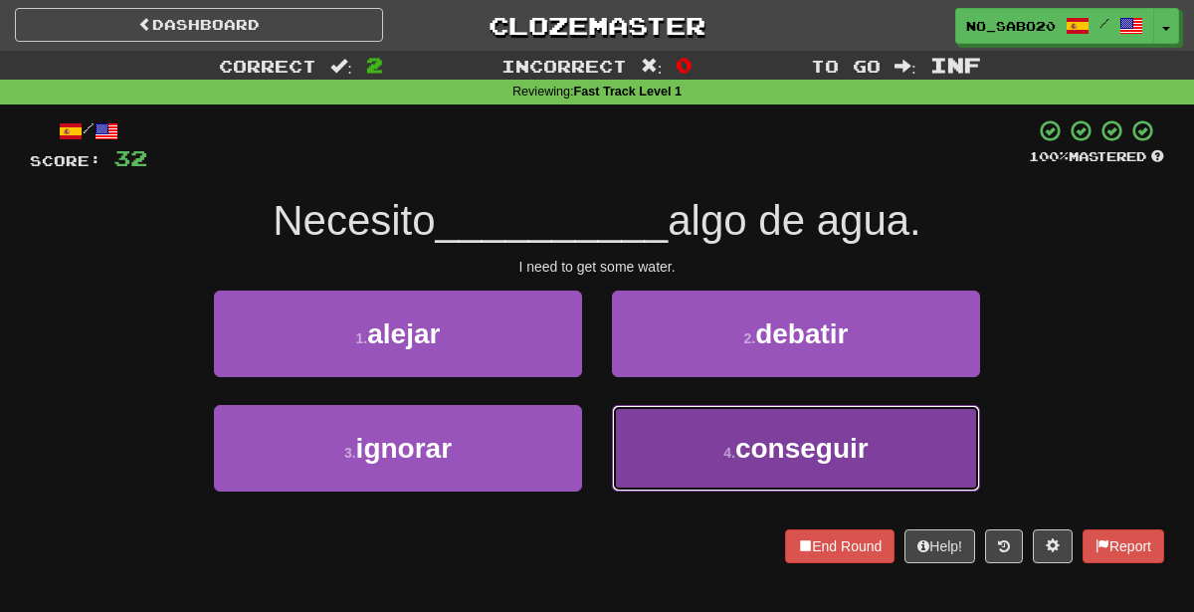
click at [752, 446] on span "conseguir" at bounding box center [801, 448] width 133 height 31
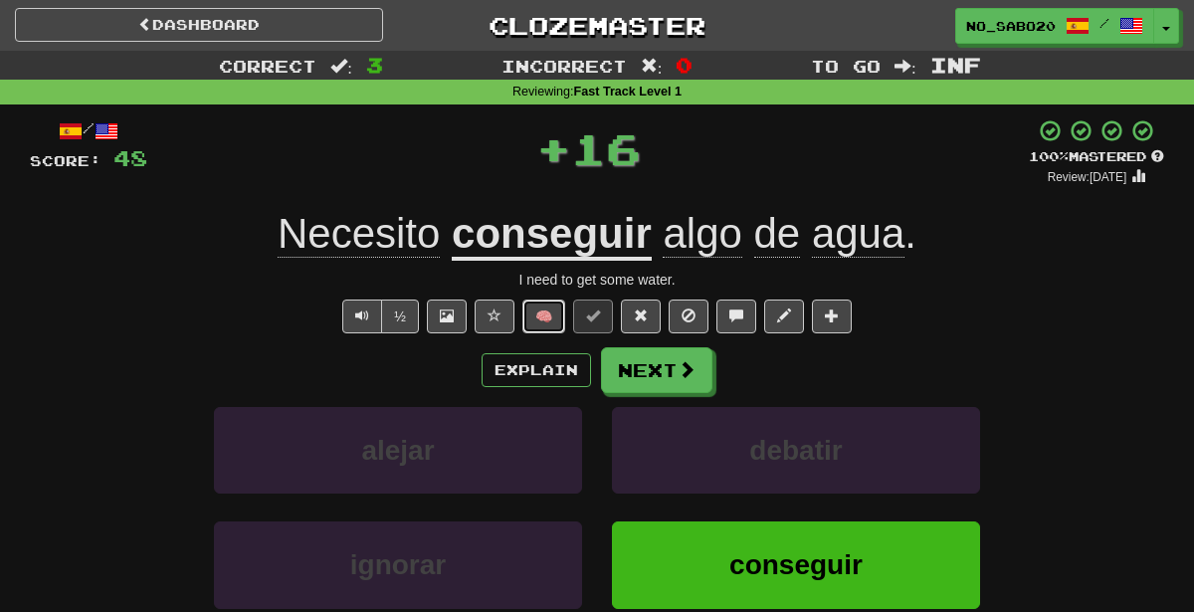
click at [533, 318] on button "🧠" at bounding box center [543, 316] width 43 height 34
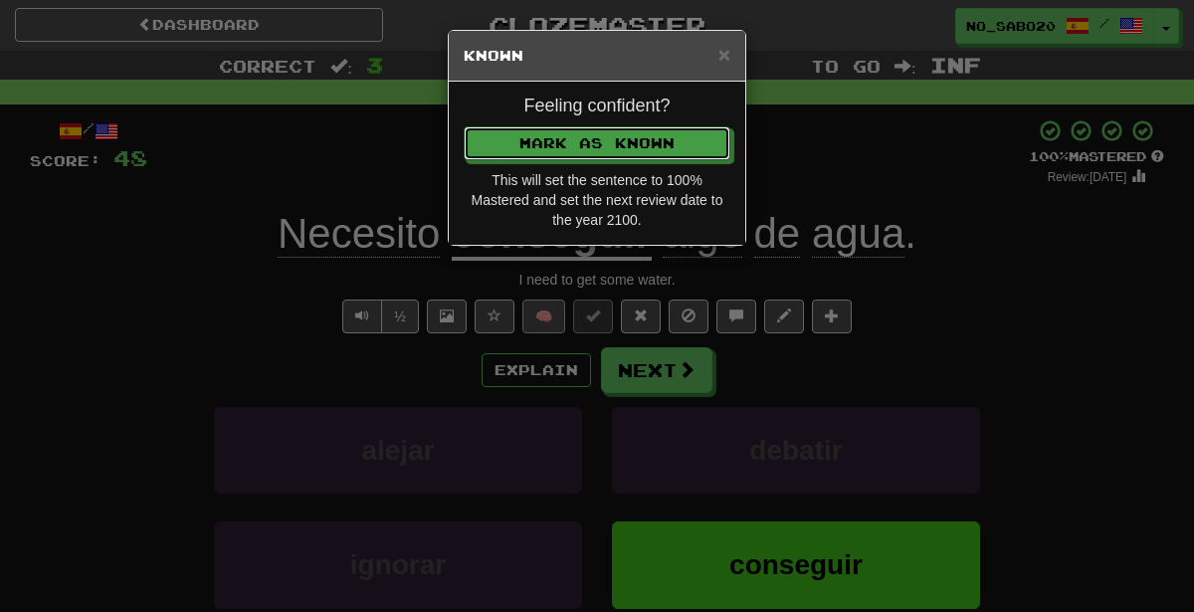
click at [464, 126] on button "Mark as Known" at bounding box center [597, 143] width 267 height 34
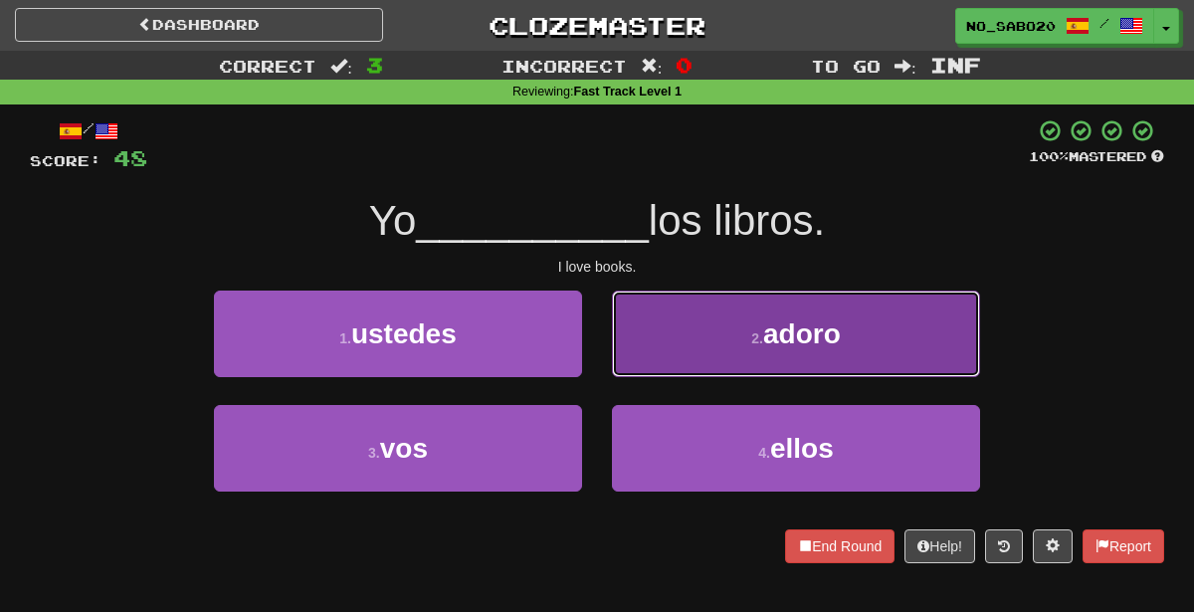
click at [701, 341] on button "2 . adoro" at bounding box center [796, 334] width 368 height 87
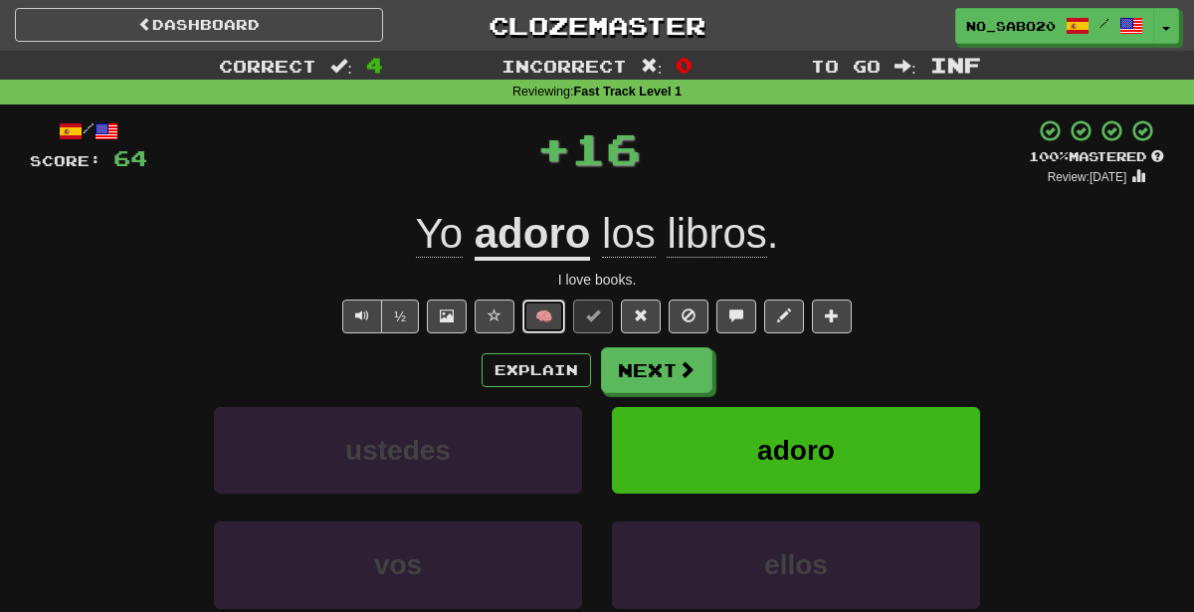
click at [541, 319] on button "🧠" at bounding box center [543, 316] width 43 height 34
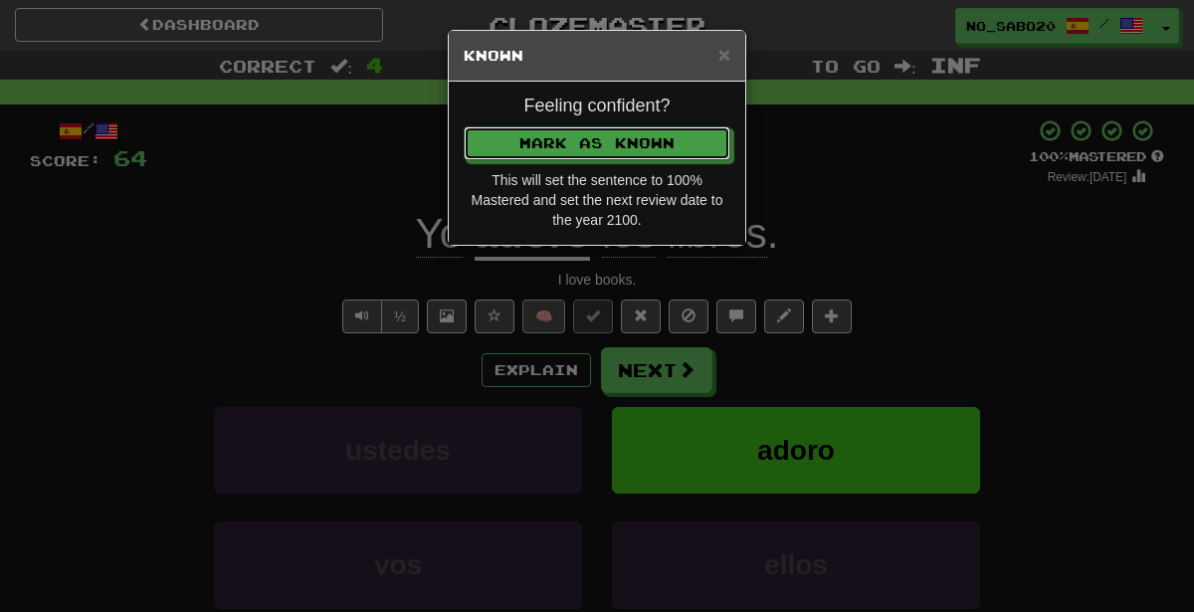
click at [464, 126] on button "Mark as Known" at bounding box center [597, 143] width 267 height 34
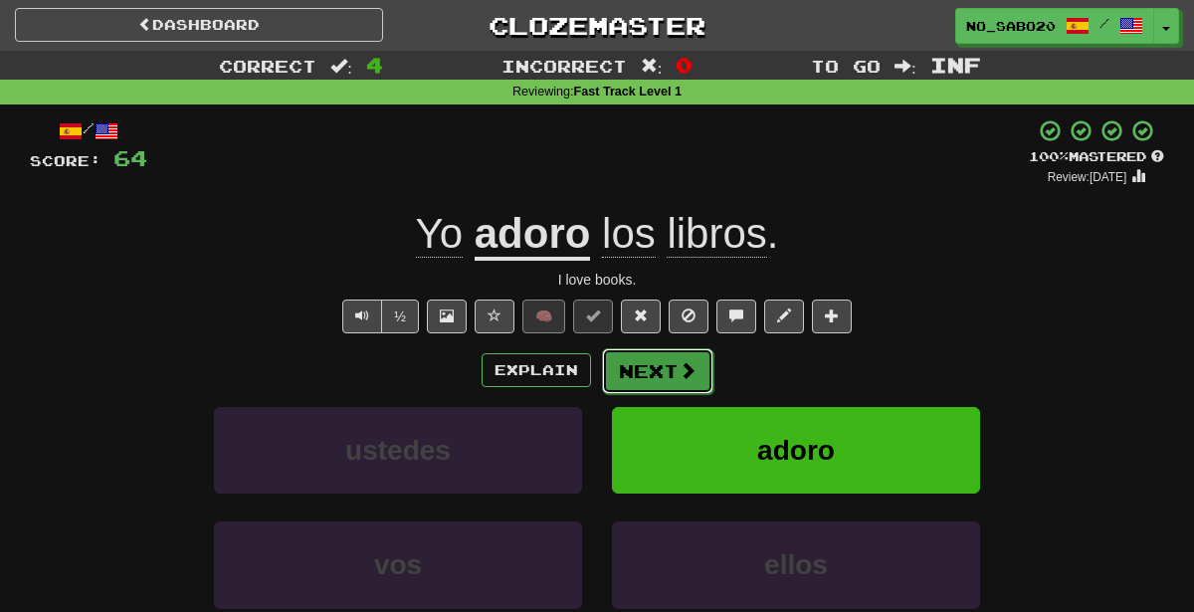
click at [648, 370] on button "Next" at bounding box center [657, 371] width 111 height 46
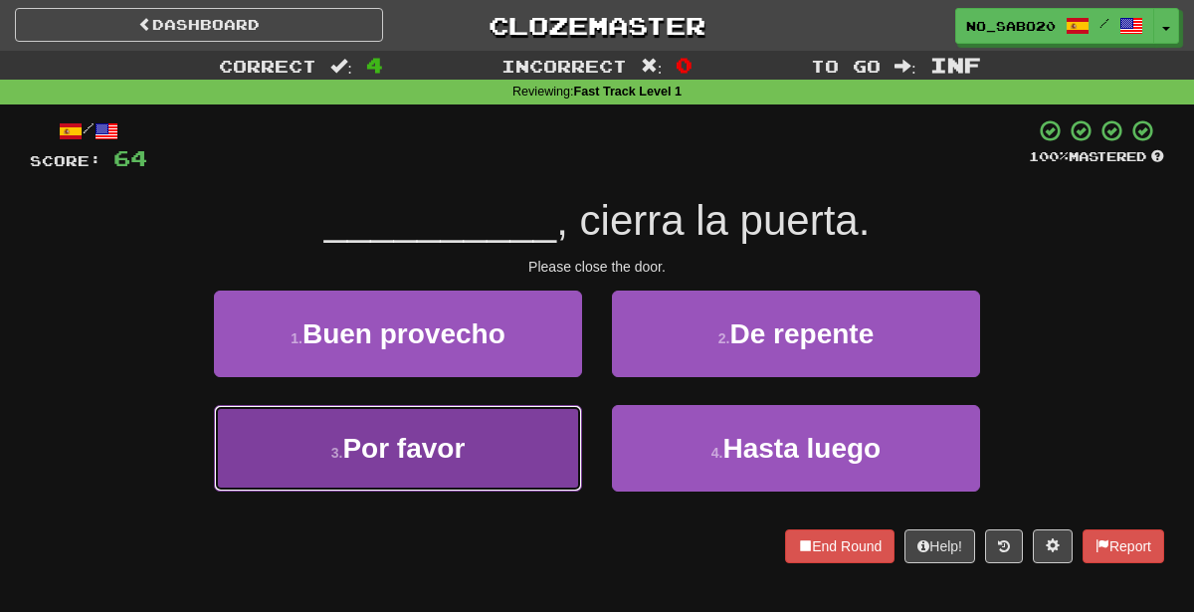
click at [548, 445] on button "3 . Por favor" at bounding box center [398, 448] width 368 height 87
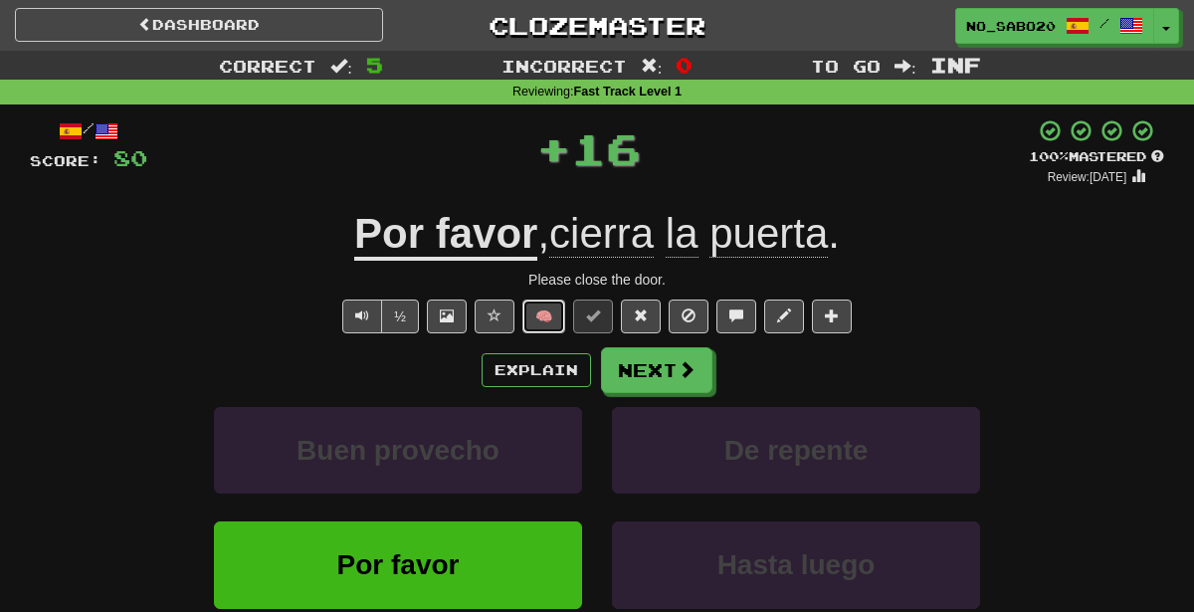
click at [551, 324] on button "🧠" at bounding box center [543, 316] width 43 height 34
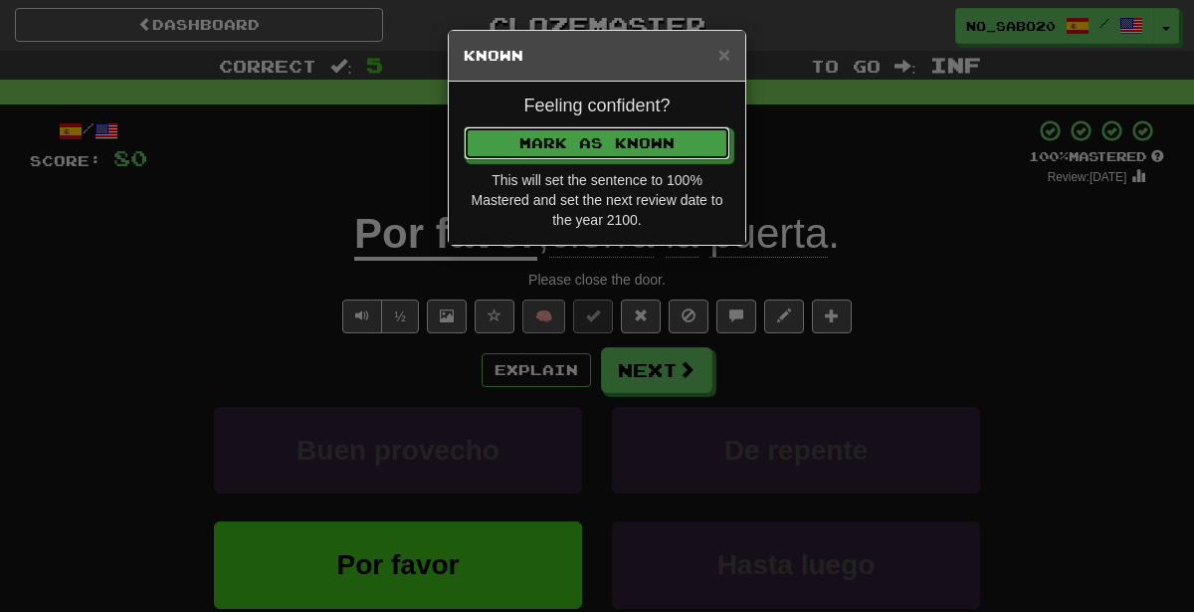
click at [464, 126] on button "Mark as Known" at bounding box center [597, 143] width 267 height 34
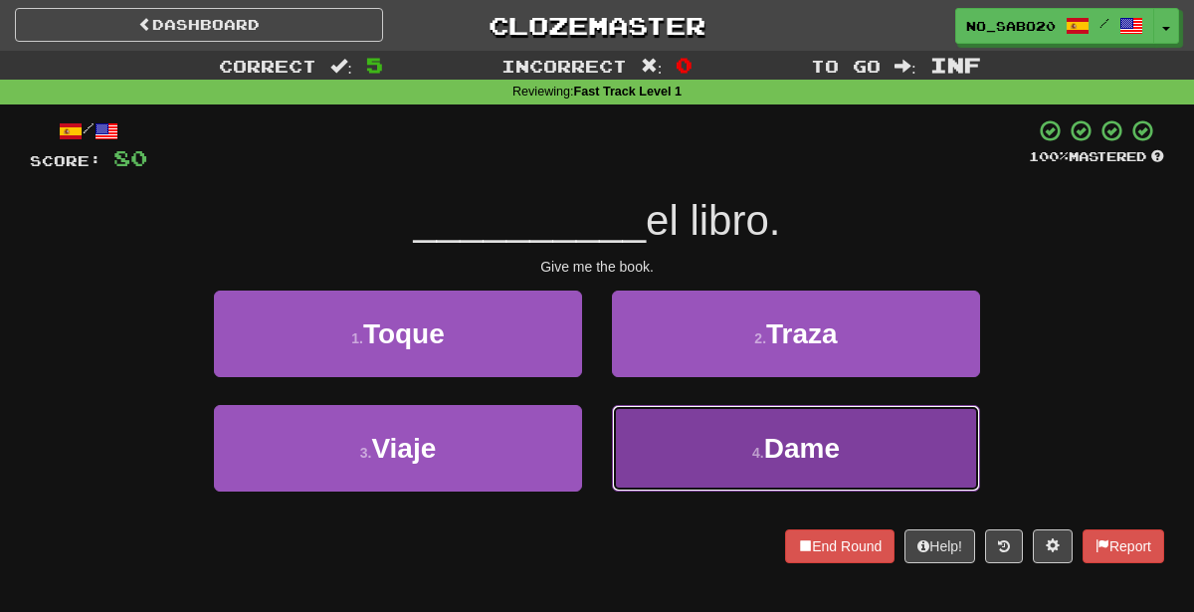
click at [715, 434] on button "4 . Dame" at bounding box center [796, 448] width 368 height 87
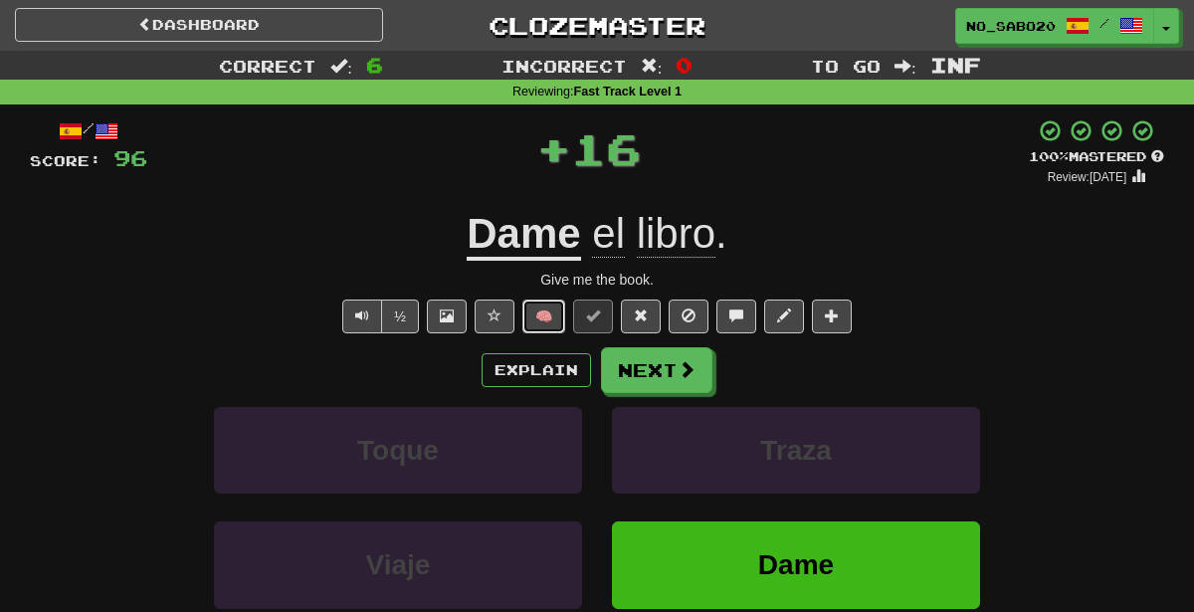
click at [545, 330] on button "🧠" at bounding box center [543, 316] width 43 height 34
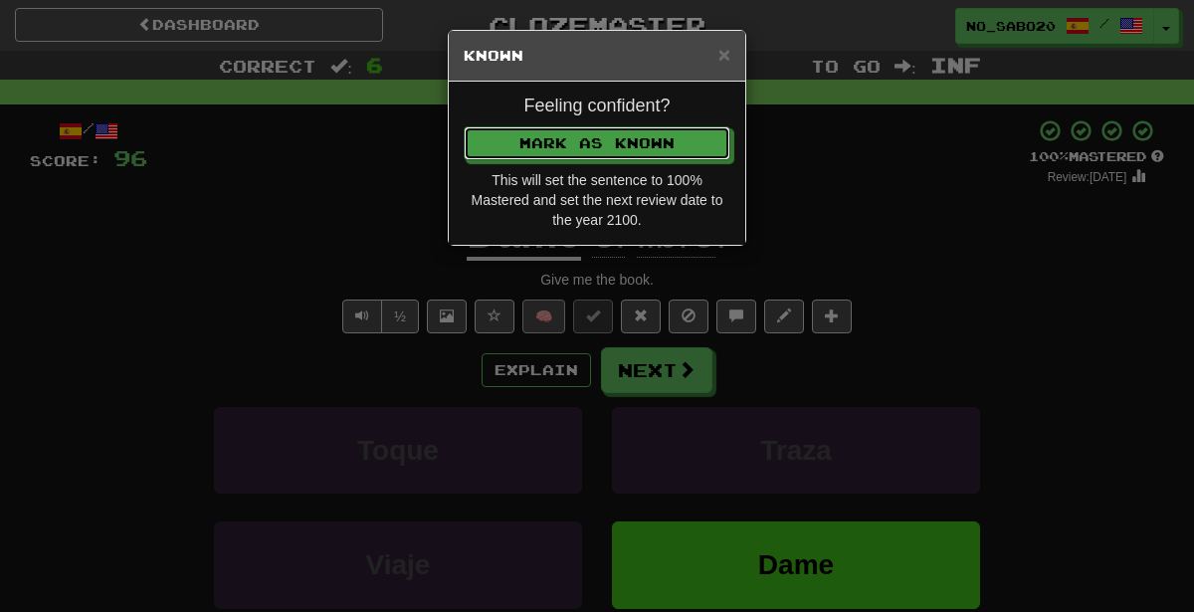
click at [464, 126] on button "Mark as Known" at bounding box center [597, 143] width 267 height 34
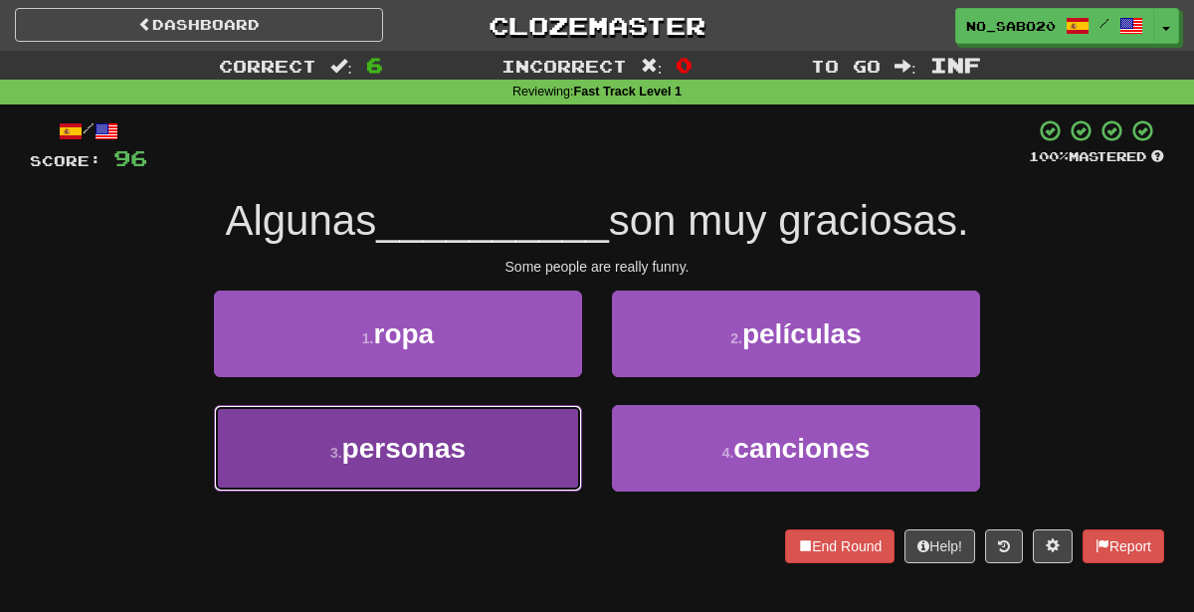
click at [530, 466] on button "3 . personas" at bounding box center [398, 448] width 368 height 87
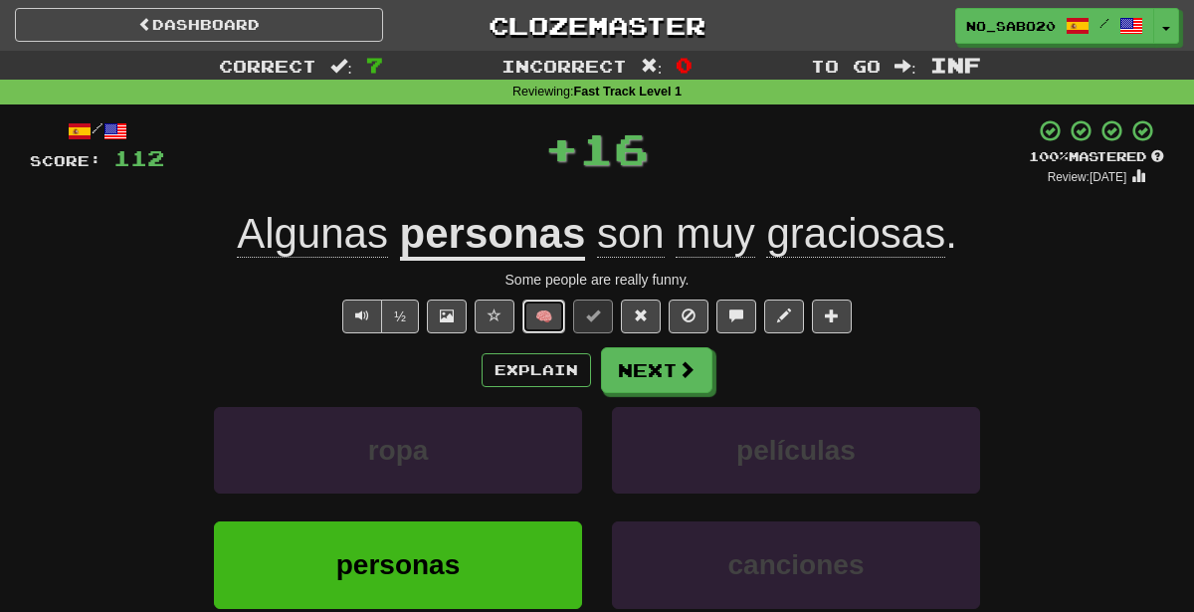
click at [528, 324] on button "🧠" at bounding box center [543, 316] width 43 height 34
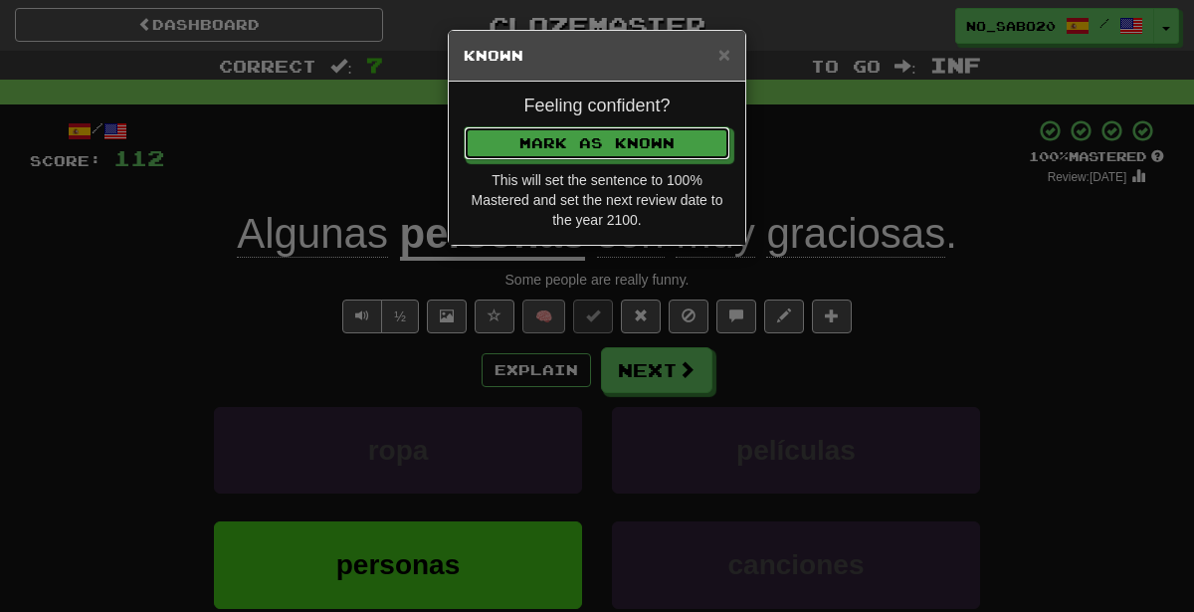
click at [464, 126] on button "Mark as Known" at bounding box center [597, 143] width 267 height 34
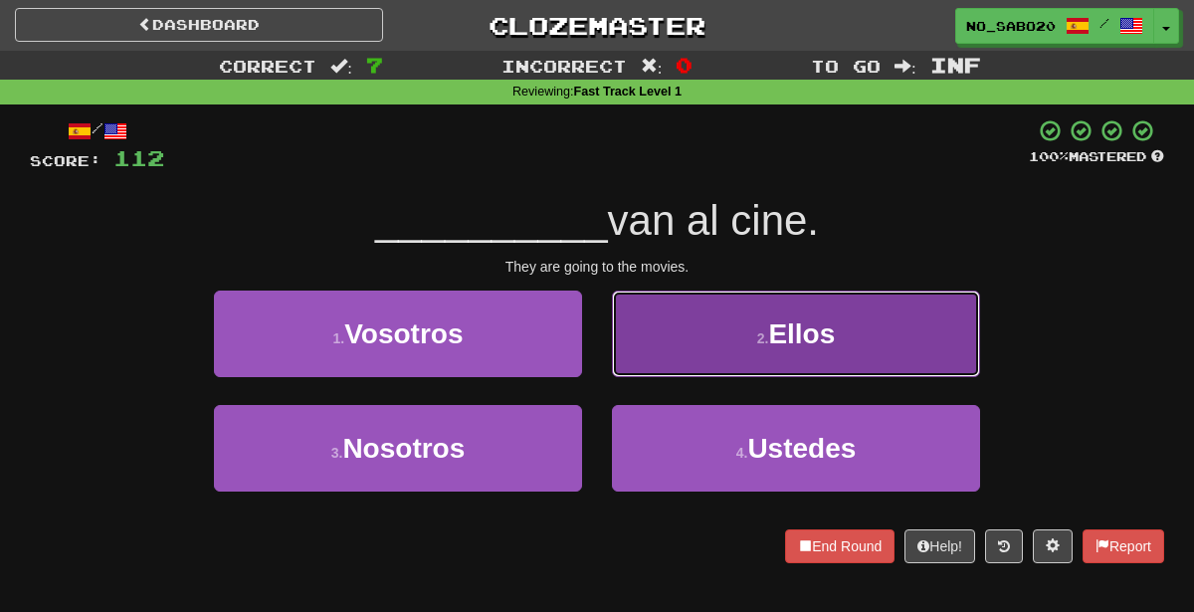
click at [701, 357] on button "2 . Ellos" at bounding box center [796, 334] width 368 height 87
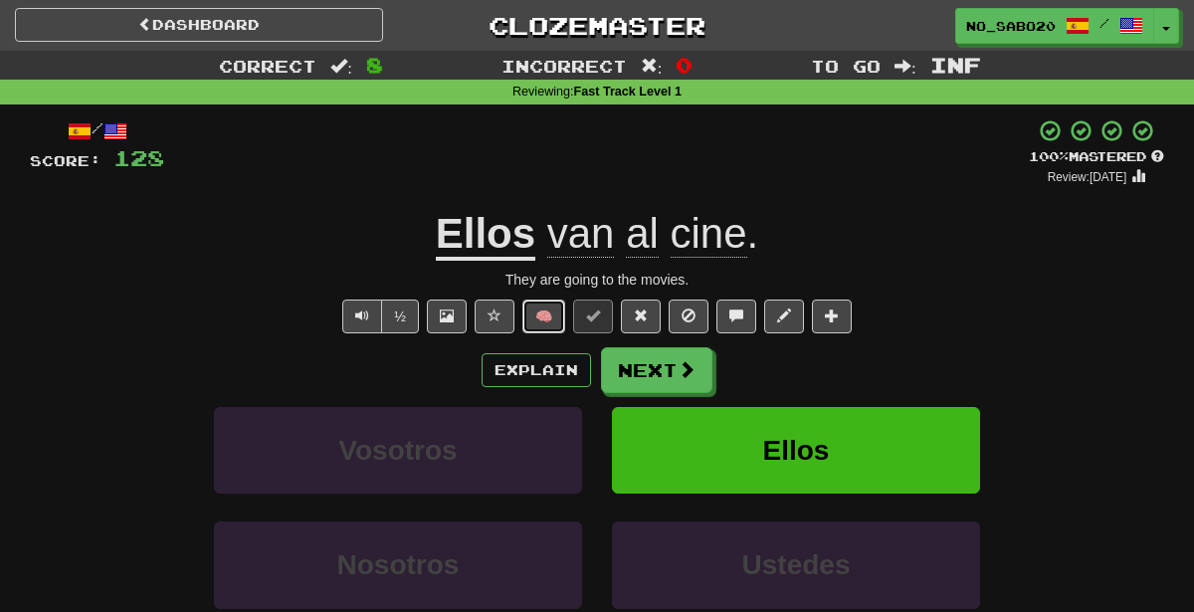
click at [546, 328] on button "🧠" at bounding box center [543, 316] width 43 height 34
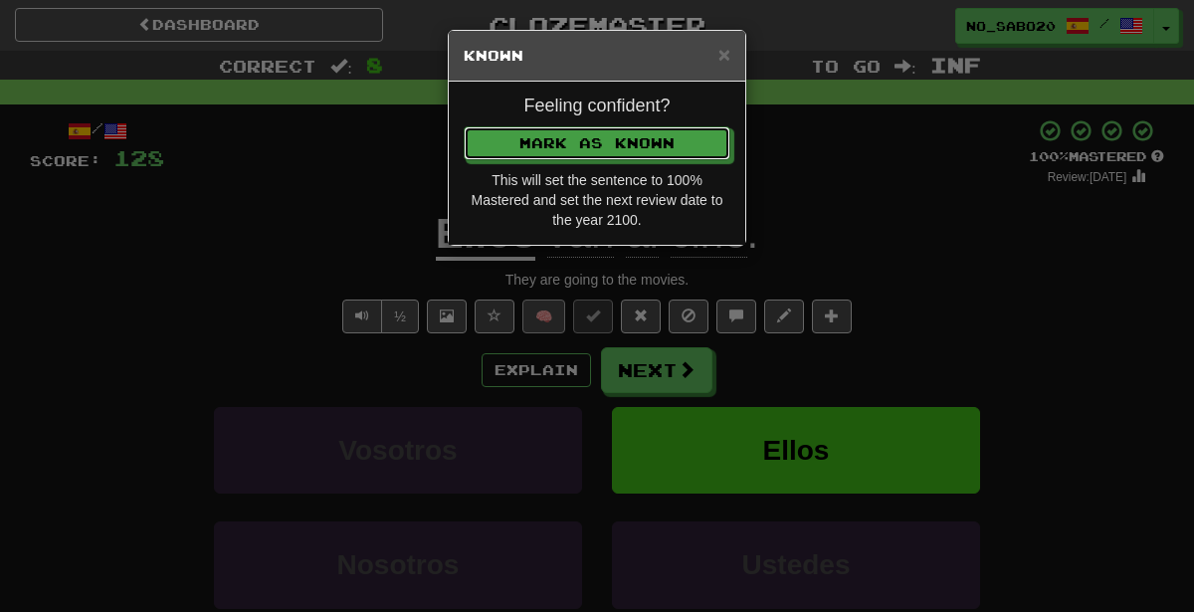
click at [464, 126] on button "Mark as Known" at bounding box center [597, 143] width 267 height 34
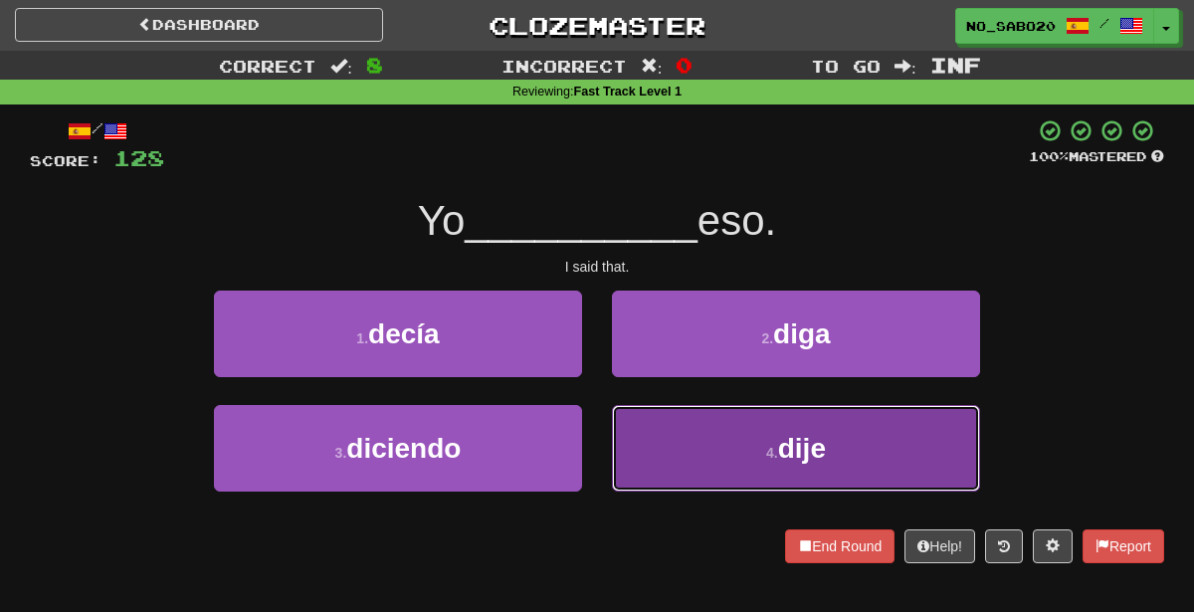
click at [771, 472] on button "4 . dije" at bounding box center [796, 448] width 368 height 87
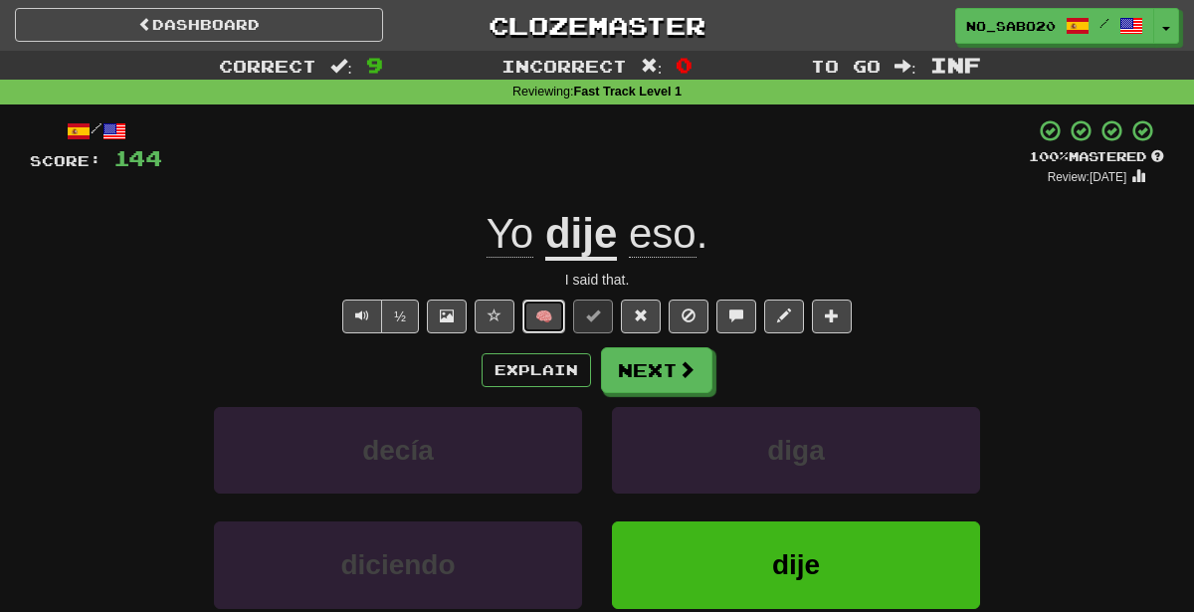
click at [543, 316] on button "🧠" at bounding box center [543, 316] width 43 height 34
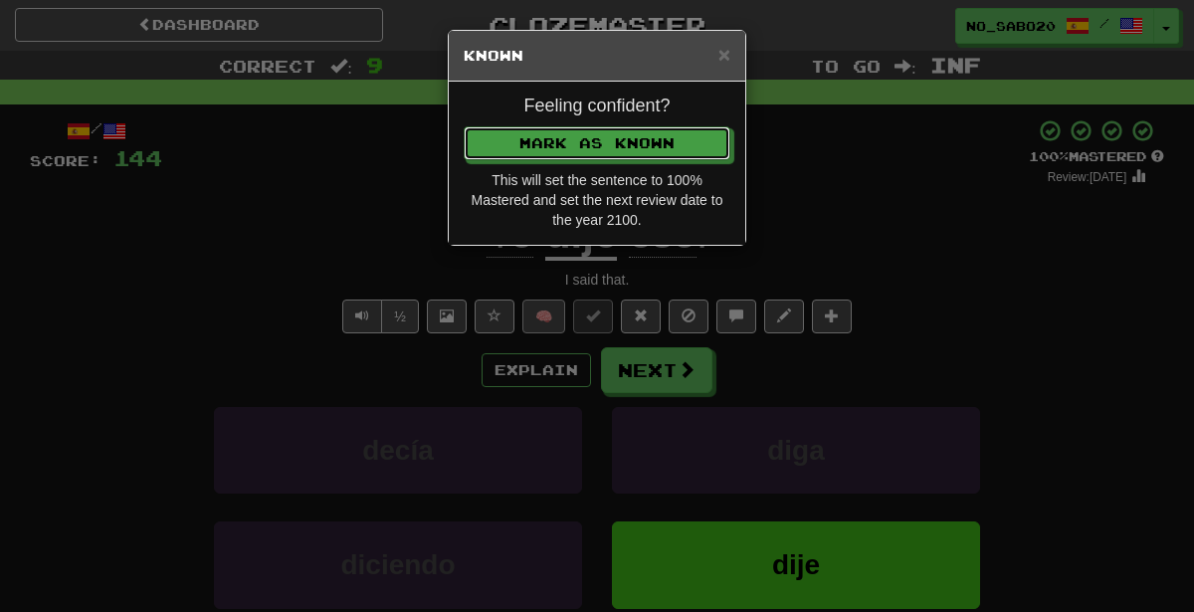
click at [464, 126] on button "Mark as Known" at bounding box center [597, 143] width 267 height 34
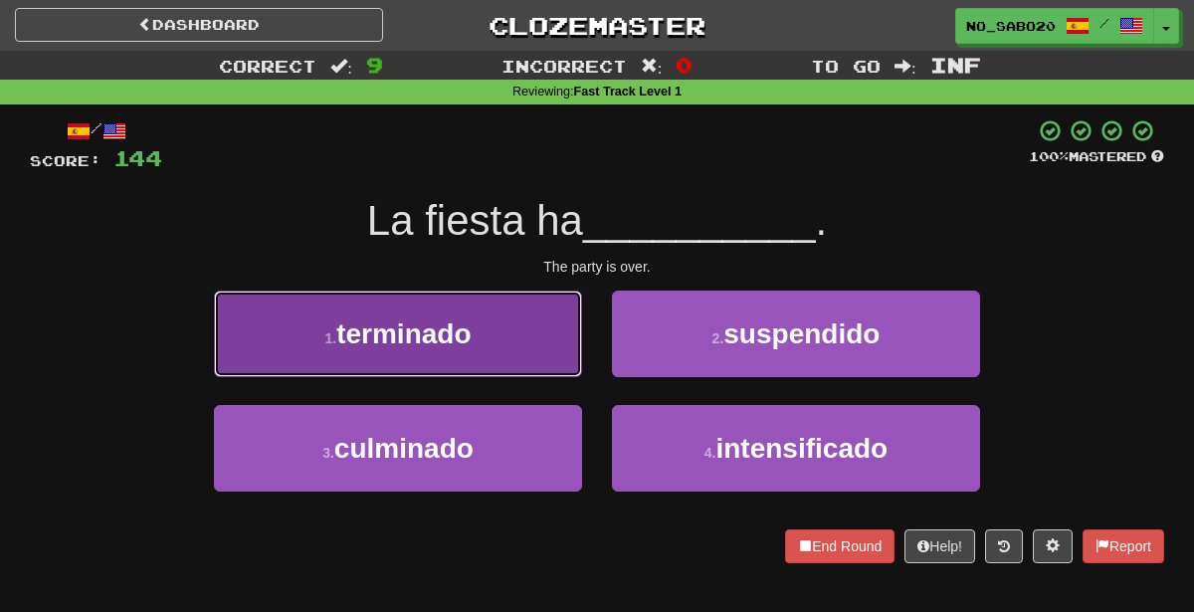
click at [495, 344] on button "1 . terminado" at bounding box center [398, 334] width 368 height 87
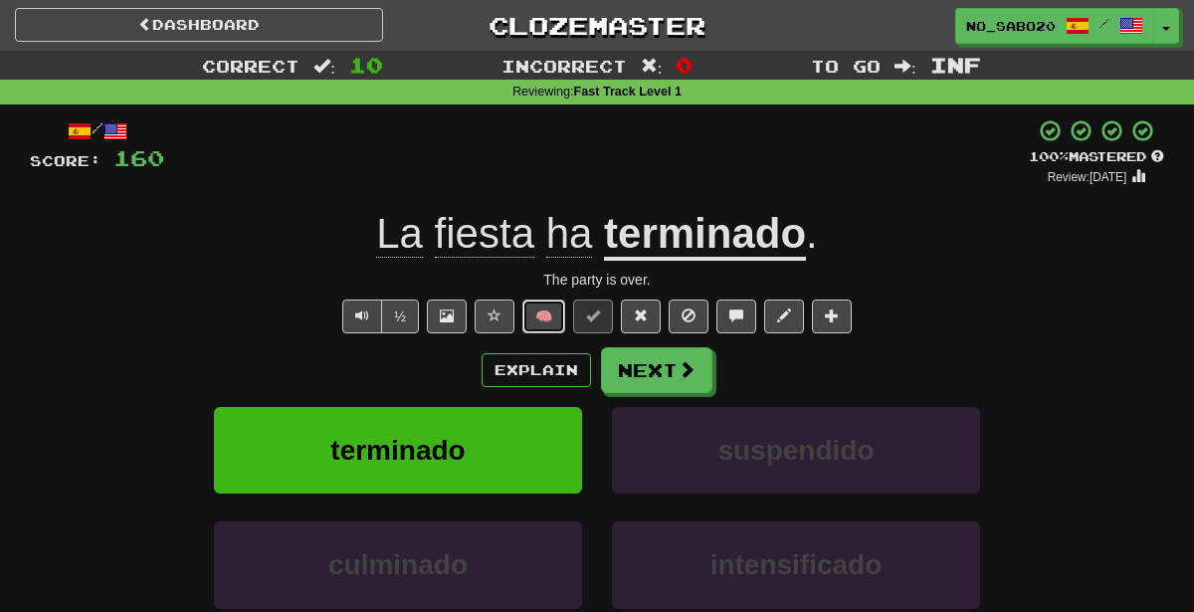
click at [546, 312] on button "🧠" at bounding box center [543, 316] width 43 height 34
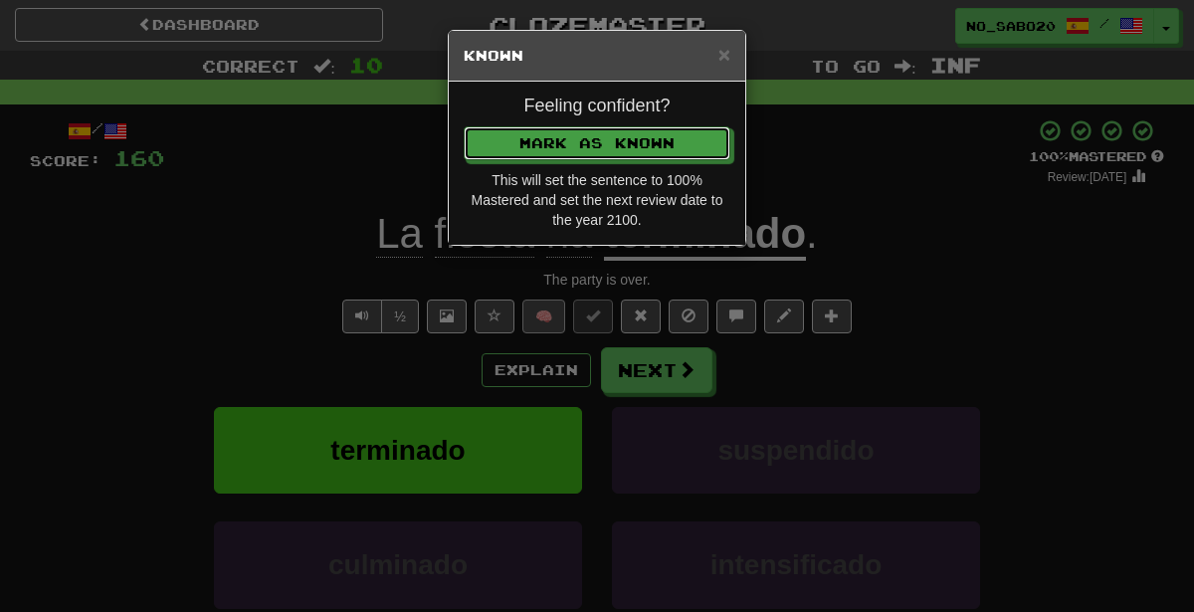
click at [464, 126] on button "Mark as Known" at bounding box center [597, 143] width 267 height 34
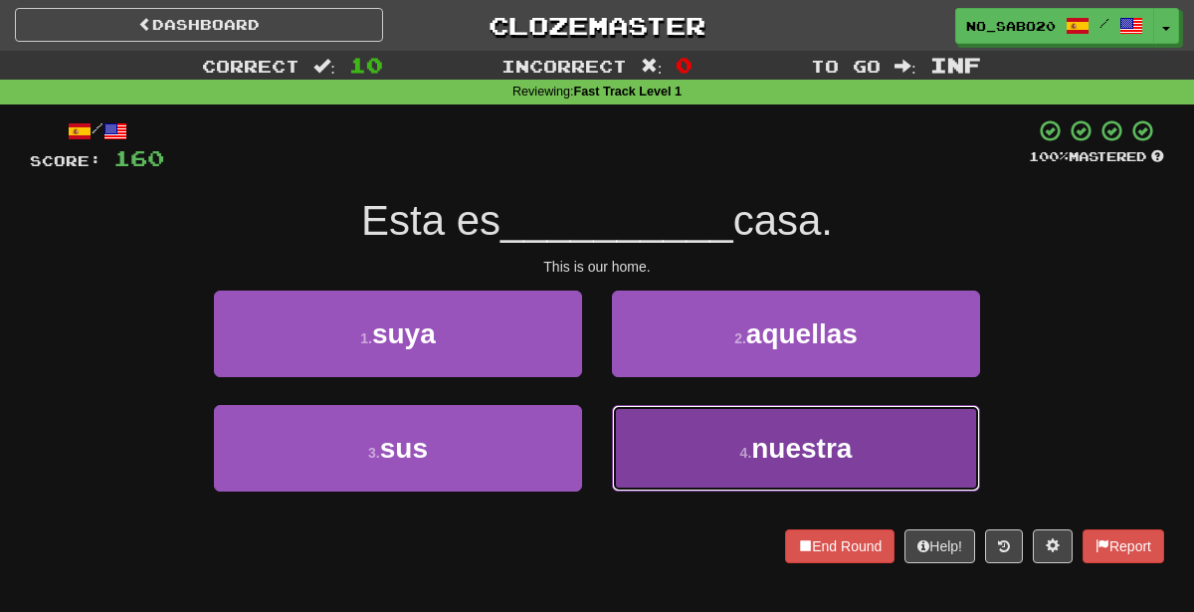
click at [714, 440] on button "4 . nuestra" at bounding box center [796, 448] width 368 height 87
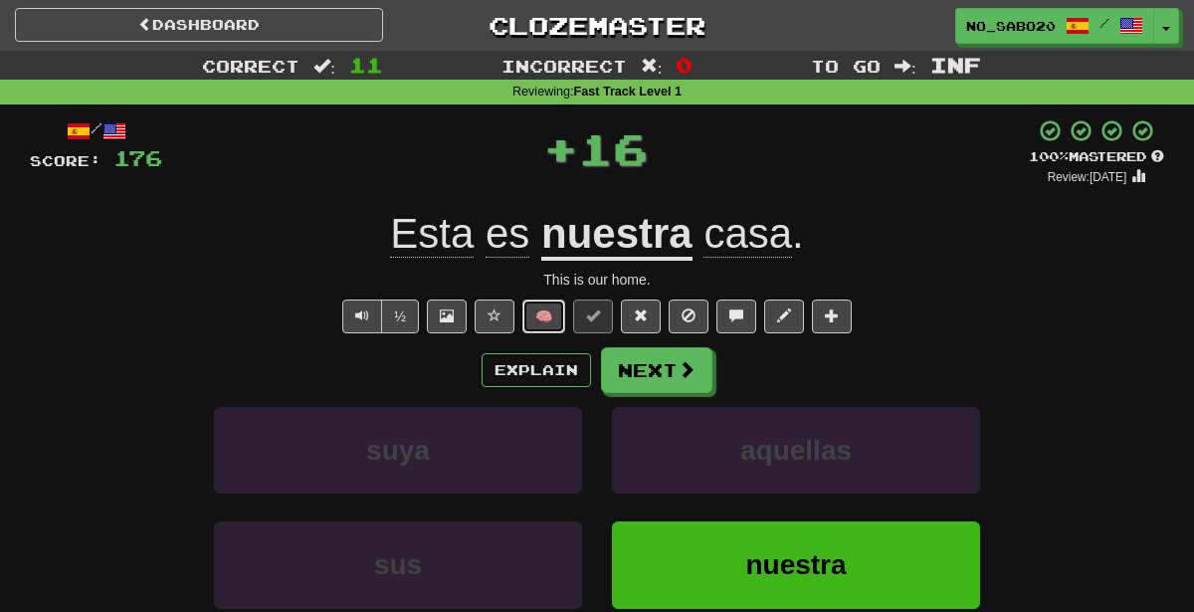
click at [559, 313] on button "🧠" at bounding box center [543, 316] width 43 height 34
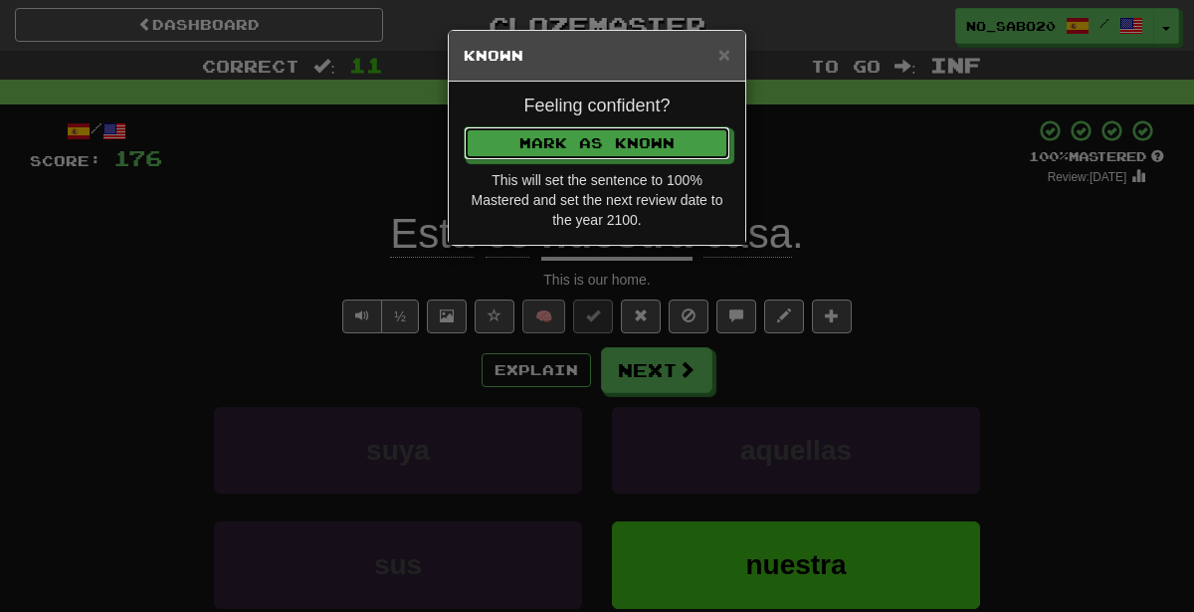
click at [464, 126] on button "Mark as Known" at bounding box center [597, 143] width 267 height 34
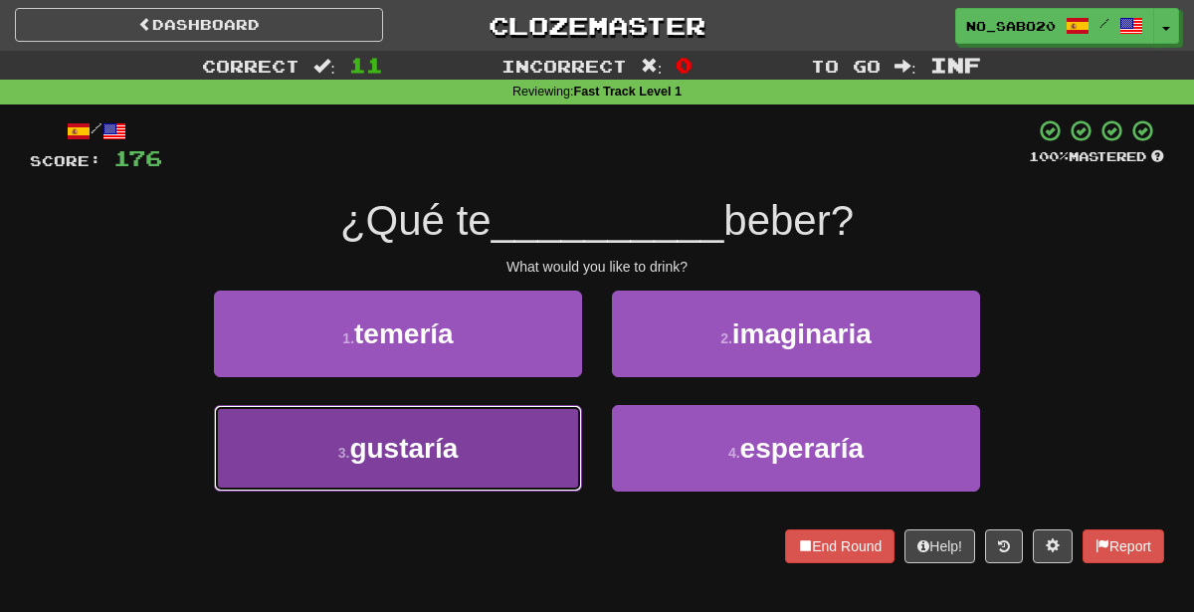
click at [432, 455] on span "gustaría" at bounding box center [403, 448] width 108 height 31
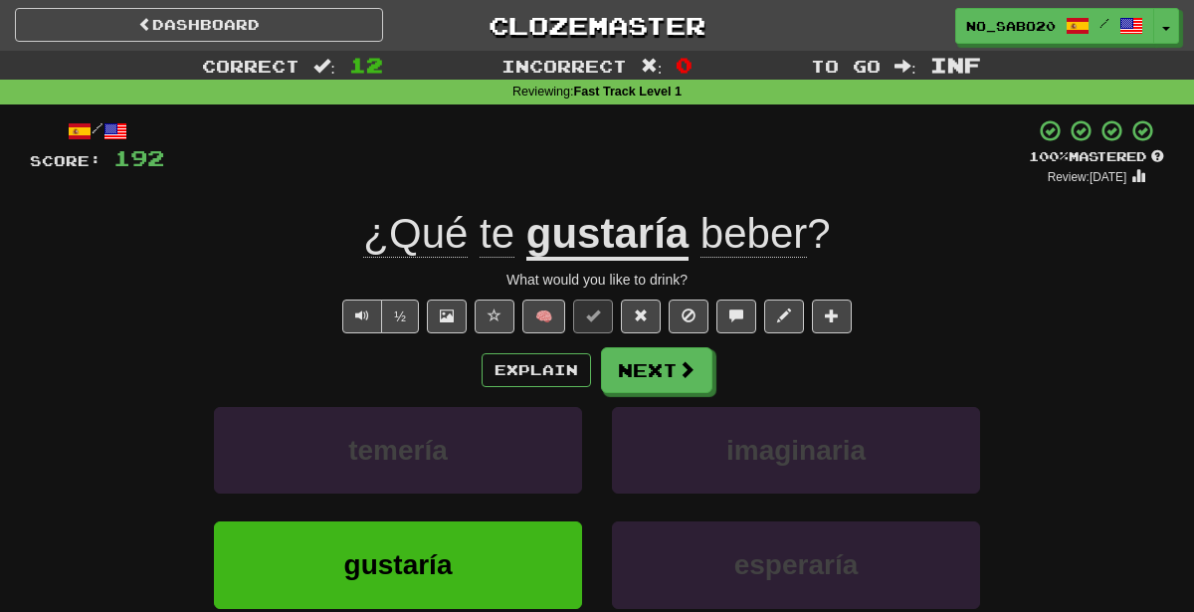
click at [521, 315] on span "🧠" at bounding box center [663, 315] width 385 height 16
click at [539, 315] on button "🧠" at bounding box center [543, 316] width 43 height 34
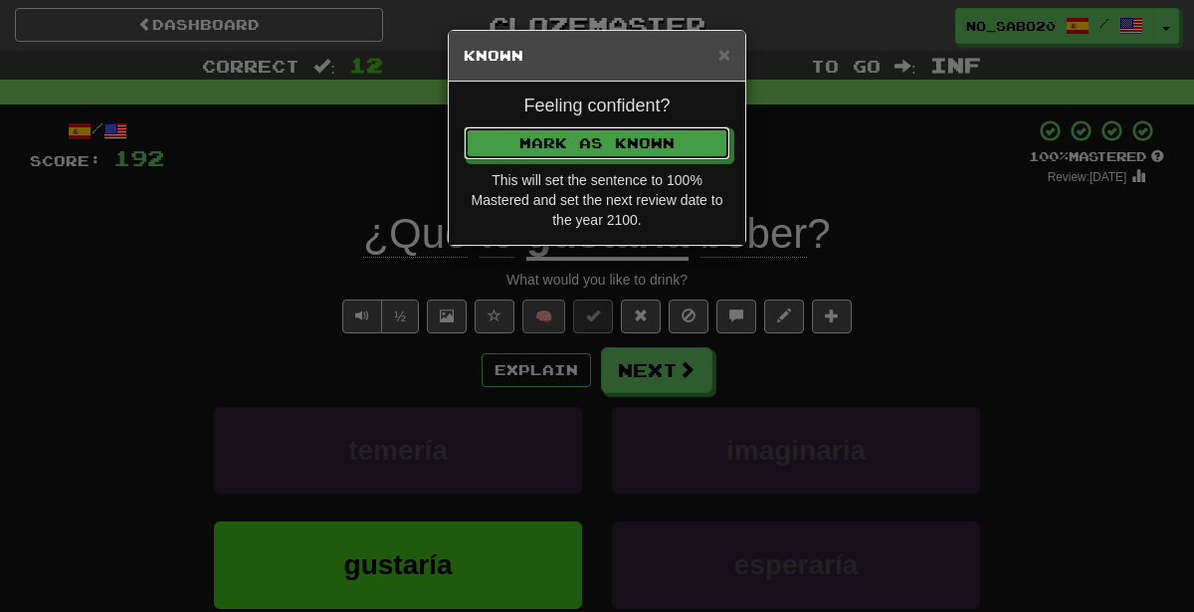
click at [464, 126] on button "Mark as Known" at bounding box center [597, 143] width 267 height 34
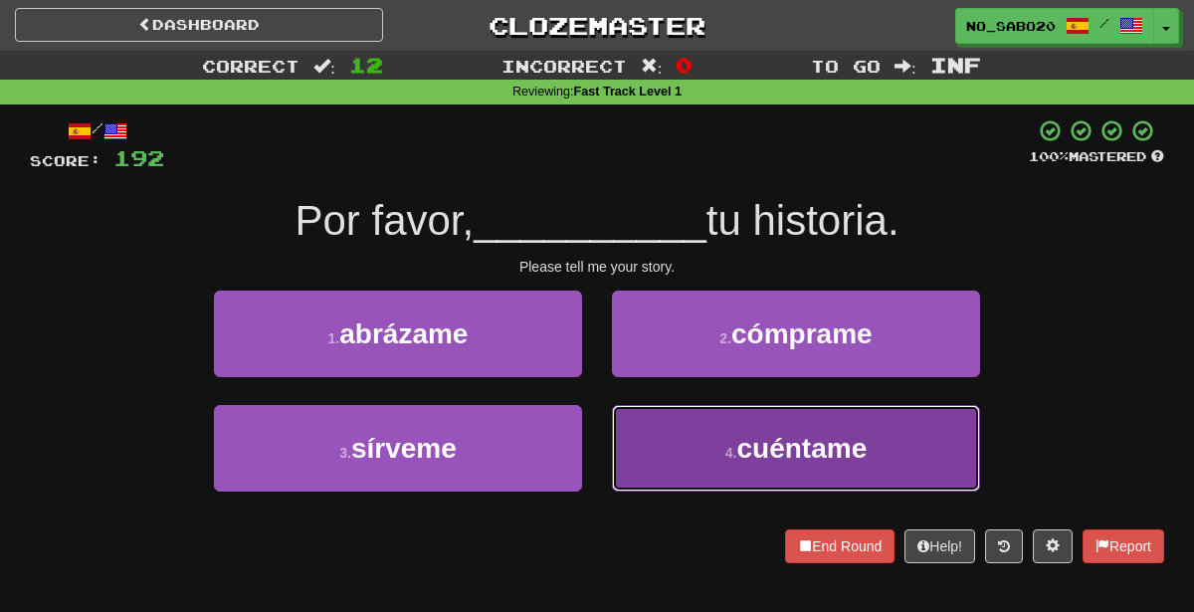
click at [729, 448] on small "4 ." at bounding box center [731, 453] width 12 height 16
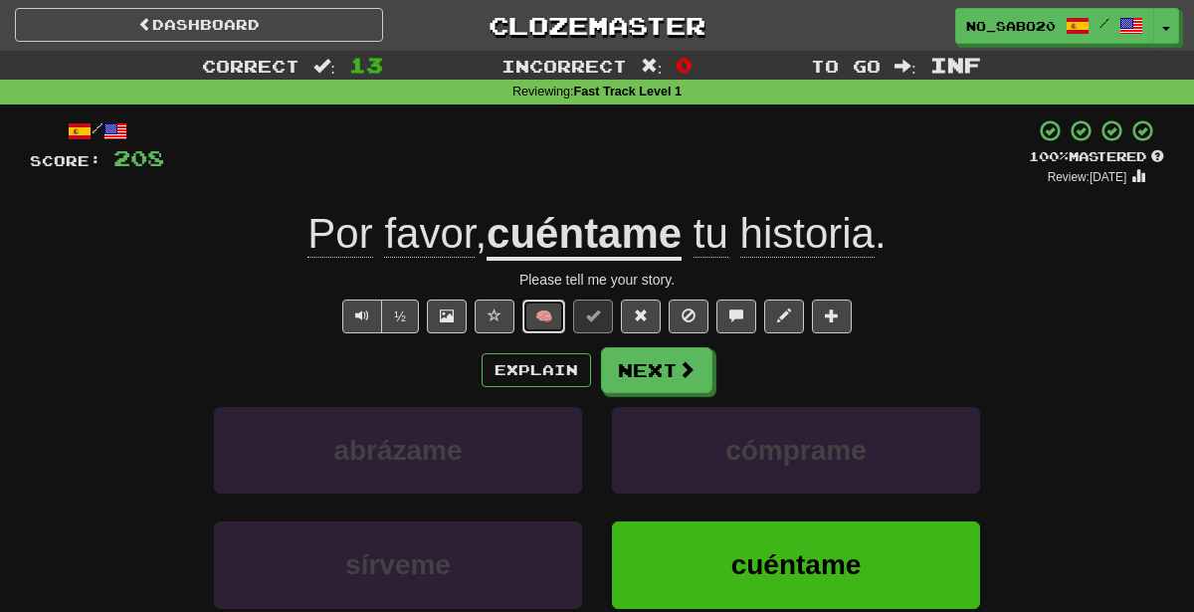
click at [536, 311] on button "🧠" at bounding box center [543, 316] width 43 height 34
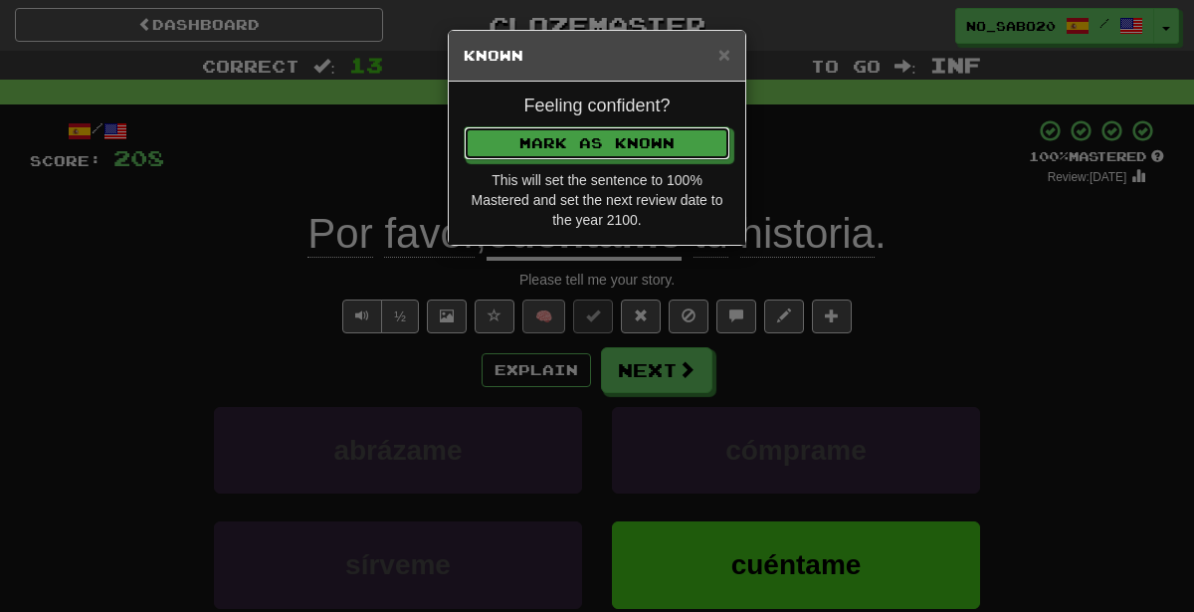
click at [464, 126] on button "Mark as Known" at bounding box center [597, 143] width 267 height 34
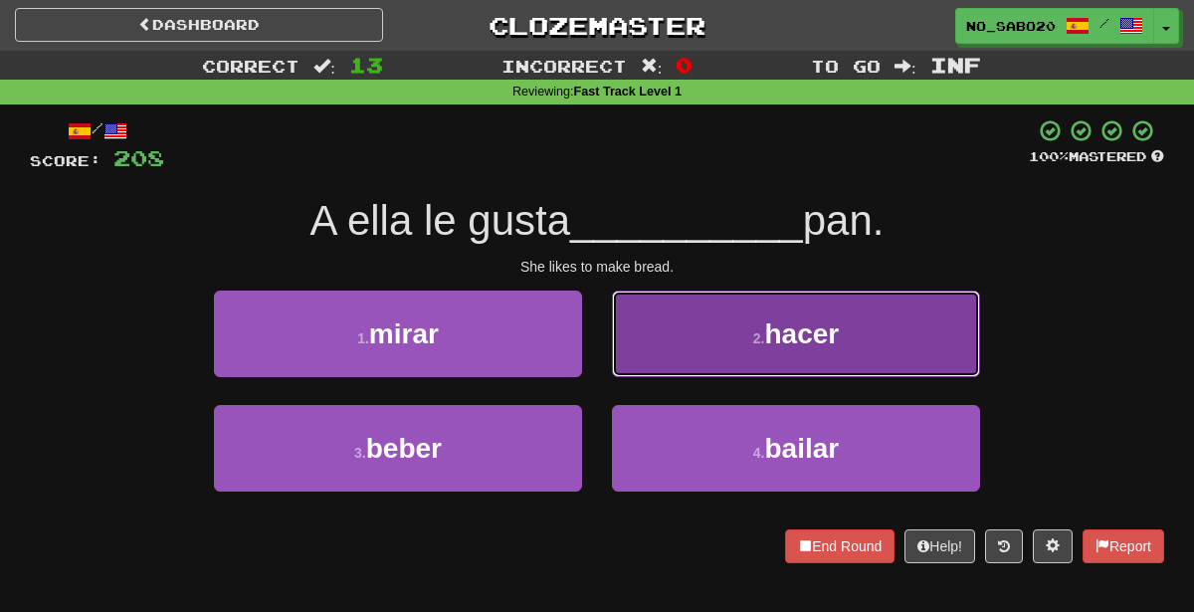
click at [703, 370] on button "2 . hacer" at bounding box center [796, 334] width 368 height 87
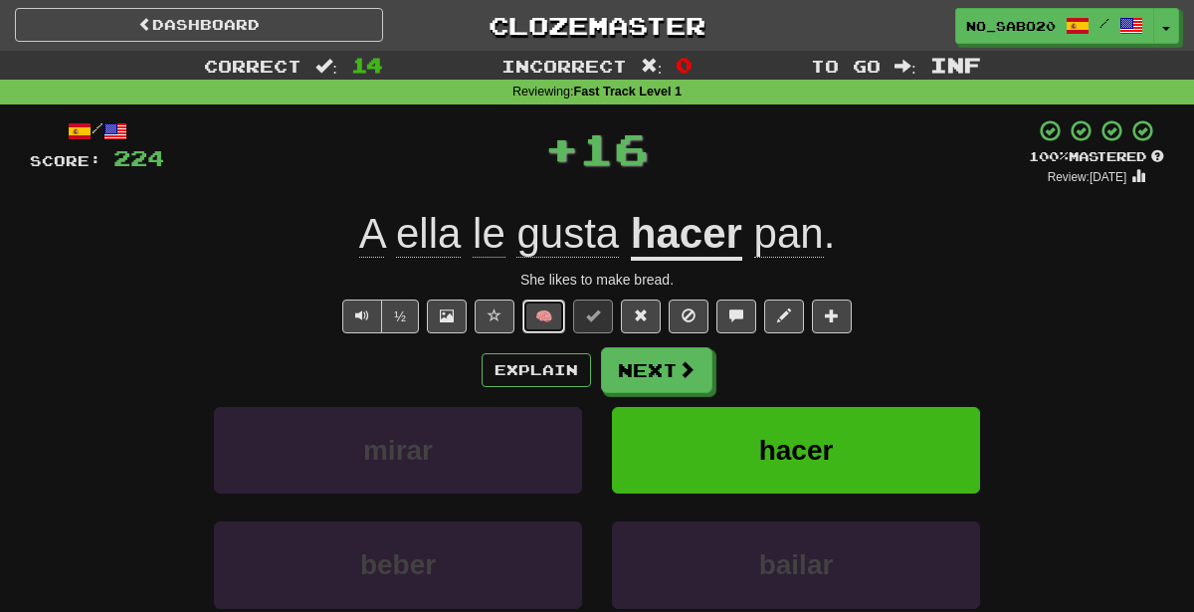
click at [541, 314] on button "🧠" at bounding box center [543, 316] width 43 height 34
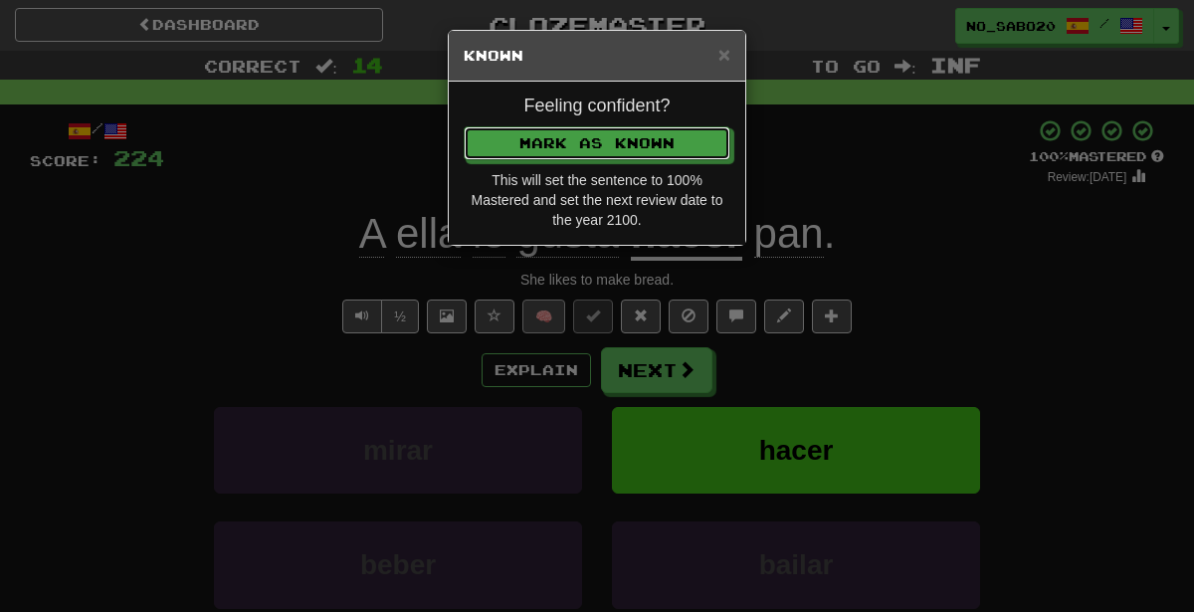
click at [464, 126] on button "Mark as Known" at bounding box center [597, 143] width 267 height 34
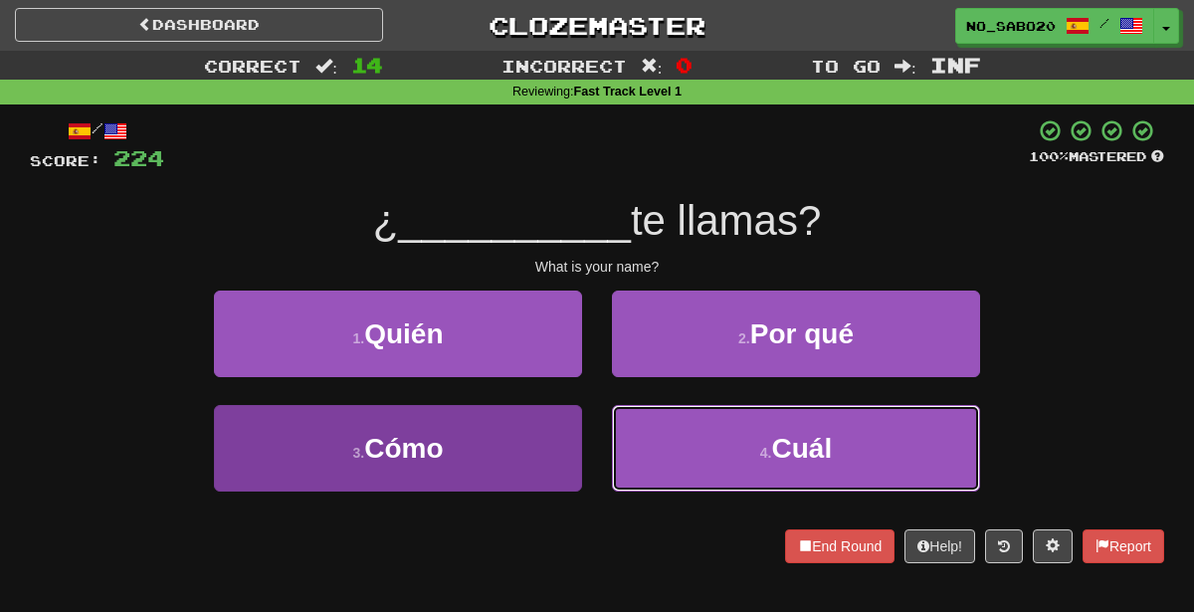
drag, startPoint x: 665, startPoint y: 449, endPoint x: 442, endPoint y: 446, distance: 222.9
click at [442, 446] on div "3 . Cómo 4 . Cuál" at bounding box center [597, 462] width 1194 height 114
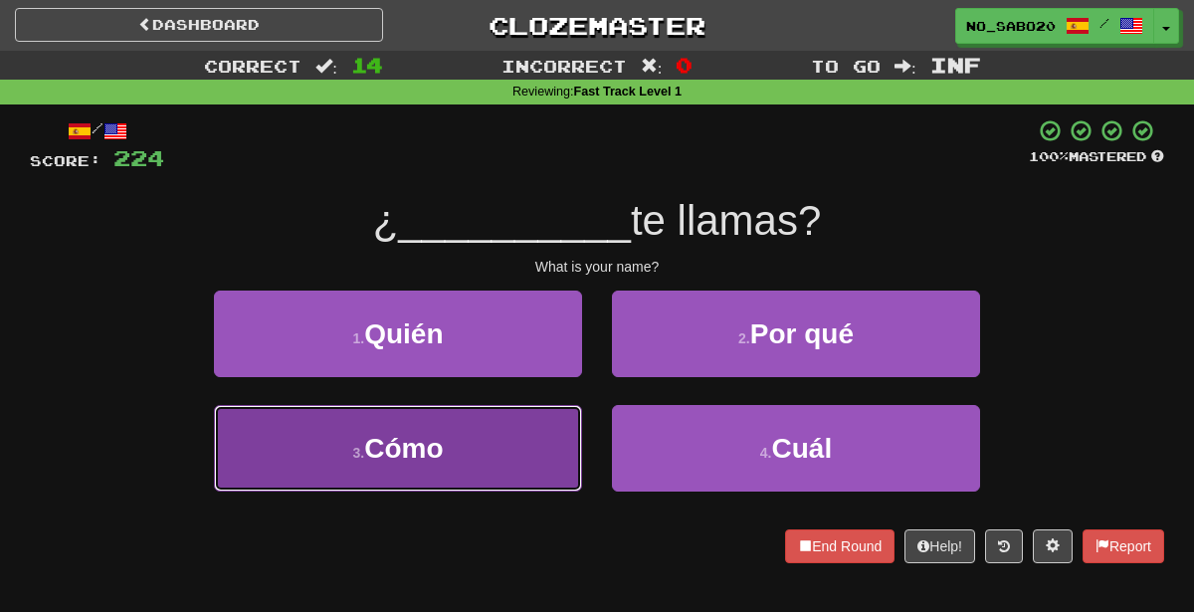
click at [442, 446] on span "Cómo" at bounding box center [403, 448] width 79 height 31
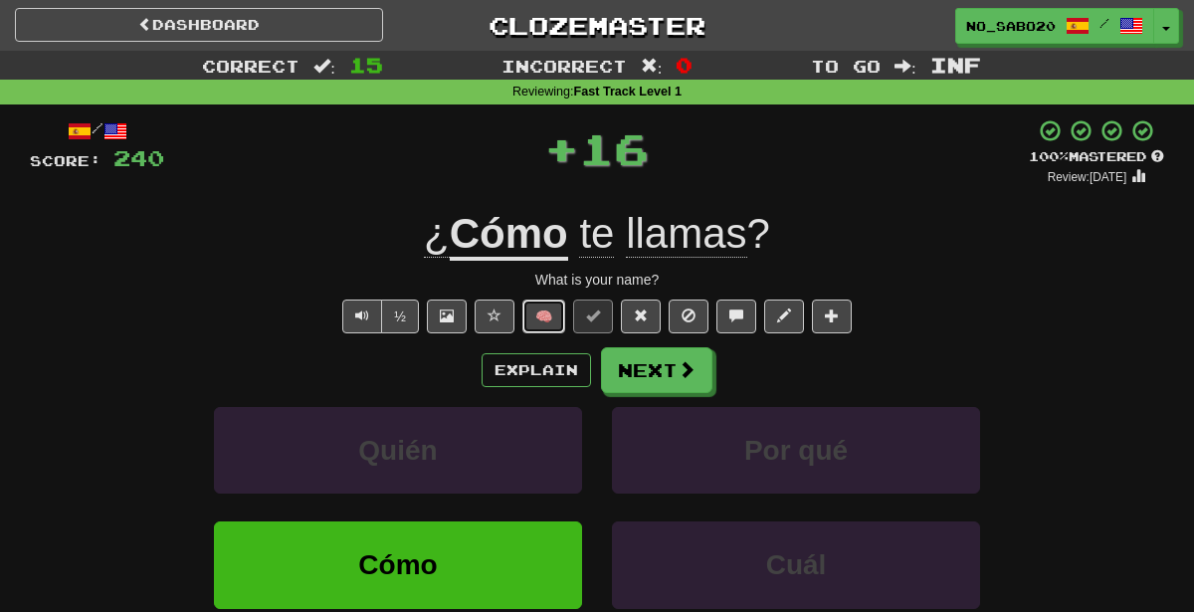
click at [548, 307] on button "🧠" at bounding box center [543, 316] width 43 height 34
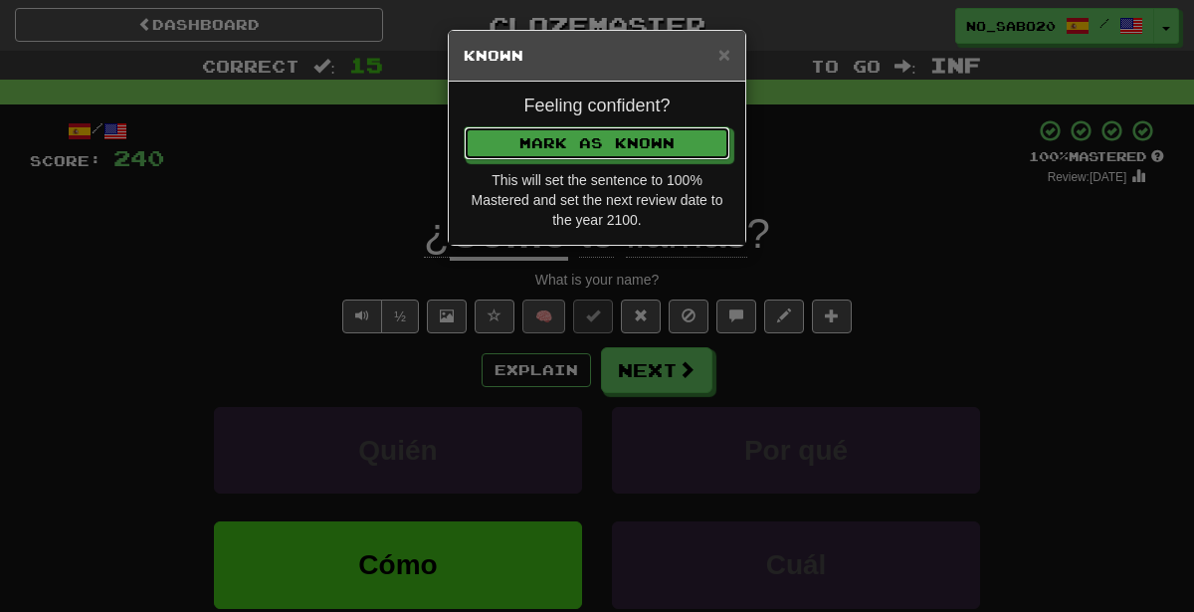
click at [464, 126] on button "Mark as Known" at bounding box center [597, 143] width 267 height 34
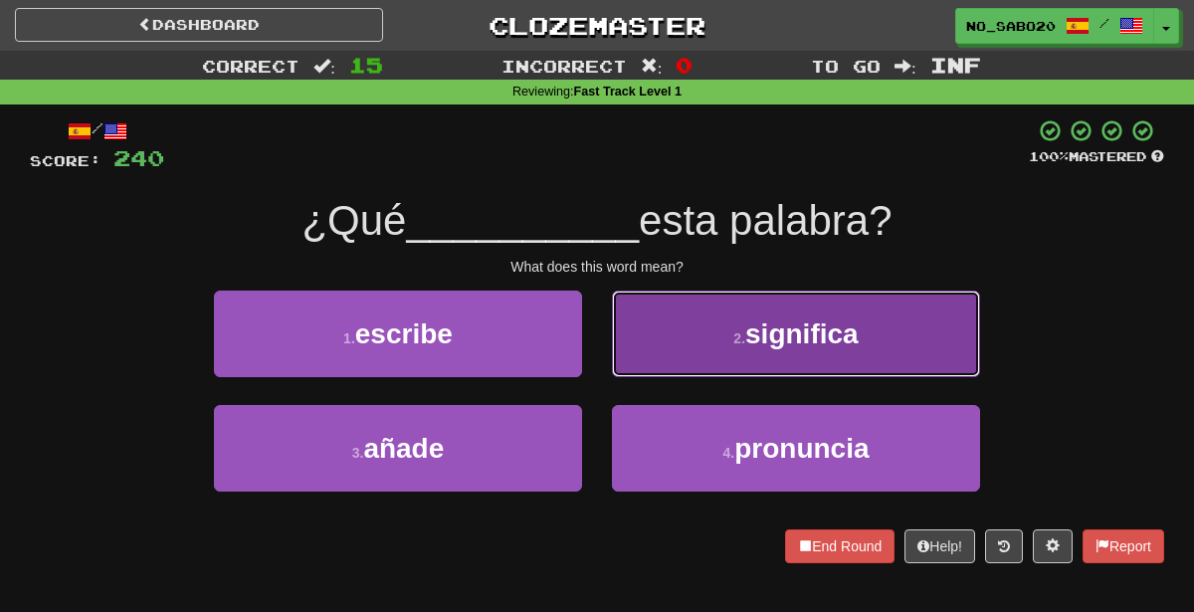
click at [680, 341] on button "2 . significa" at bounding box center [796, 334] width 368 height 87
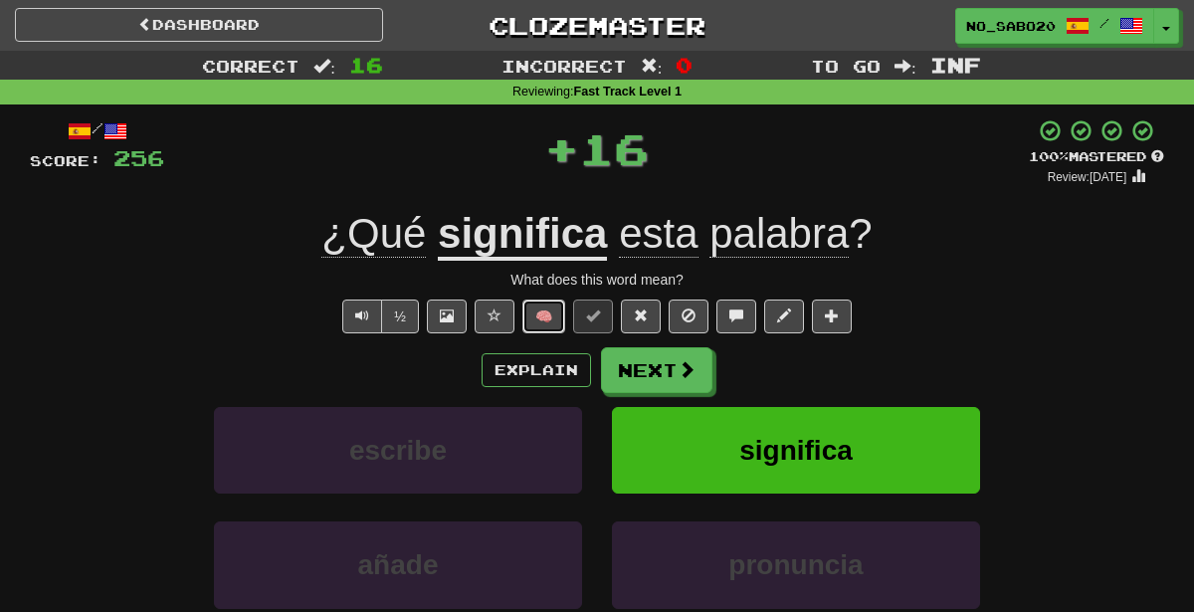
click at [534, 324] on button "🧠" at bounding box center [543, 316] width 43 height 34
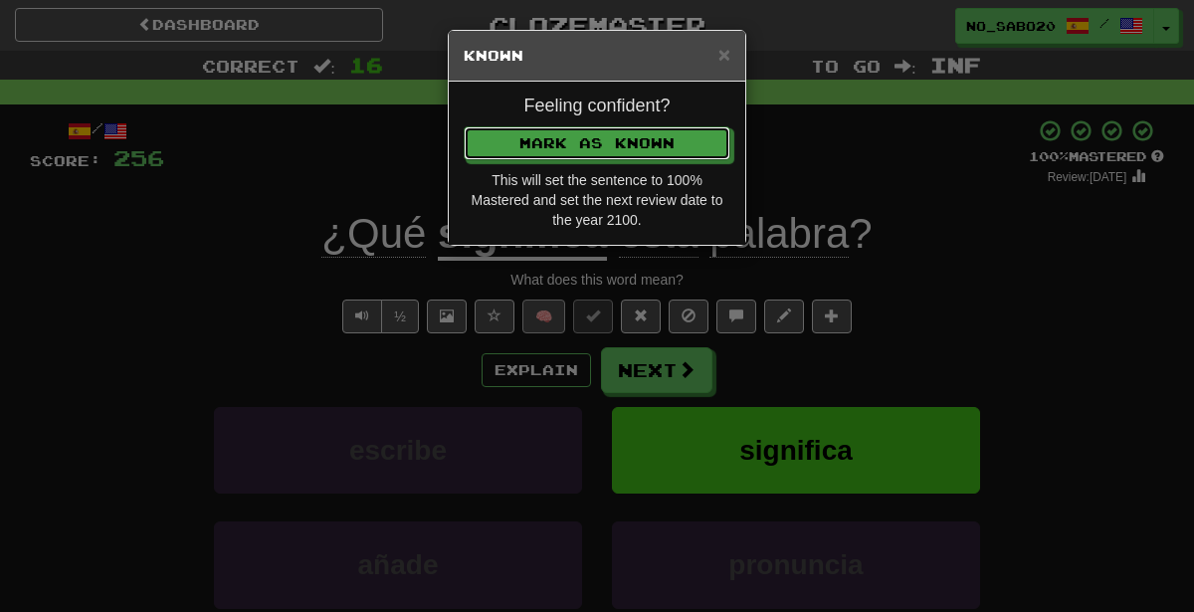
click at [464, 126] on button "Mark as Known" at bounding box center [597, 143] width 267 height 34
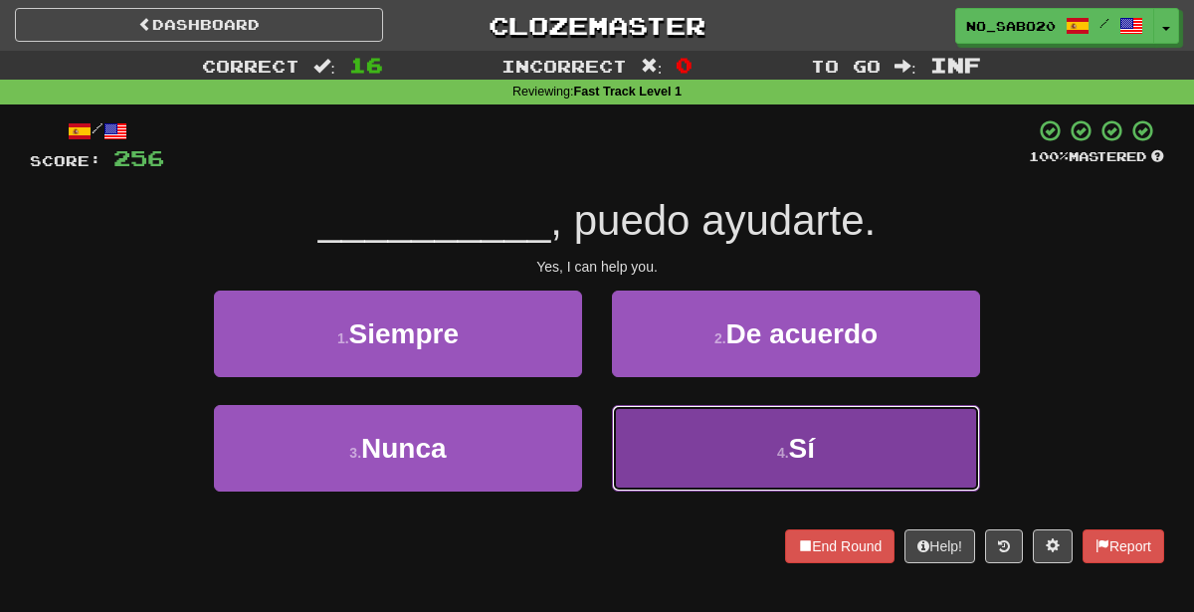
click at [658, 442] on button "4 . Sí" at bounding box center [796, 448] width 368 height 87
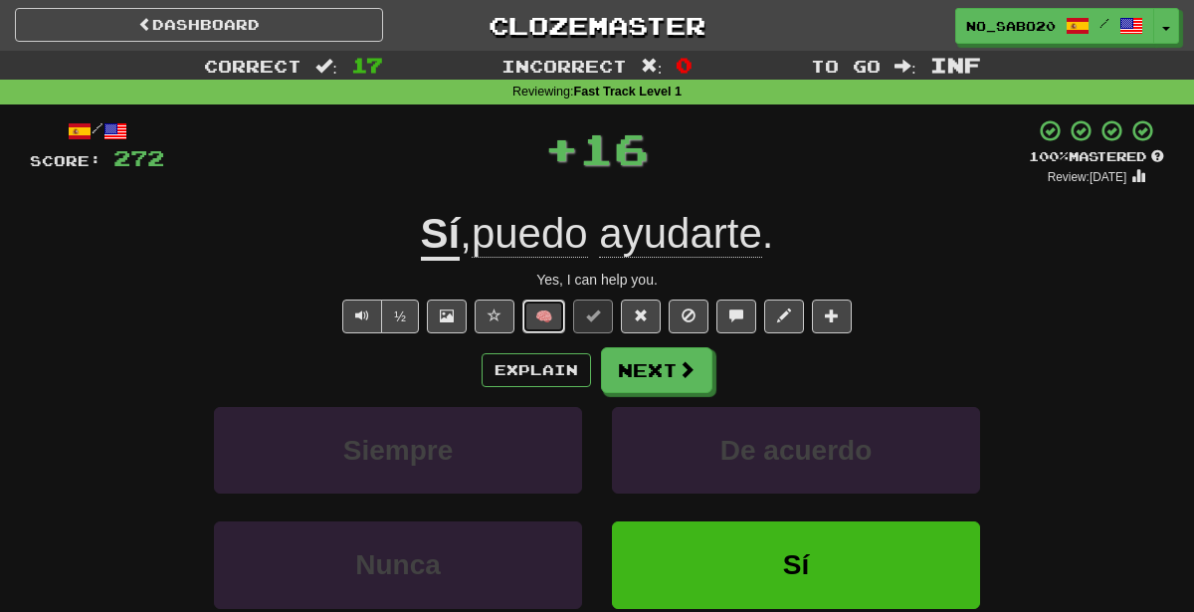
click at [544, 320] on button "🧠" at bounding box center [543, 316] width 43 height 34
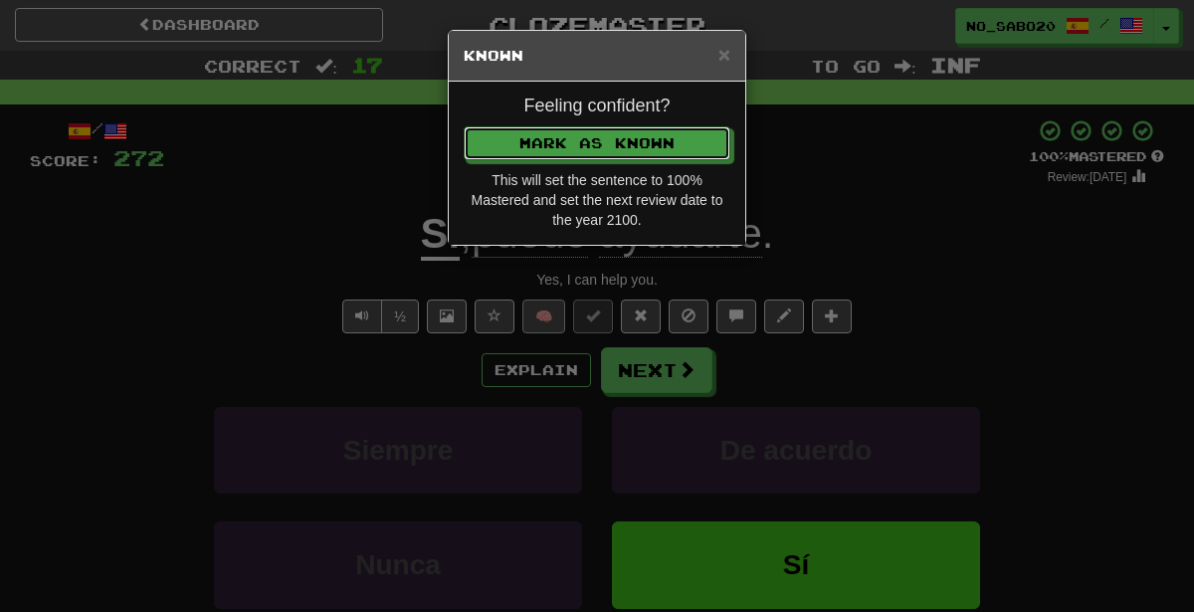
click at [464, 126] on button "Mark as Known" at bounding box center [597, 143] width 267 height 34
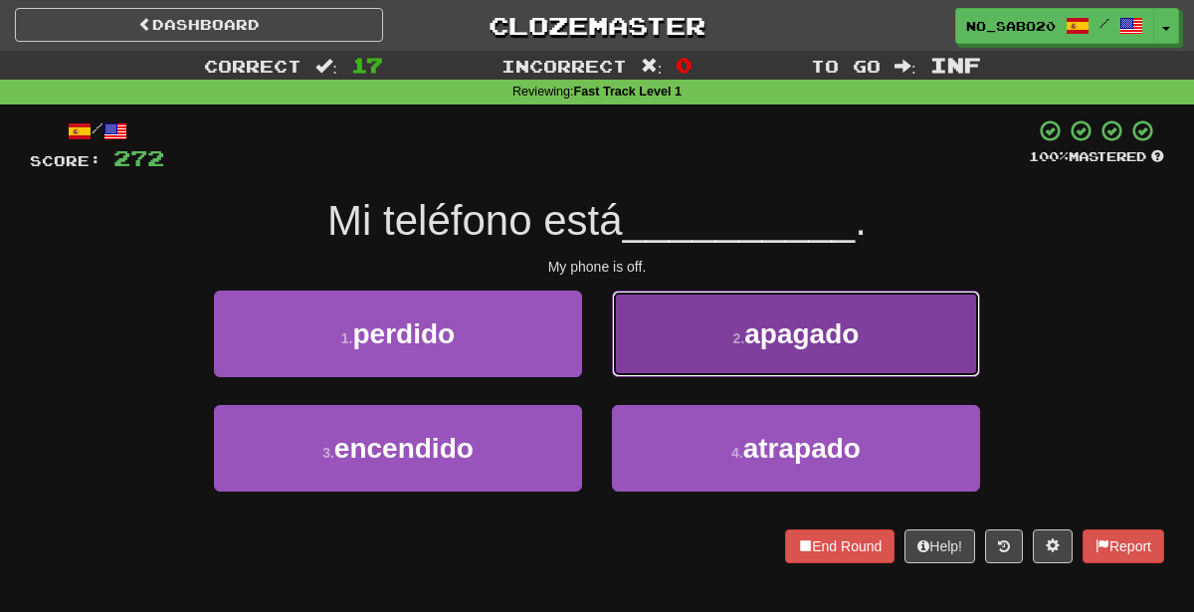
click at [740, 343] on small "2 ." at bounding box center [739, 338] width 12 height 16
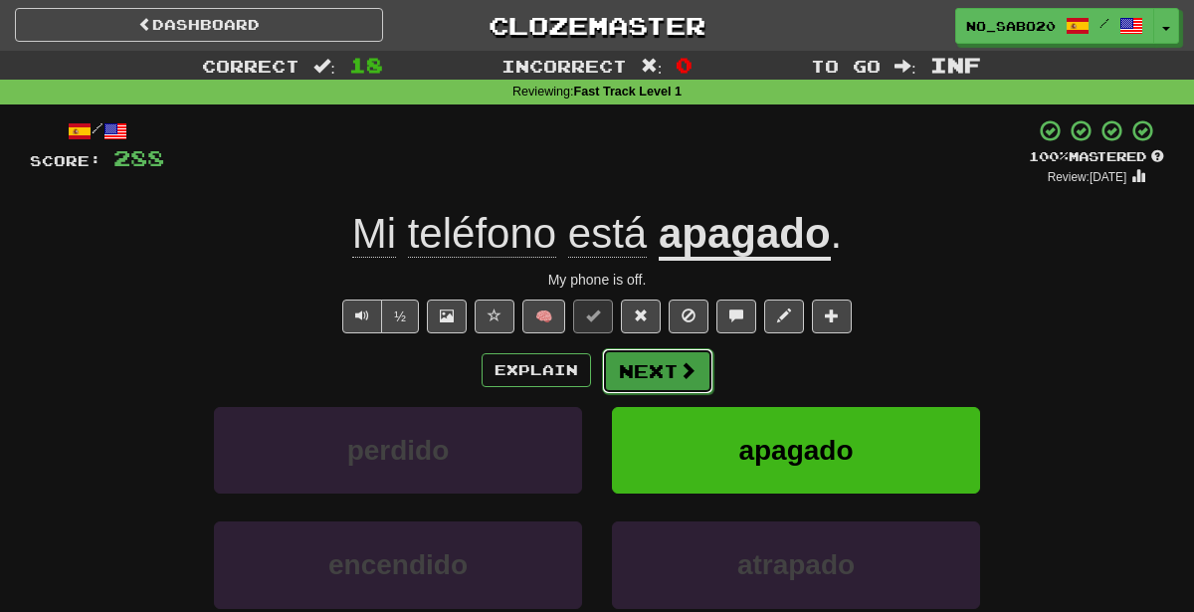
click at [643, 369] on button "Next" at bounding box center [657, 371] width 111 height 46
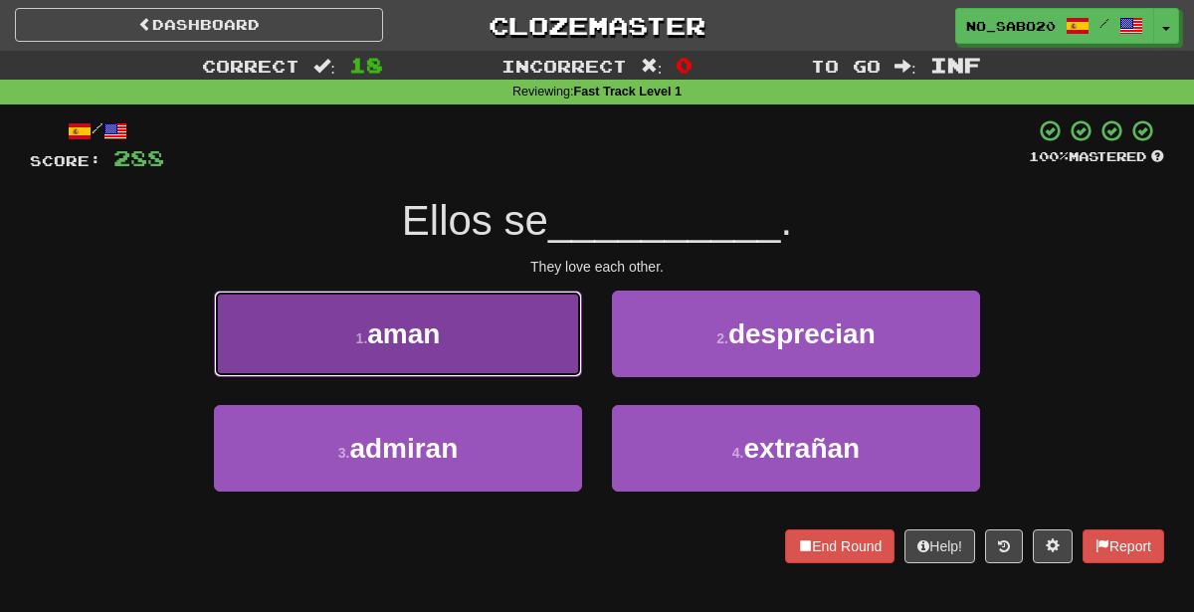
click at [523, 350] on button "1 . aman" at bounding box center [398, 334] width 368 height 87
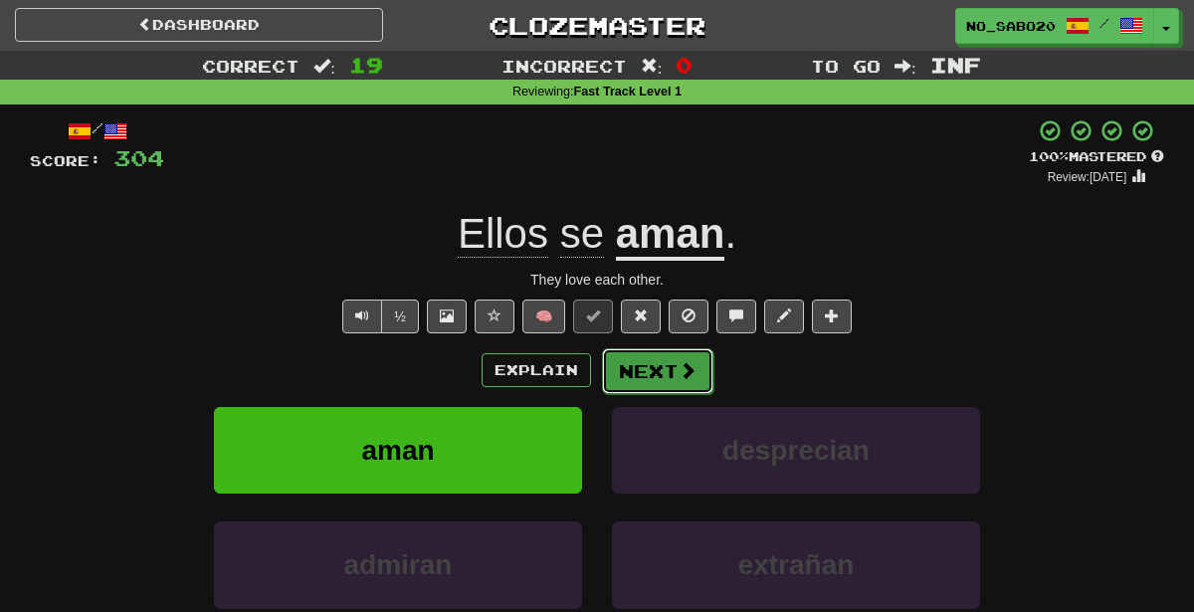
click at [653, 373] on button "Next" at bounding box center [657, 371] width 111 height 46
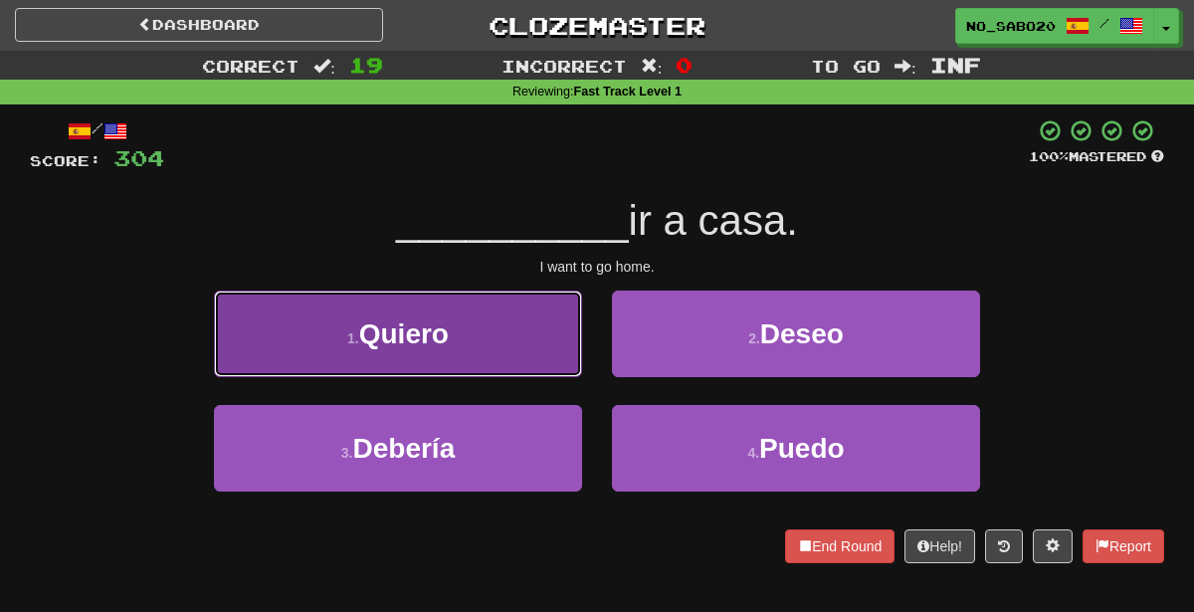
click at [518, 339] on button "1 . Quiero" at bounding box center [398, 334] width 368 height 87
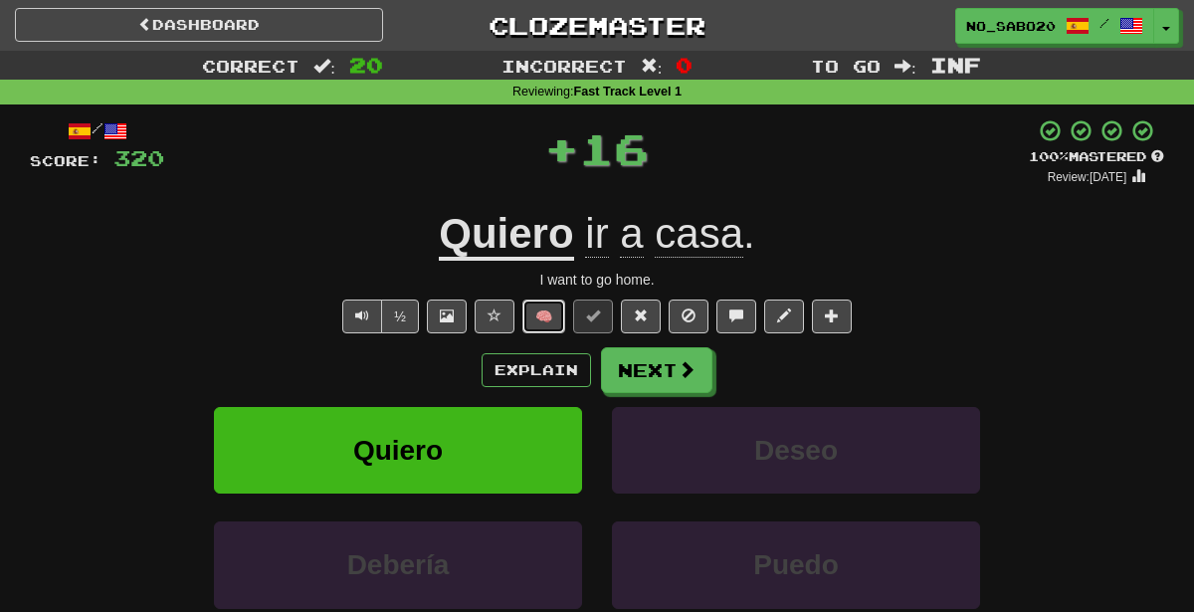
click at [539, 312] on button "🧠" at bounding box center [543, 316] width 43 height 34
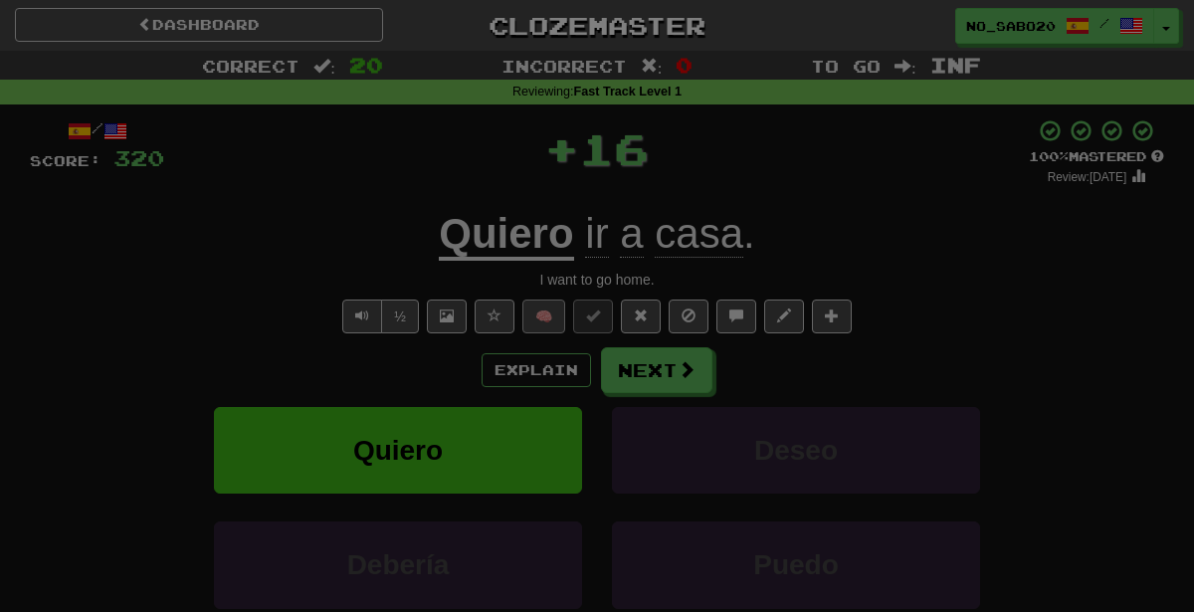
click at [539, 312] on div at bounding box center [597, 306] width 1194 height 612
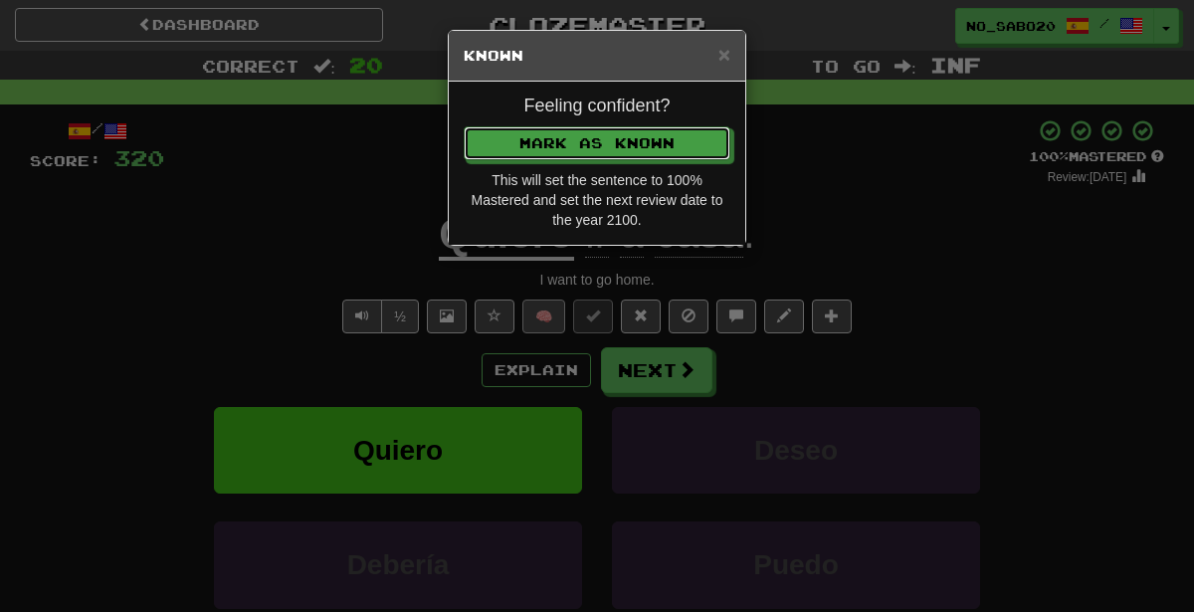
click at [464, 126] on button "Mark as Known" at bounding box center [597, 143] width 267 height 34
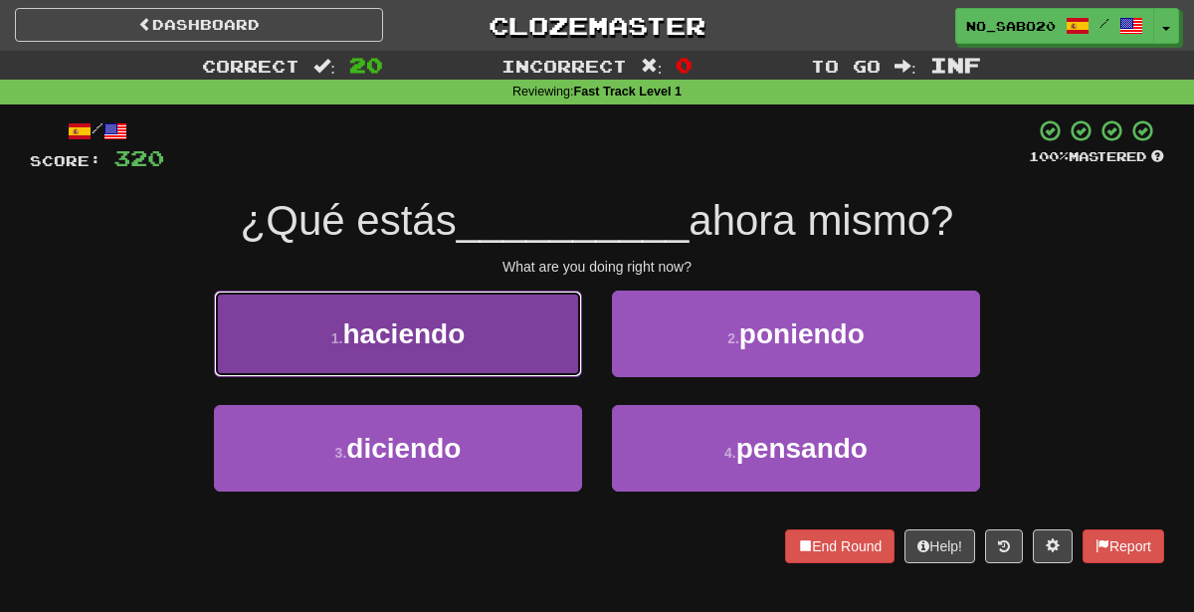
click at [473, 328] on button "1 . haciendo" at bounding box center [398, 334] width 368 height 87
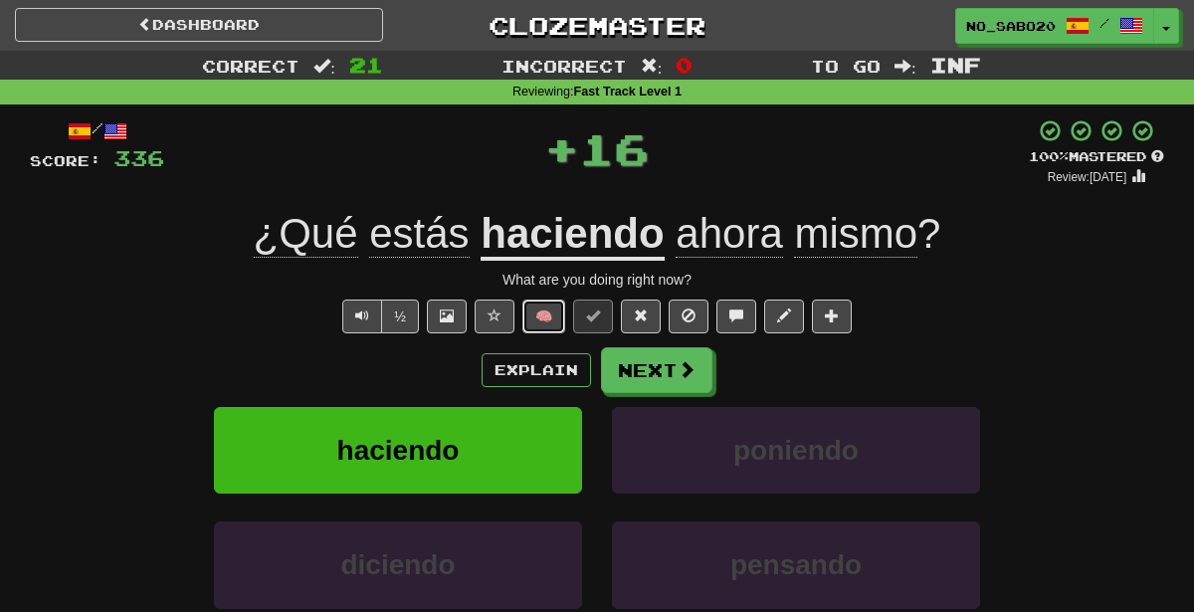
click at [534, 315] on button "🧠" at bounding box center [543, 316] width 43 height 34
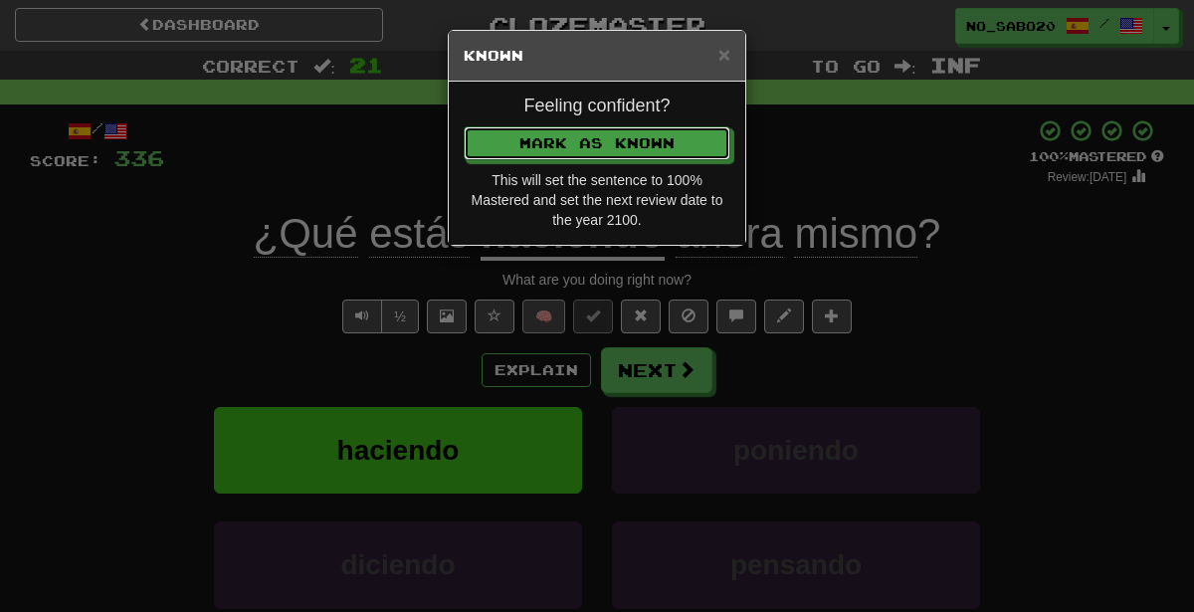
click at [464, 126] on button "Mark as Known" at bounding box center [597, 143] width 267 height 34
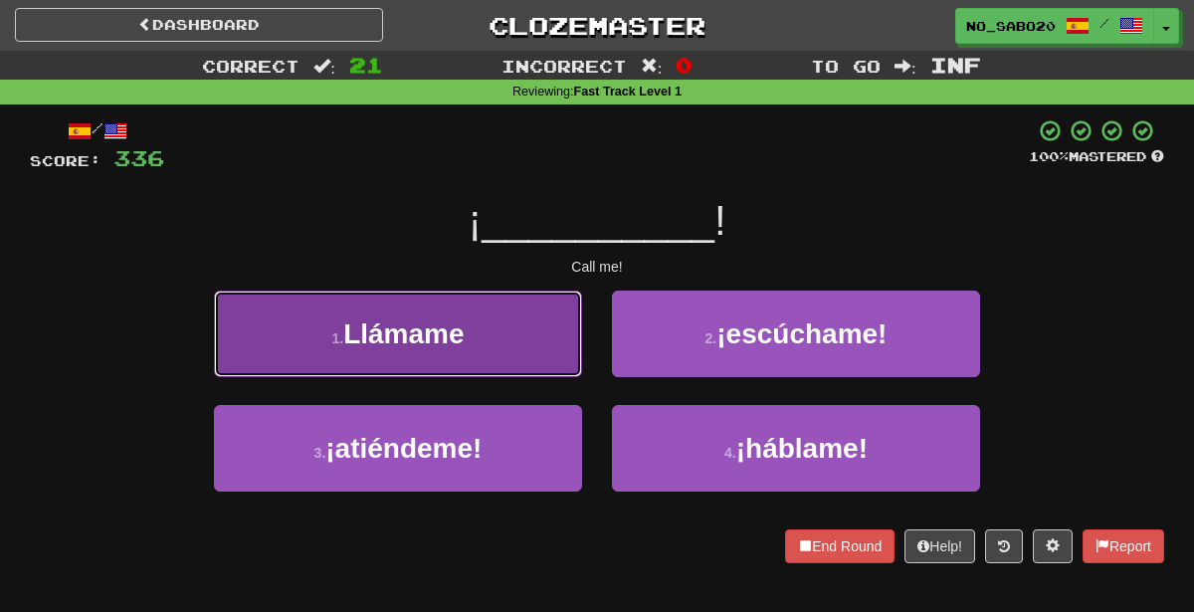
click at [417, 348] on button "1 . Llámame" at bounding box center [398, 334] width 368 height 87
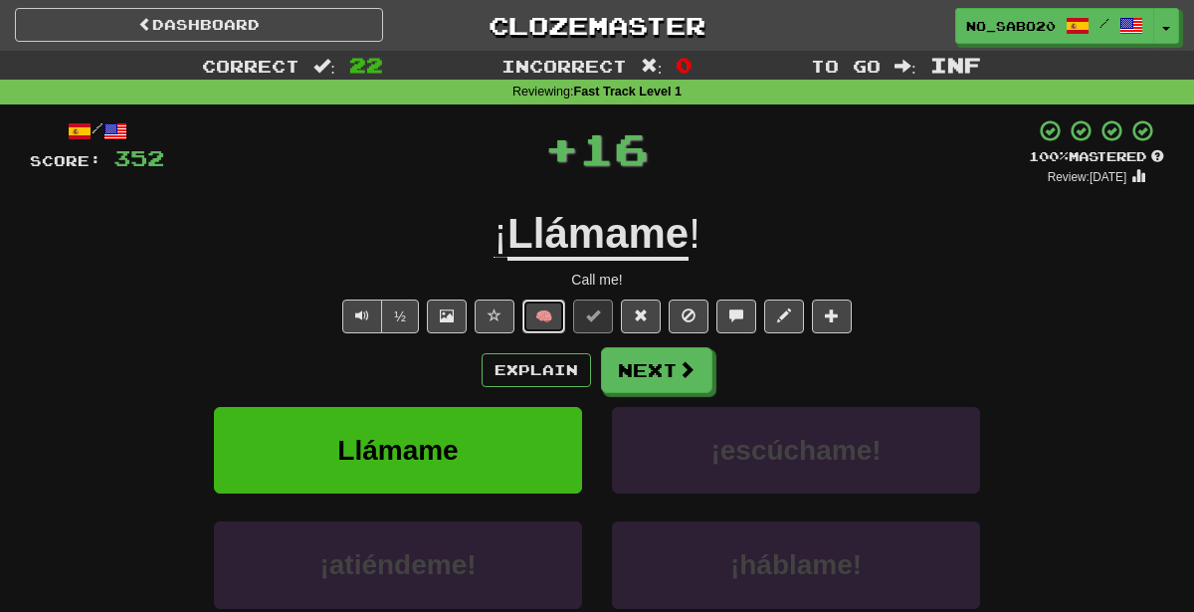
click at [532, 304] on button "🧠" at bounding box center [543, 316] width 43 height 34
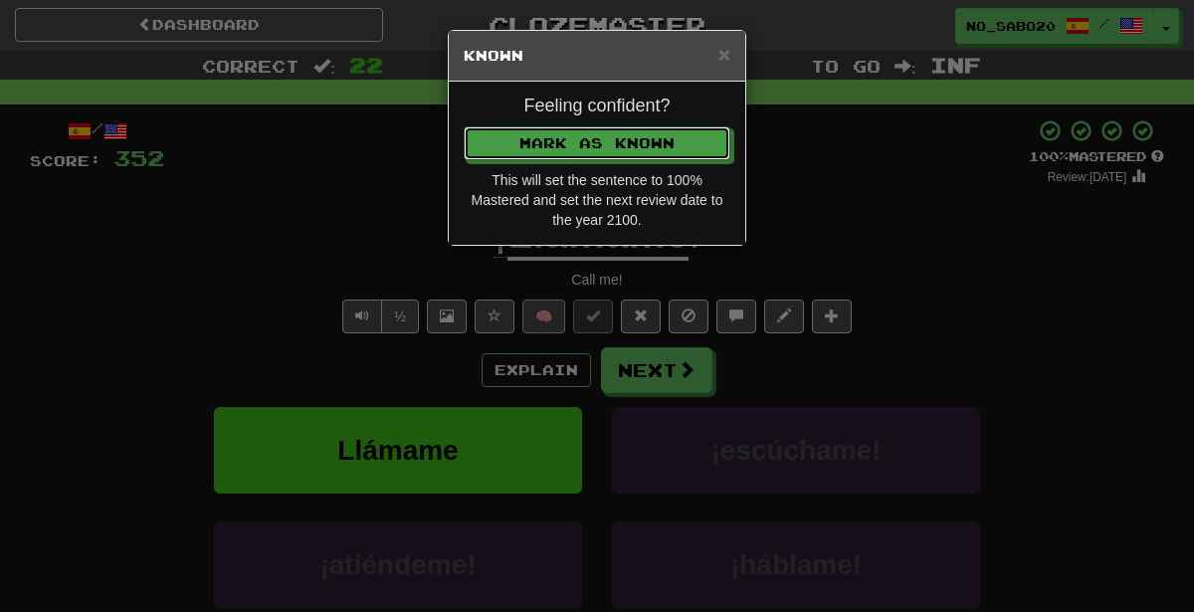
click at [464, 126] on button "Mark as Known" at bounding box center [597, 143] width 267 height 34
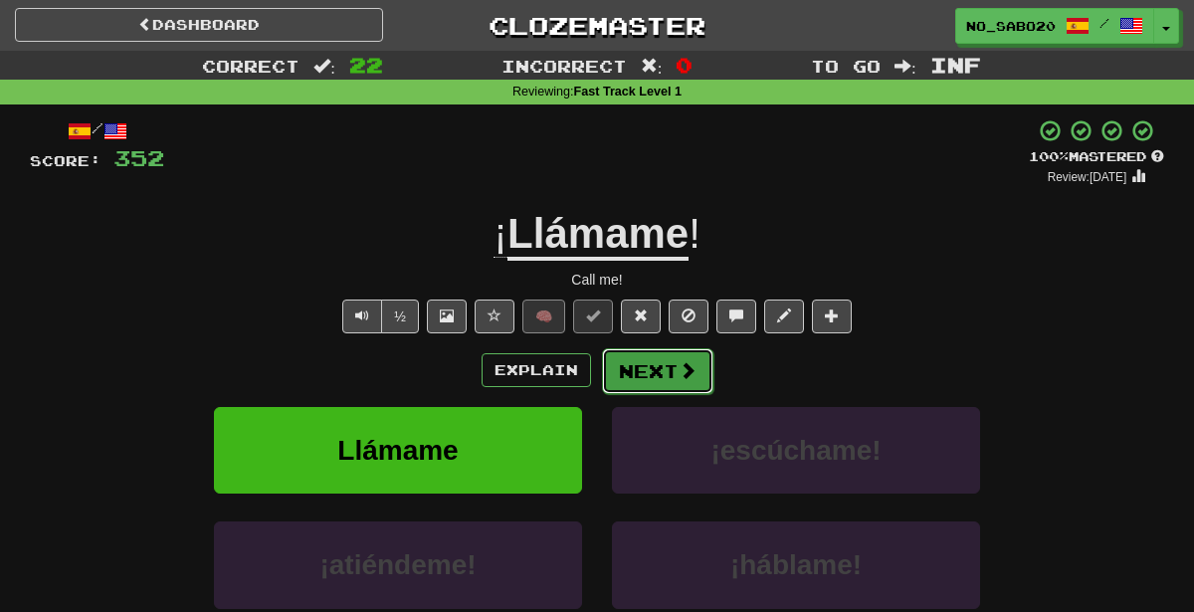
click at [638, 373] on button "Next" at bounding box center [657, 371] width 111 height 46
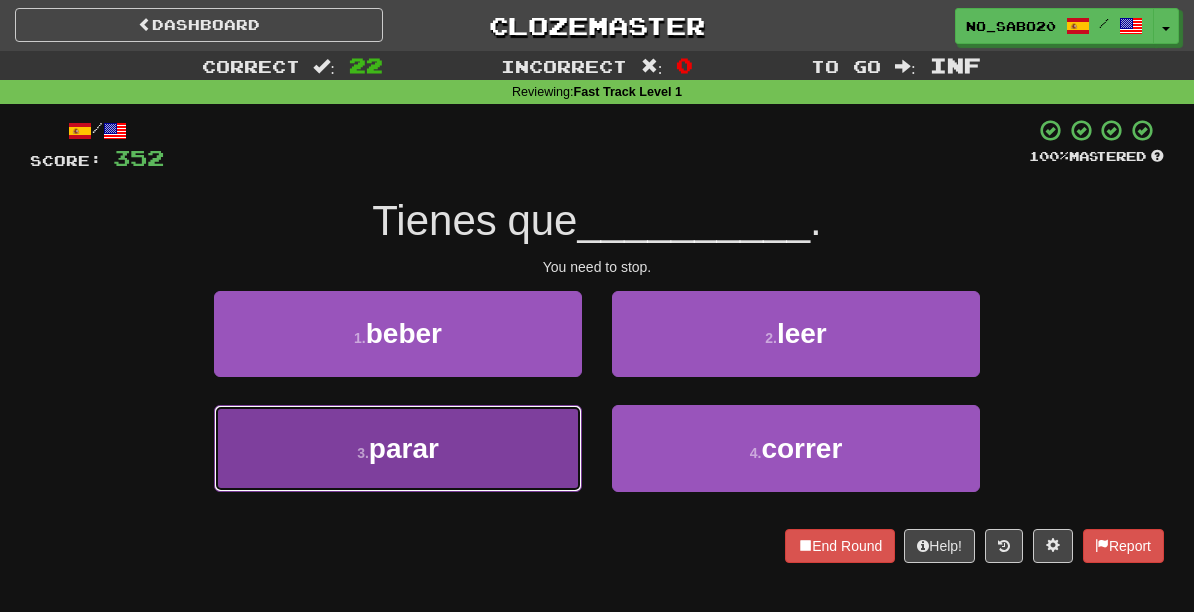
click at [554, 447] on button "3 . parar" at bounding box center [398, 448] width 368 height 87
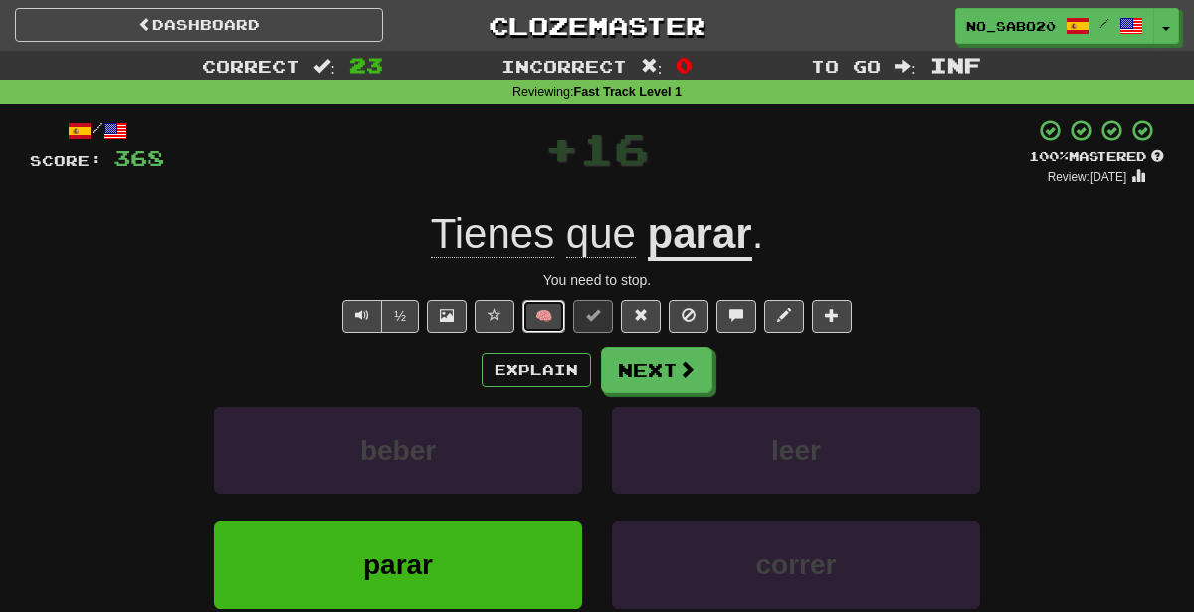
click at [546, 314] on button "🧠" at bounding box center [543, 316] width 43 height 34
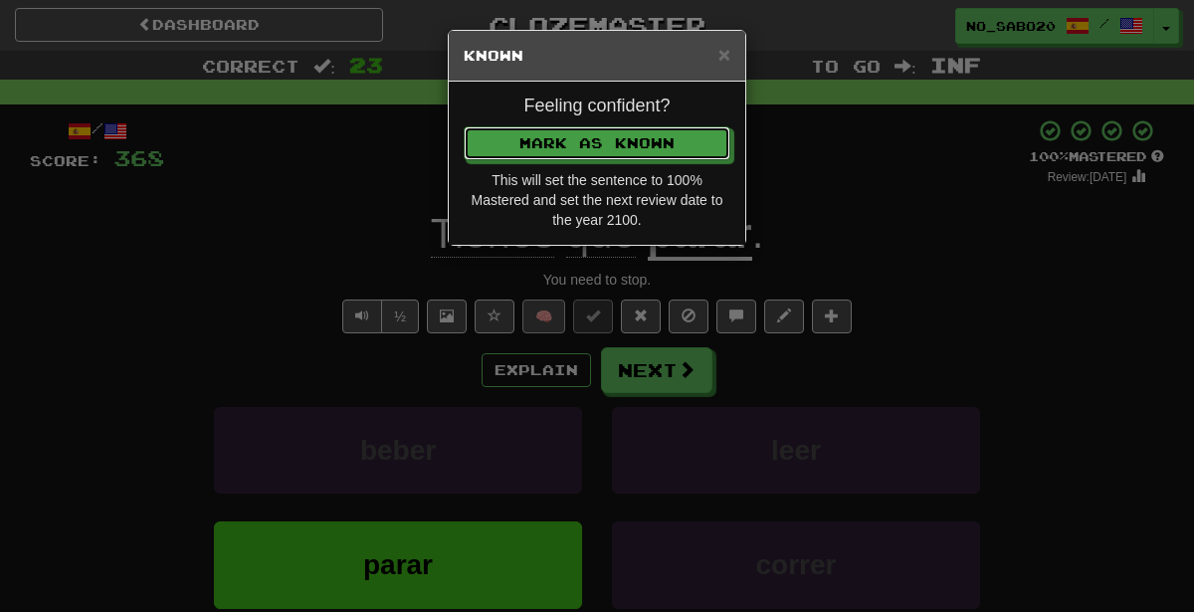
click at [464, 126] on button "Mark as Known" at bounding box center [597, 143] width 267 height 34
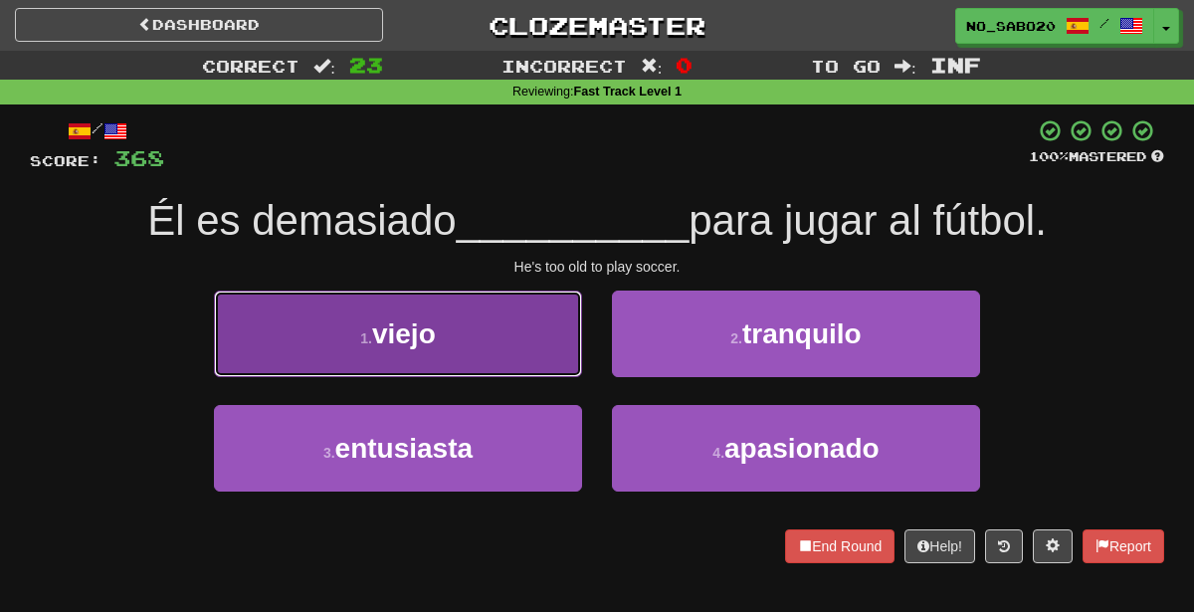
click at [495, 345] on button "1 . viejo" at bounding box center [398, 334] width 368 height 87
